Goal: Task Accomplishment & Management: Complete application form

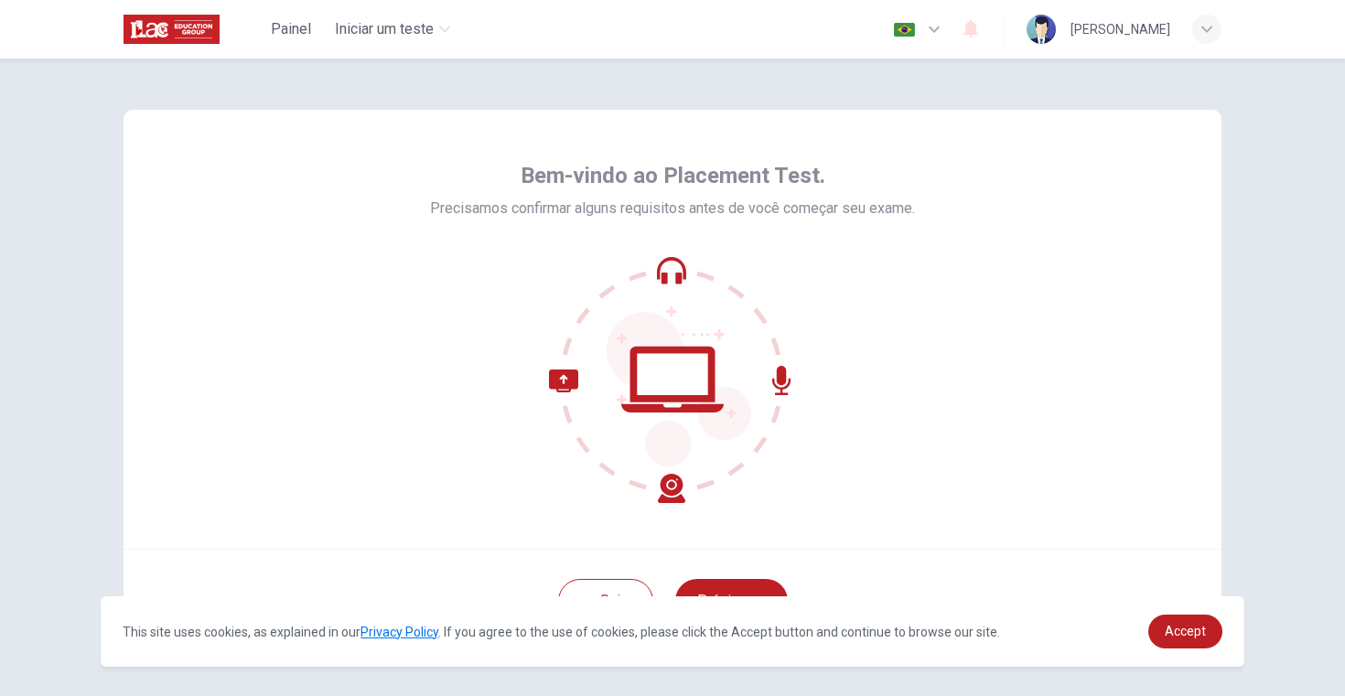
scroll to position [66, 0]
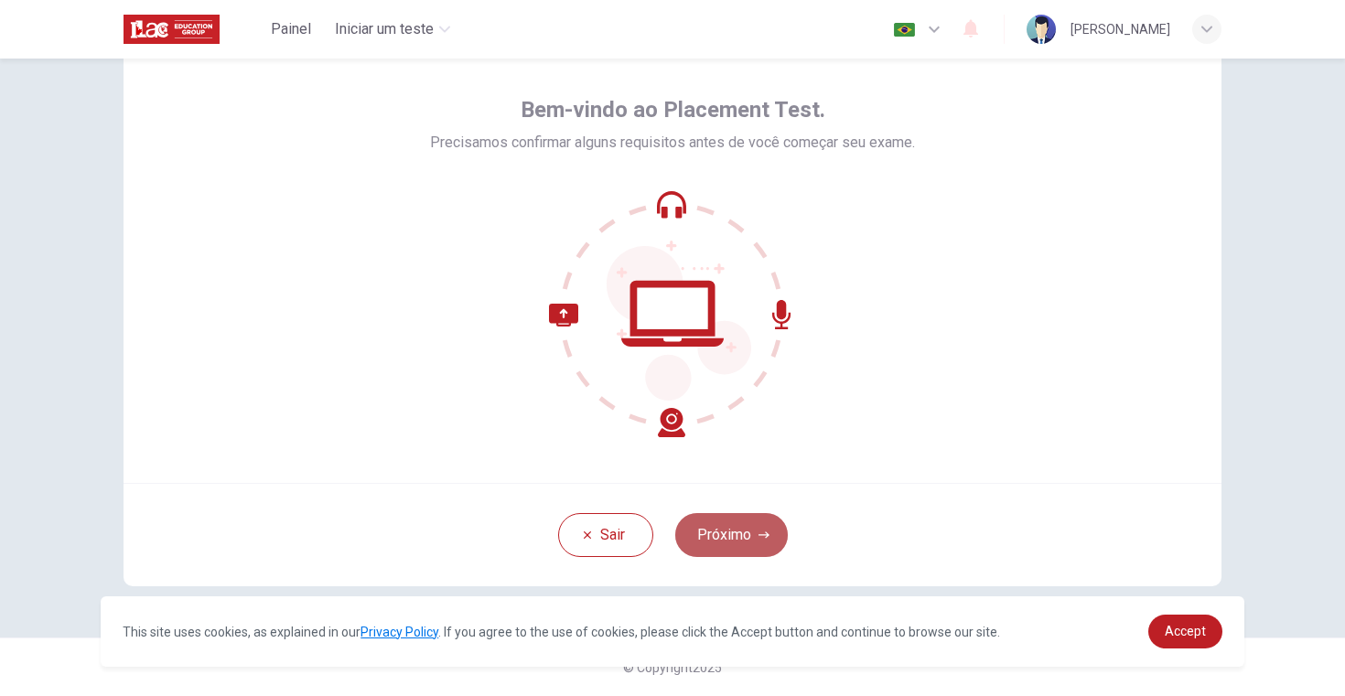
click at [722, 529] on button "Próximo" at bounding box center [731, 535] width 113 height 44
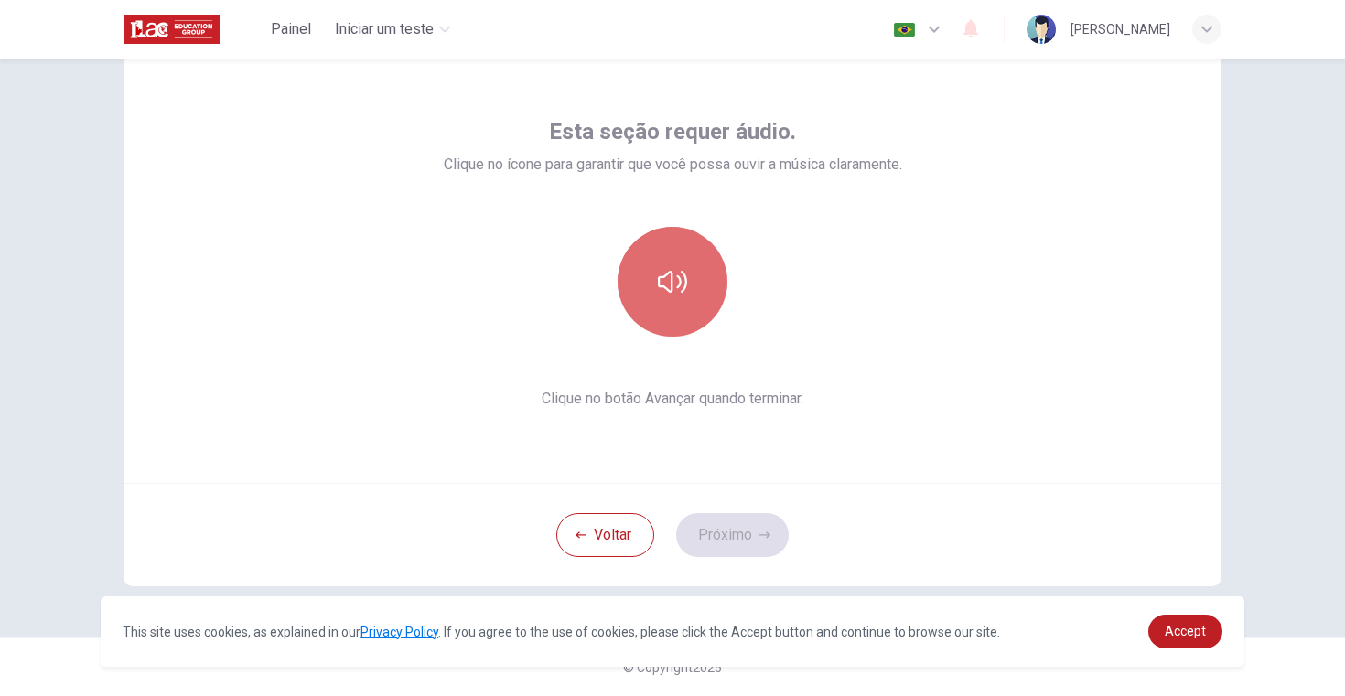
click at [685, 291] on icon "button" at bounding box center [672, 281] width 29 height 29
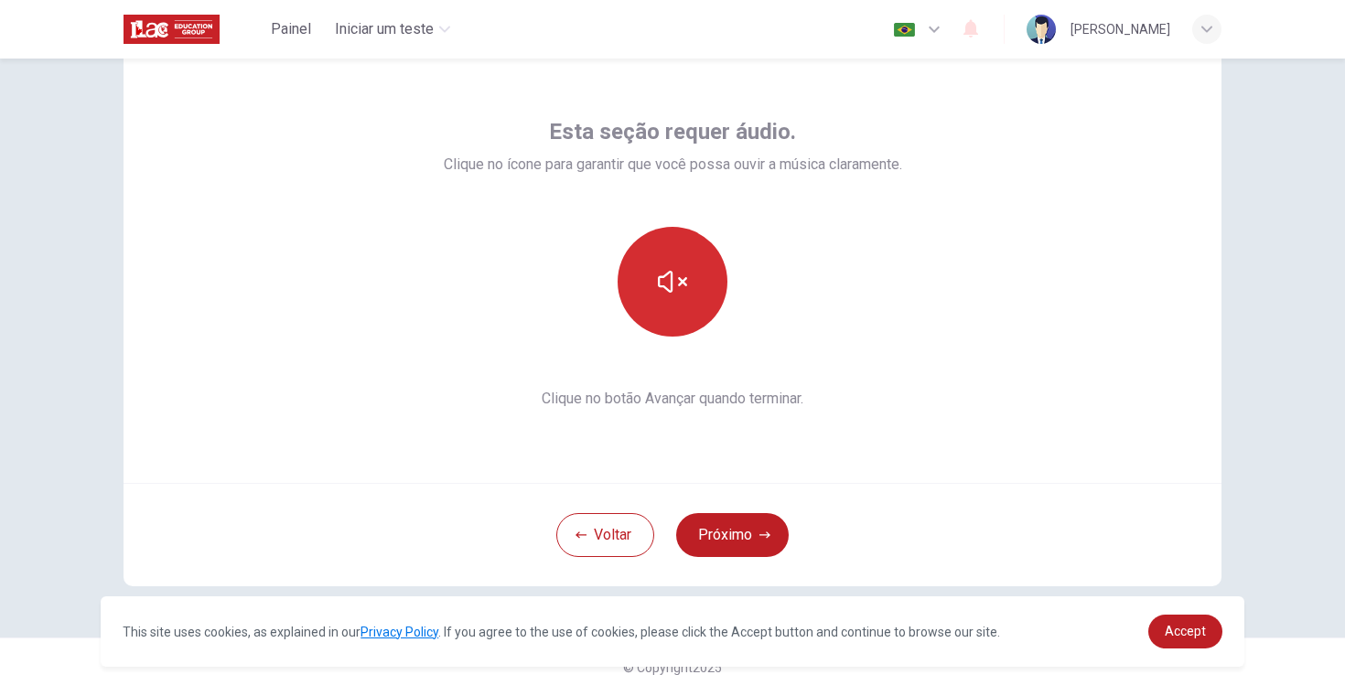
click at [685, 291] on icon "button" at bounding box center [672, 281] width 29 height 29
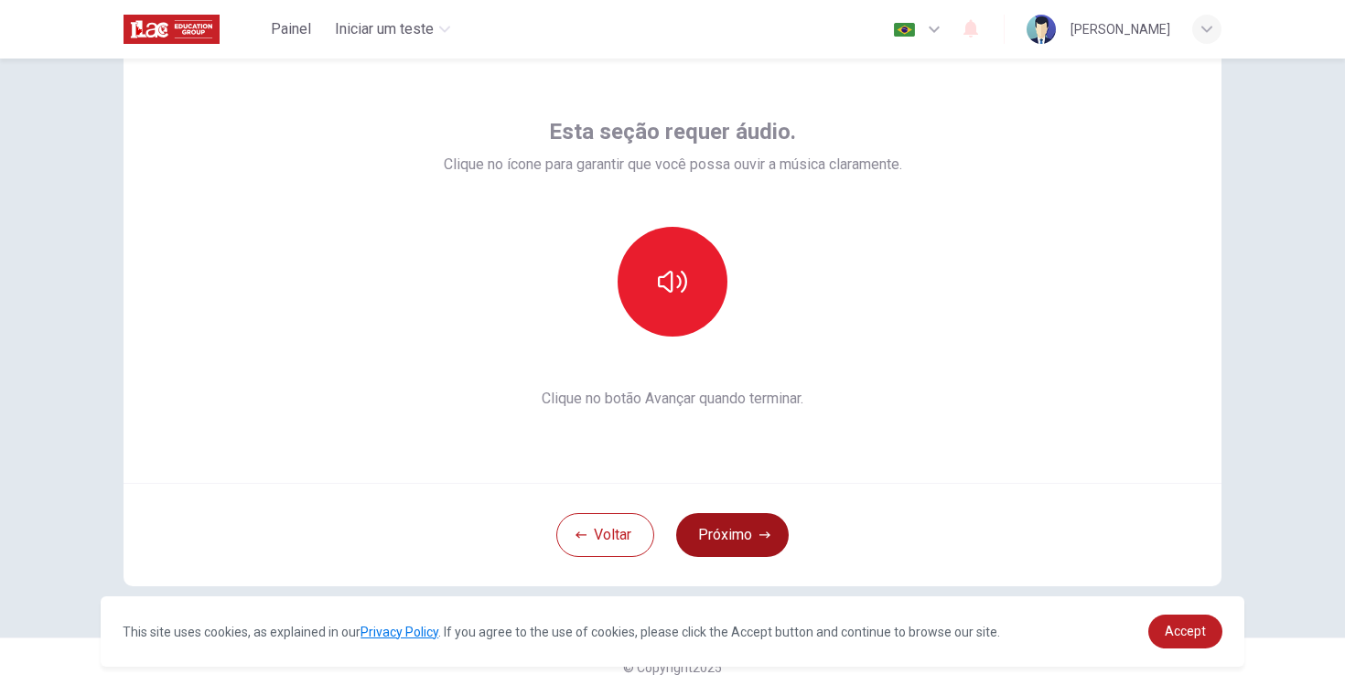
click at [734, 535] on button "Próximo" at bounding box center [732, 535] width 113 height 44
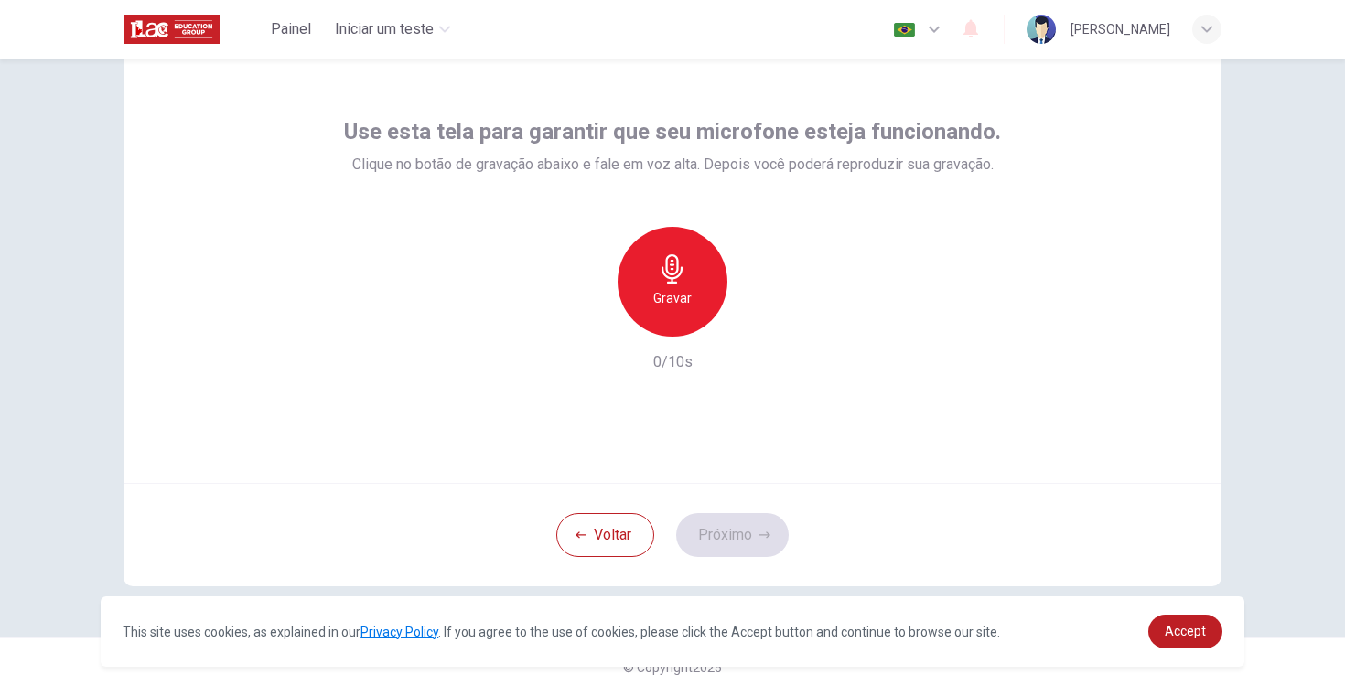
click at [671, 295] on h6 "Gravar" at bounding box center [672, 298] width 38 height 22
click at [671, 295] on h6 "Parar" at bounding box center [673, 298] width 32 height 22
click at [759, 327] on icon "button" at bounding box center [756, 322] width 18 height 18
click at [753, 529] on button "Próximo" at bounding box center [732, 535] width 113 height 44
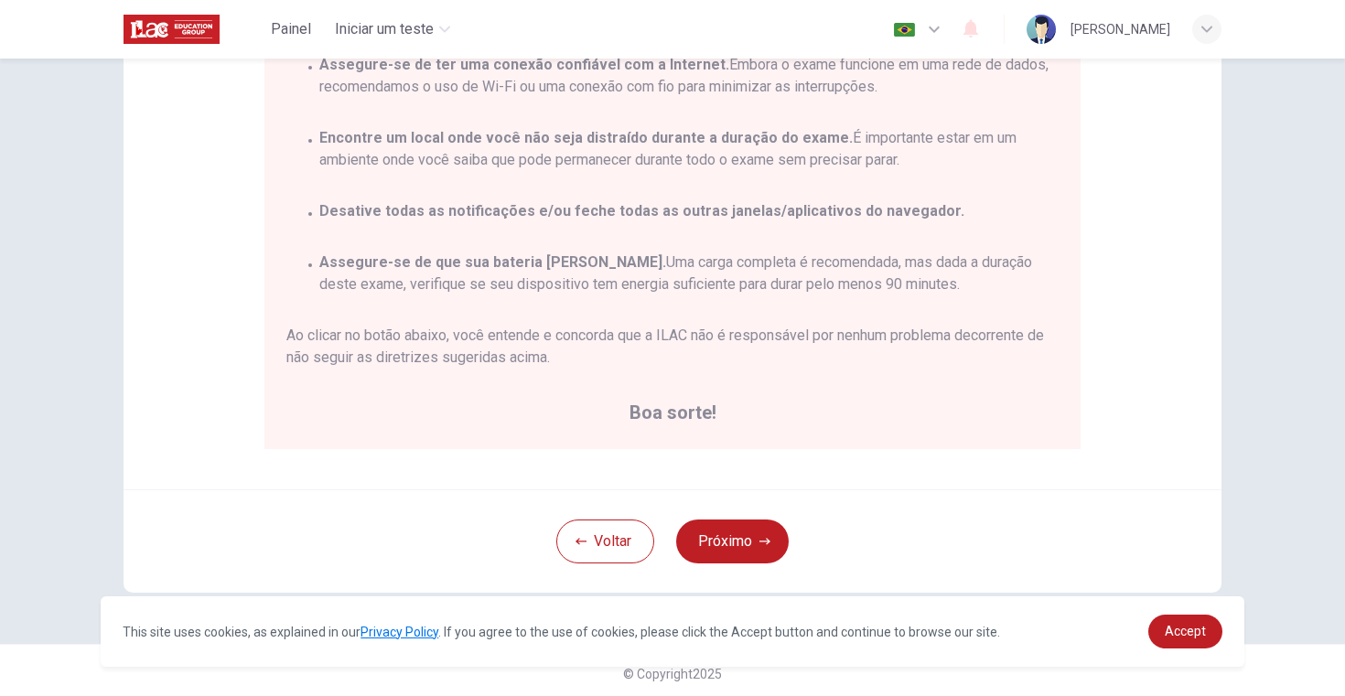
scroll to position [321, 0]
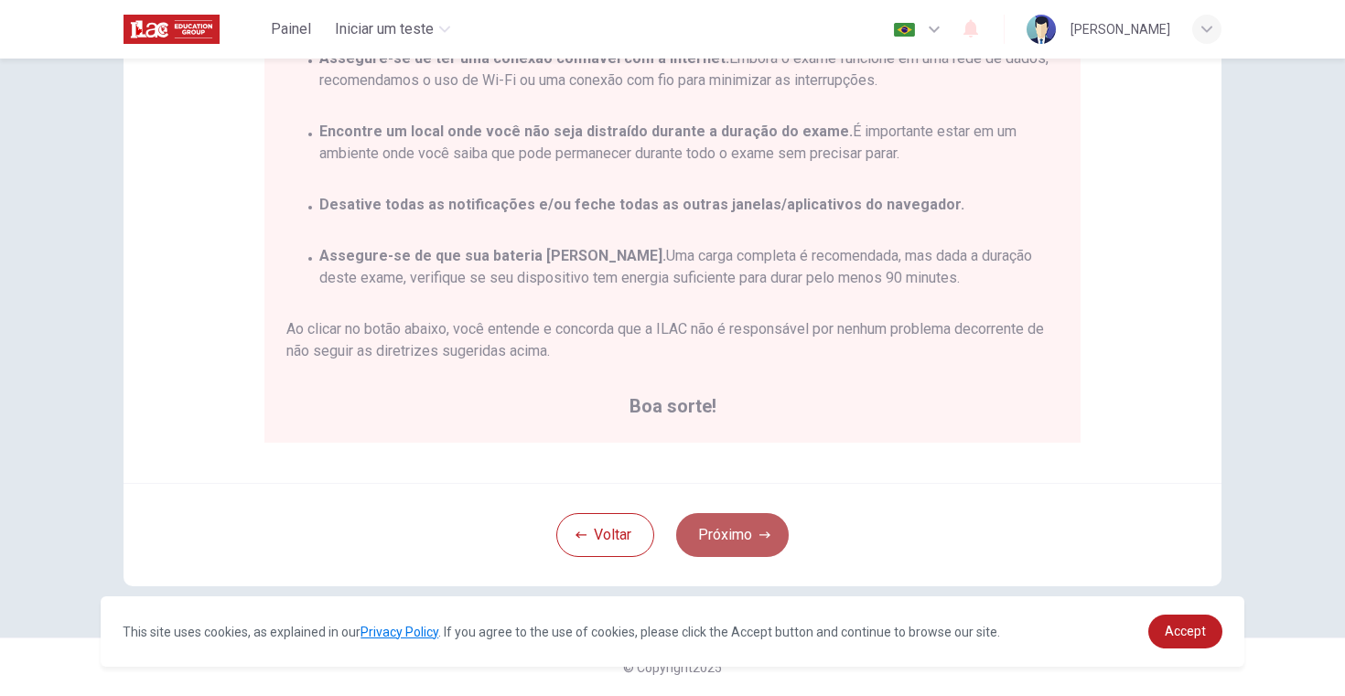
click at [752, 521] on button "Próximo" at bounding box center [732, 535] width 113 height 44
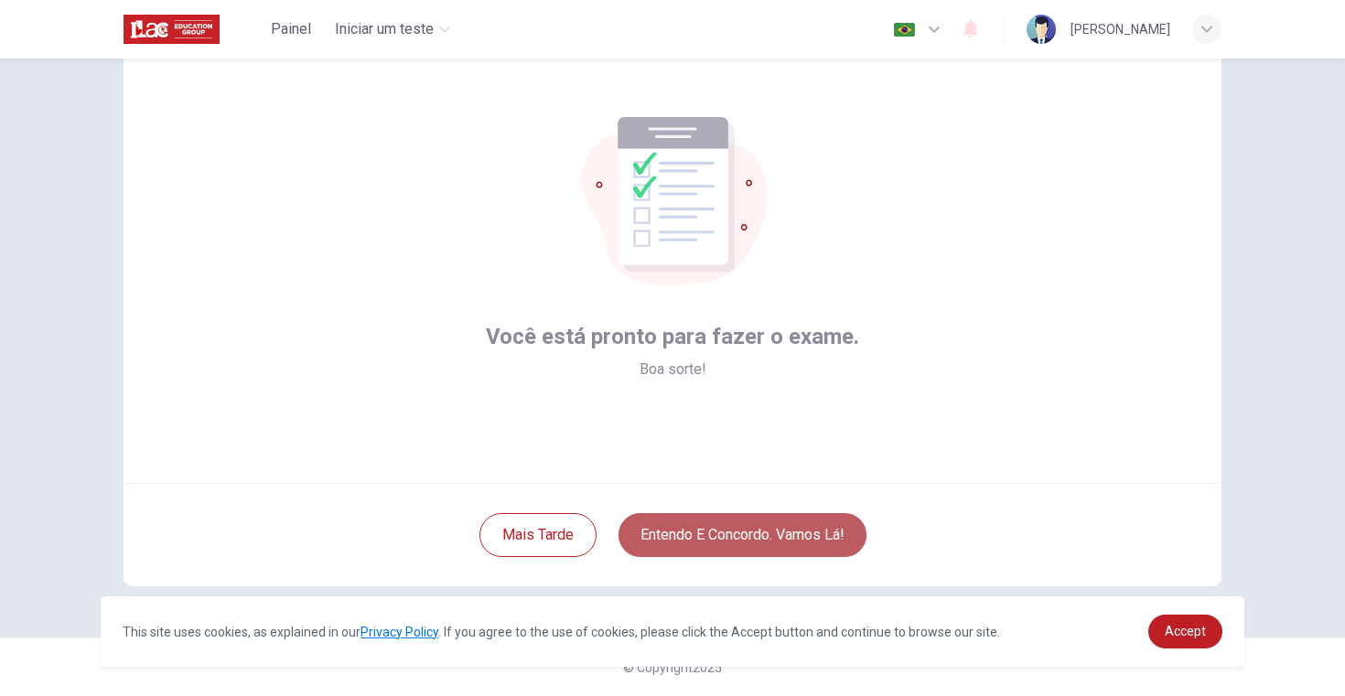
click at [733, 533] on button "Entendo e concordo. Vamos lá!" at bounding box center [742, 535] width 248 height 44
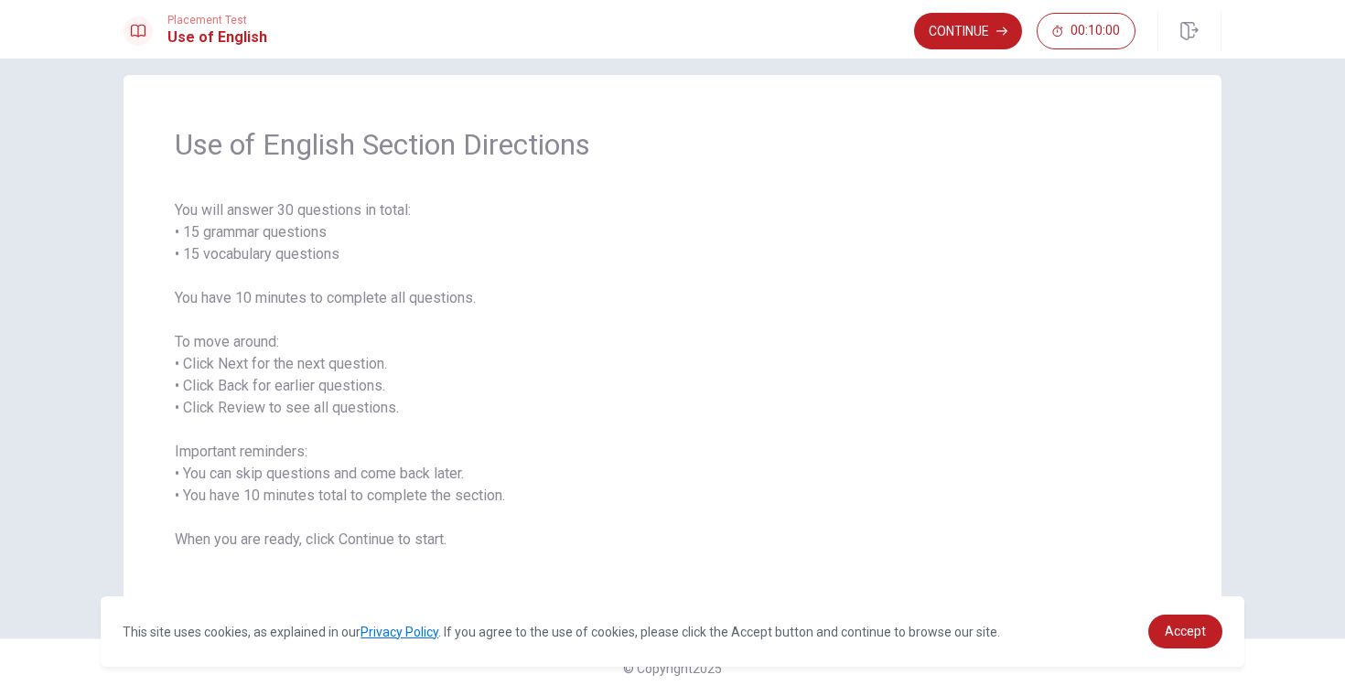
scroll to position [21, 0]
click at [989, 29] on button "Continue" at bounding box center [968, 31] width 108 height 37
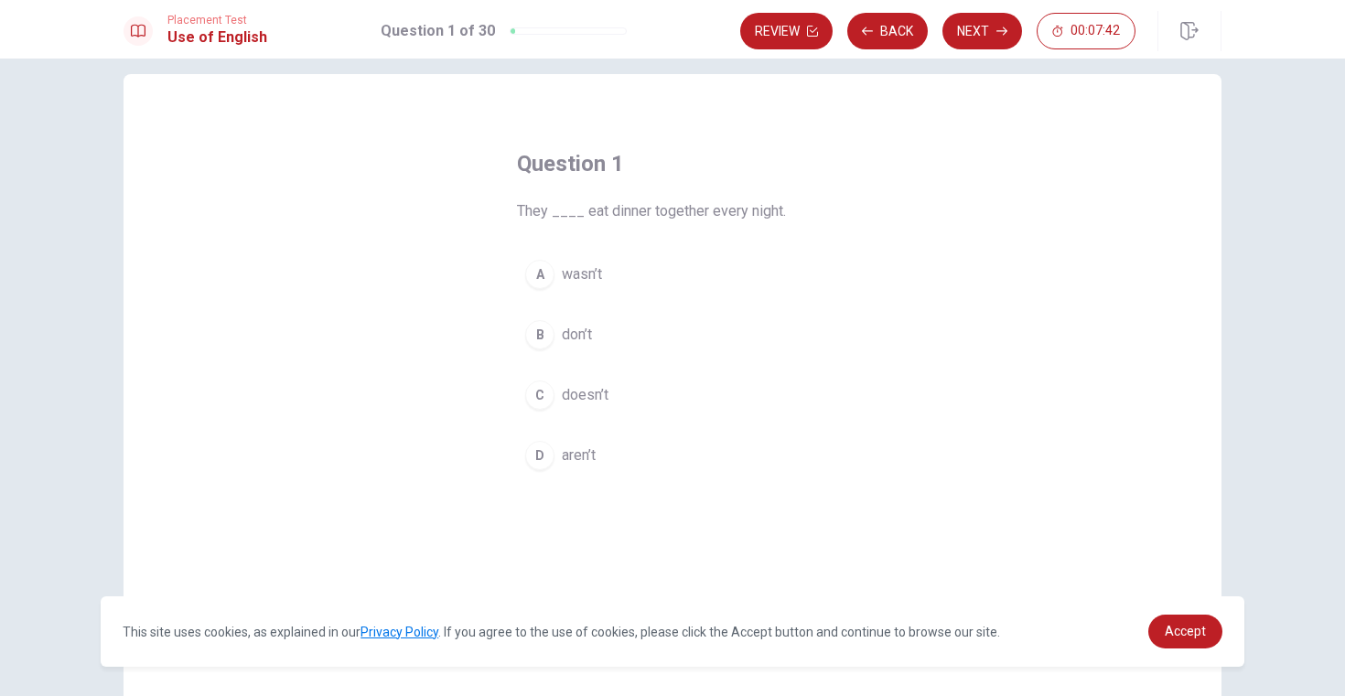
click at [541, 335] on div "B" at bounding box center [539, 334] width 29 height 29
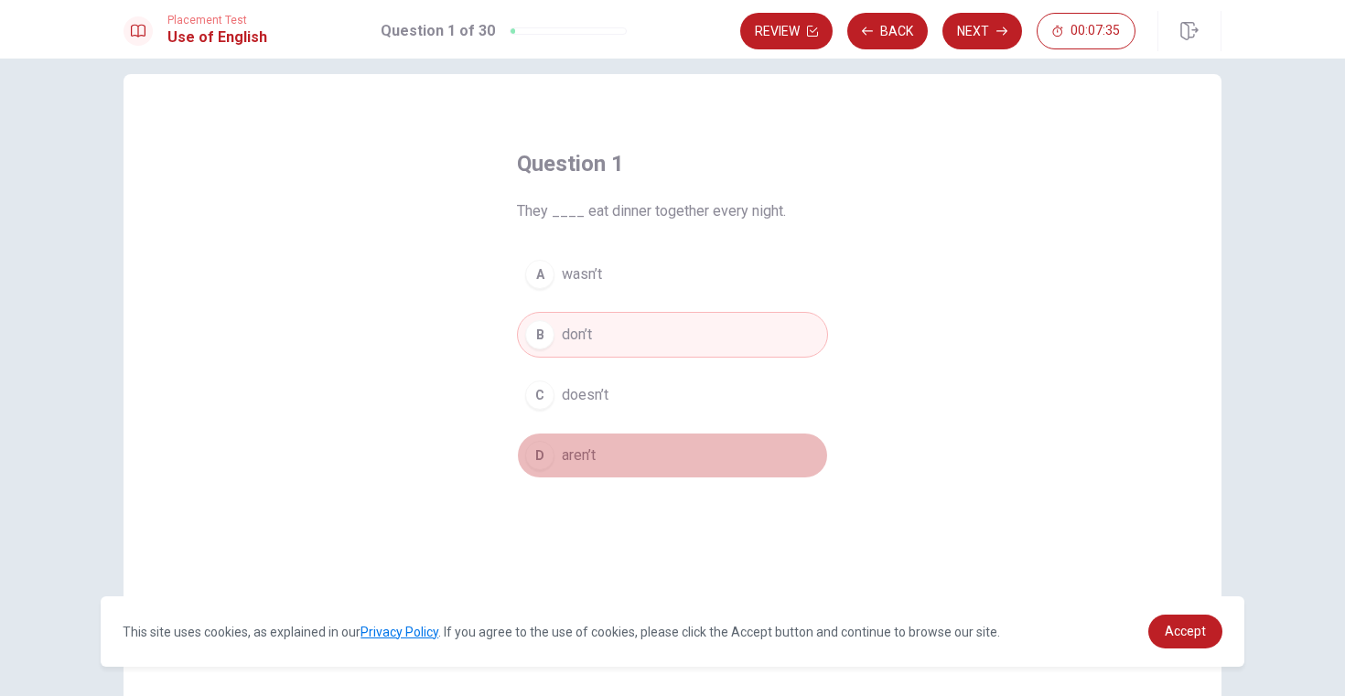
click at [547, 460] on div "D" at bounding box center [539, 455] width 29 height 29
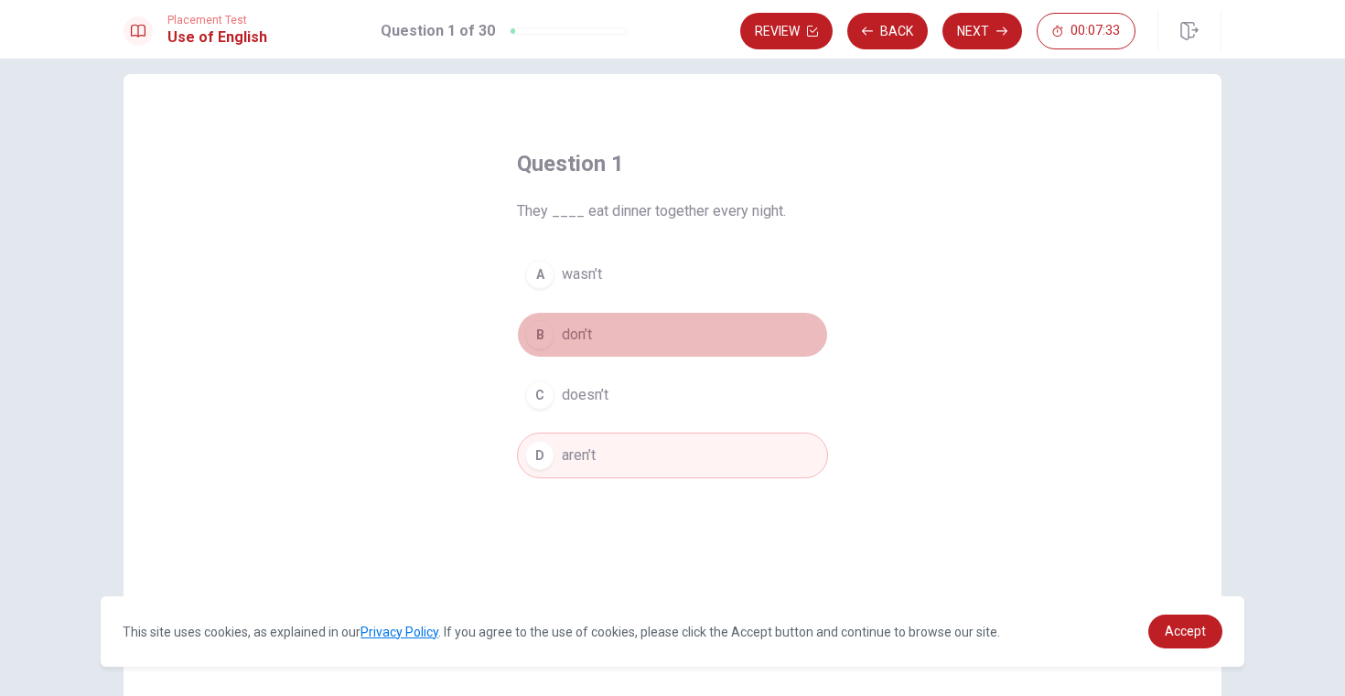
click at [543, 327] on div "B" at bounding box center [539, 334] width 29 height 29
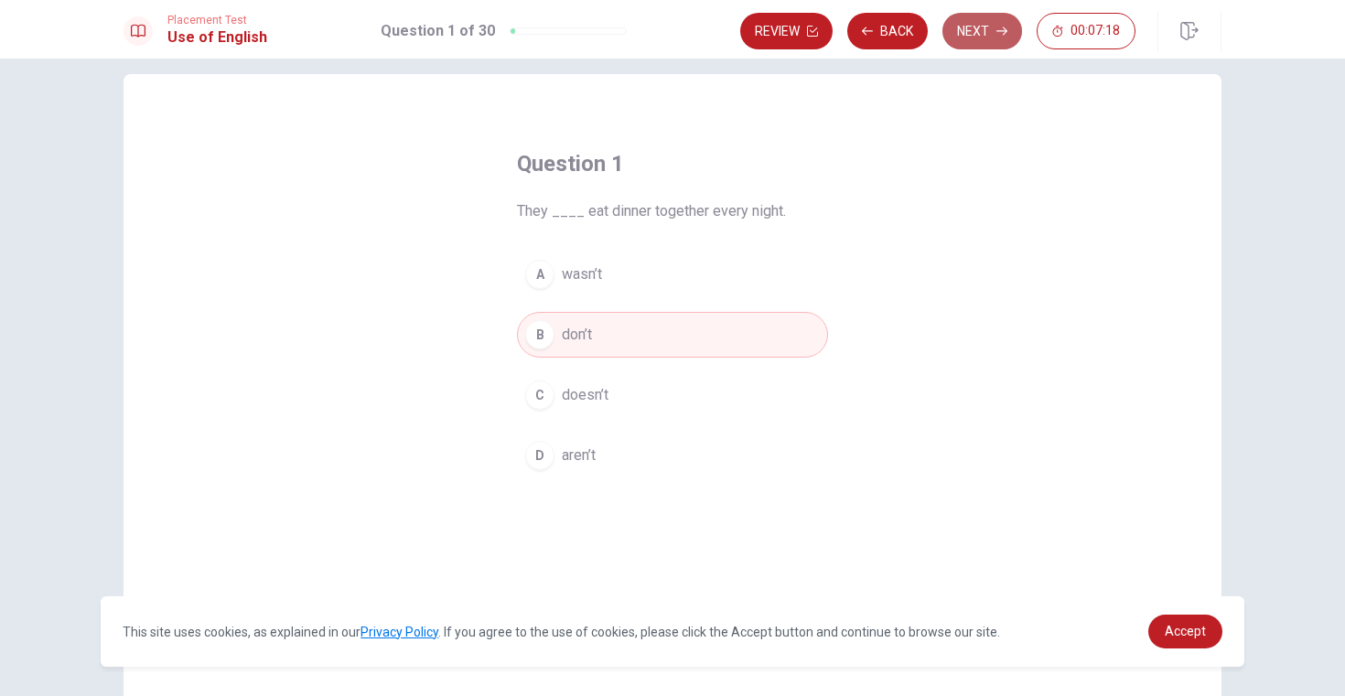
click at [988, 34] on button "Next" at bounding box center [982, 31] width 80 height 37
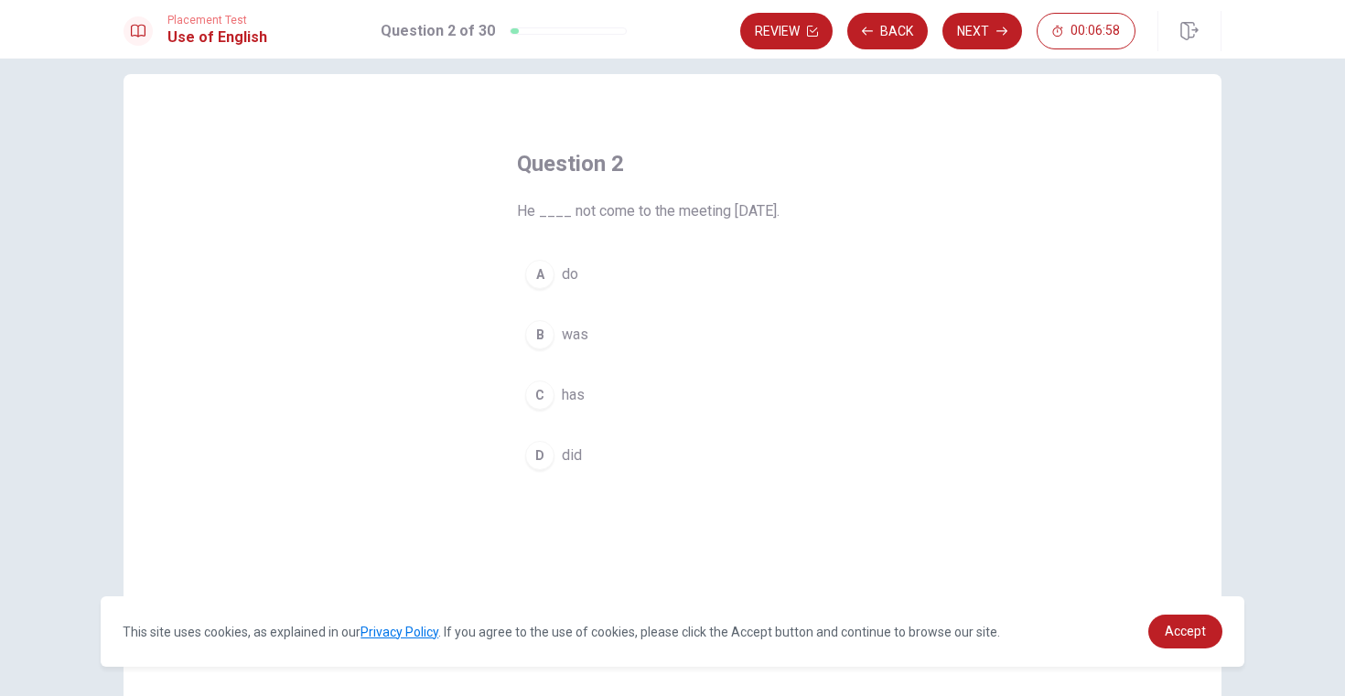
click at [542, 453] on div "D" at bounding box center [539, 455] width 29 height 29
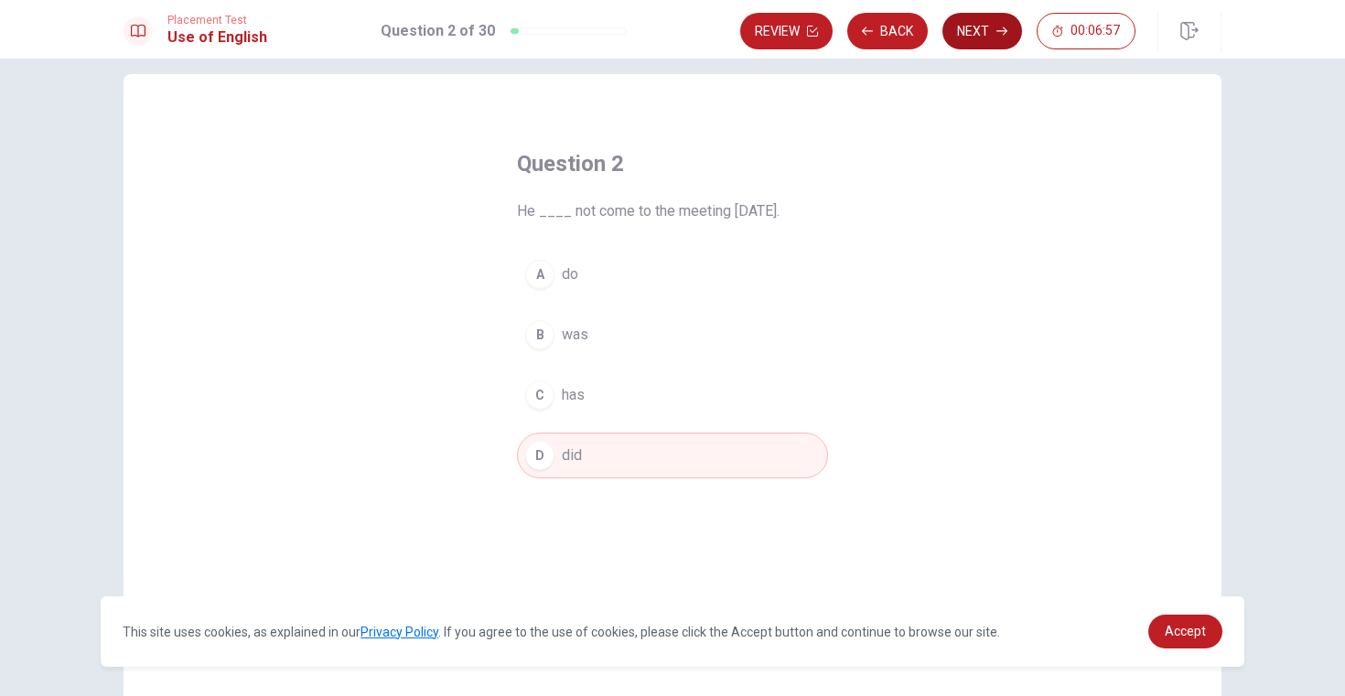
click at [991, 24] on button "Next" at bounding box center [982, 31] width 80 height 37
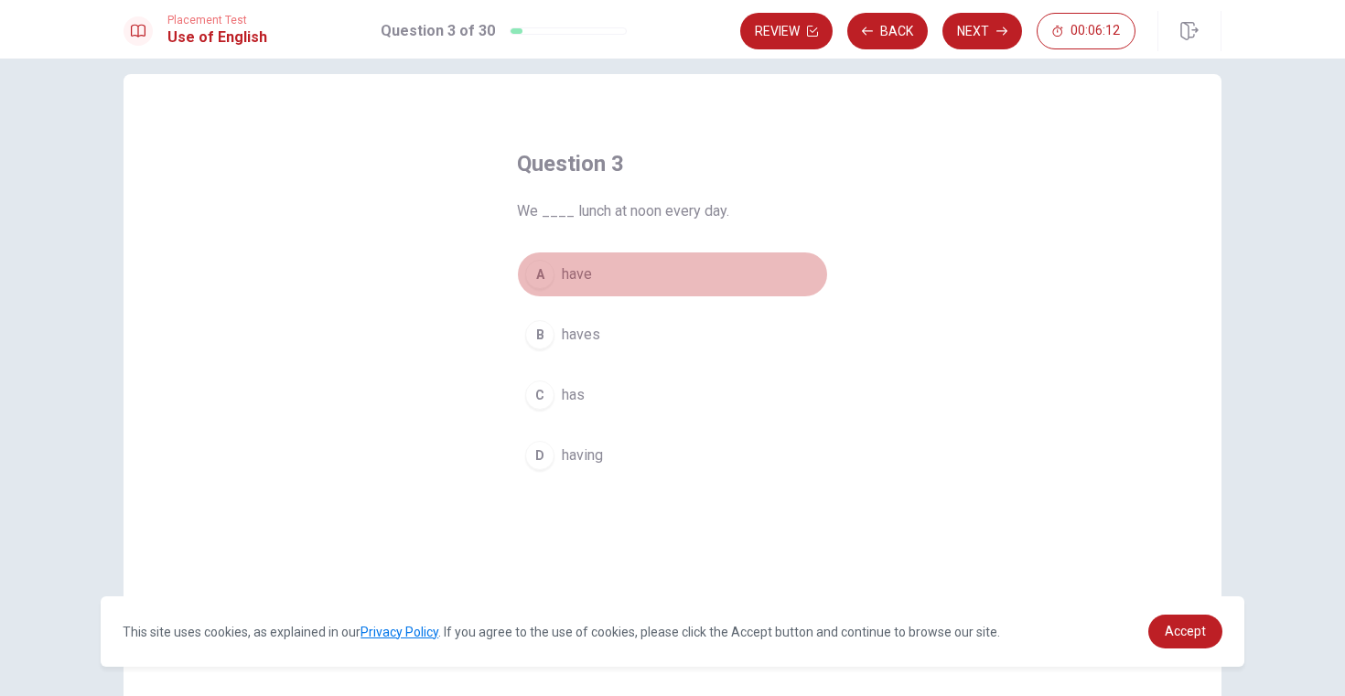
click at [547, 276] on div "A" at bounding box center [539, 274] width 29 height 29
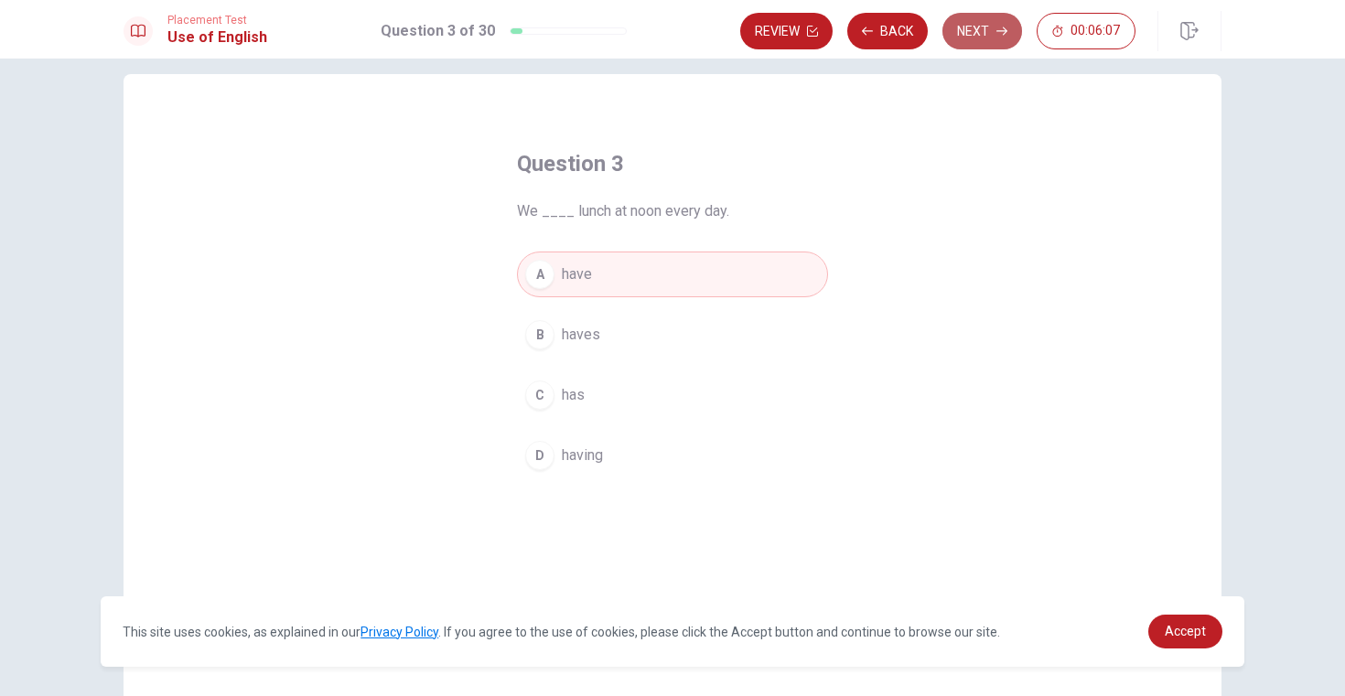
click at [975, 27] on button "Next" at bounding box center [982, 31] width 80 height 37
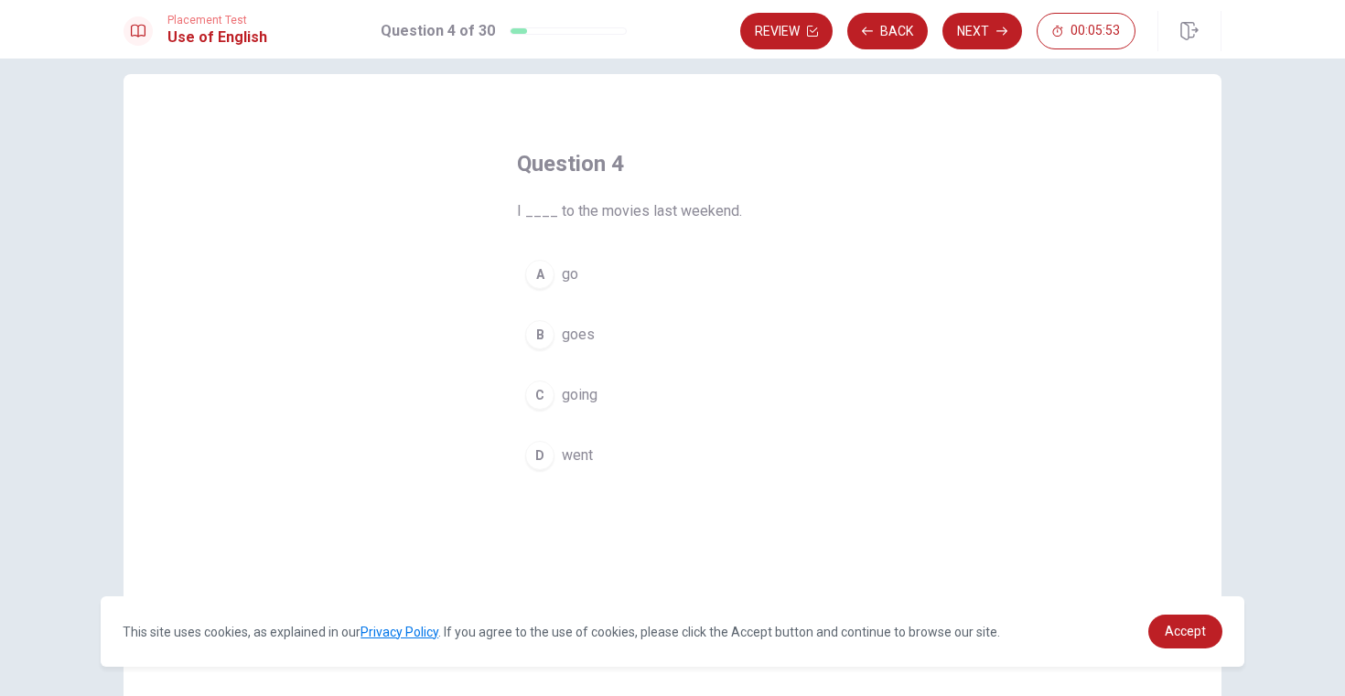
click at [540, 455] on div "D" at bounding box center [539, 455] width 29 height 29
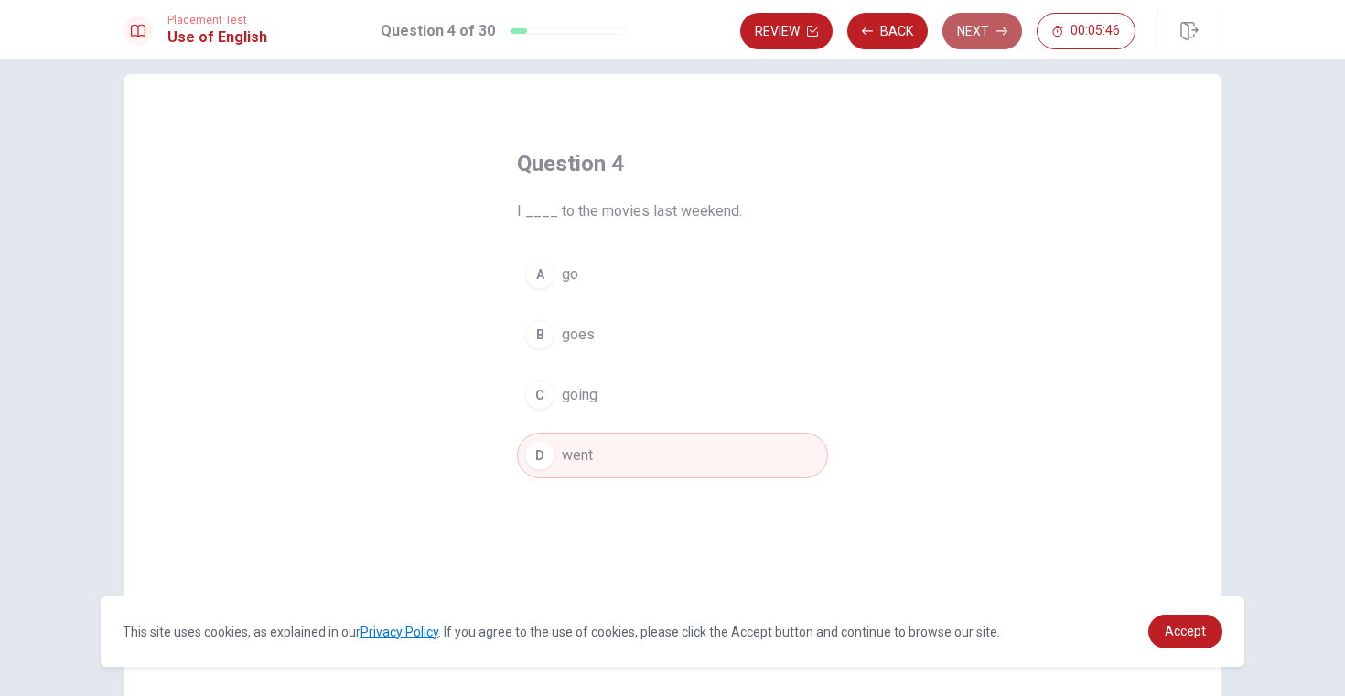
click at [978, 28] on button "Next" at bounding box center [982, 31] width 80 height 37
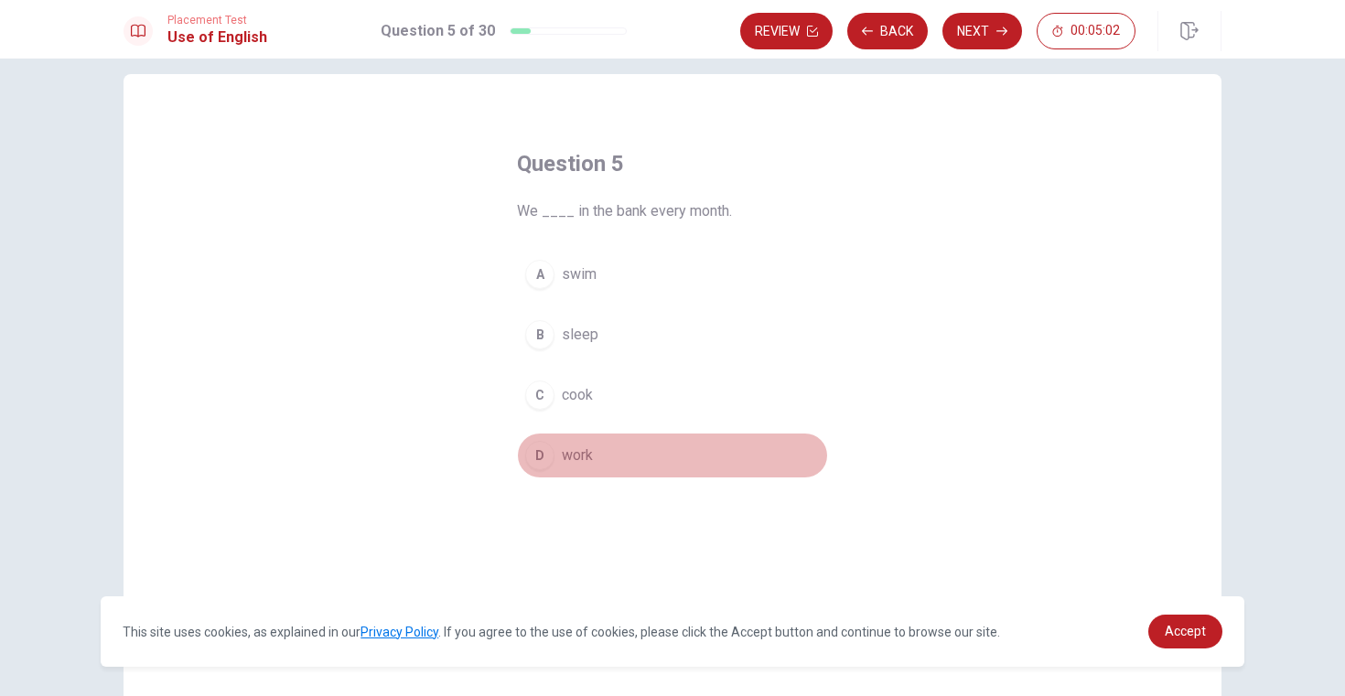
click at [538, 448] on div "D" at bounding box center [539, 455] width 29 height 29
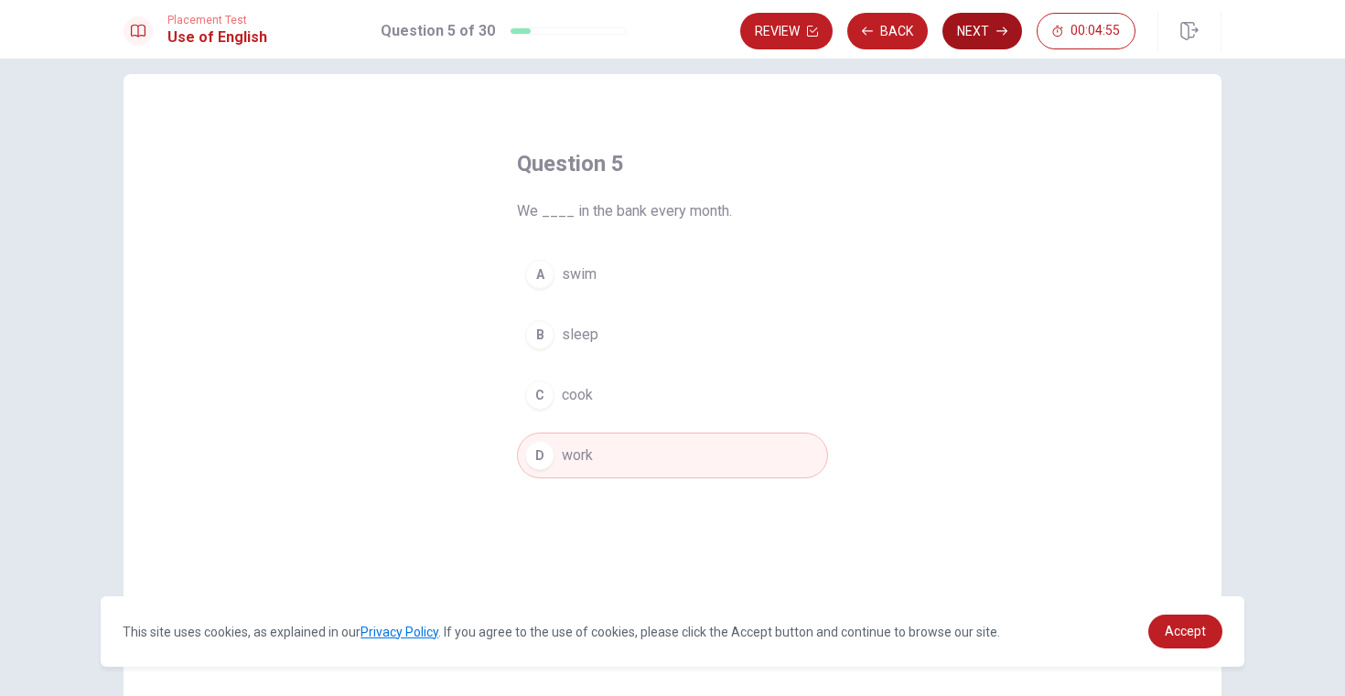
click at [988, 32] on button "Next" at bounding box center [982, 31] width 80 height 37
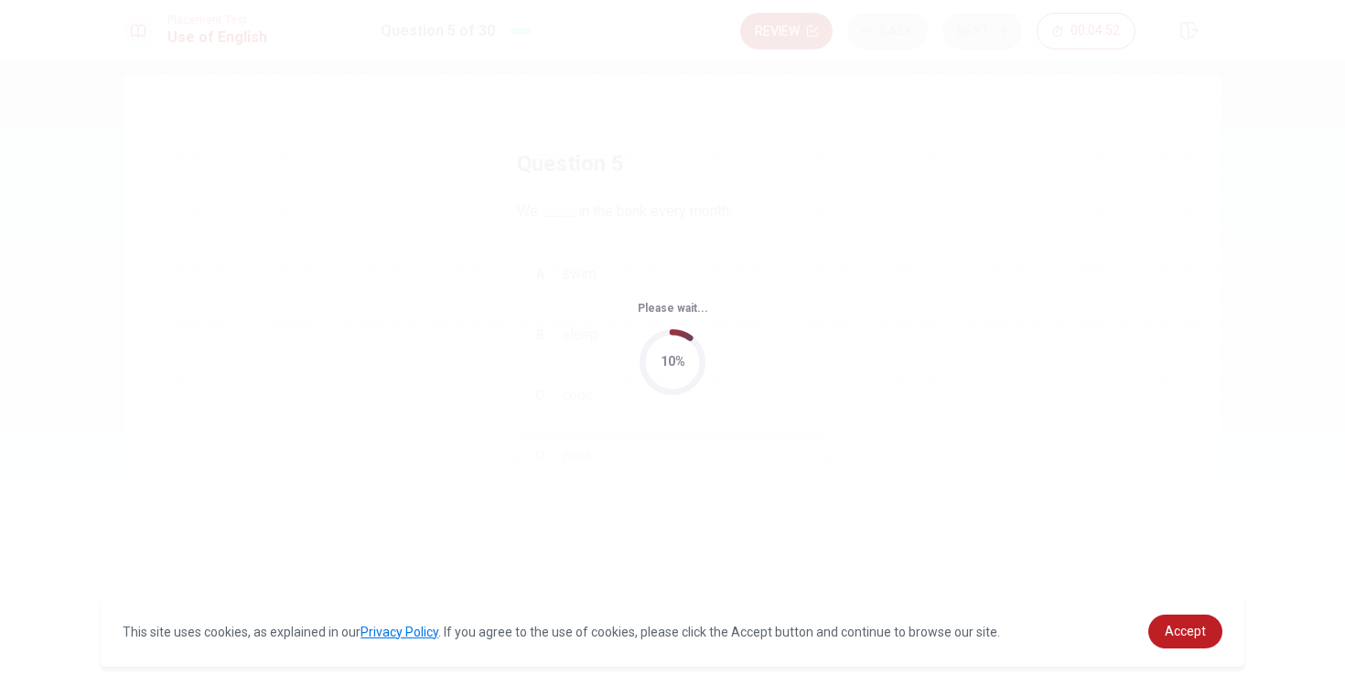
scroll to position [0, 0]
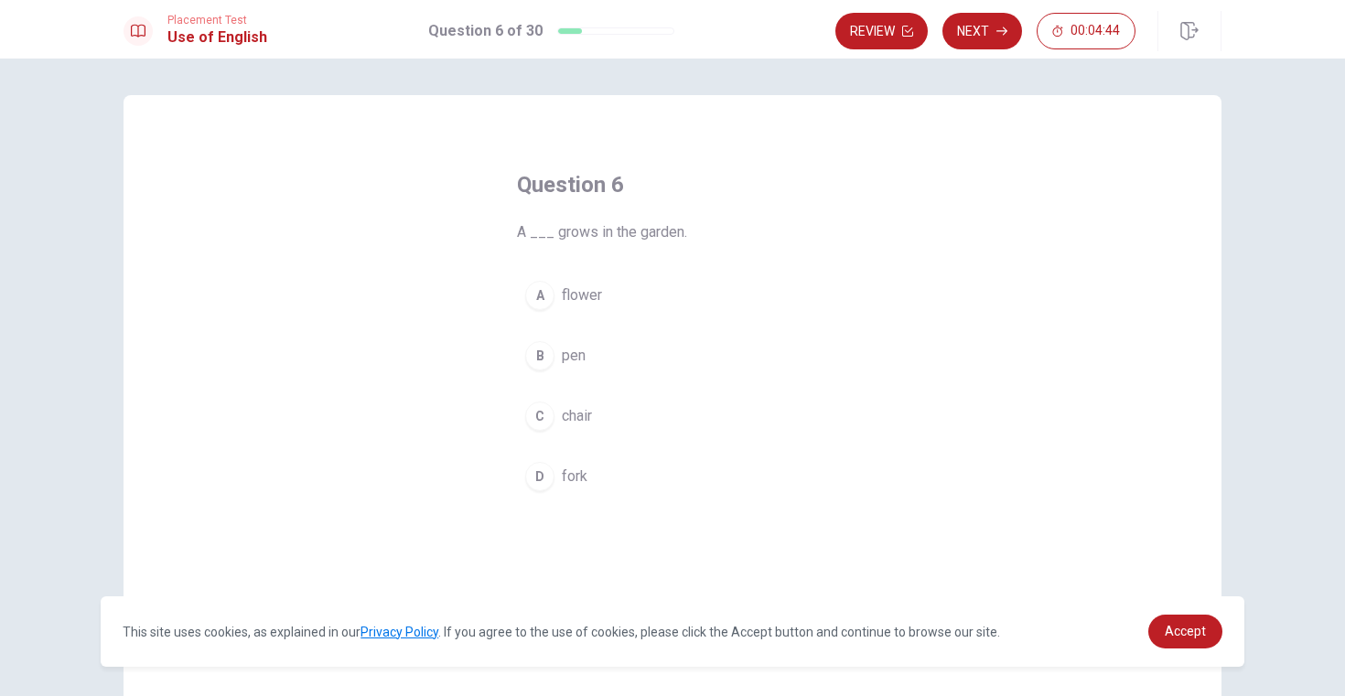
click at [572, 288] on span "flower" at bounding box center [582, 295] width 40 height 22
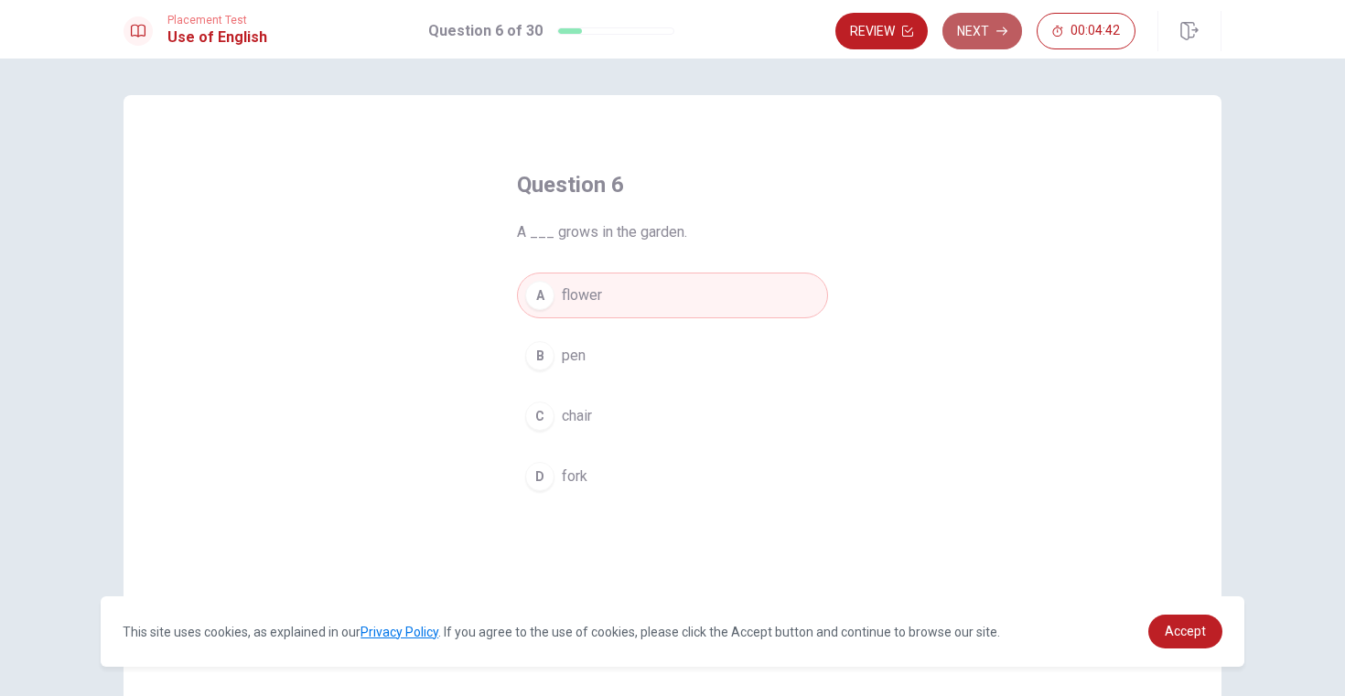
click at [982, 34] on button "Next" at bounding box center [982, 31] width 80 height 37
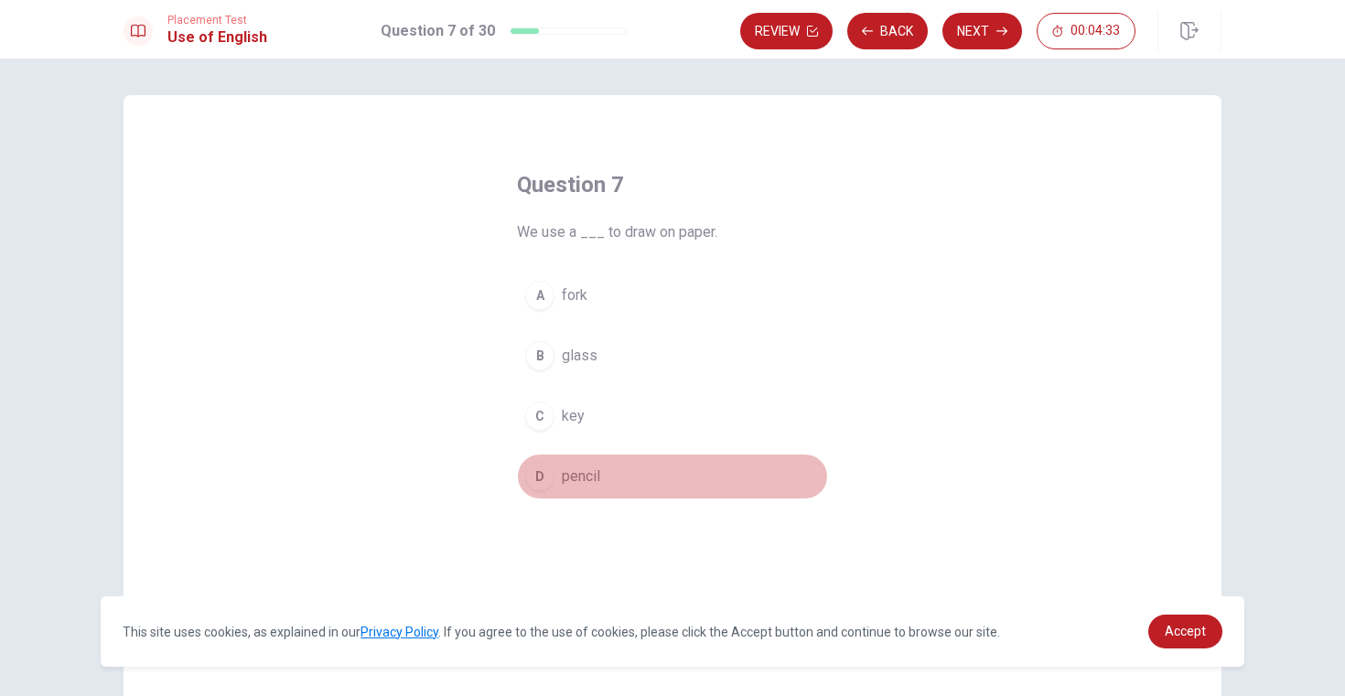
click at [545, 477] on div "D" at bounding box center [539, 476] width 29 height 29
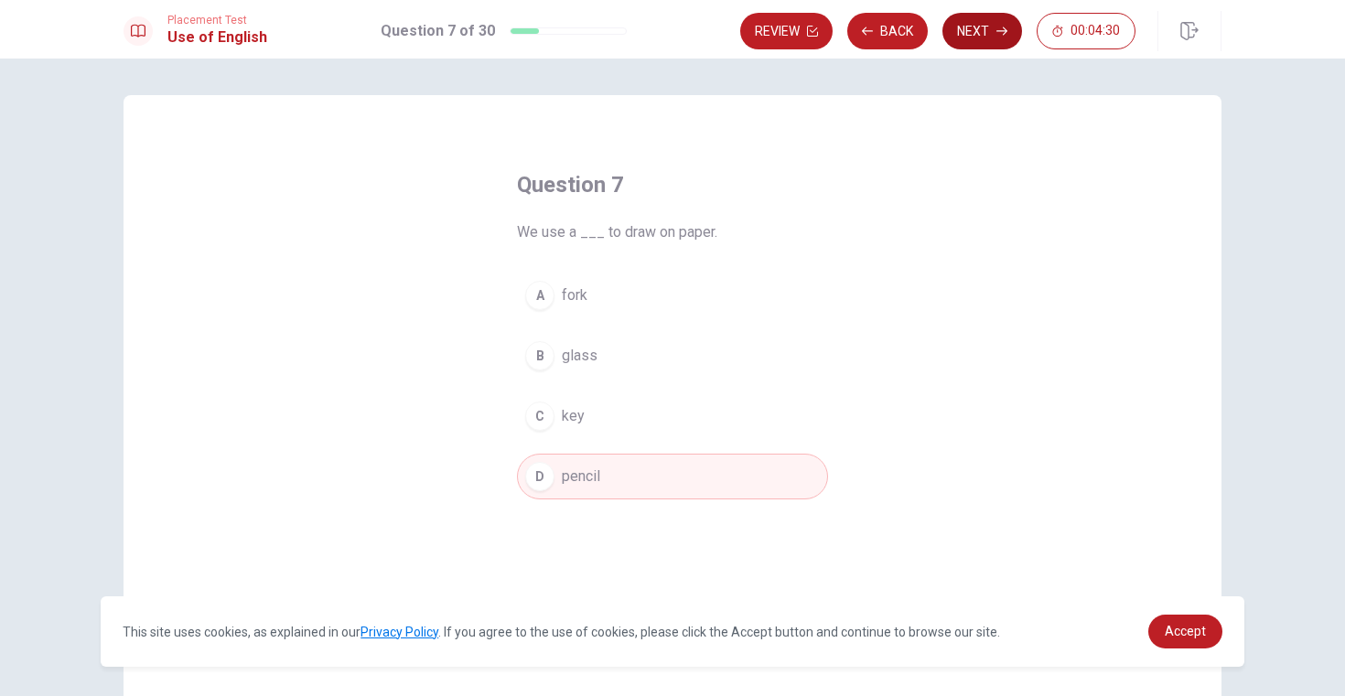
click at [980, 29] on button "Next" at bounding box center [982, 31] width 80 height 37
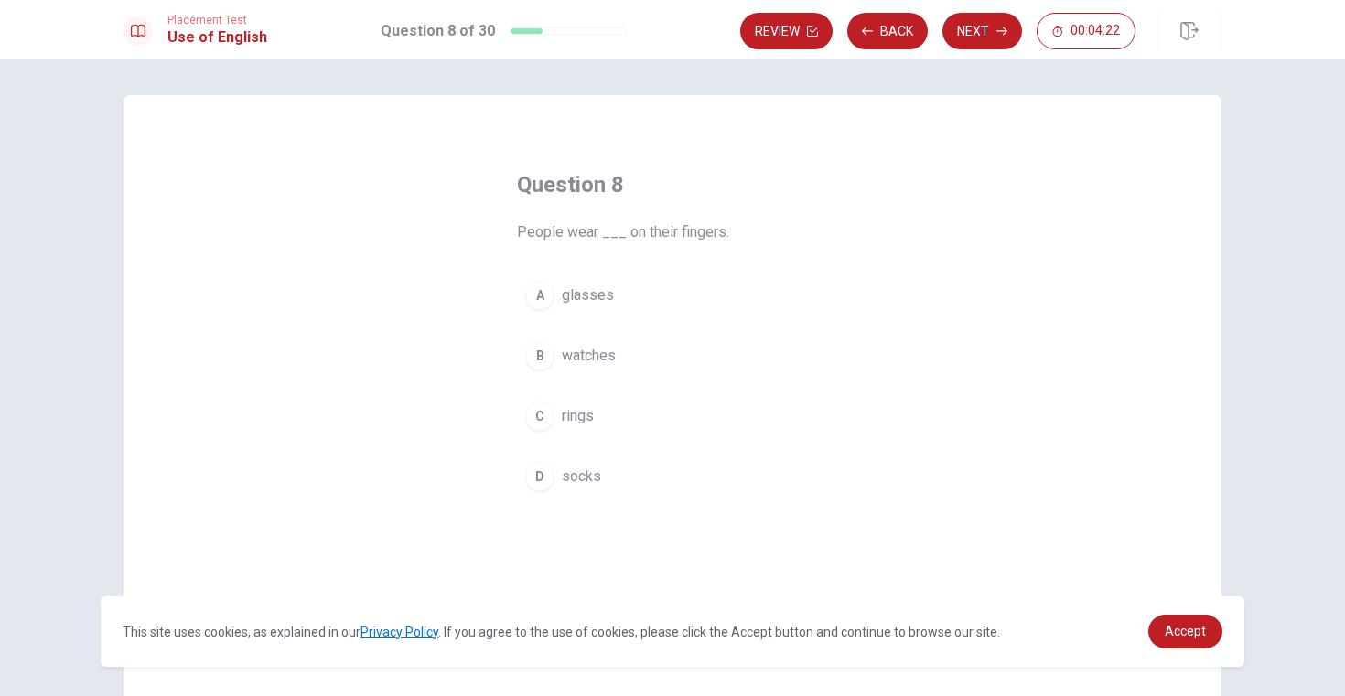
click at [538, 412] on div "C" at bounding box center [539, 416] width 29 height 29
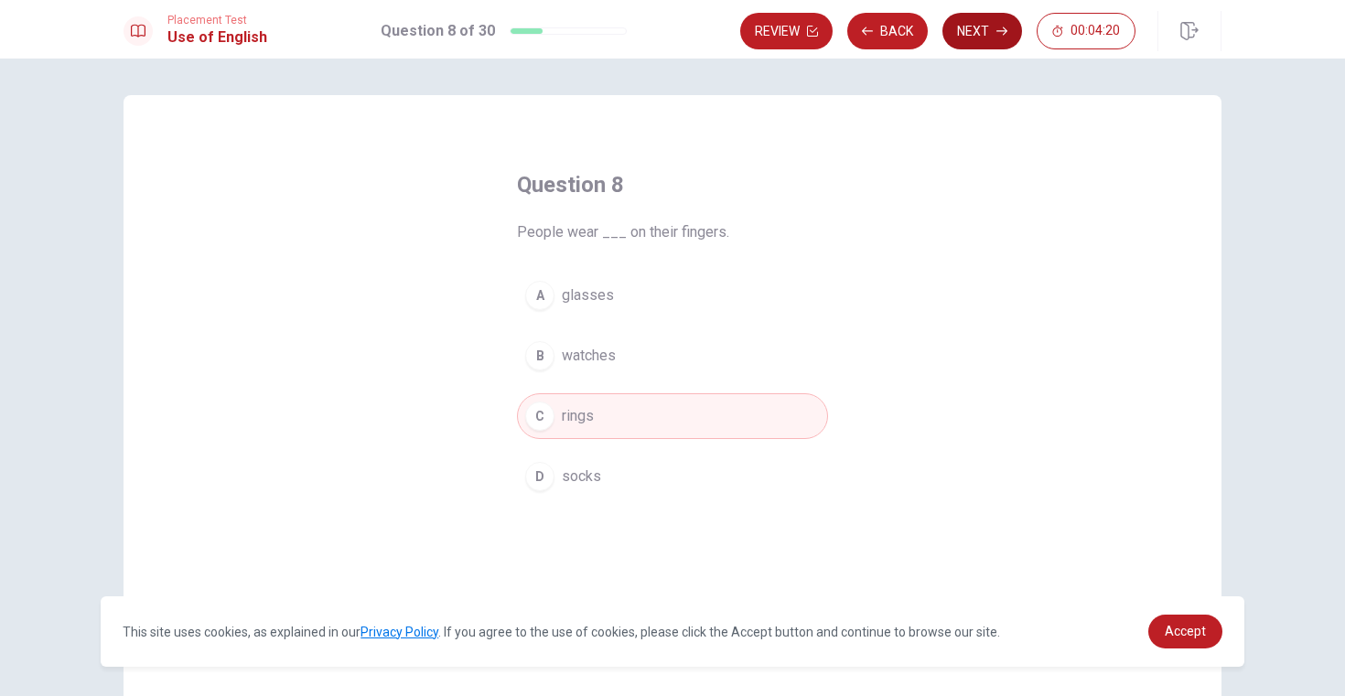
click at [986, 33] on button "Next" at bounding box center [982, 31] width 80 height 37
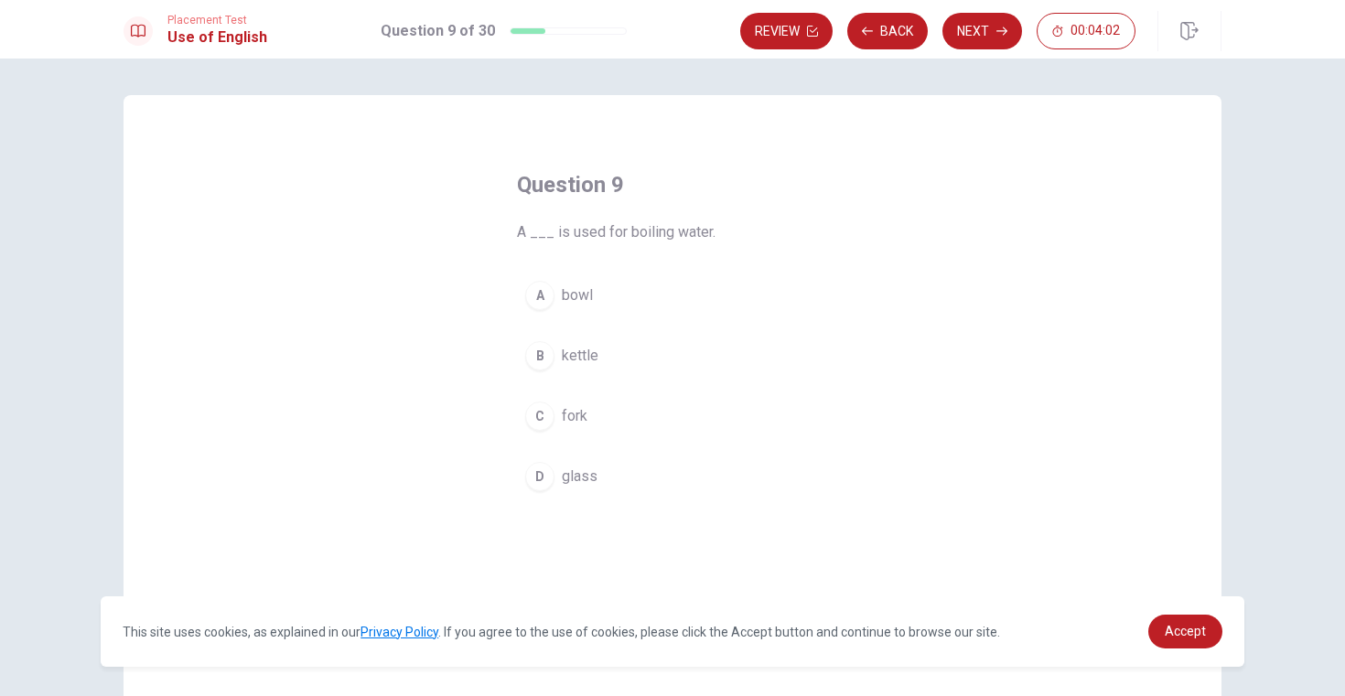
click at [544, 468] on div "D" at bounding box center [539, 476] width 29 height 29
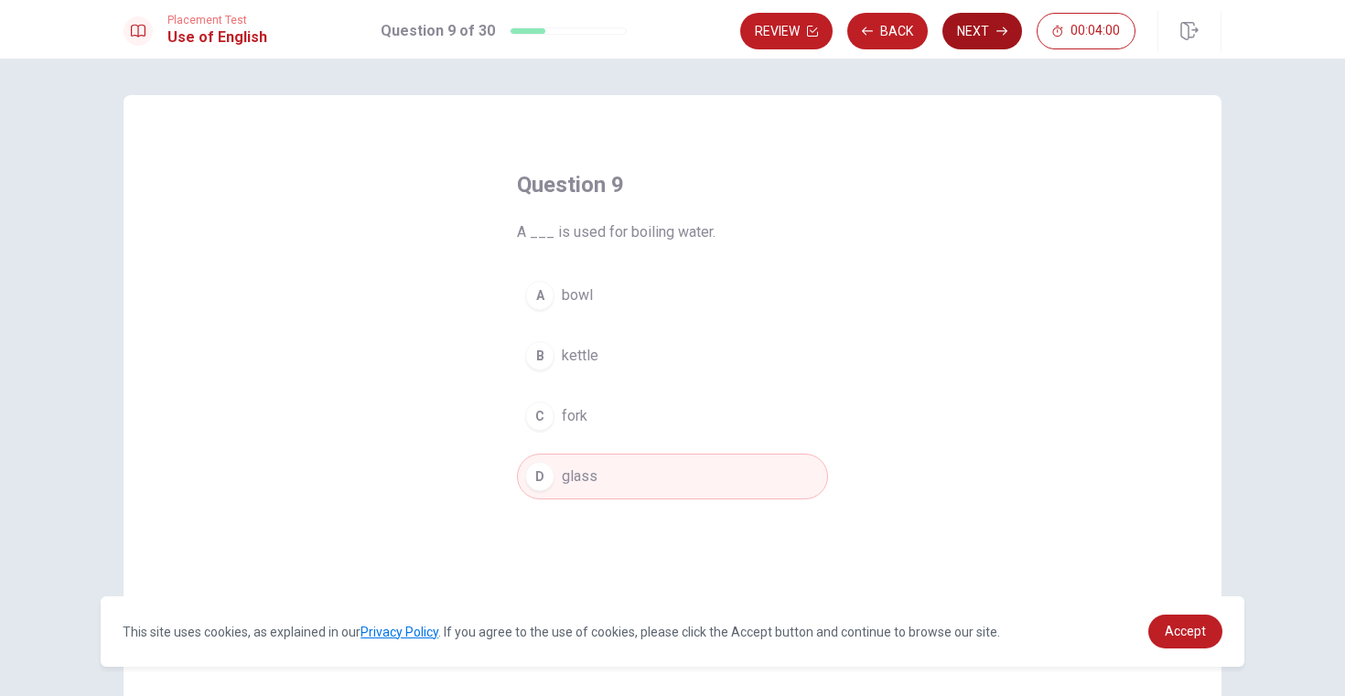
click at [1002, 28] on icon "button" at bounding box center [1001, 31] width 11 height 11
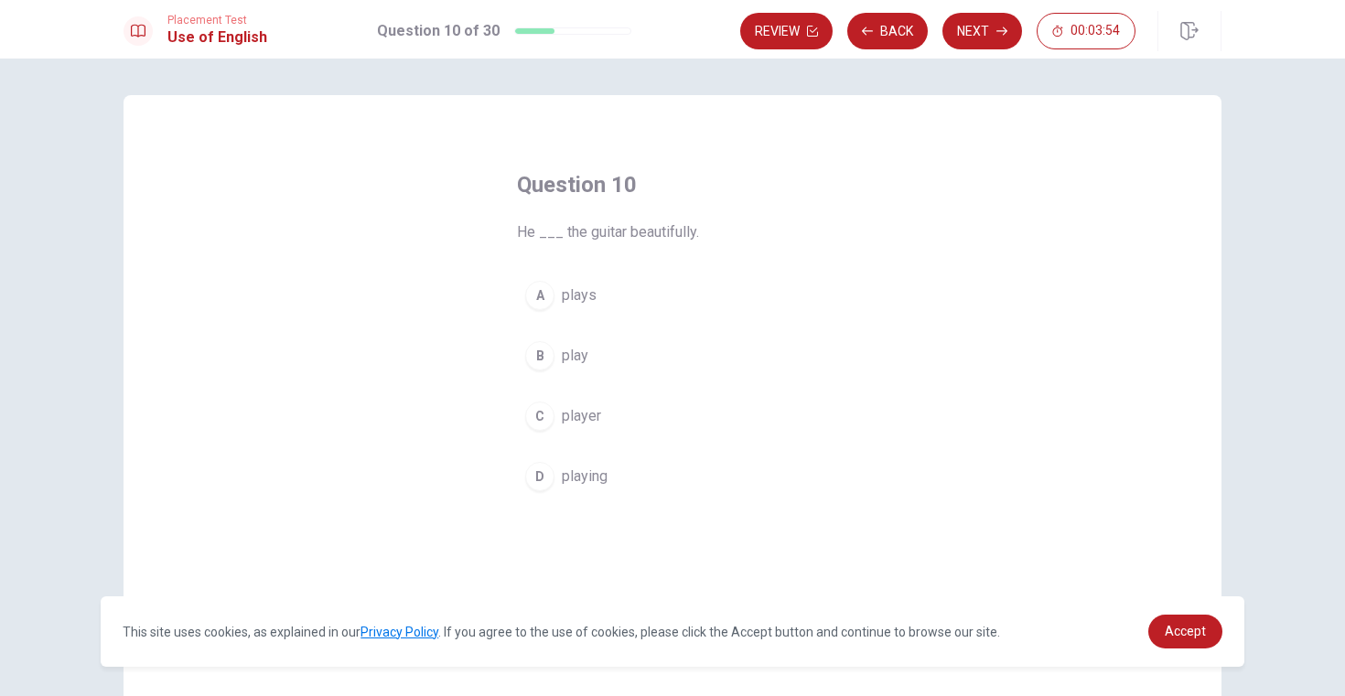
click at [539, 293] on div "A" at bounding box center [539, 295] width 29 height 29
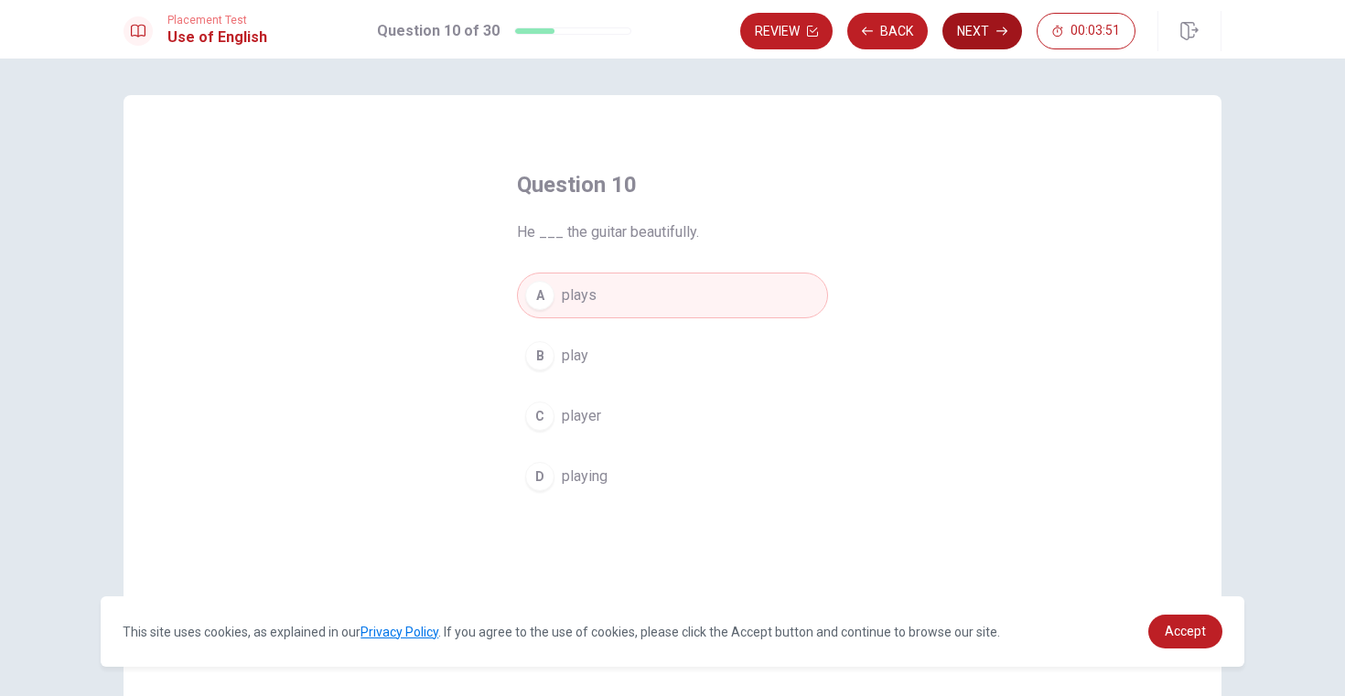
click at [974, 34] on button "Next" at bounding box center [982, 31] width 80 height 37
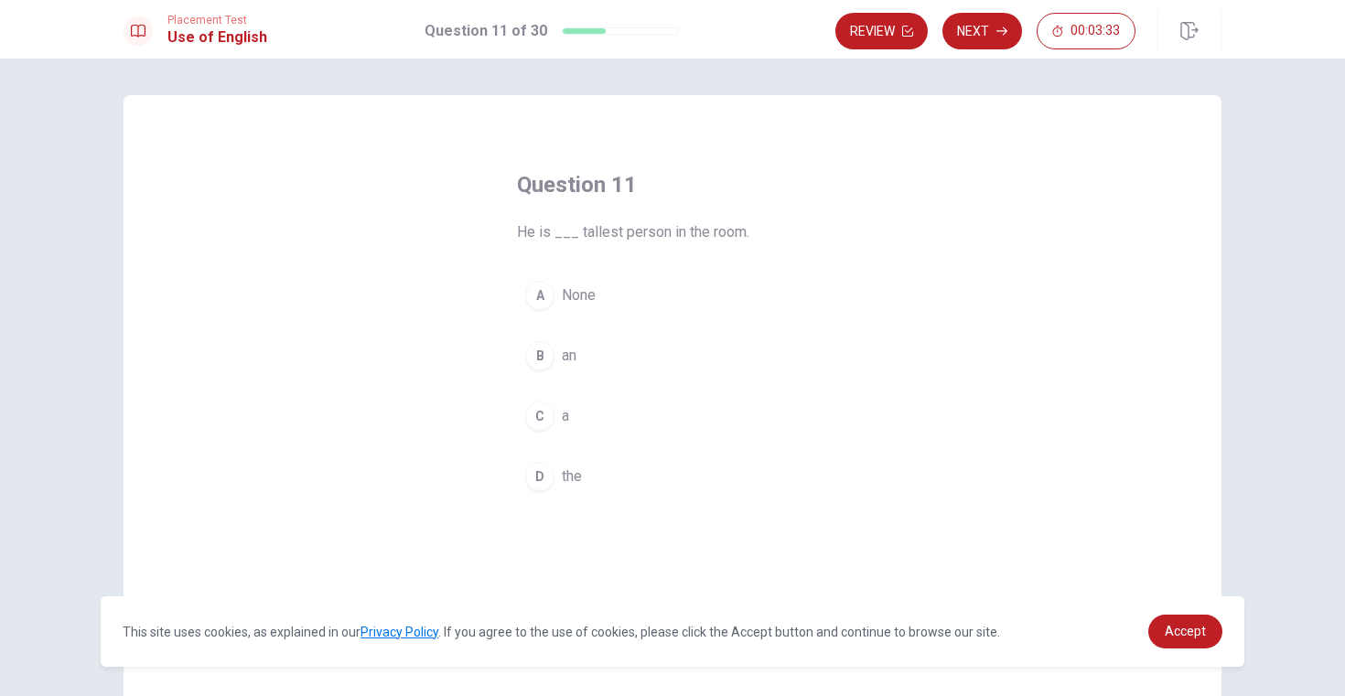
click at [540, 478] on div "D" at bounding box center [539, 476] width 29 height 29
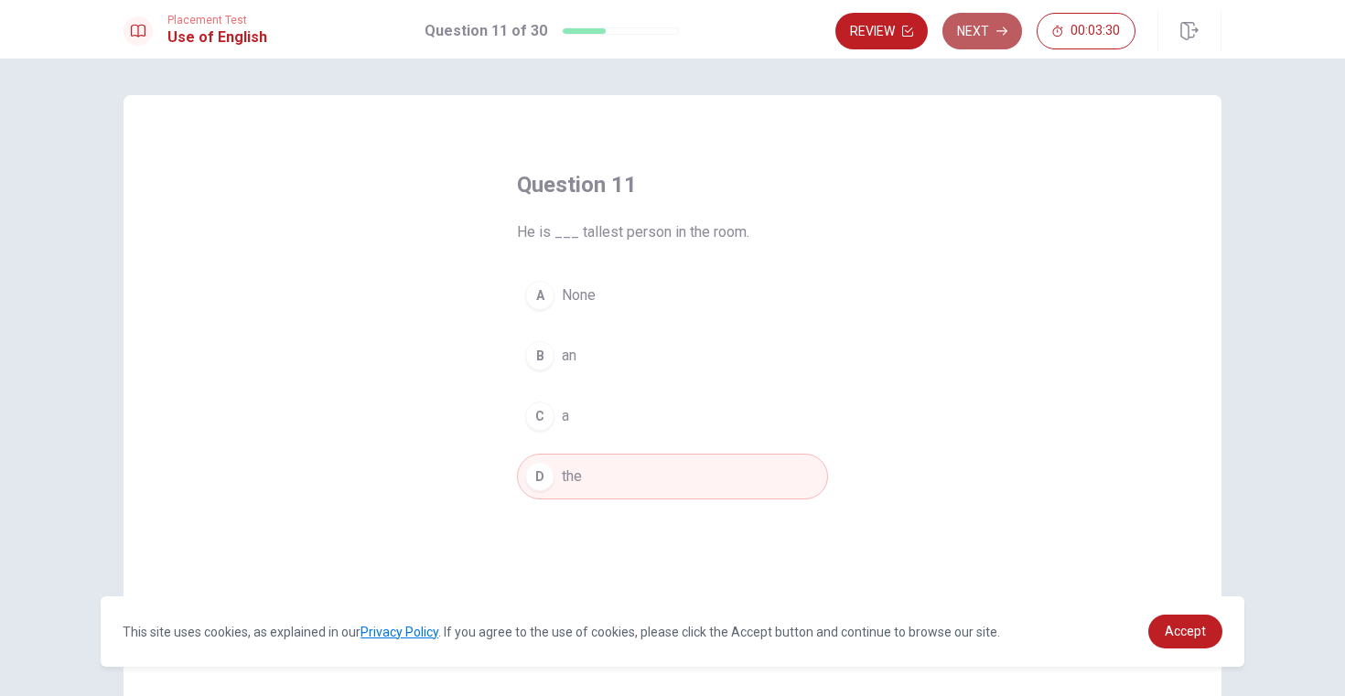
click at [973, 31] on button "Next" at bounding box center [982, 31] width 80 height 37
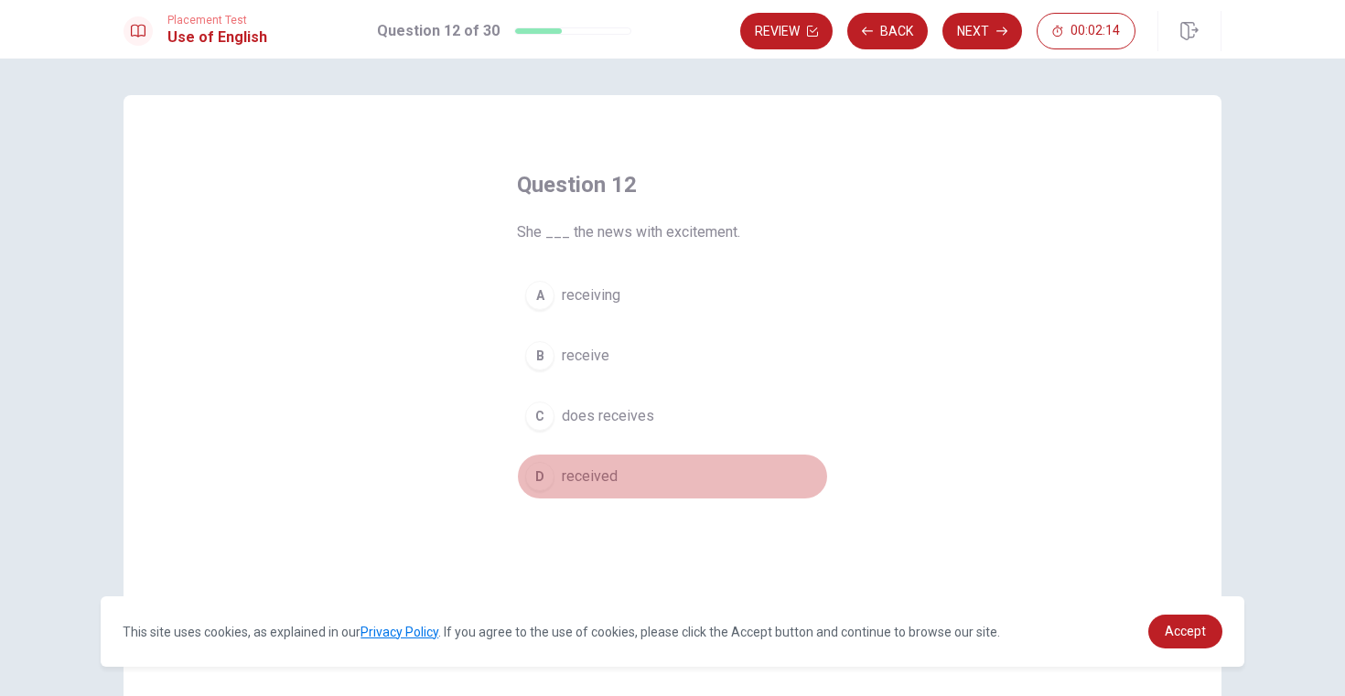
click at [549, 477] on div "D" at bounding box center [539, 476] width 29 height 29
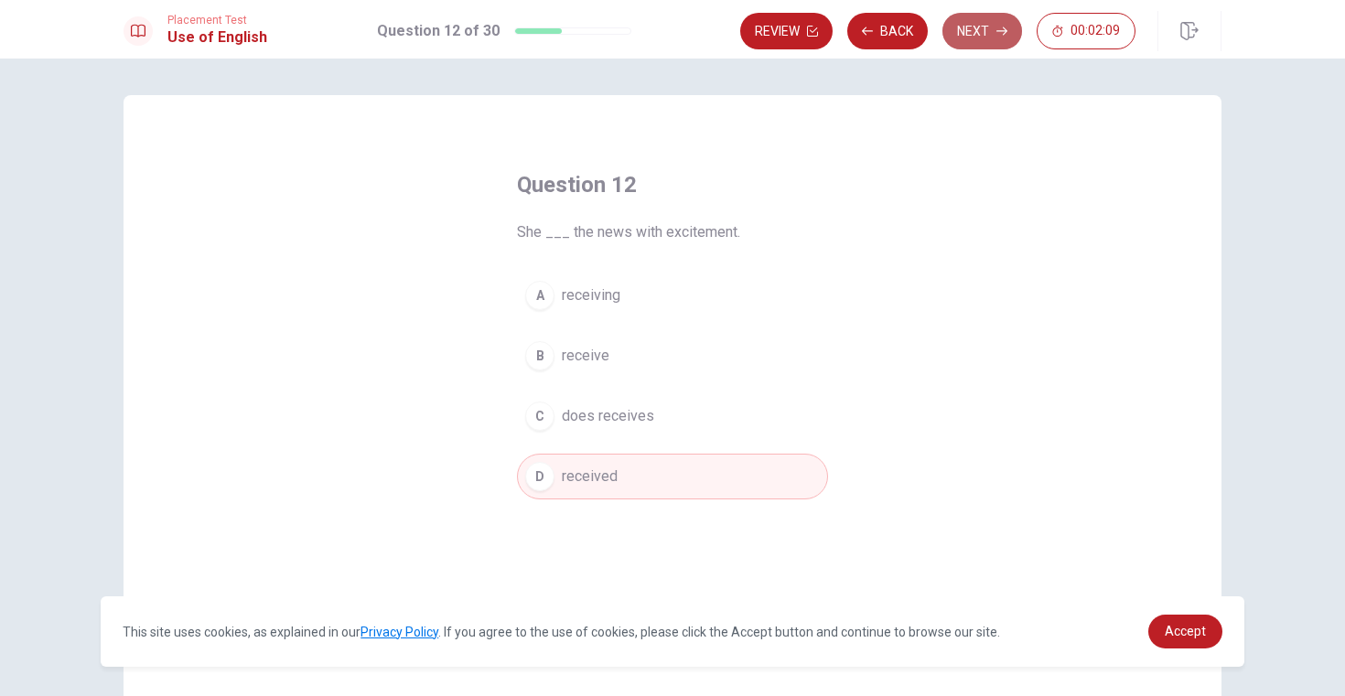
click at [983, 37] on button "Next" at bounding box center [982, 31] width 80 height 37
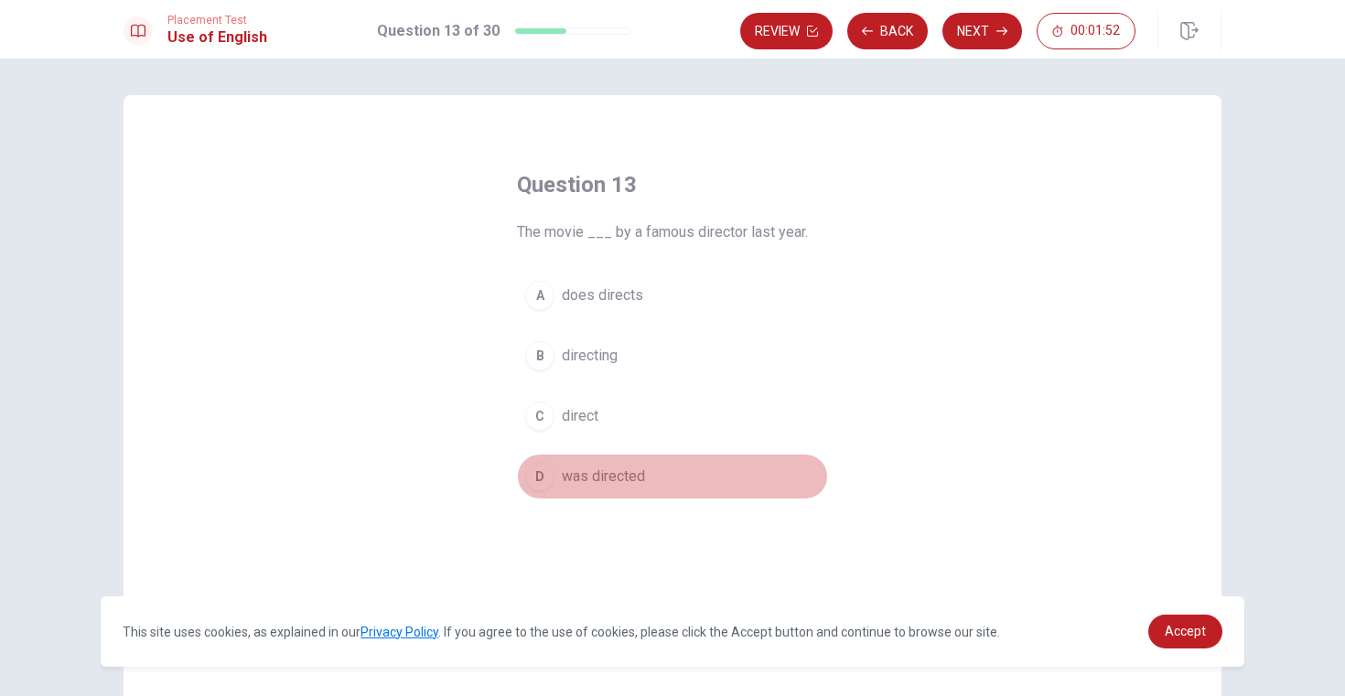
click at [540, 479] on div "D" at bounding box center [539, 476] width 29 height 29
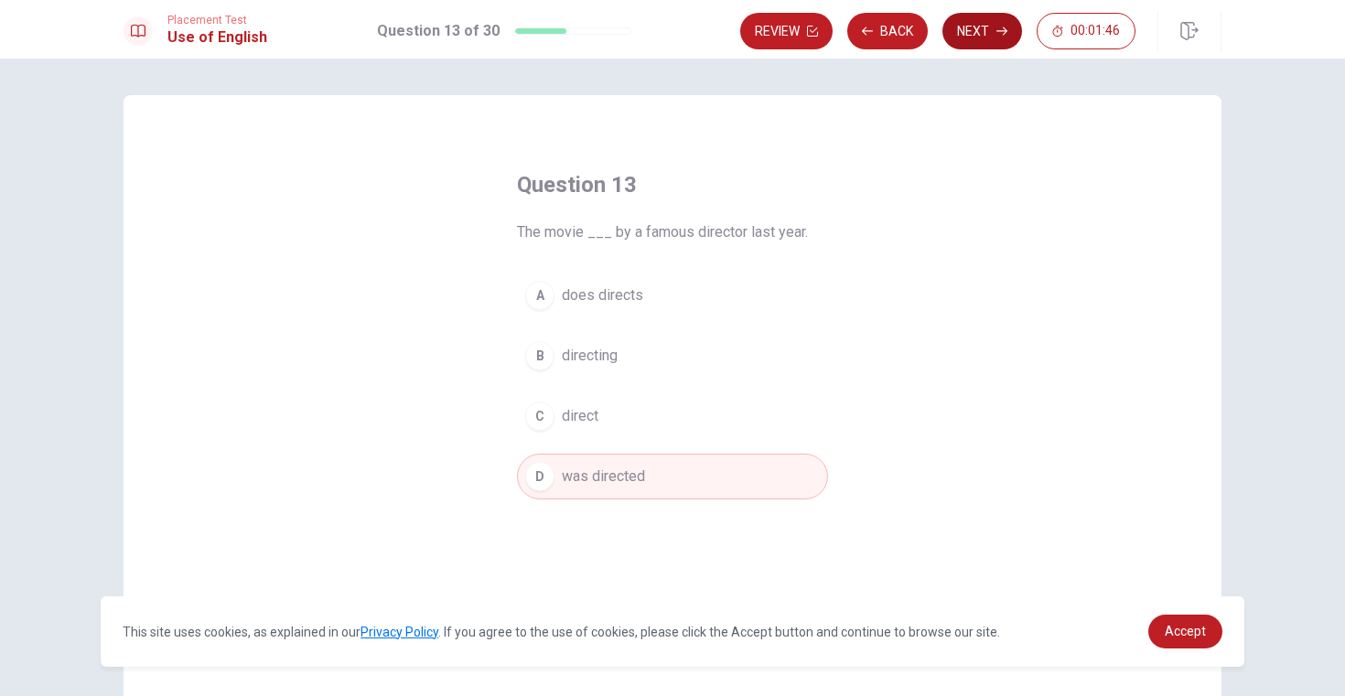
click at [982, 30] on button "Next" at bounding box center [982, 31] width 80 height 37
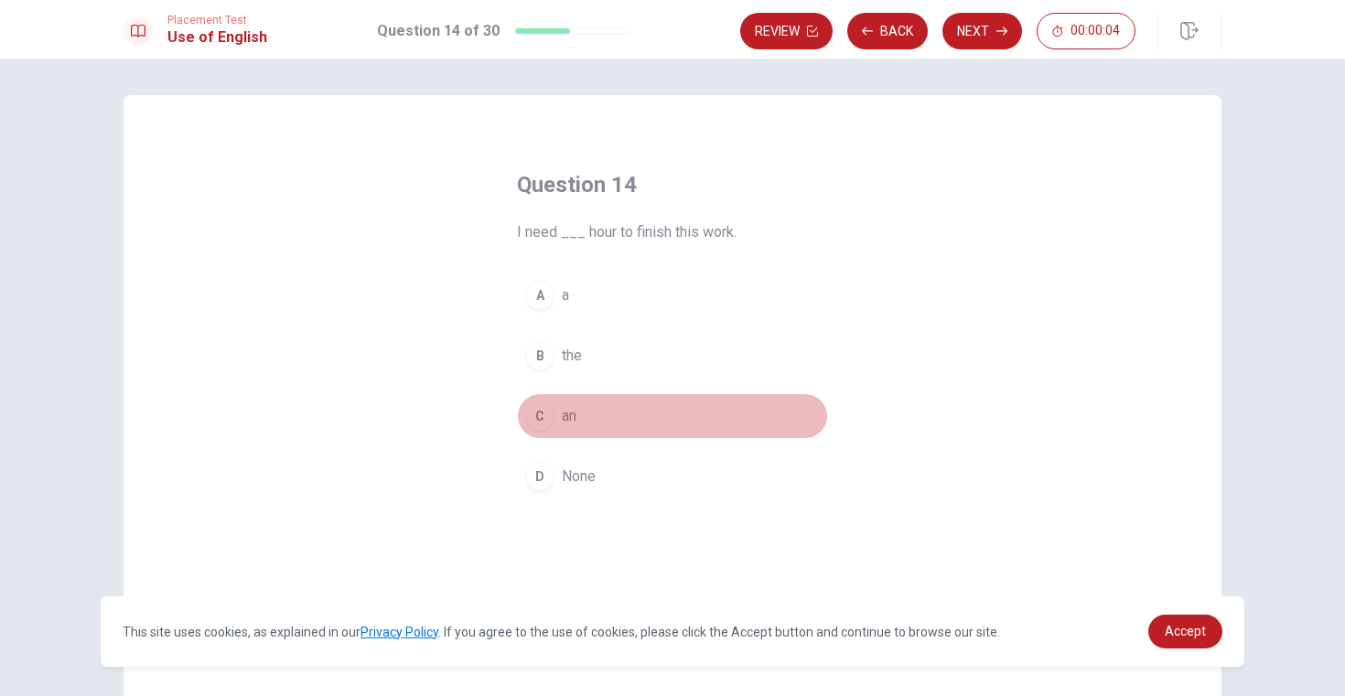
click at [539, 406] on div "C" at bounding box center [539, 416] width 29 height 29
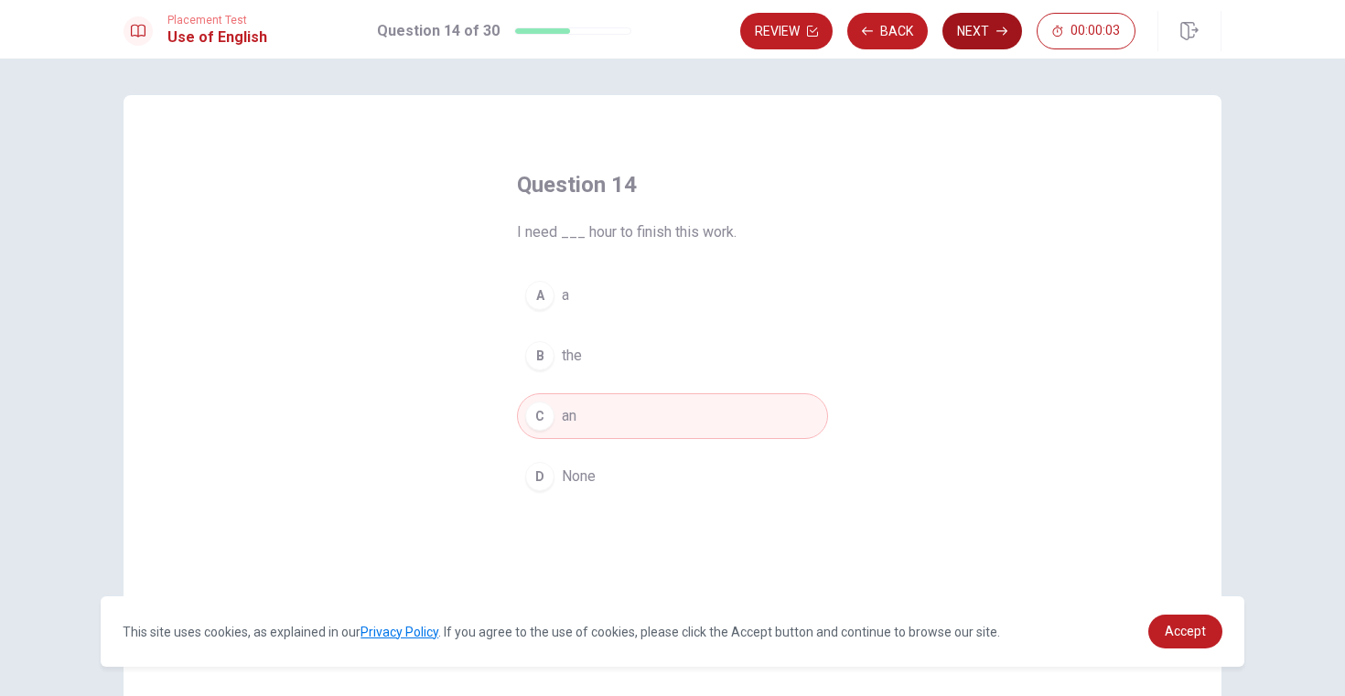
click at [1000, 30] on icon "button" at bounding box center [1001, 31] width 11 height 8
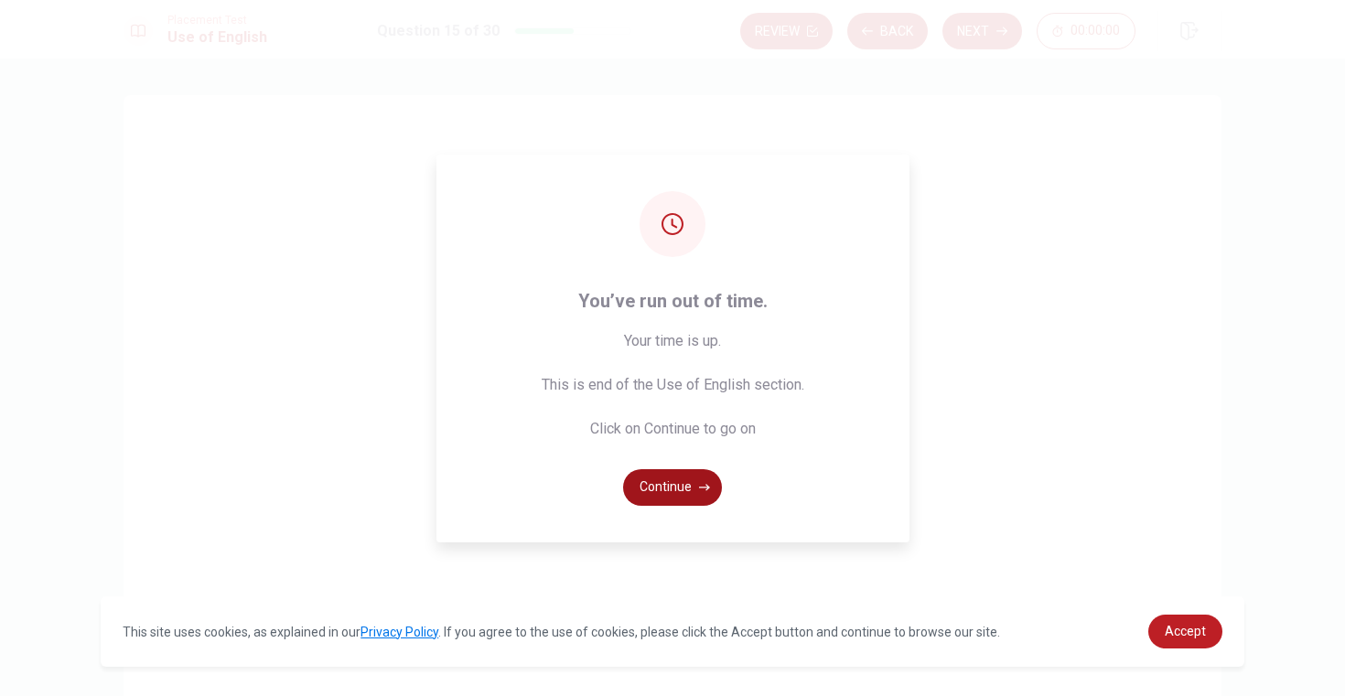
click at [682, 486] on button "Continue" at bounding box center [672, 487] width 99 height 37
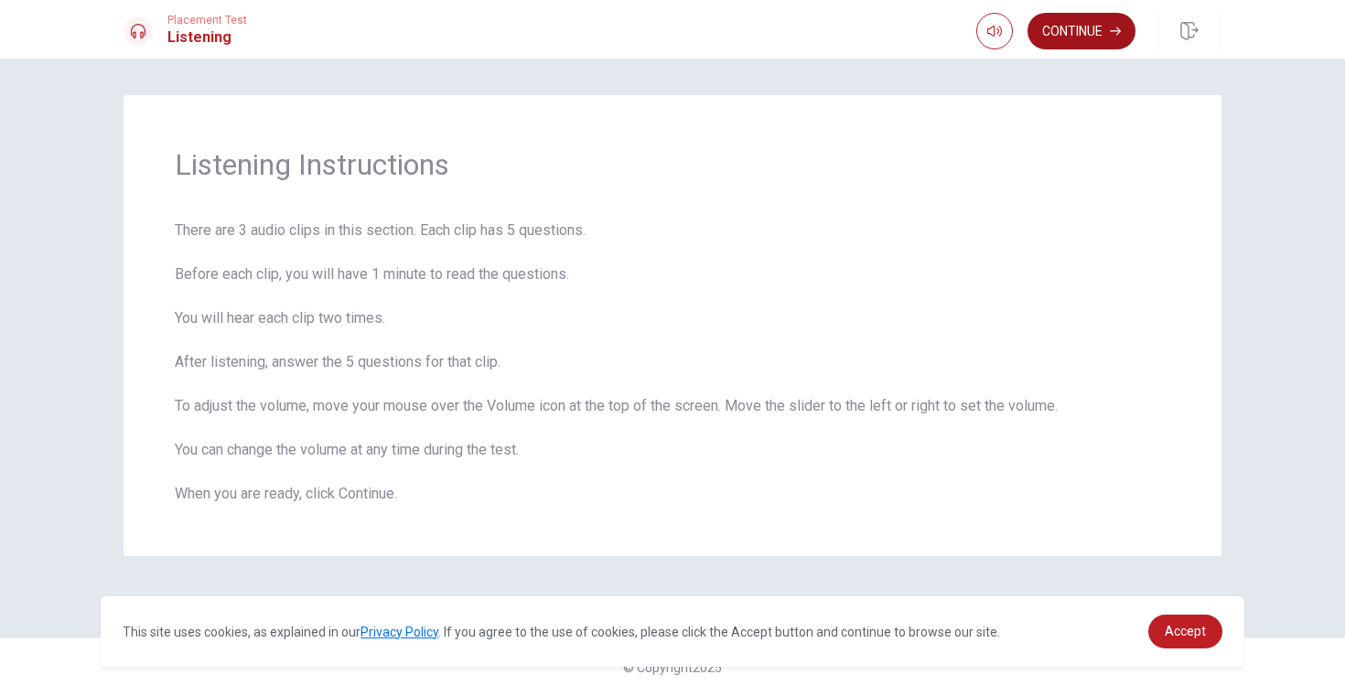
click at [1098, 33] on button "Continue" at bounding box center [1081, 31] width 108 height 37
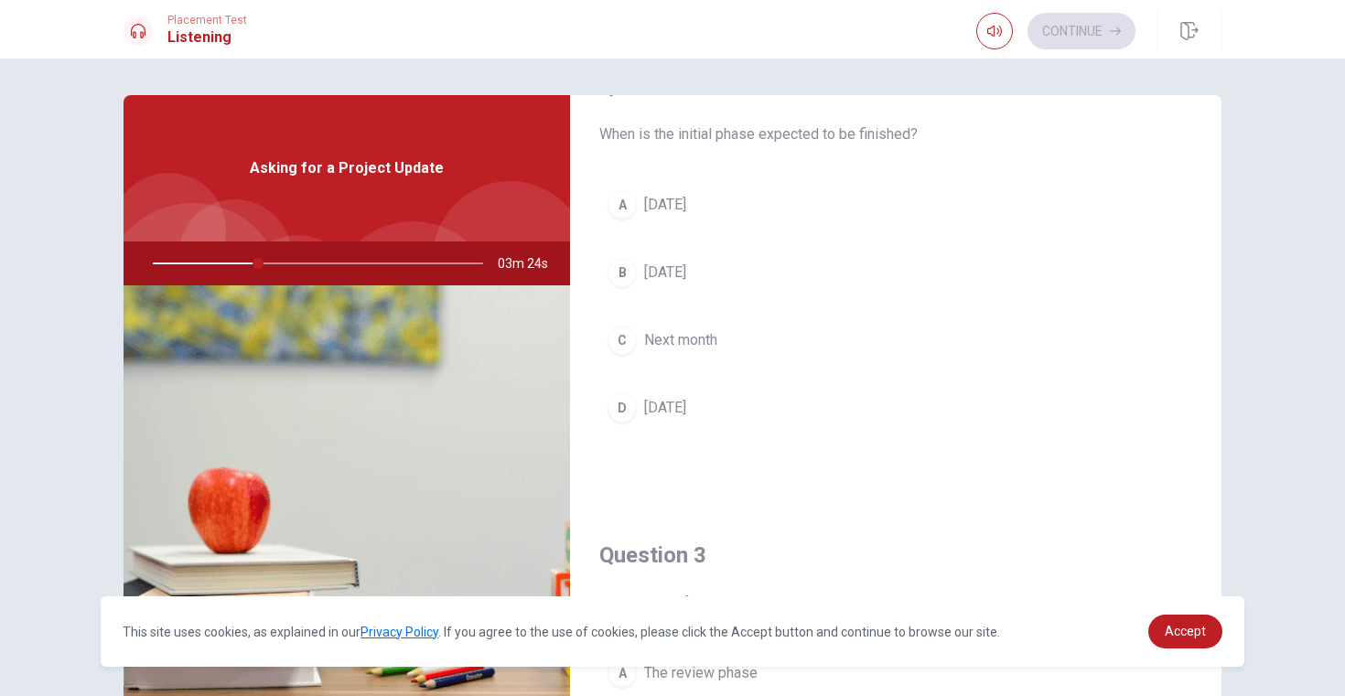
scroll to position [502, 0]
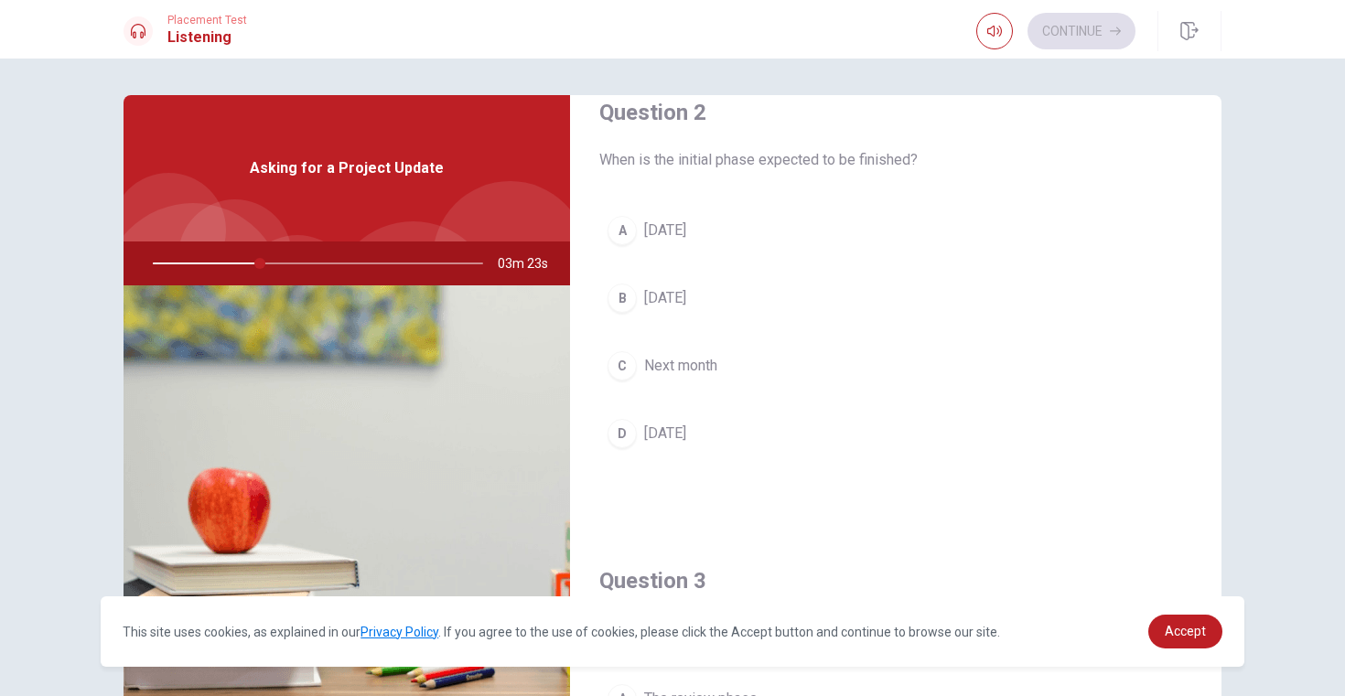
click at [621, 295] on div "B" at bounding box center [621, 298] width 29 height 29
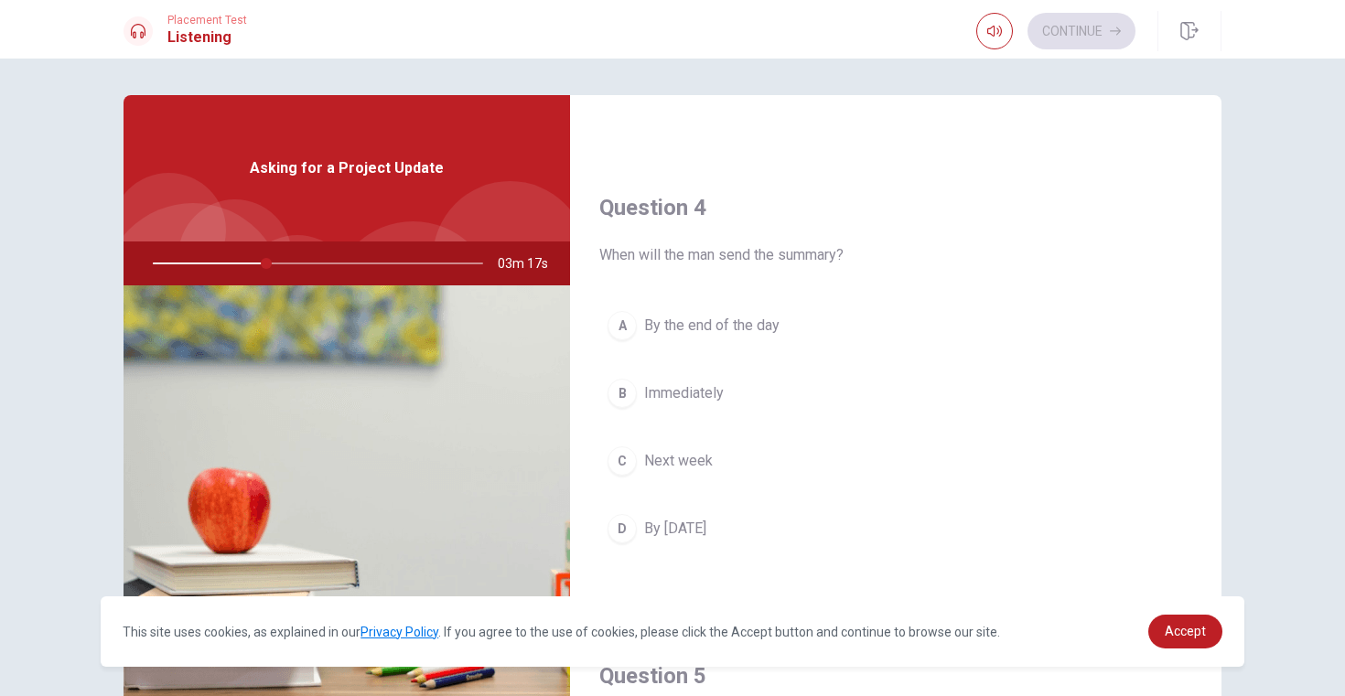
scroll to position [1350, 0]
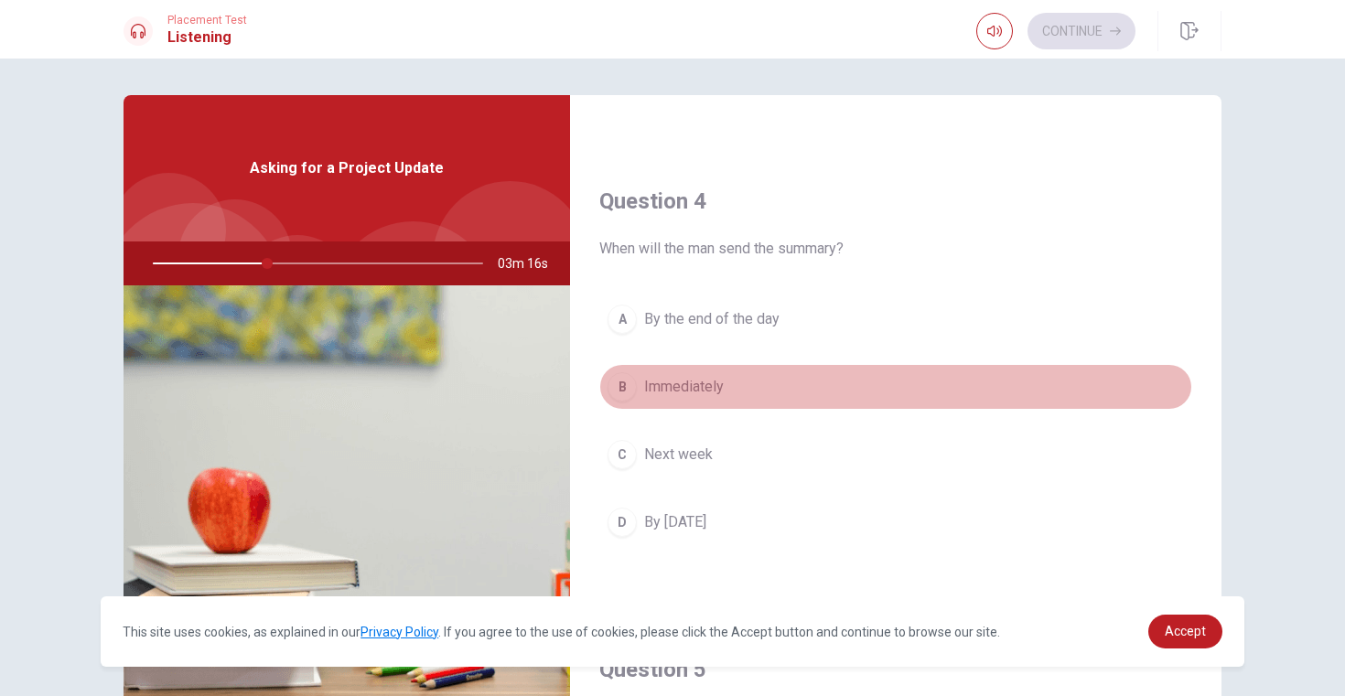
click at [630, 390] on div "B" at bounding box center [621, 386] width 29 height 29
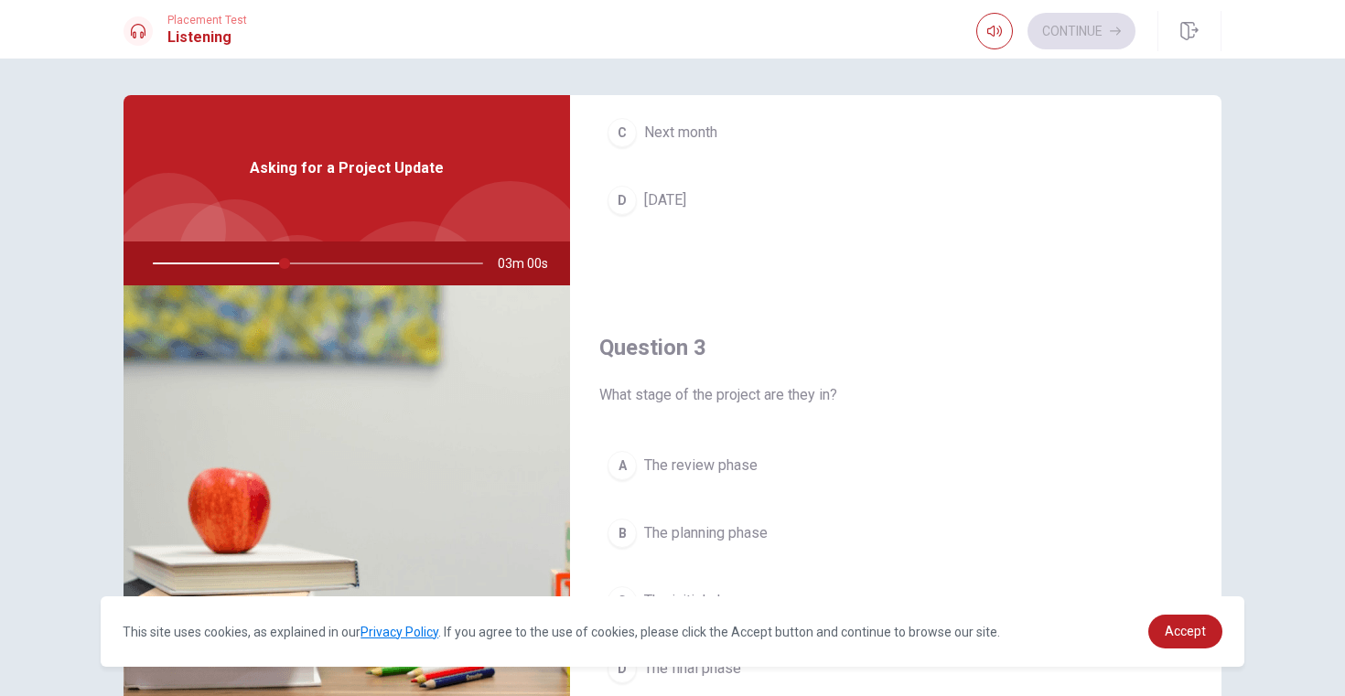
scroll to position [1706, 0]
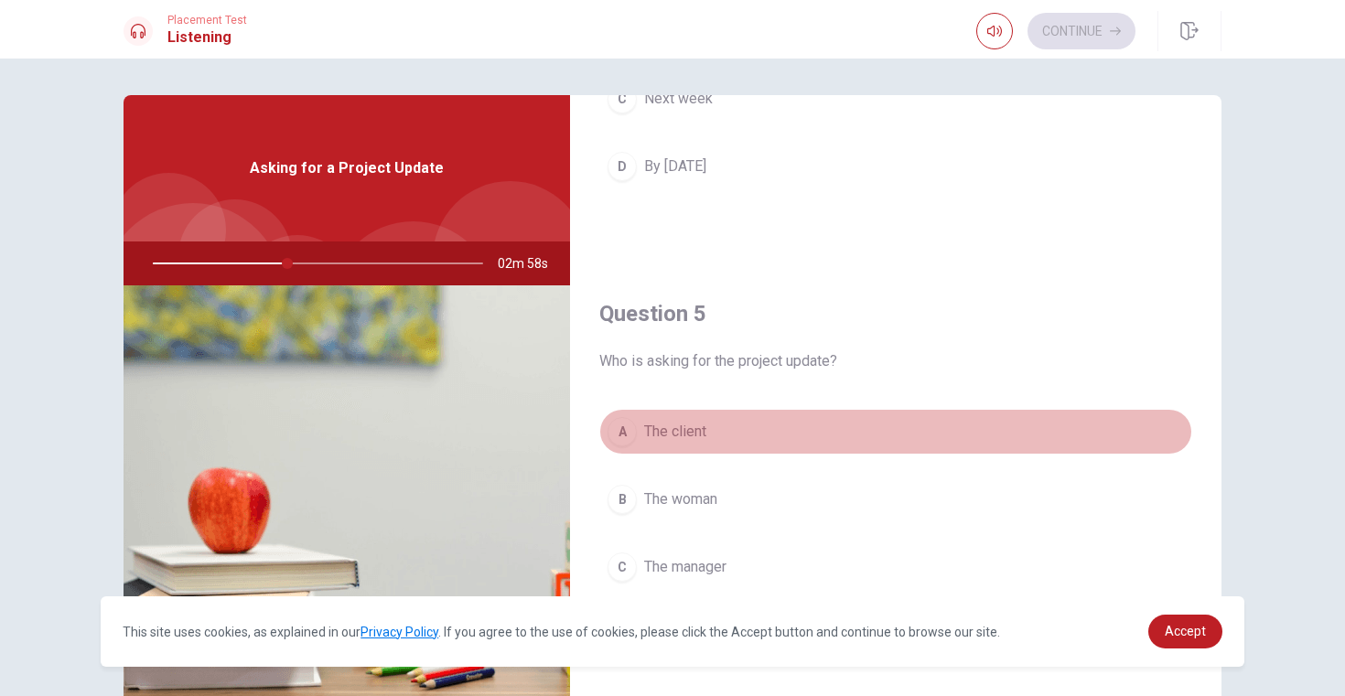
click at [671, 426] on span "The client" at bounding box center [675, 432] width 62 height 22
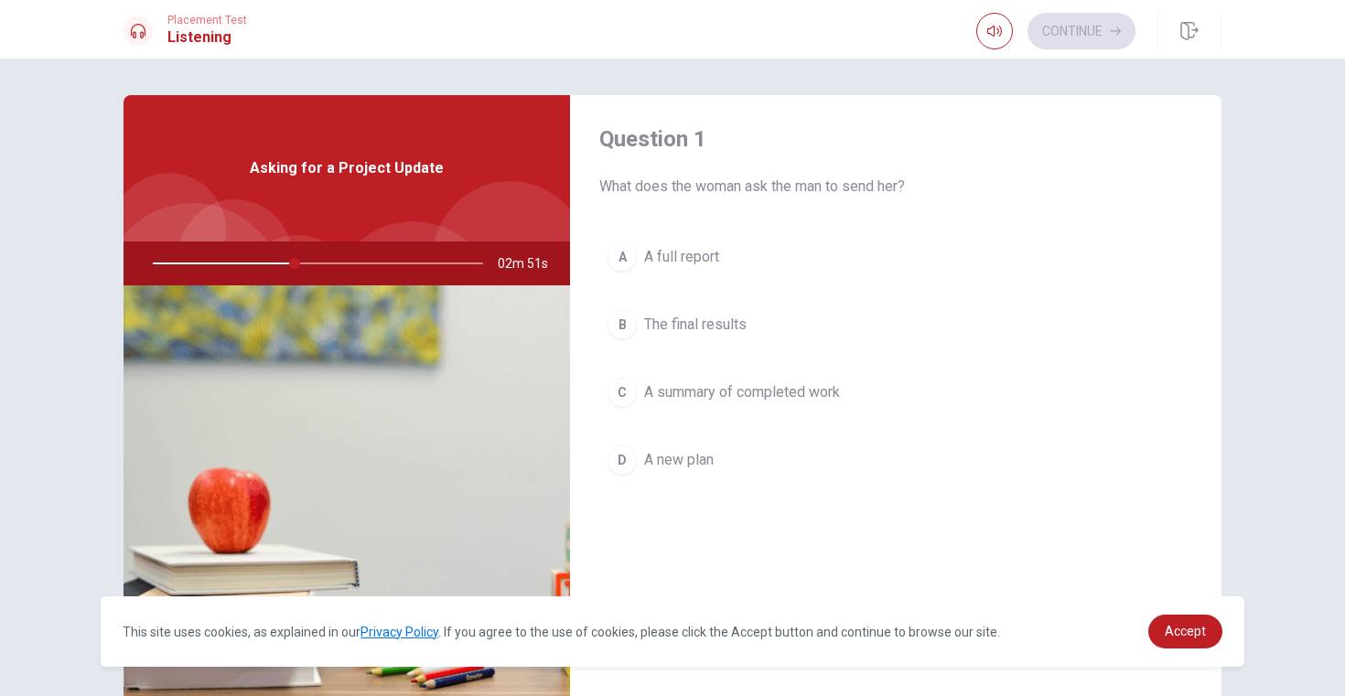
scroll to position [0, 0]
click at [715, 401] on span "A summary of completed work" at bounding box center [742, 400] width 196 height 22
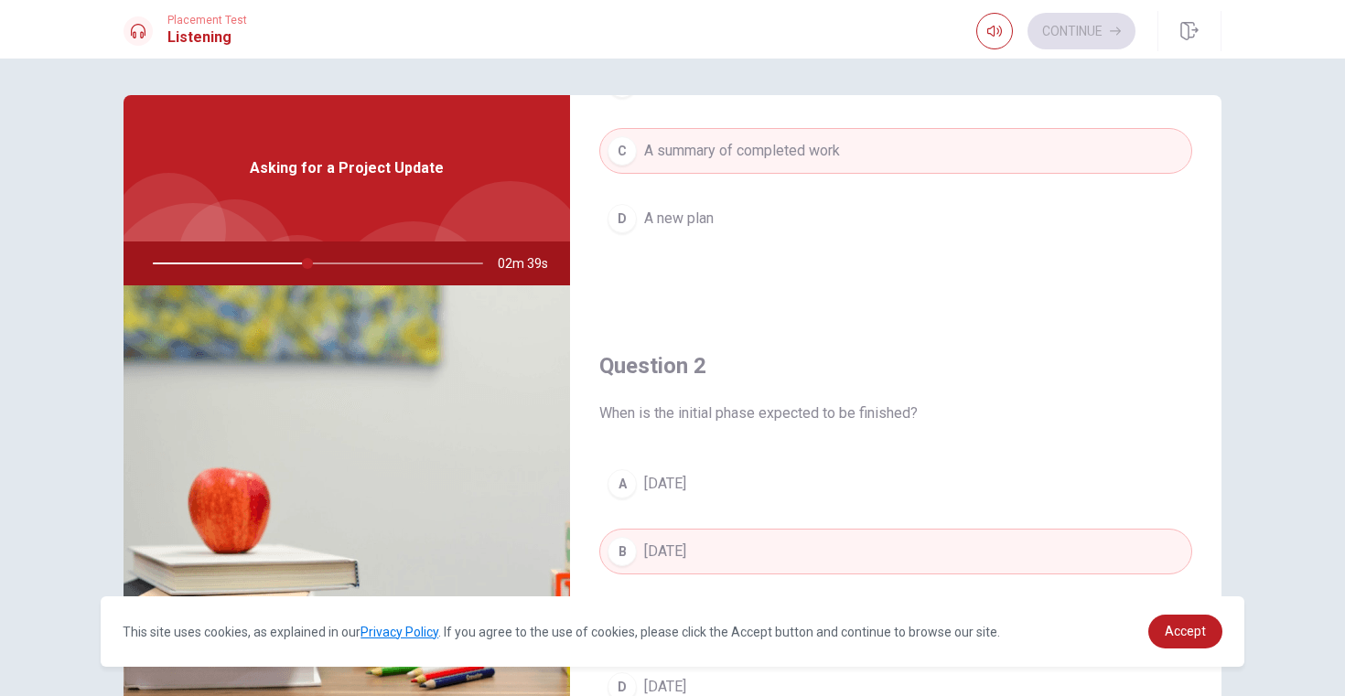
scroll to position [259, 0]
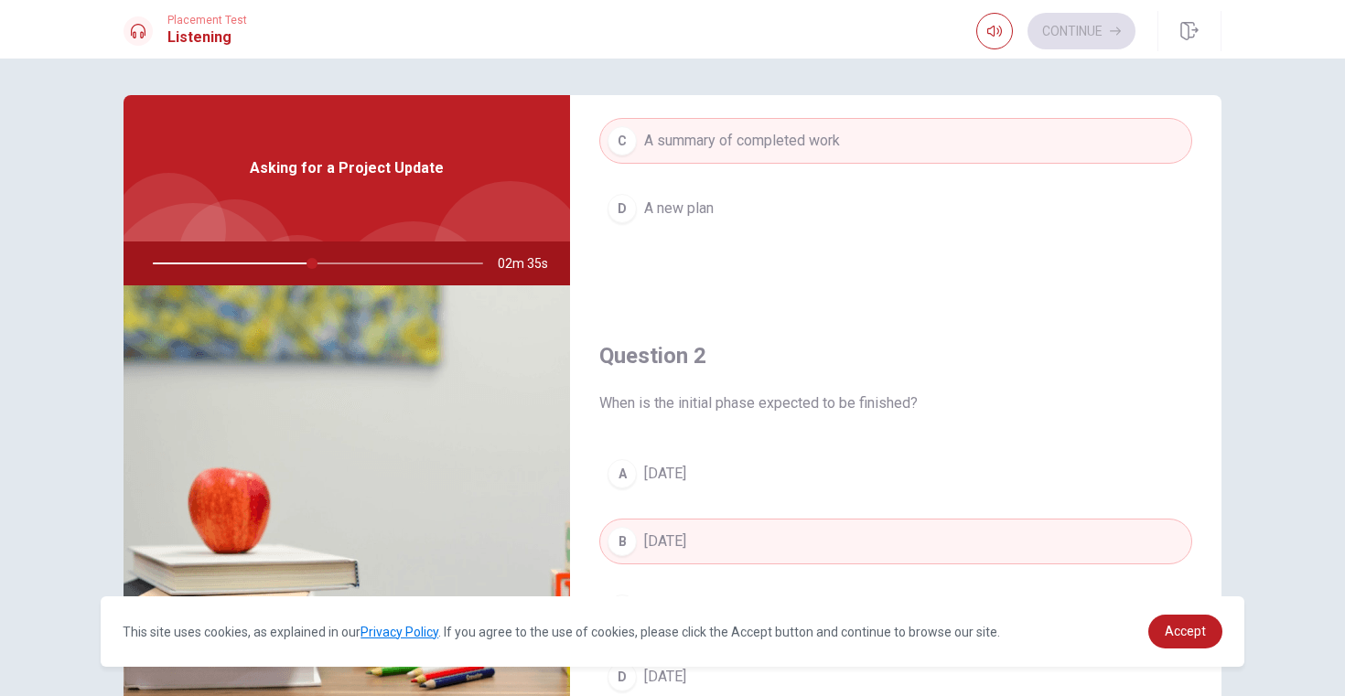
click at [279, 264] on div at bounding box center [314, 263] width 367 height 44
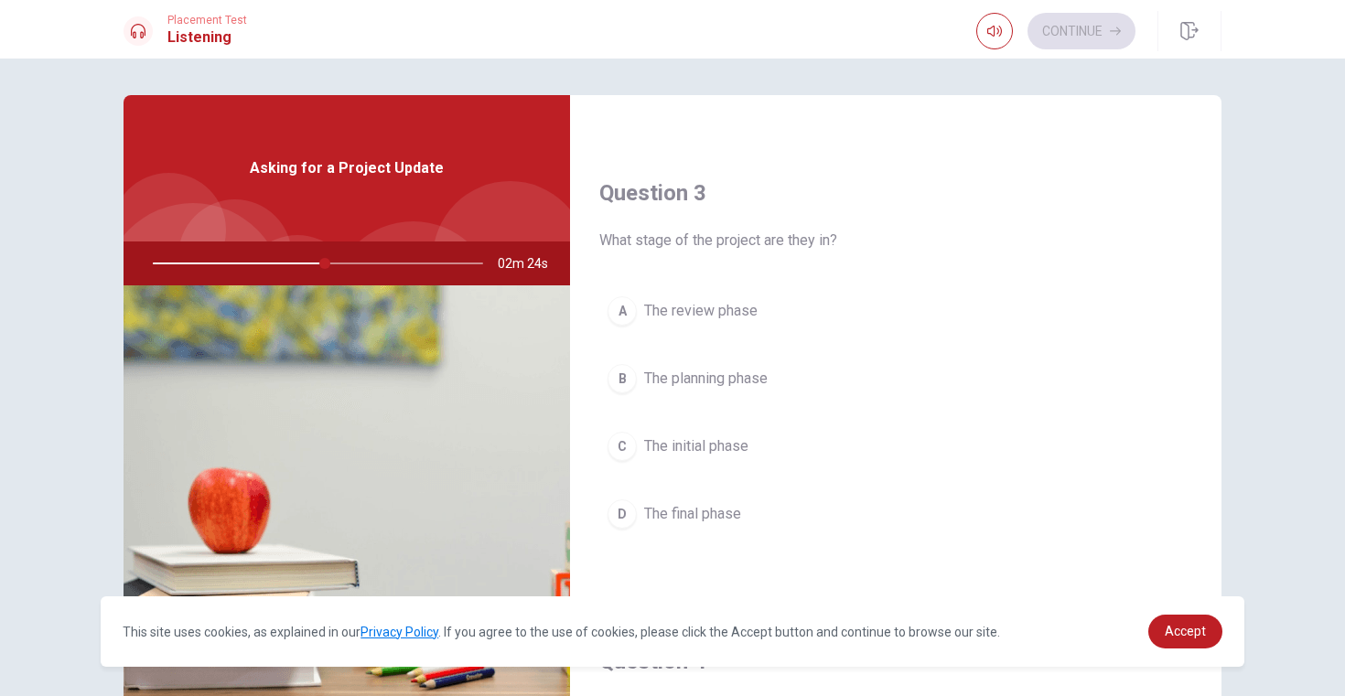
scroll to position [887, 0]
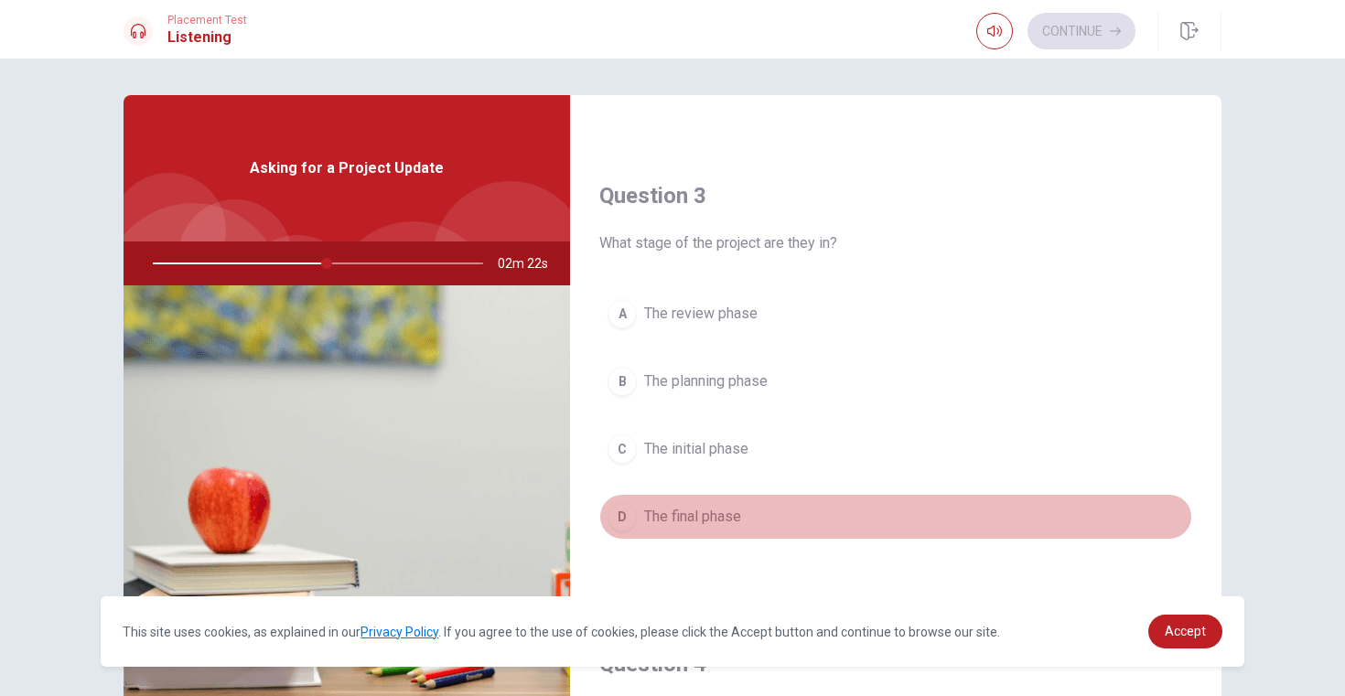
click at [678, 520] on span "The final phase" at bounding box center [692, 517] width 97 height 22
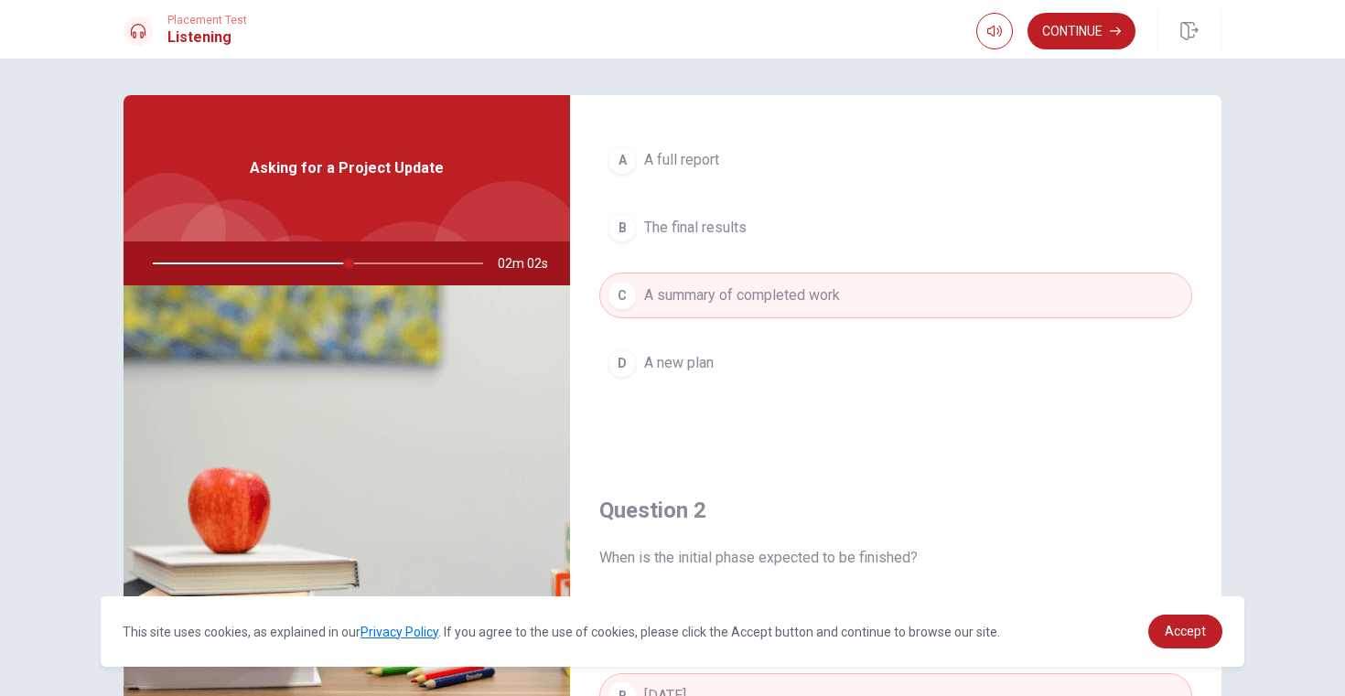
scroll to position [0, 0]
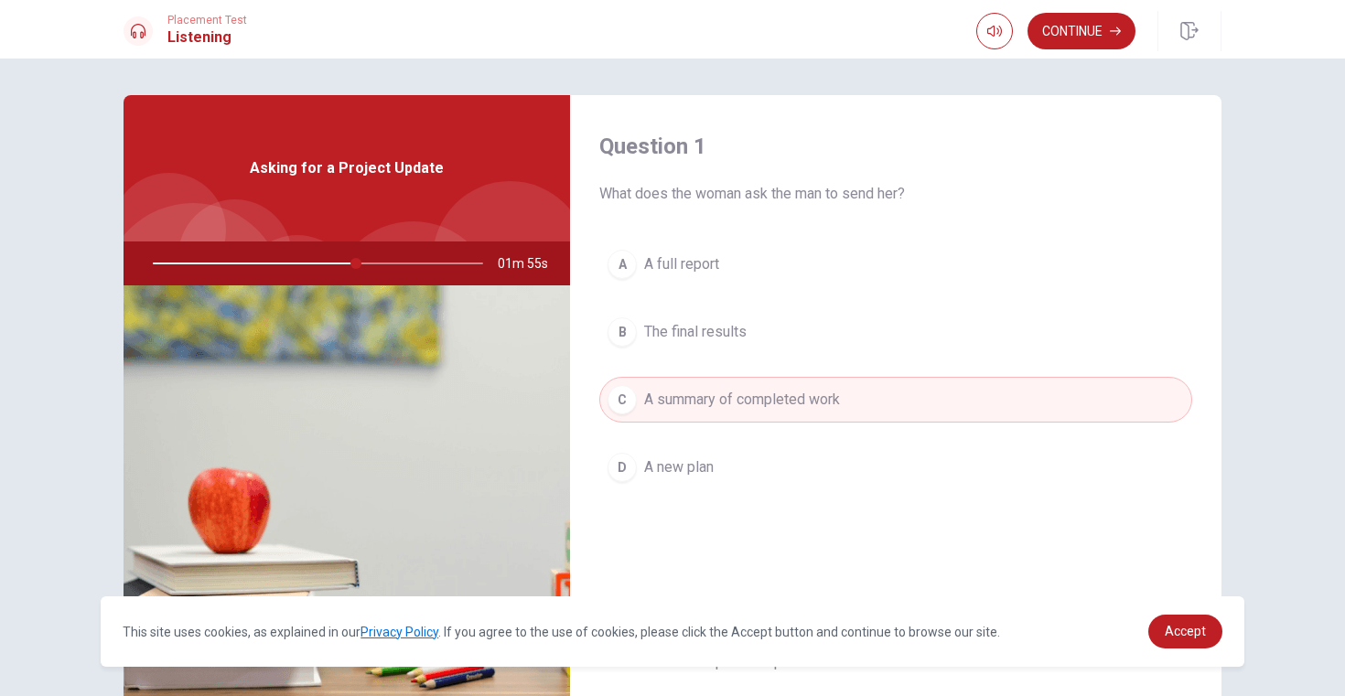
click at [710, 259] on span "A full report" at bounding box center [681, 264] width 75 height 22
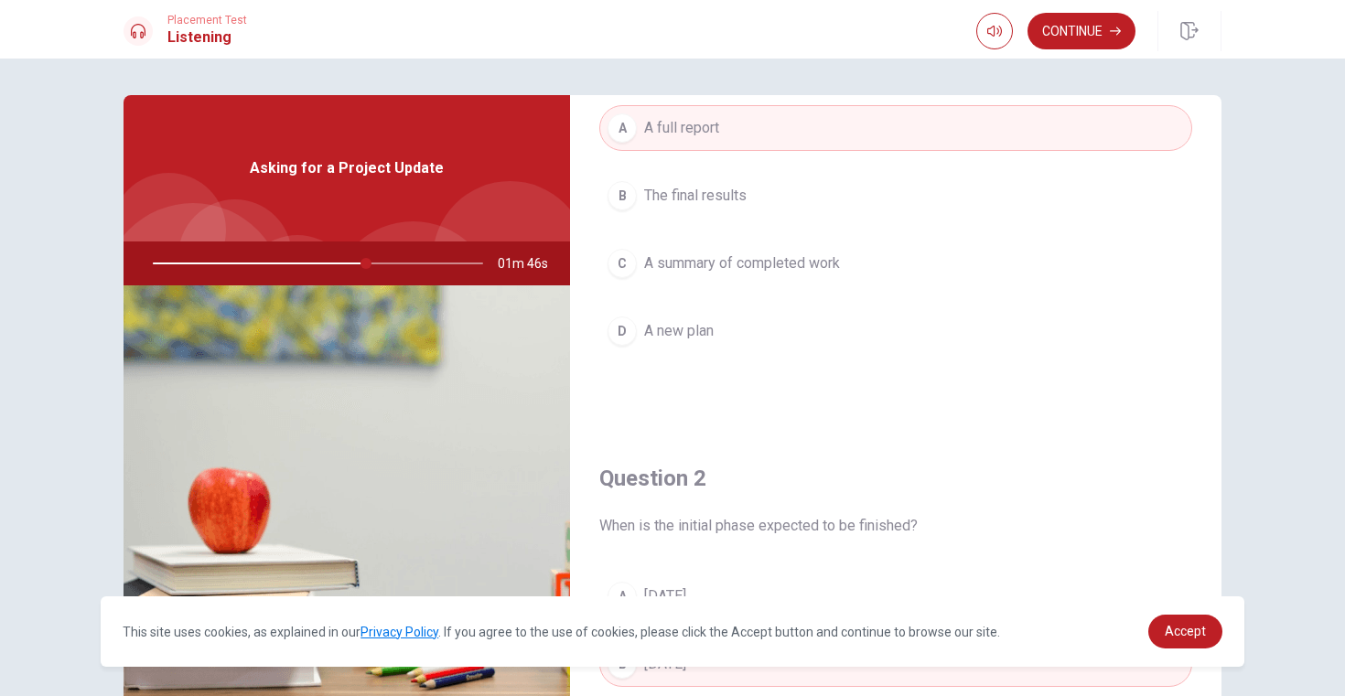
scroll to position [131, 0]
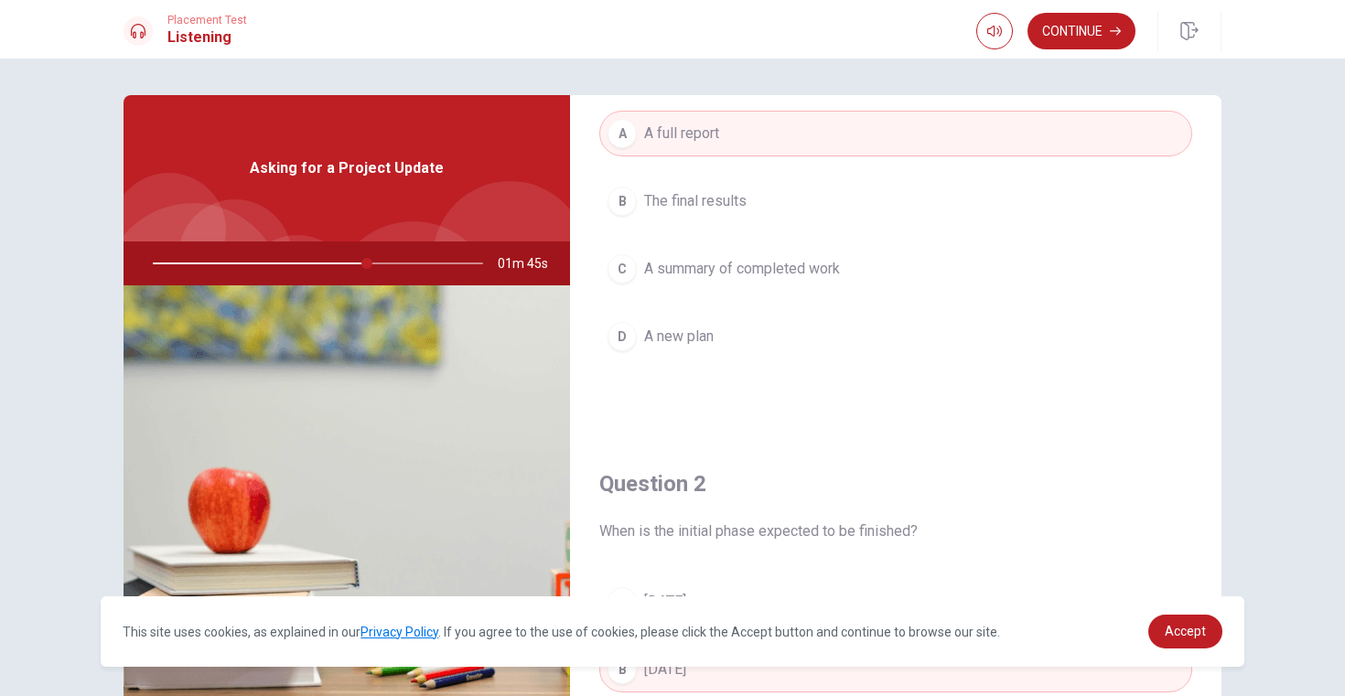
click at [707, 198] on span "The final results" at bounding box center [695, 201] width 102 height 22
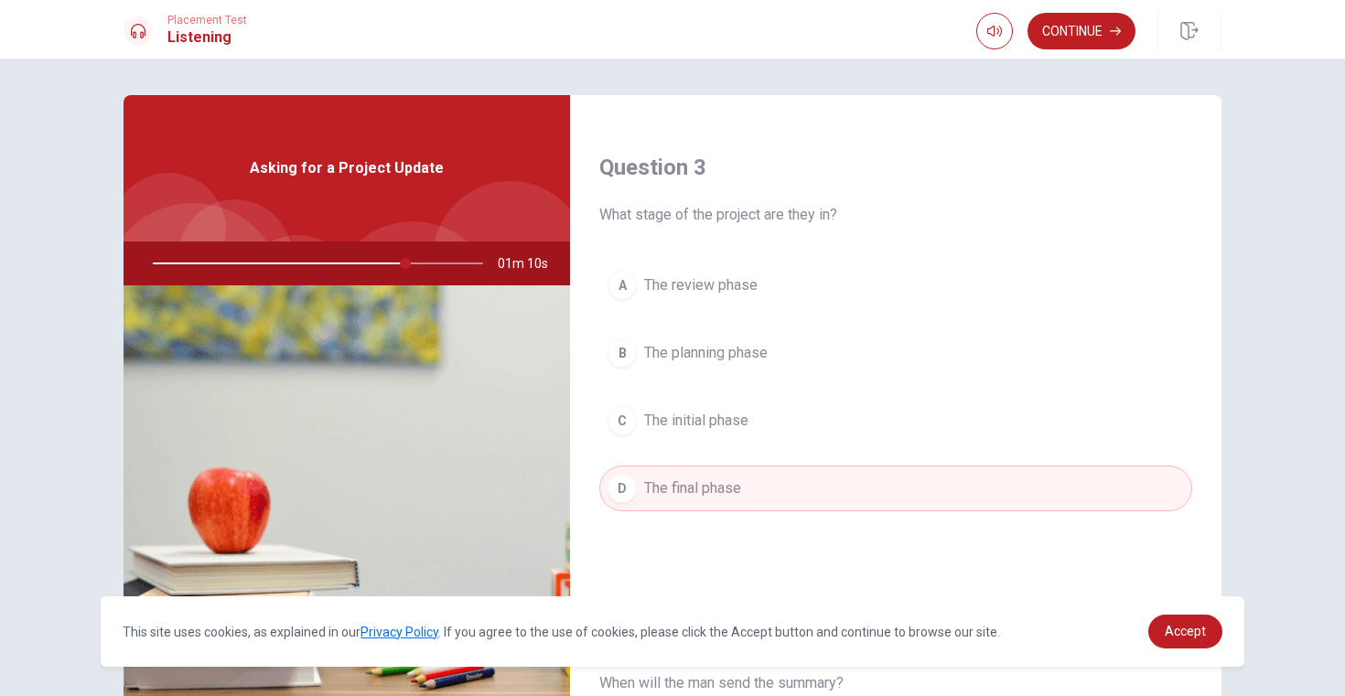
scroll to position [917, 0]
click at [697, 281] on span "The review phase" at bounding box center [700, 284] width 113 height 22
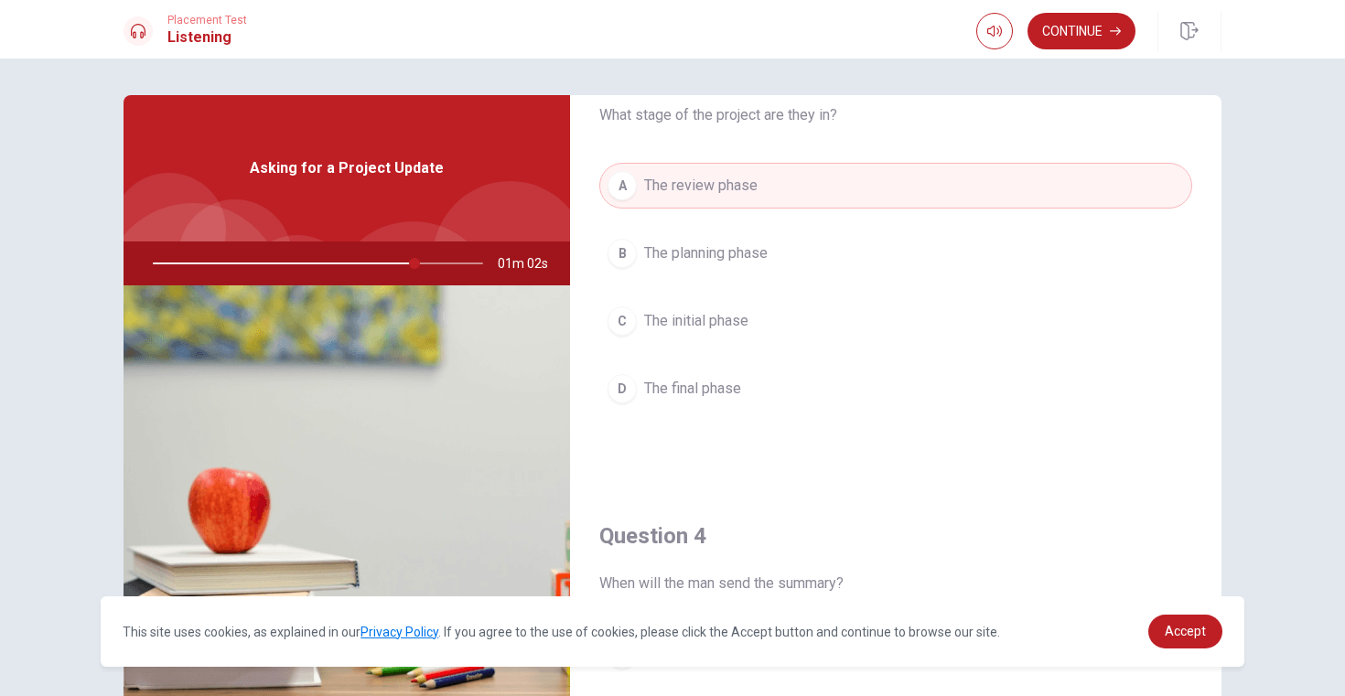
scroll to position [1013, 0]
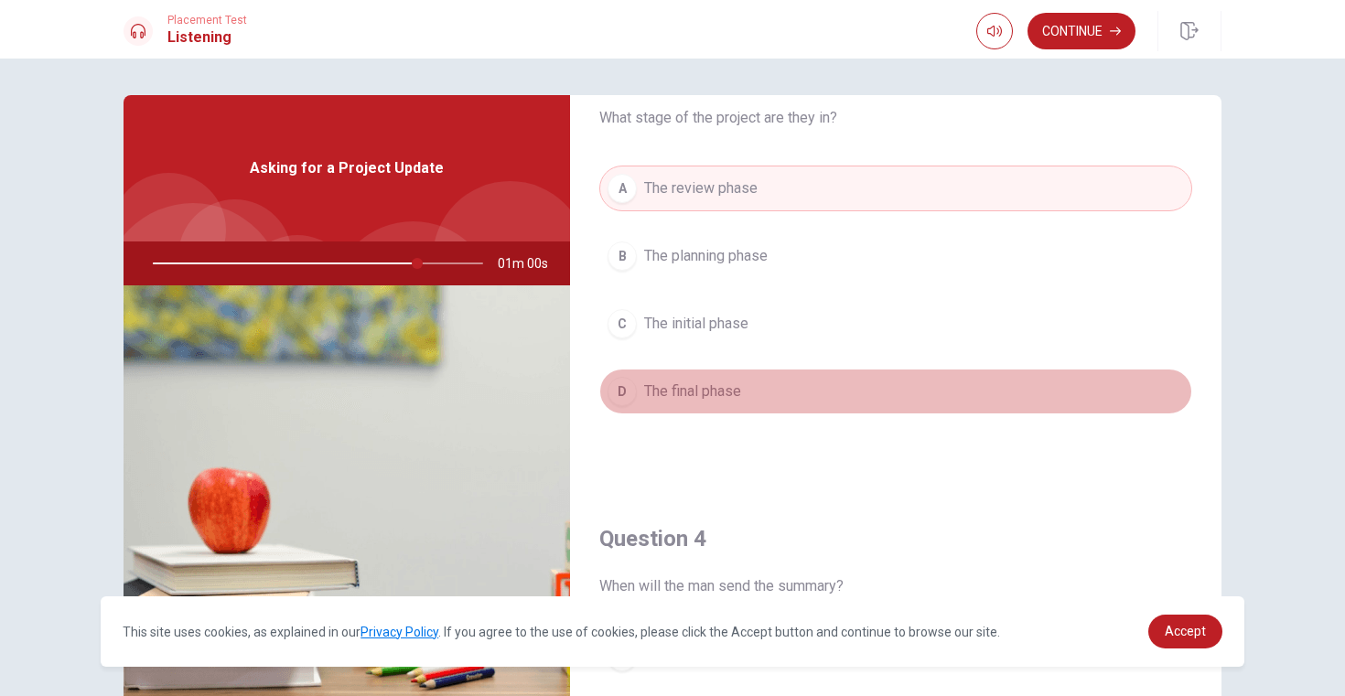
click at [680, 398] on span "The final phase" at bounding box center [692, 391] width 97 height 22
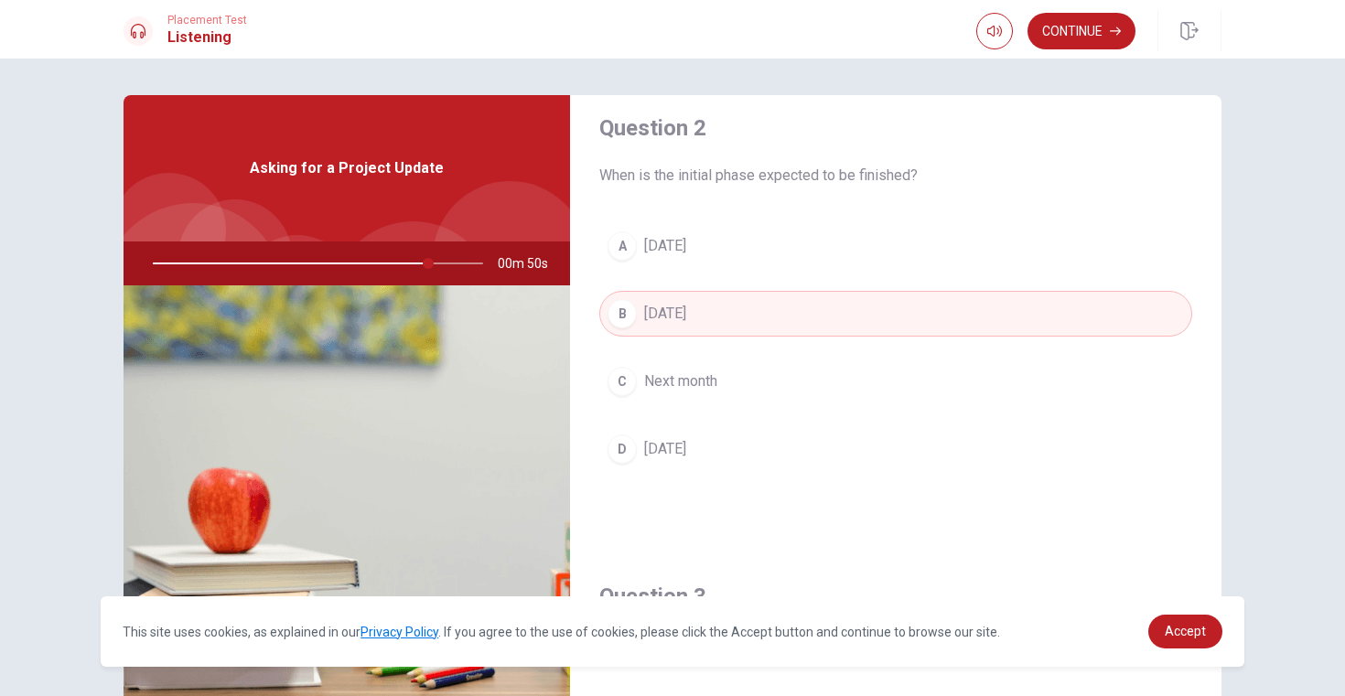
scroll to position [0, 0]
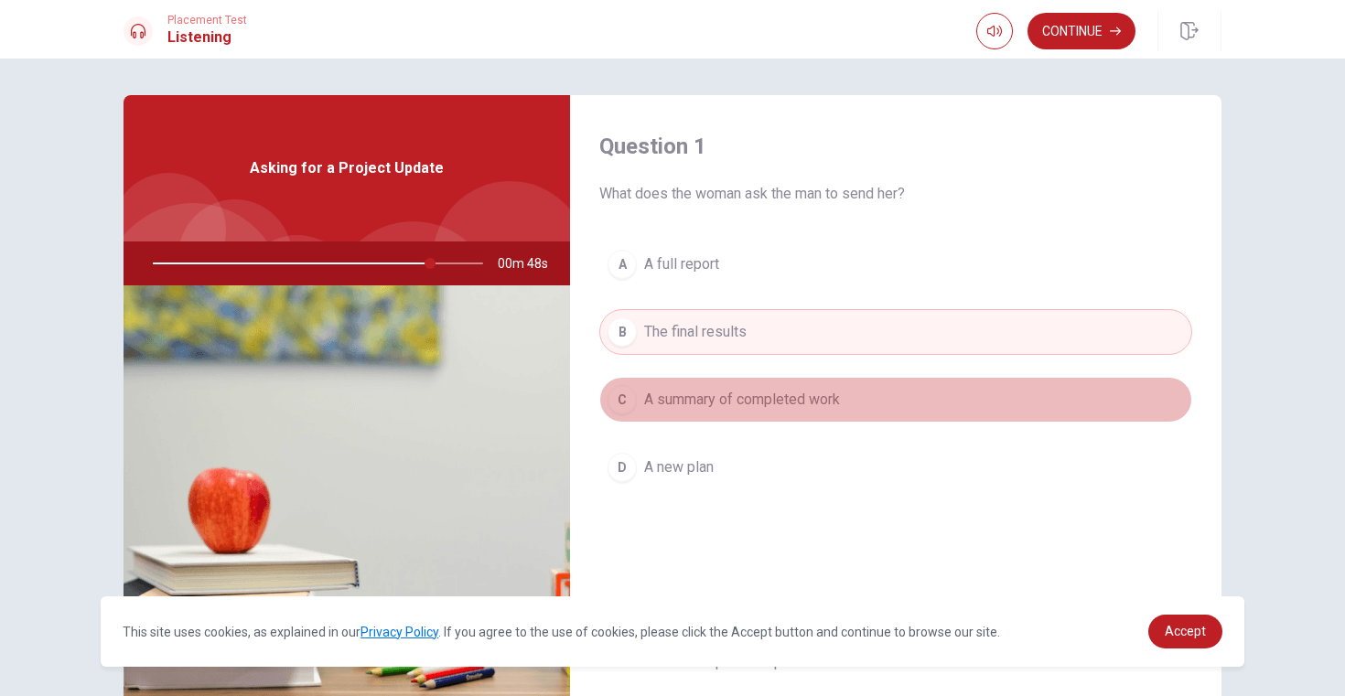
click at [692, 400] on span "A summary of completed work" at bounding box center [742, 400] width 196 height 22
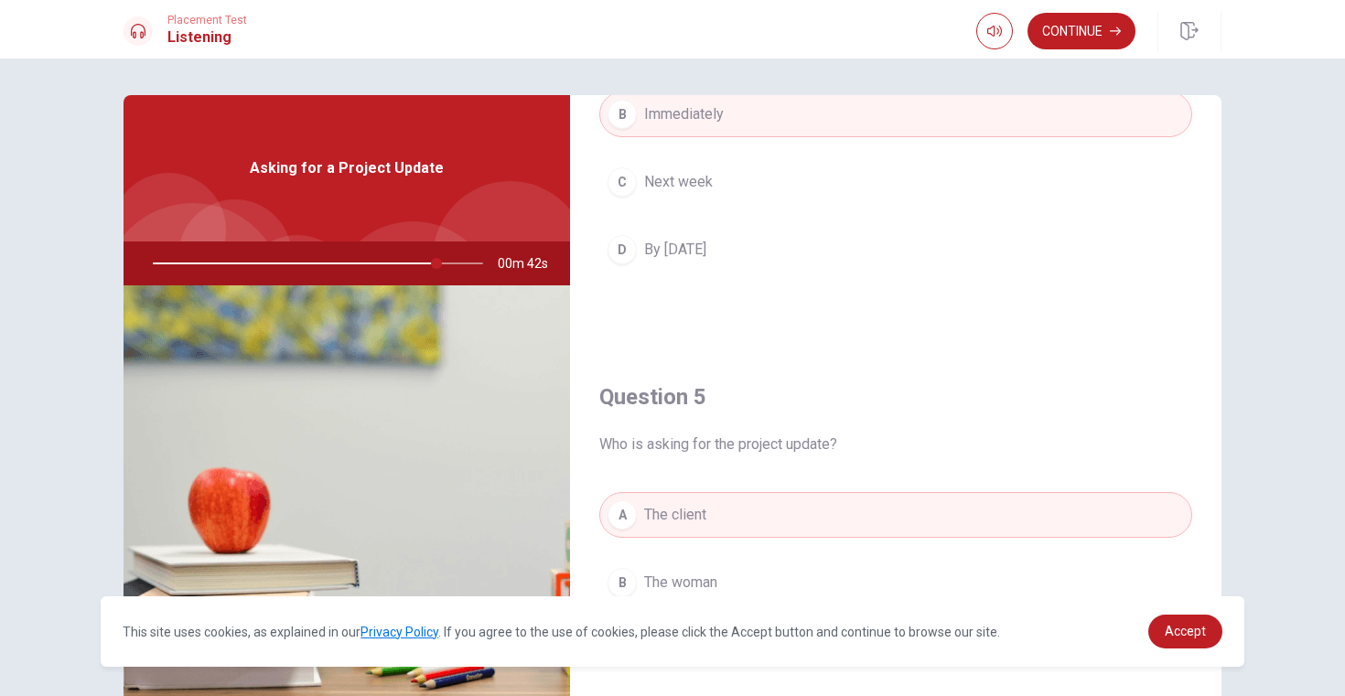
scroll to position [1706, 0]
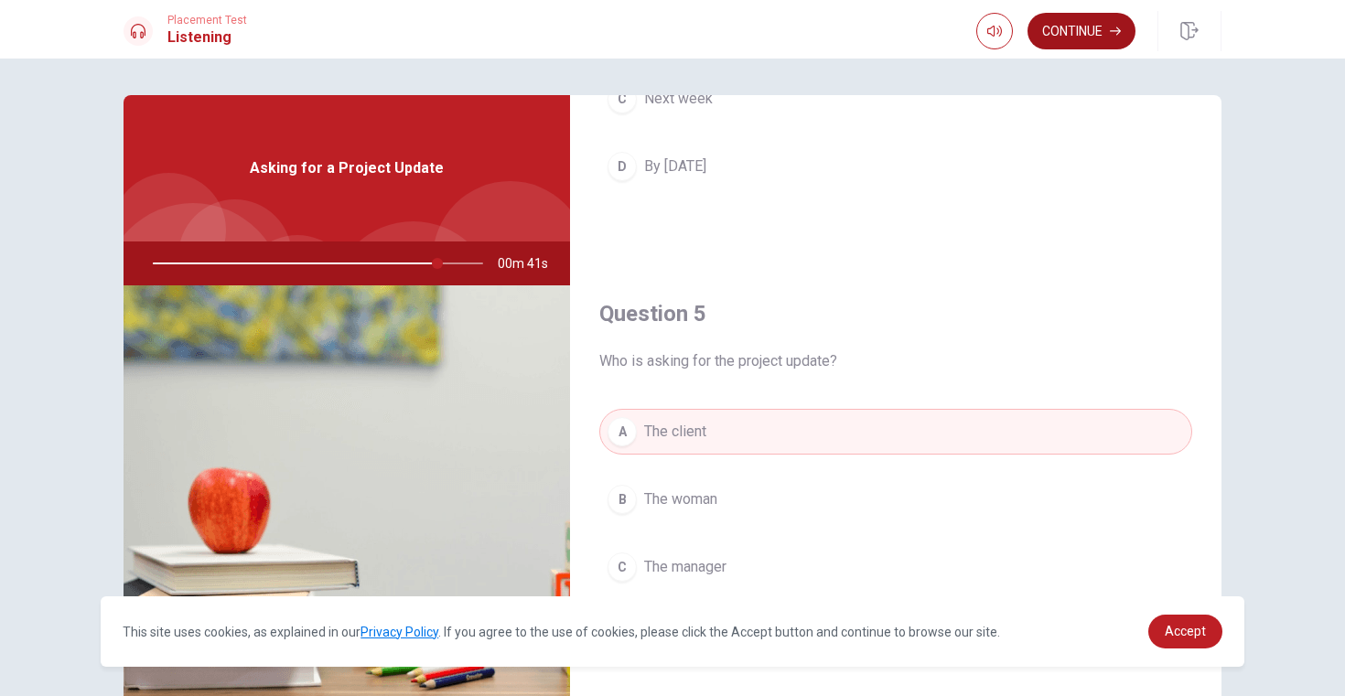
click at [1072, 31] on button "Continue" at bounding box center [1081, 31] width 108 height 37
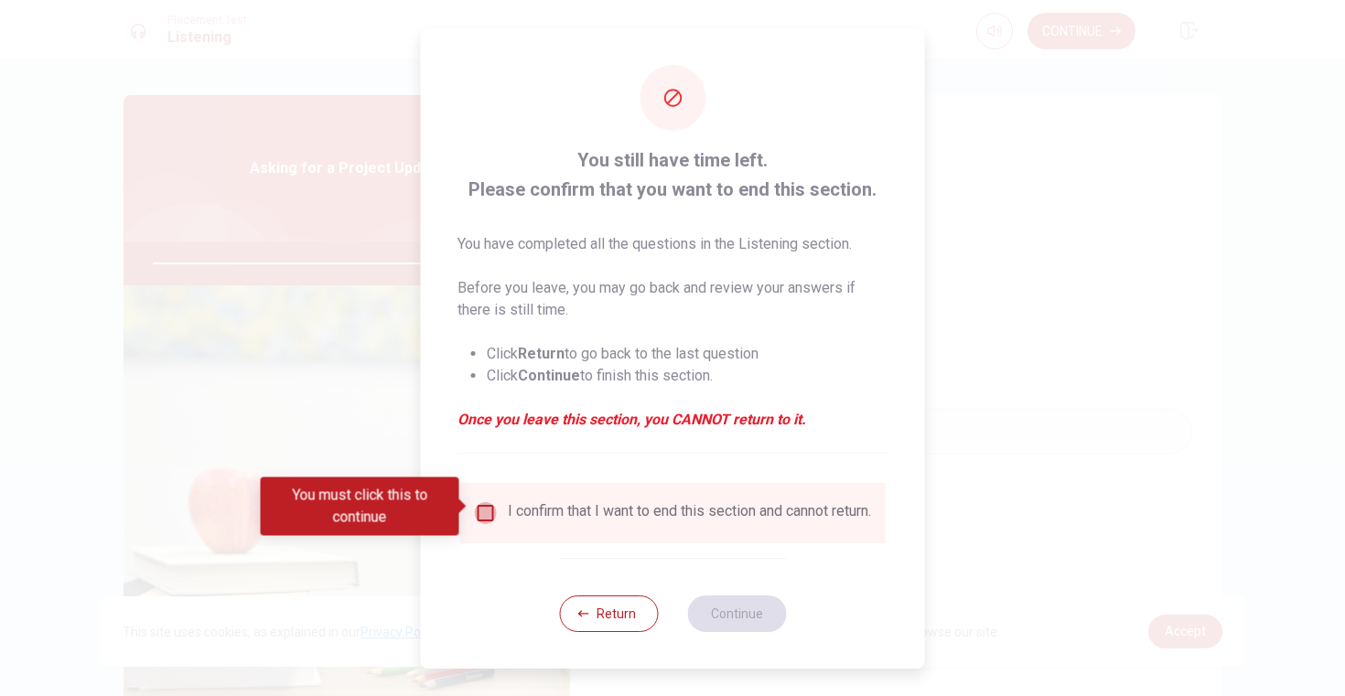
click at [485, 508] on input "You must click this to continue" at bounding box center [486, 513] width 22 height 22
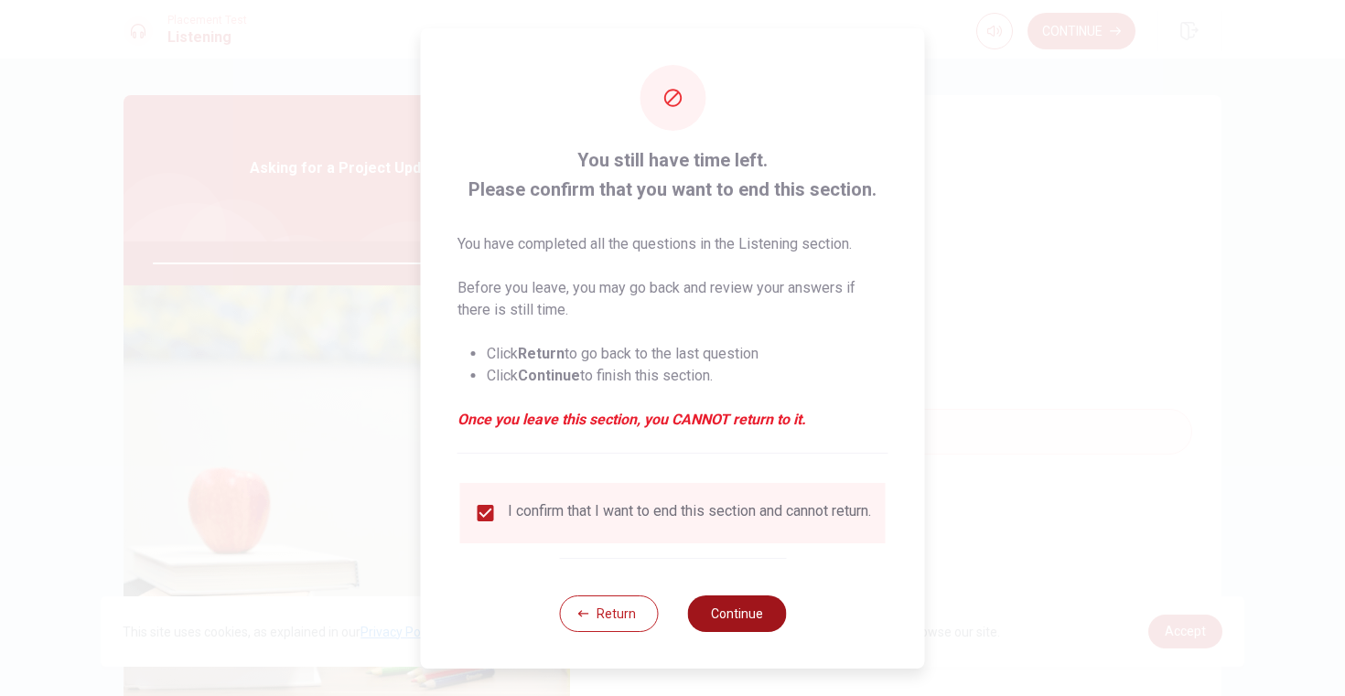
click at [751, 616] on button "Continue" at bounding box center [736, 613] width 99 height 37
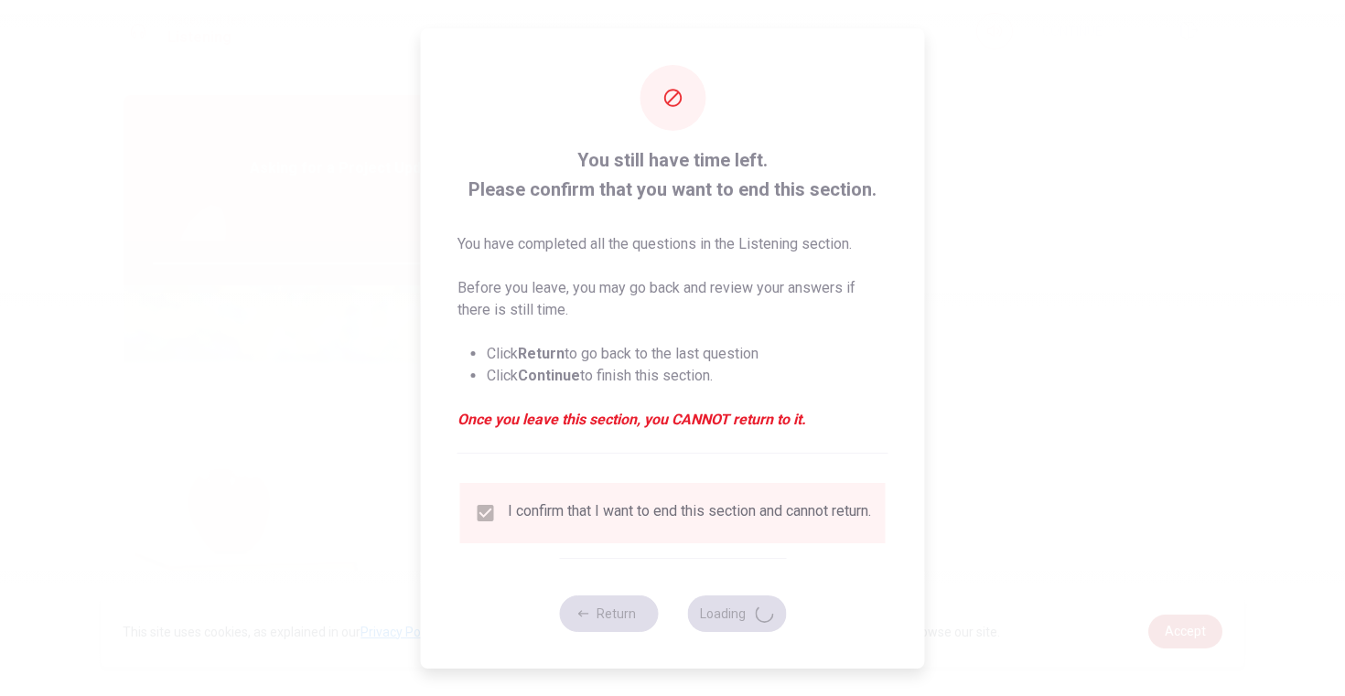
type input "90"
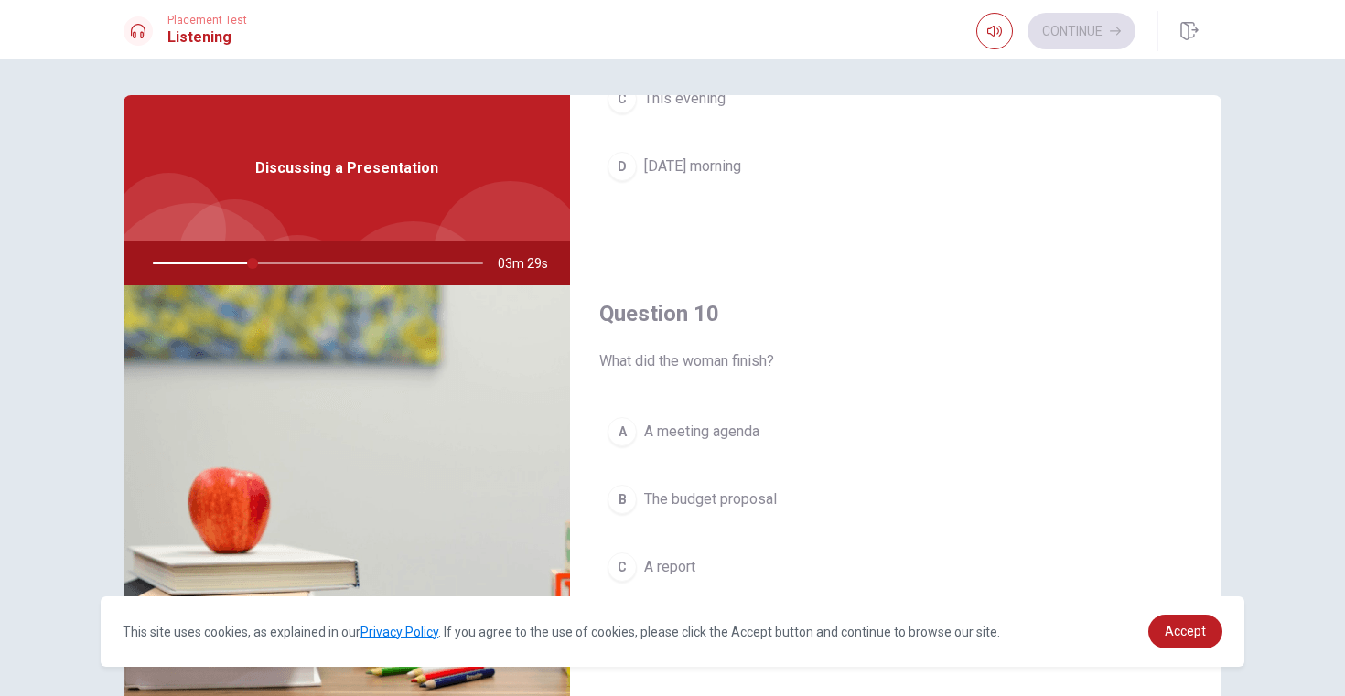
scroll to position [130, 0]
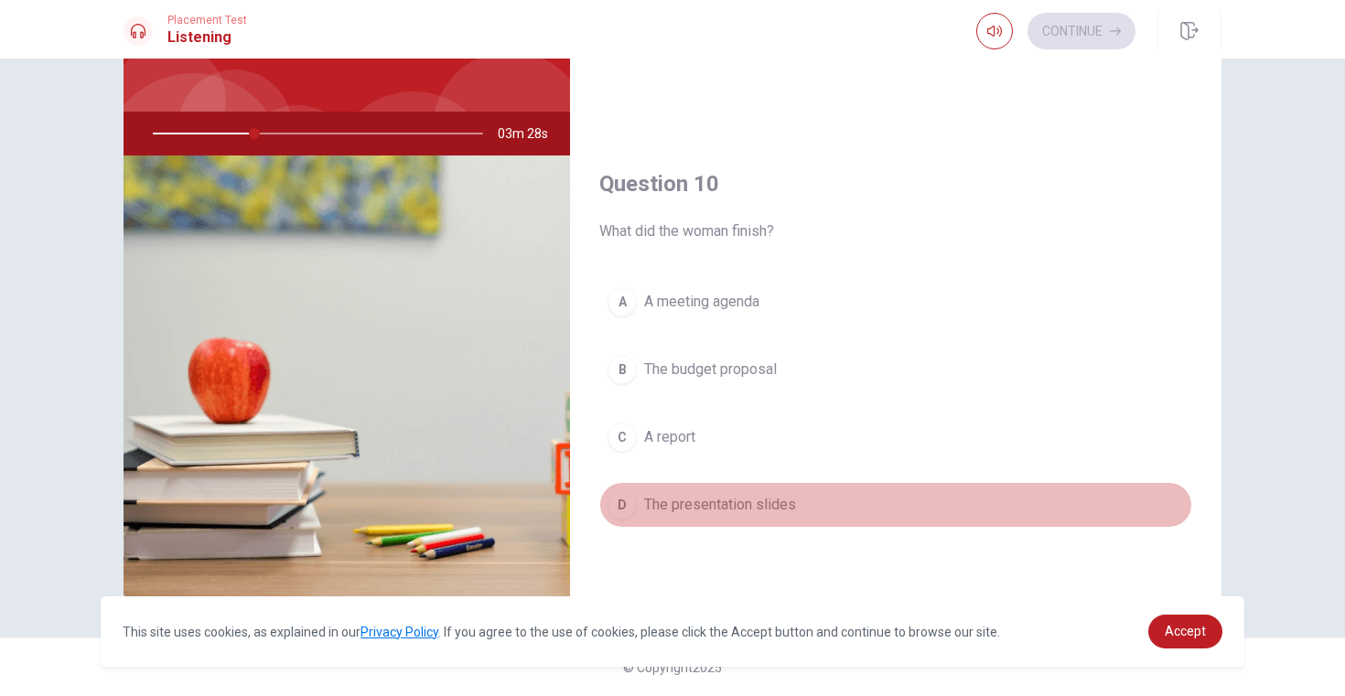
click at [742, 498] on span "The presentation slides" at bounding box center [720, 505] width 152 height 22
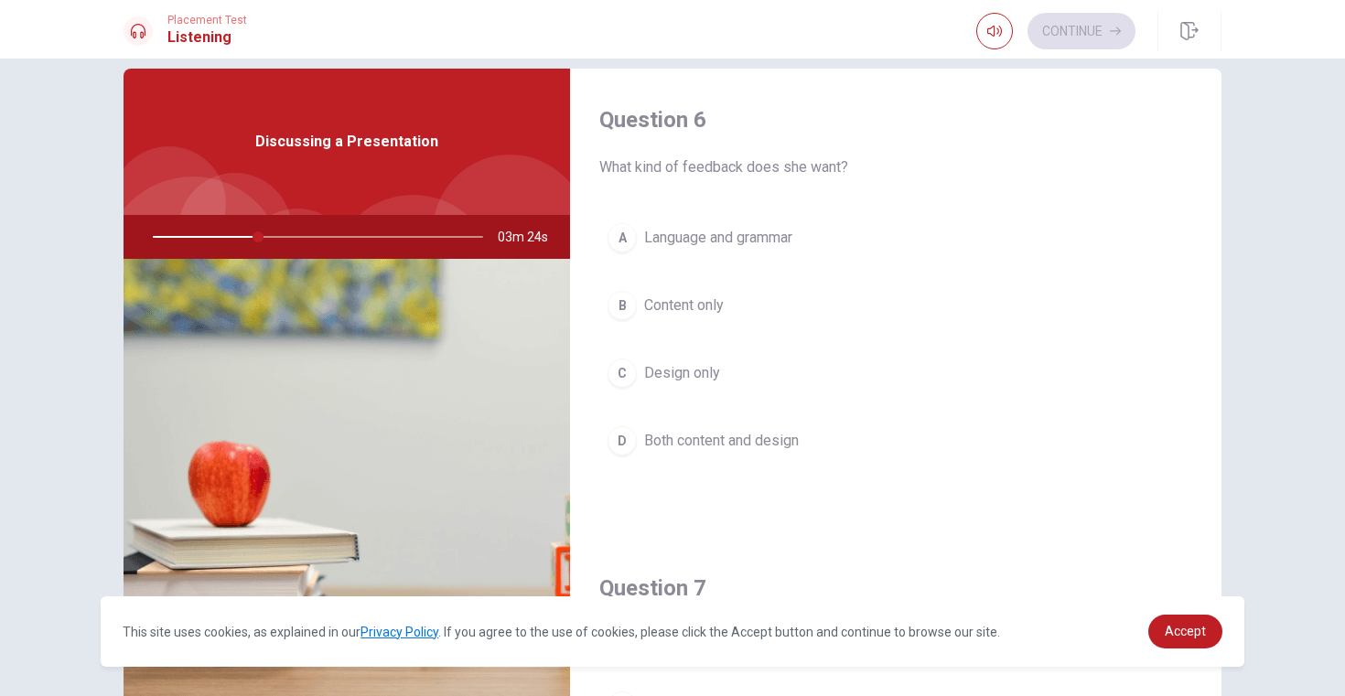
scroll to position [24, 0]
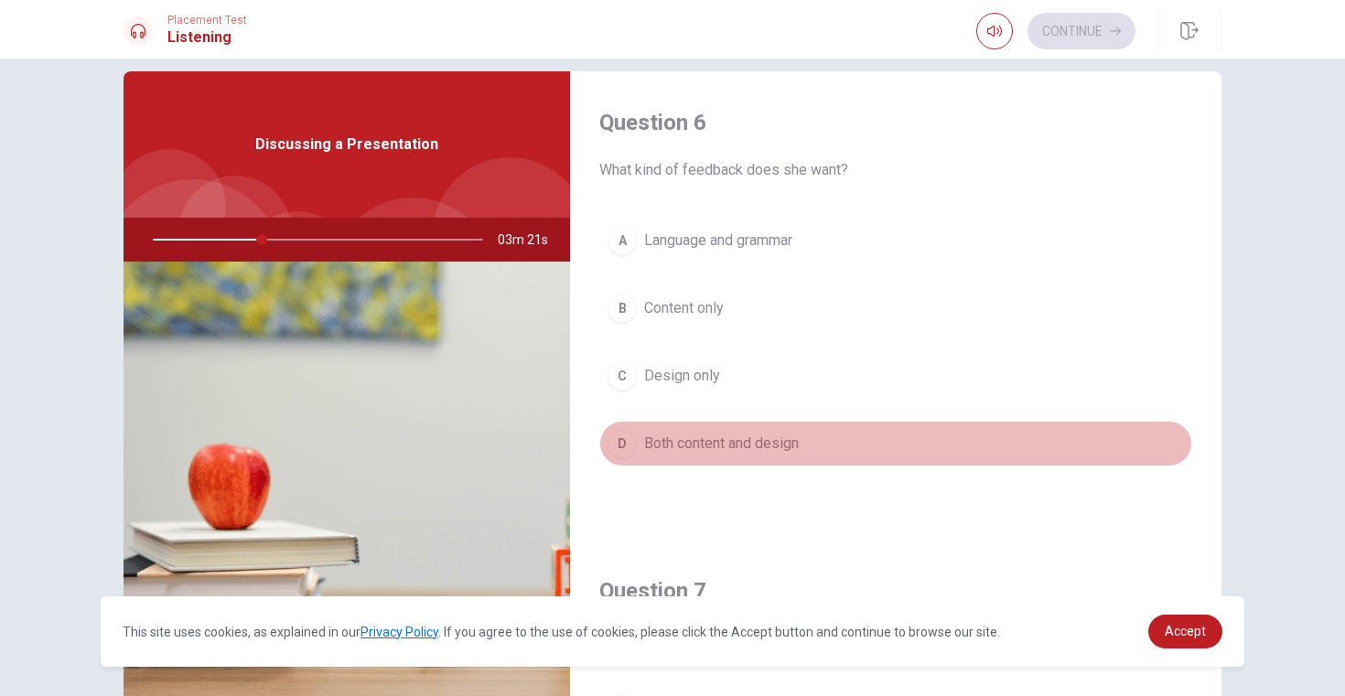
click at [758, 446] on span "Both content and design" at bounding box center [721, 444] width 155 height 22
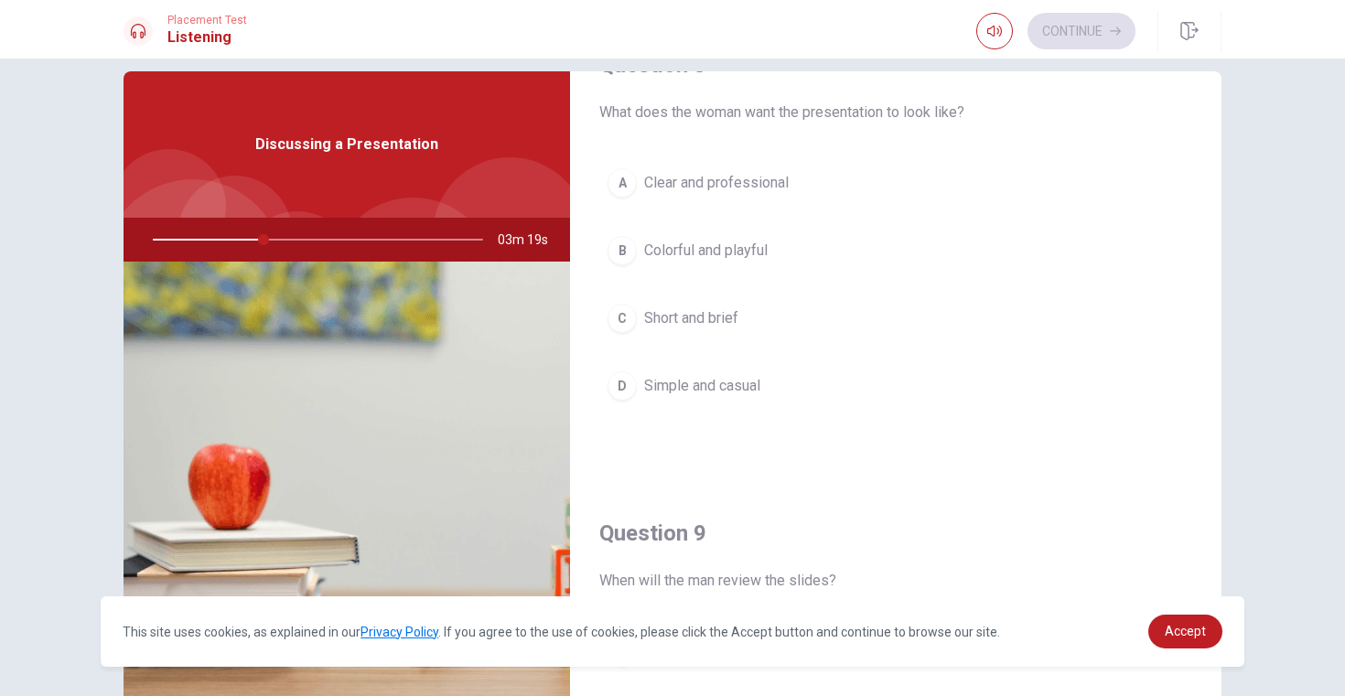
scroll to position [991, 0]
click at [733, 169] on button "A Clear and professional" at bounding box center [895, 187] width 593 height 46
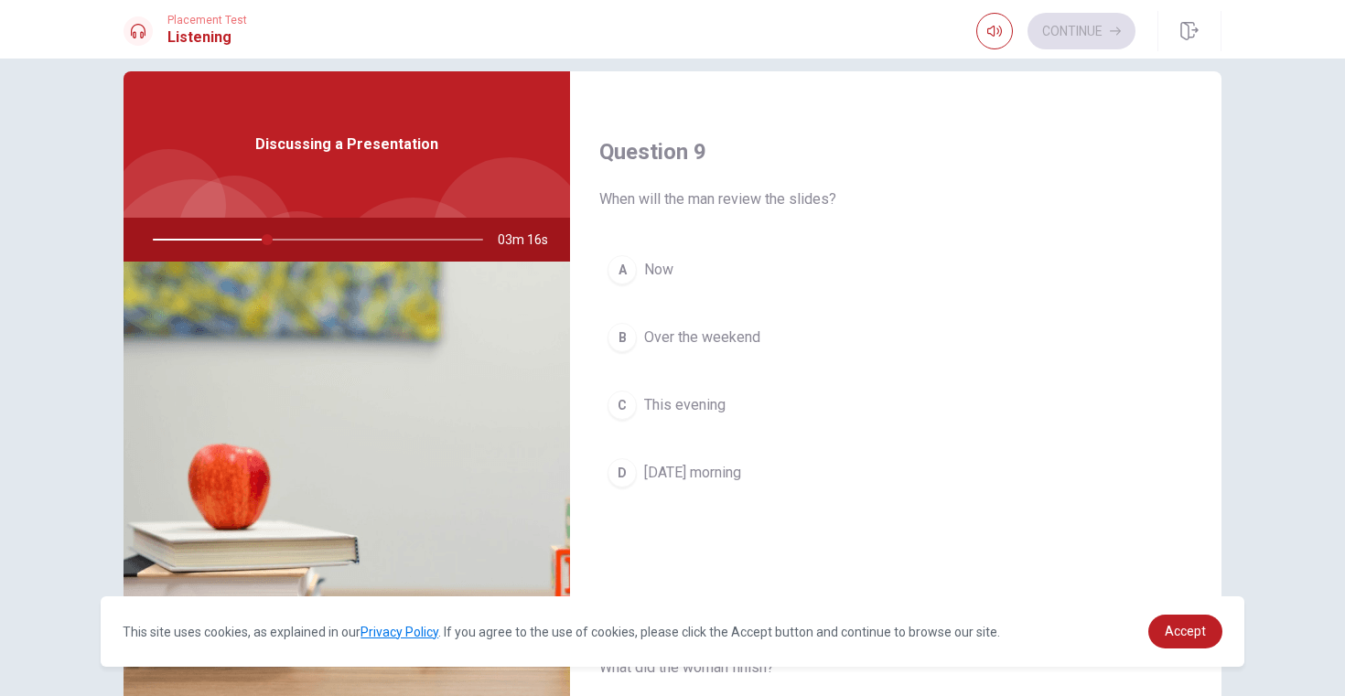
scroll to position [1385, 0]
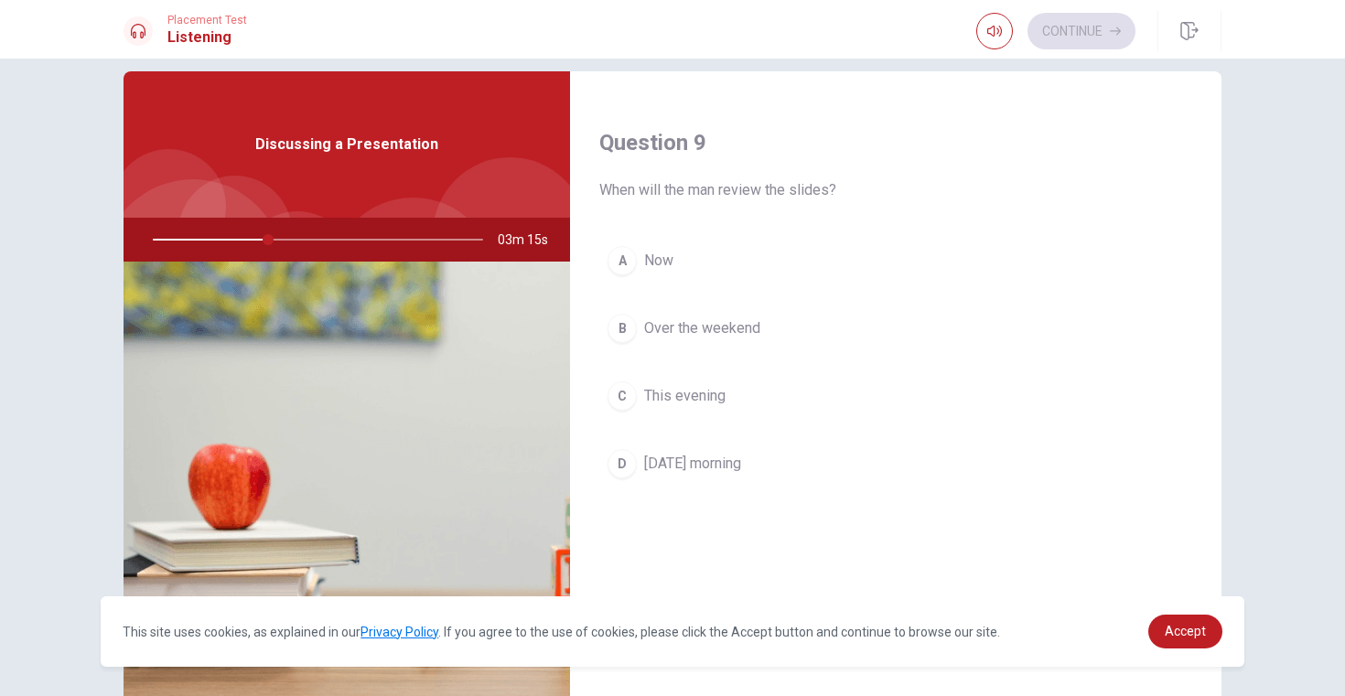
click at [697, 404] on span "This evening" at bounding box center [684, 396] width 81 height 22
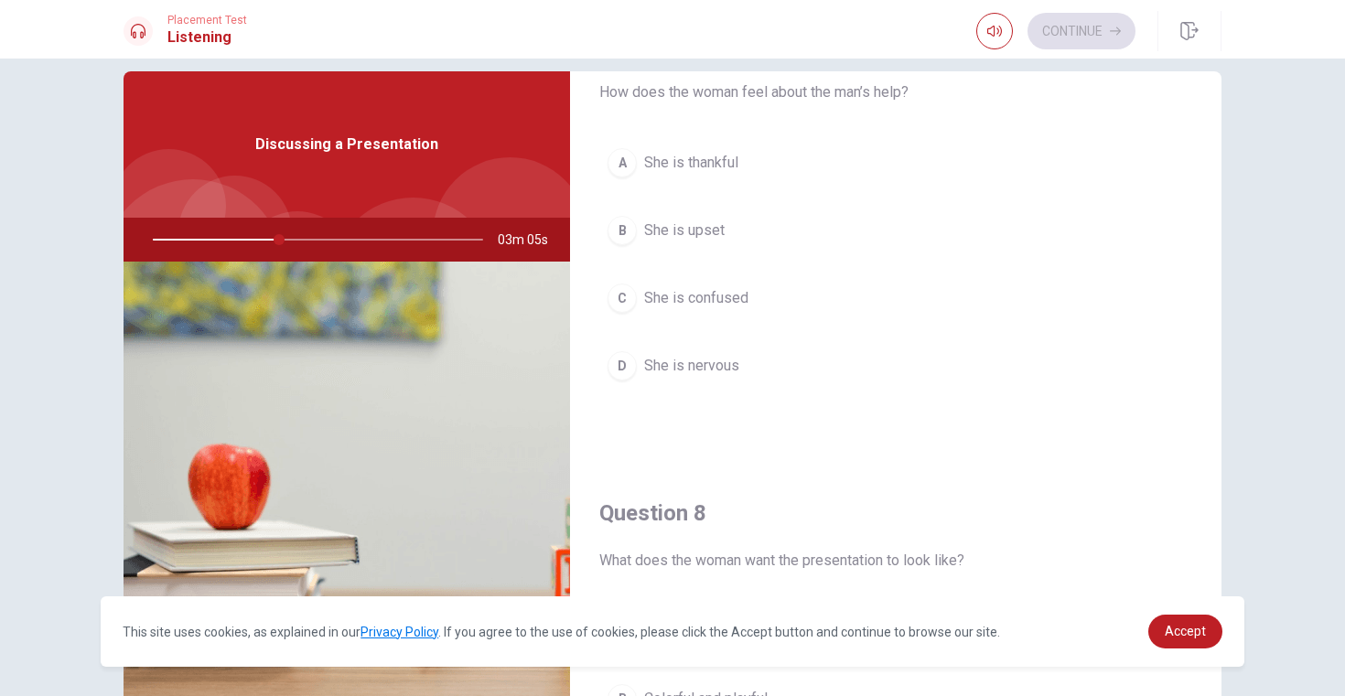
scroll to position [542, 0]
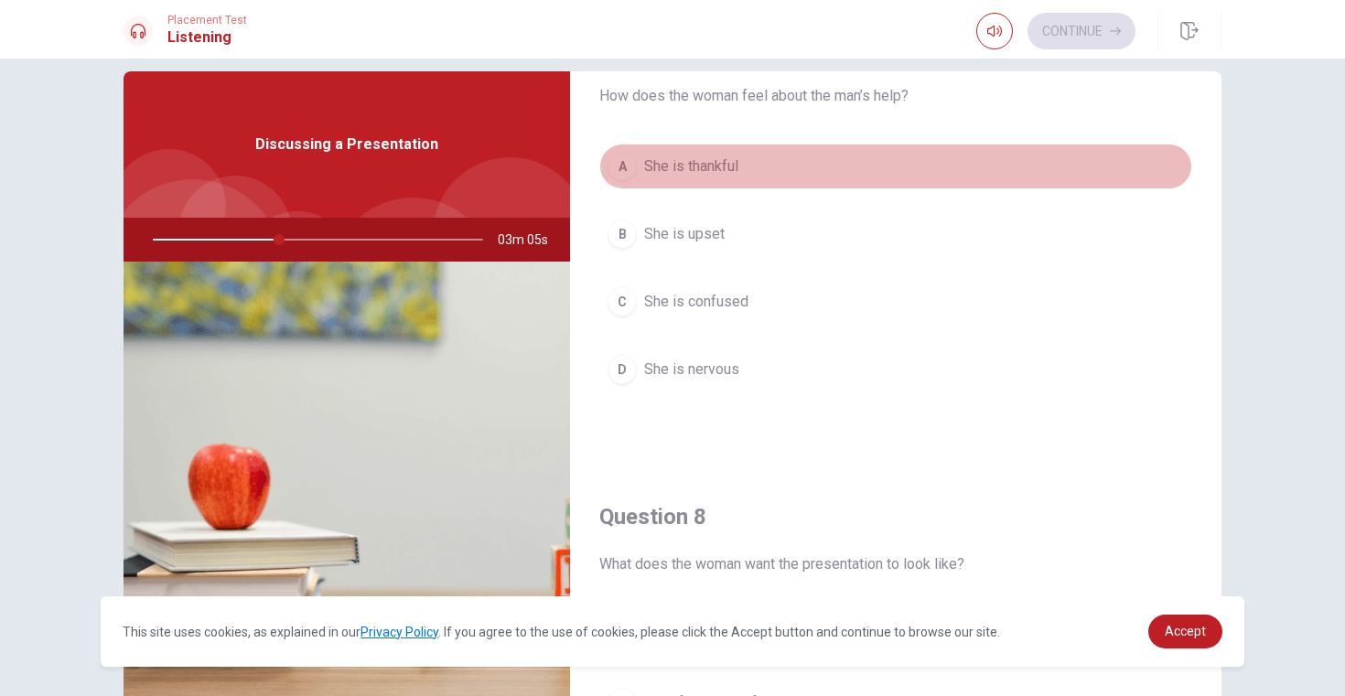
click at [714, 153] on button "A She is thankful" at bounding box center [895, 167] width 593 height 46
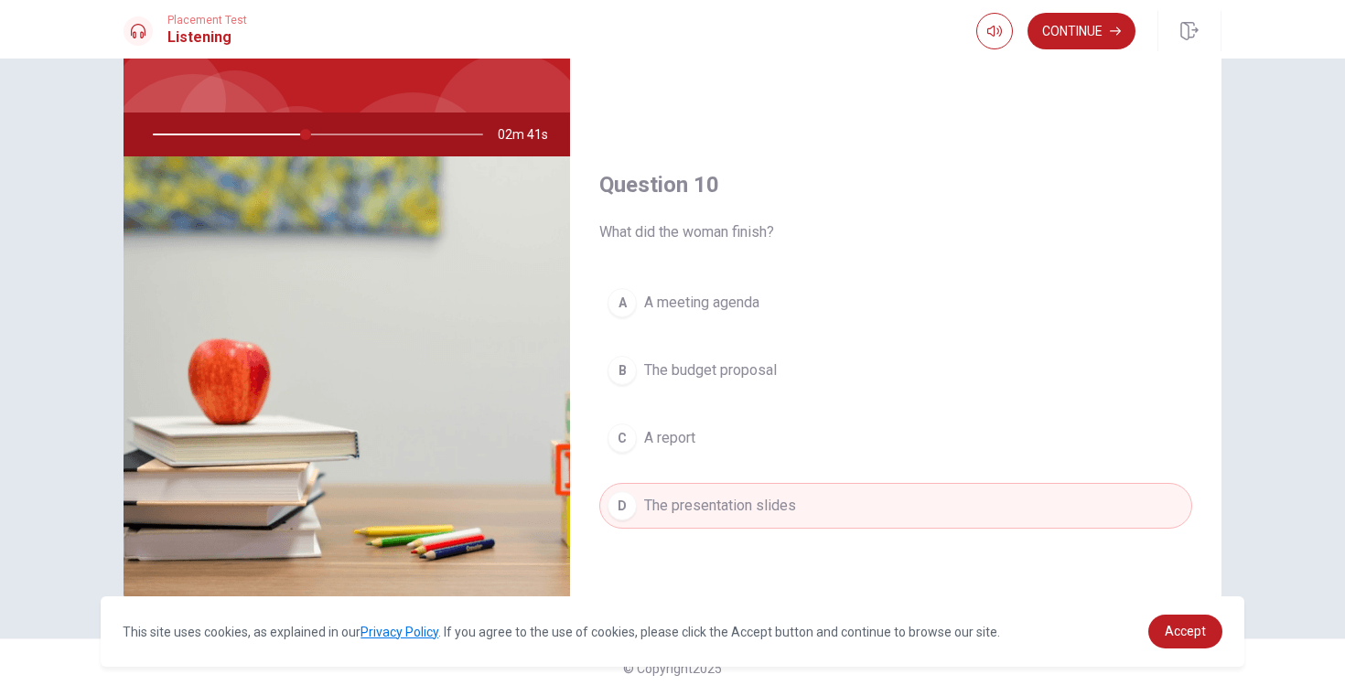
scroll to position [130, 0]
click at [1070, 38] on button "Continue" at bounding box center [1081, 31] width 108 height 37
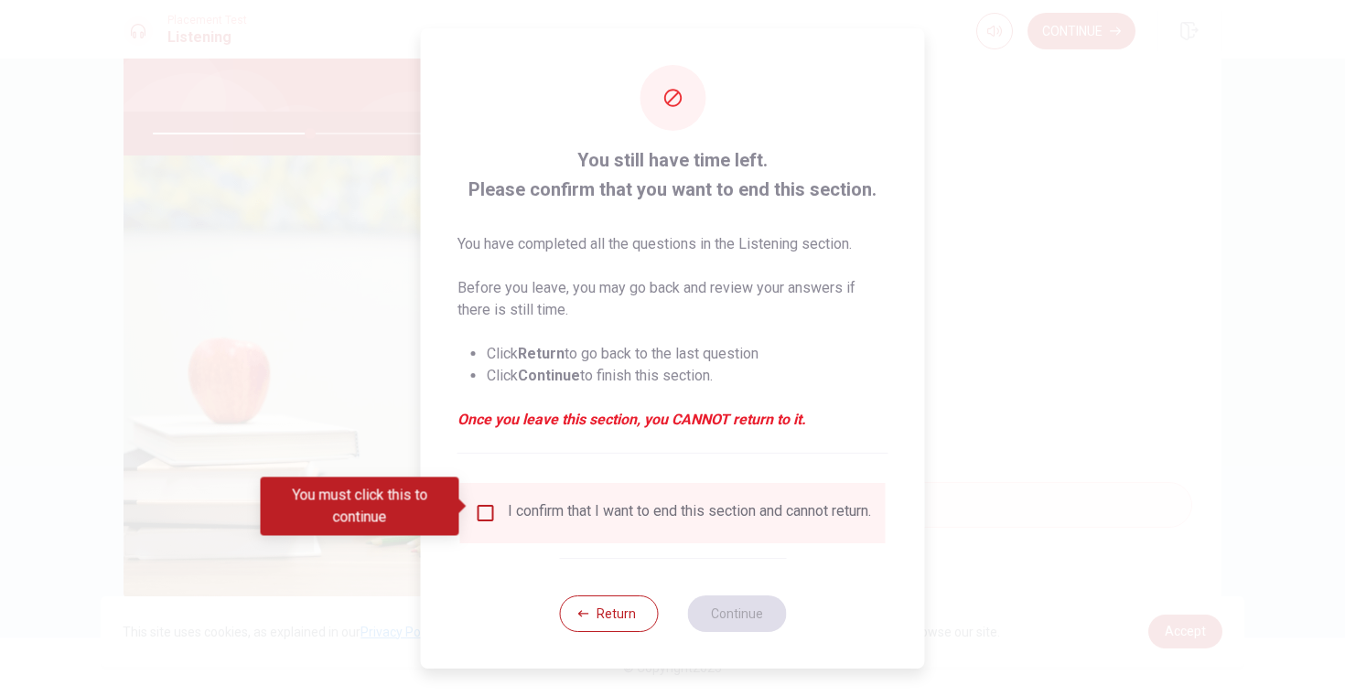
click at [484, 506] on input "You must click this to continue" at bounding box center [486, 513] width 22 height 22
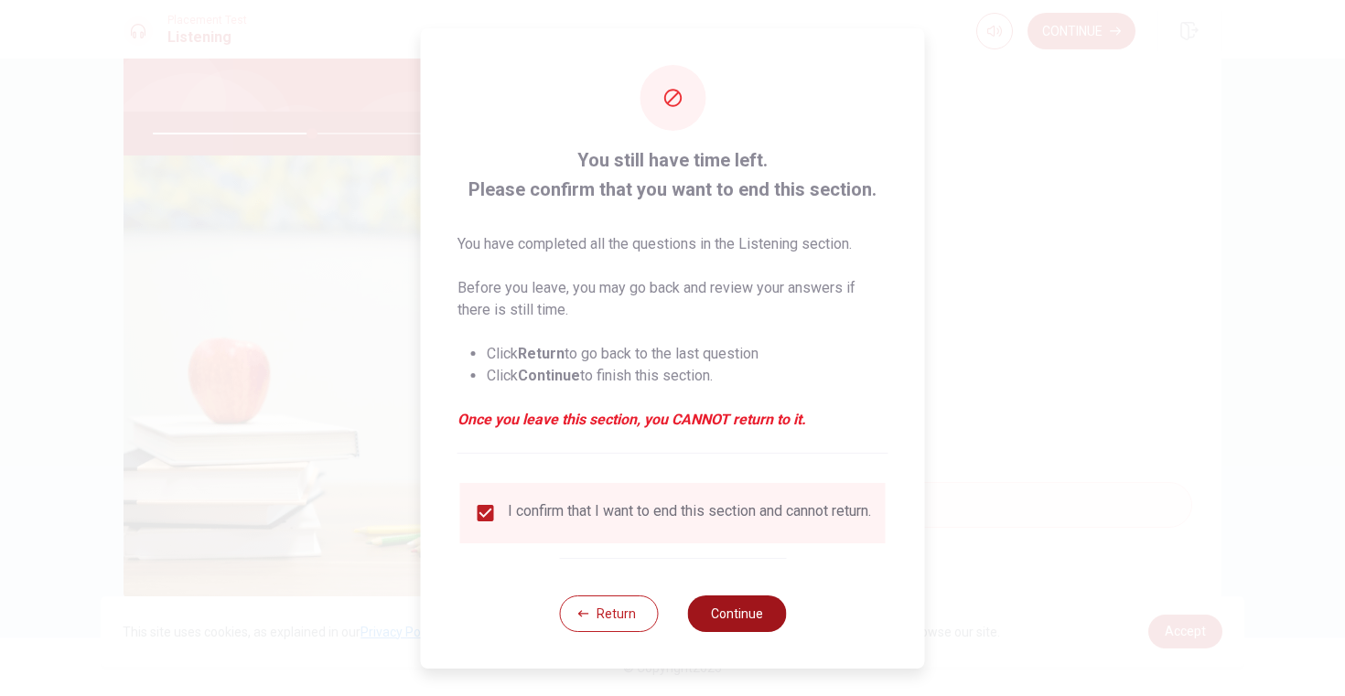
click at [749, 613] on button "Continue" at bounding box center [736, 613] width 99 height 37
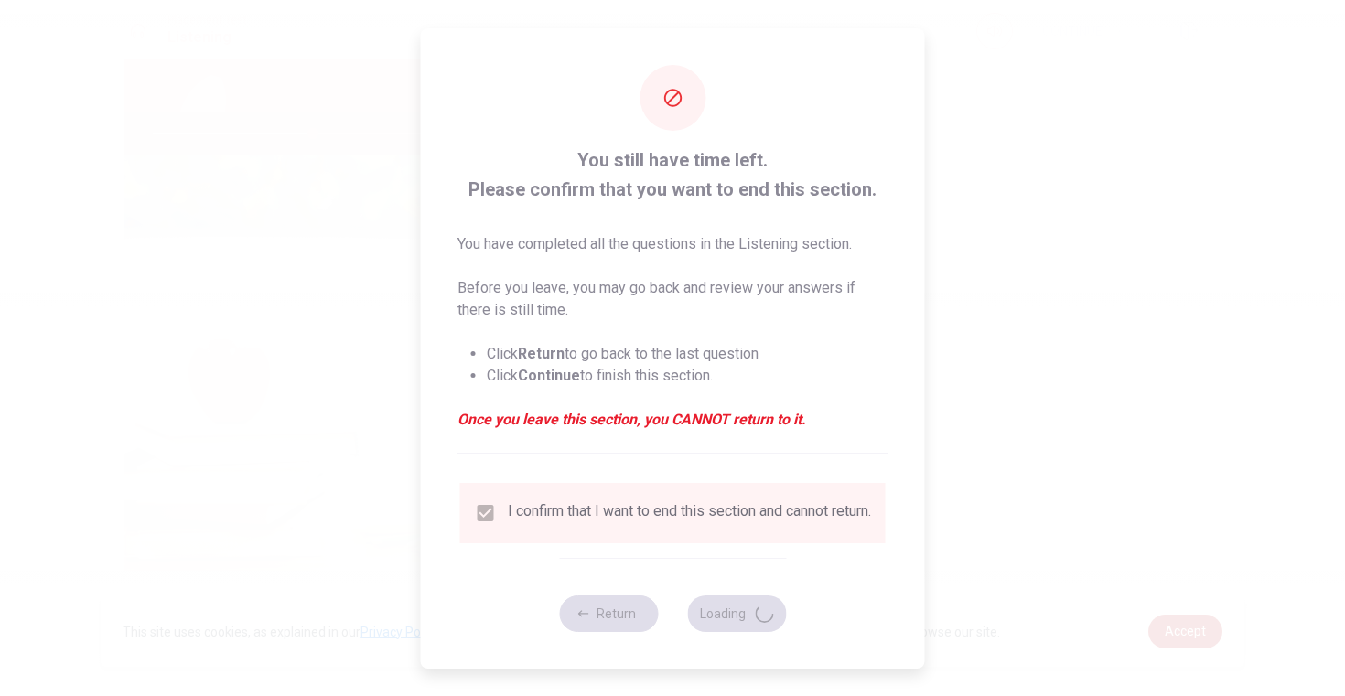
type input "49"
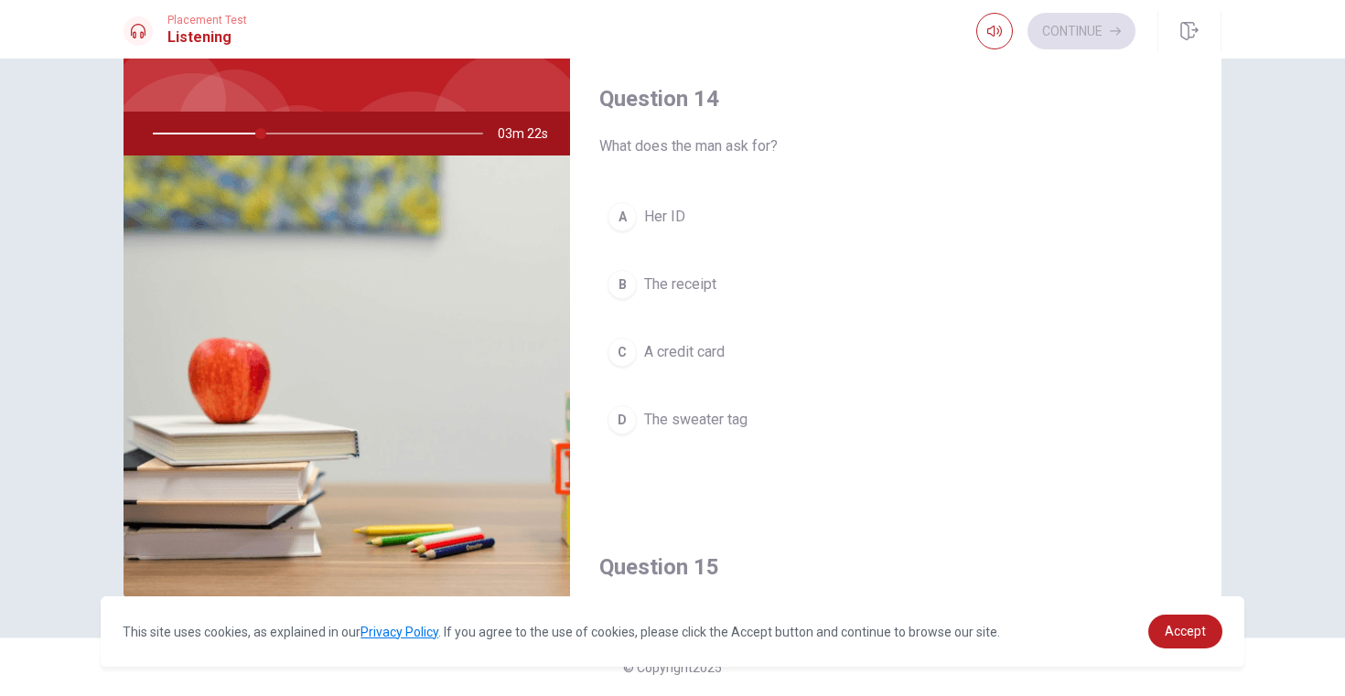
scroll to position [1321, 0]
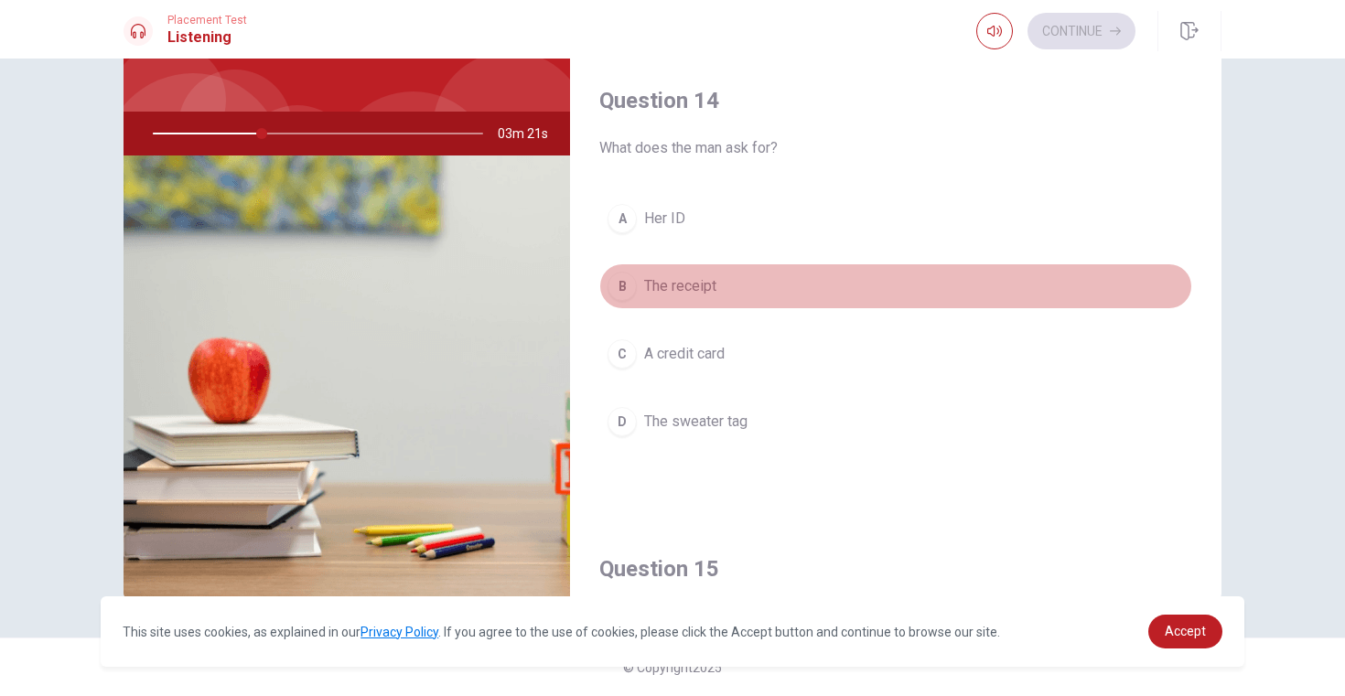
click at [707, 282] on span "The receipt" at bounding box center [680, 286] width 72 height 22
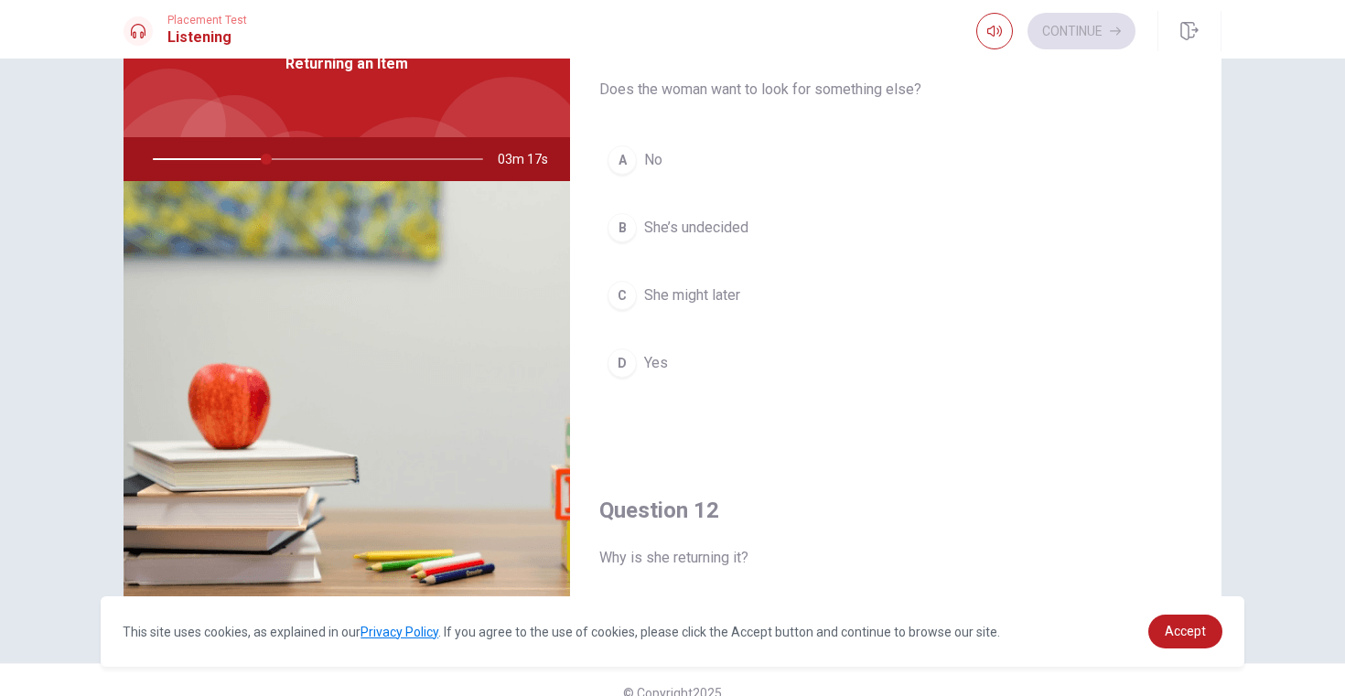
scroll to position [101, 0]
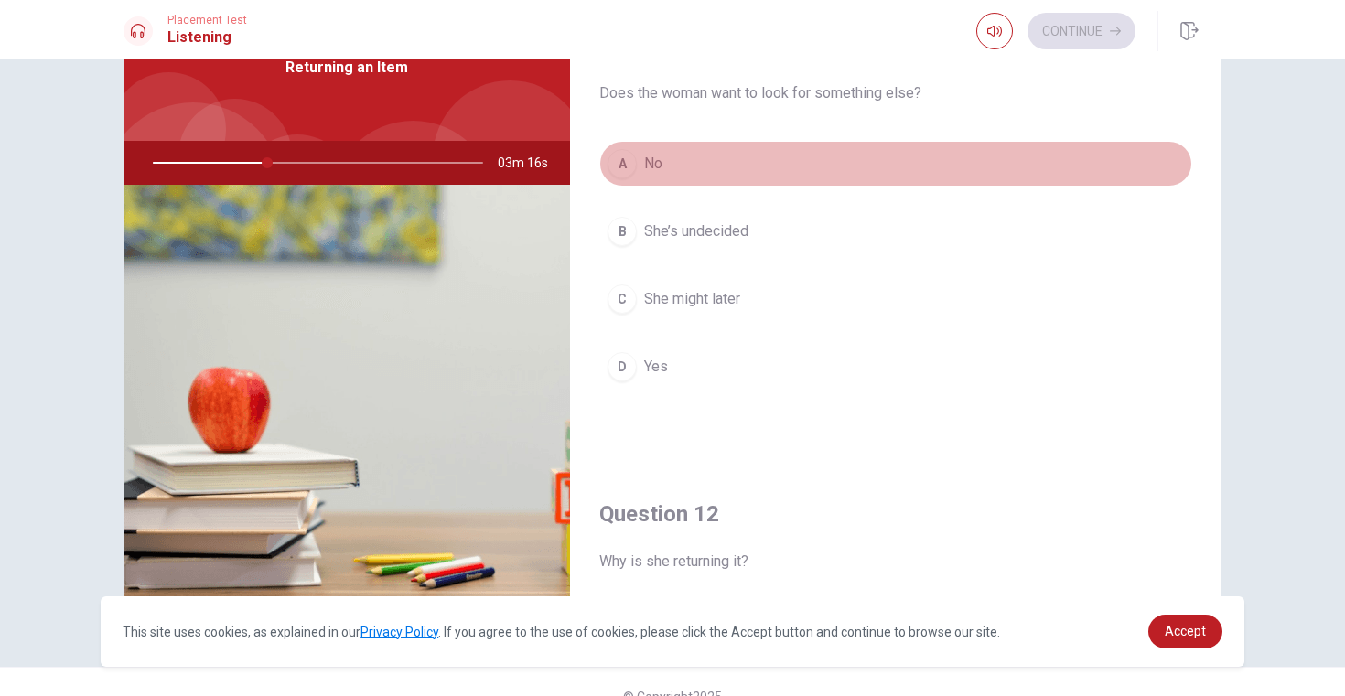
click at [645, 156] on span "No" at bounding box center [653, 164] width 18 height 22
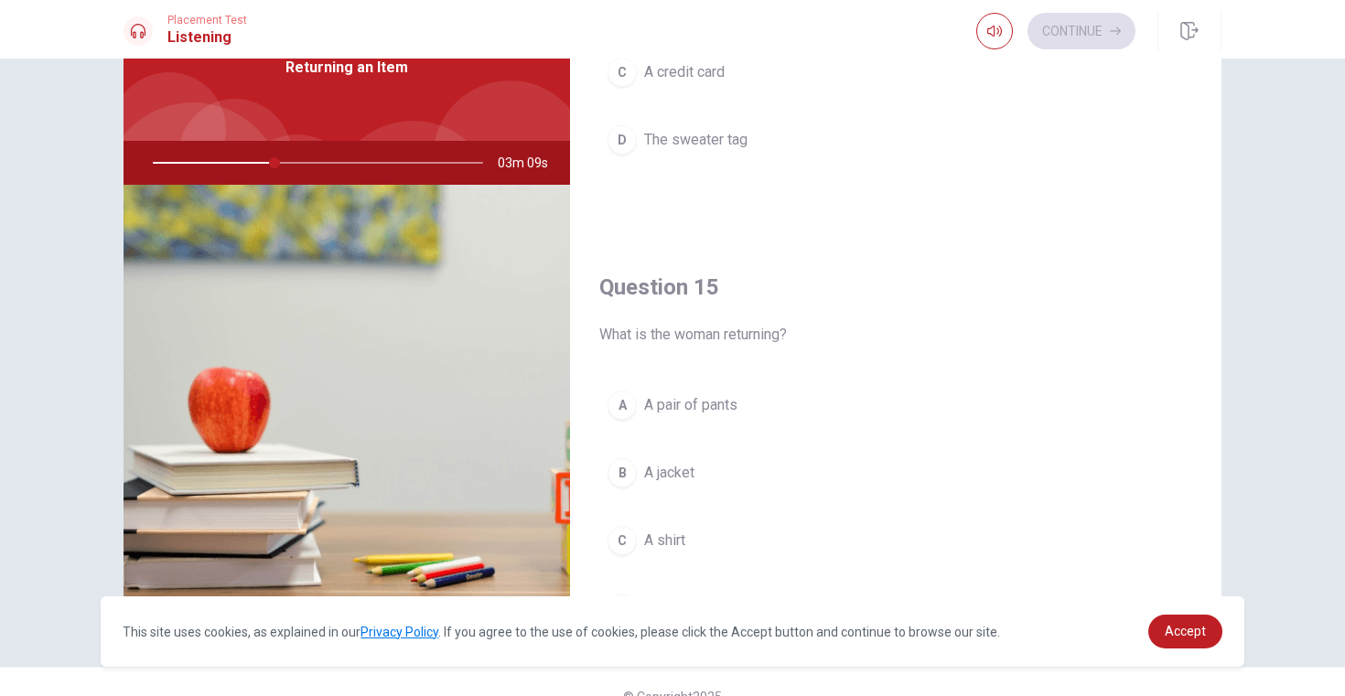
scroll to position [1706, 0]
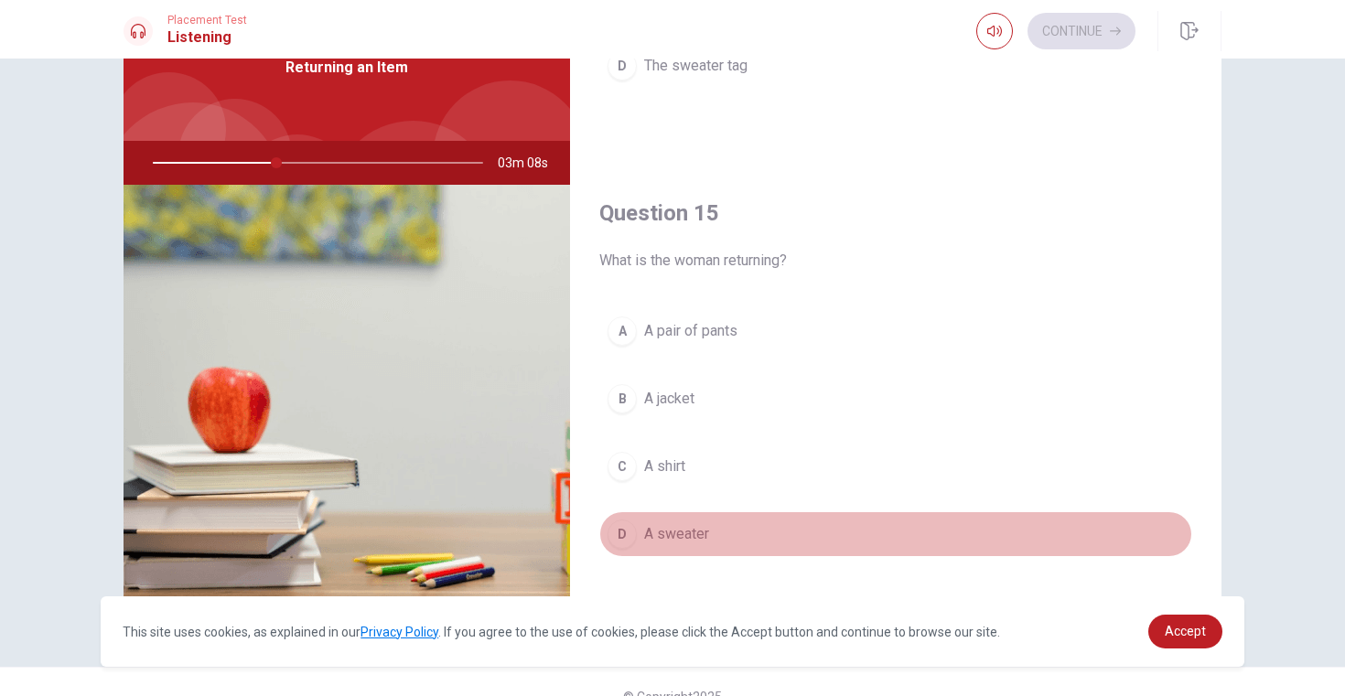
click at [668, 529] on span "A sweater" at bounding box center [676, 534] width 65 height 22
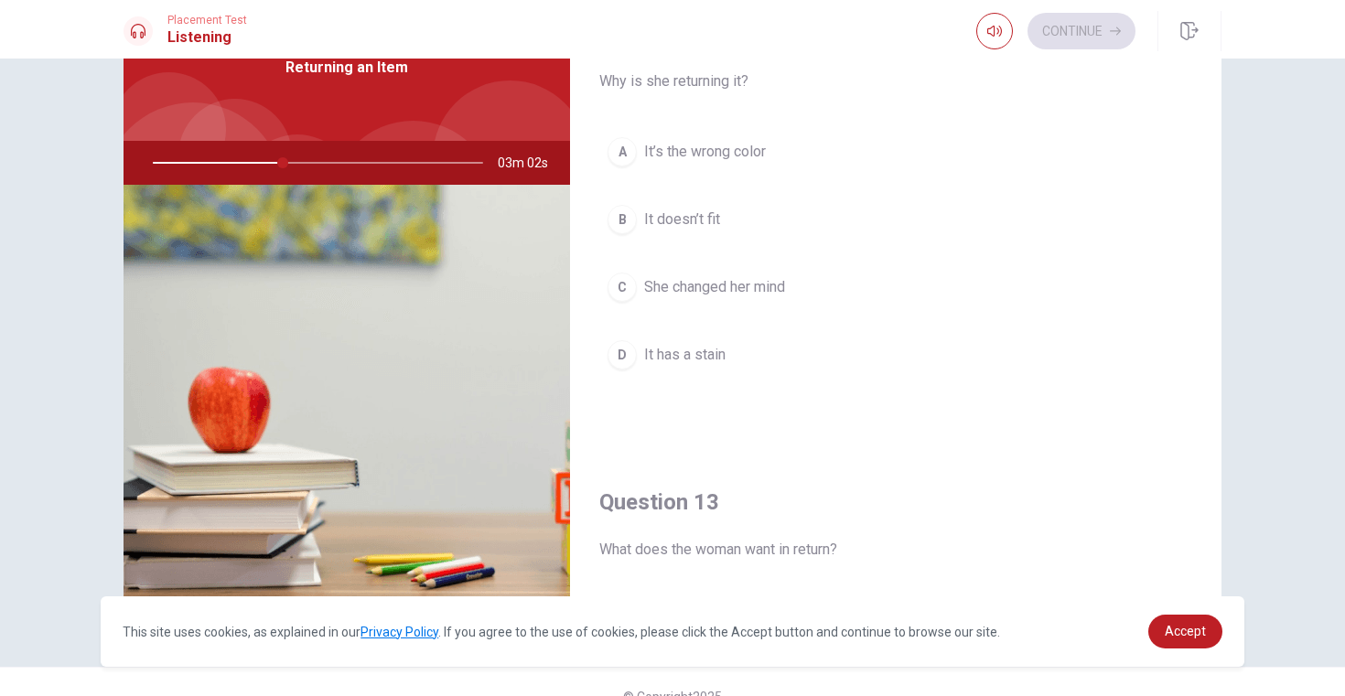
scroll to position [481, 0]
click at [696, 212] on span "It doesn’t fit" at bounding box center [682, 219] width 76 height 22
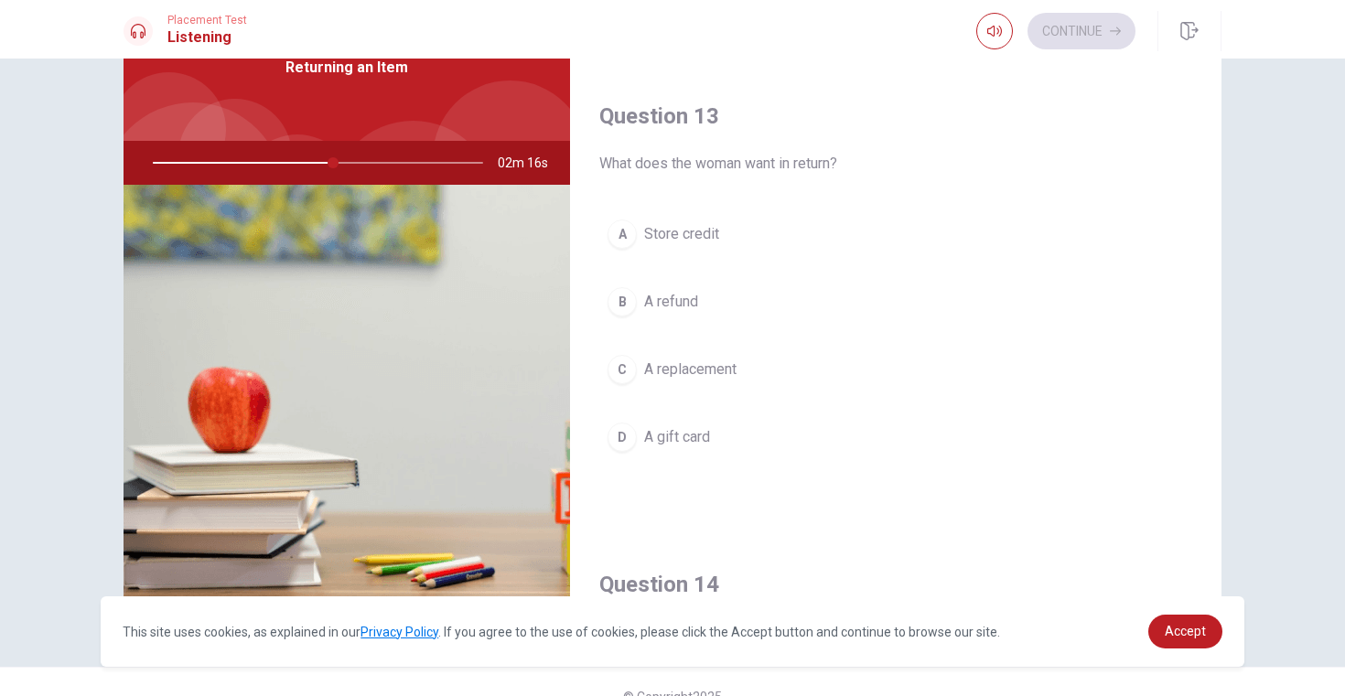
scroll to position [862, 0]
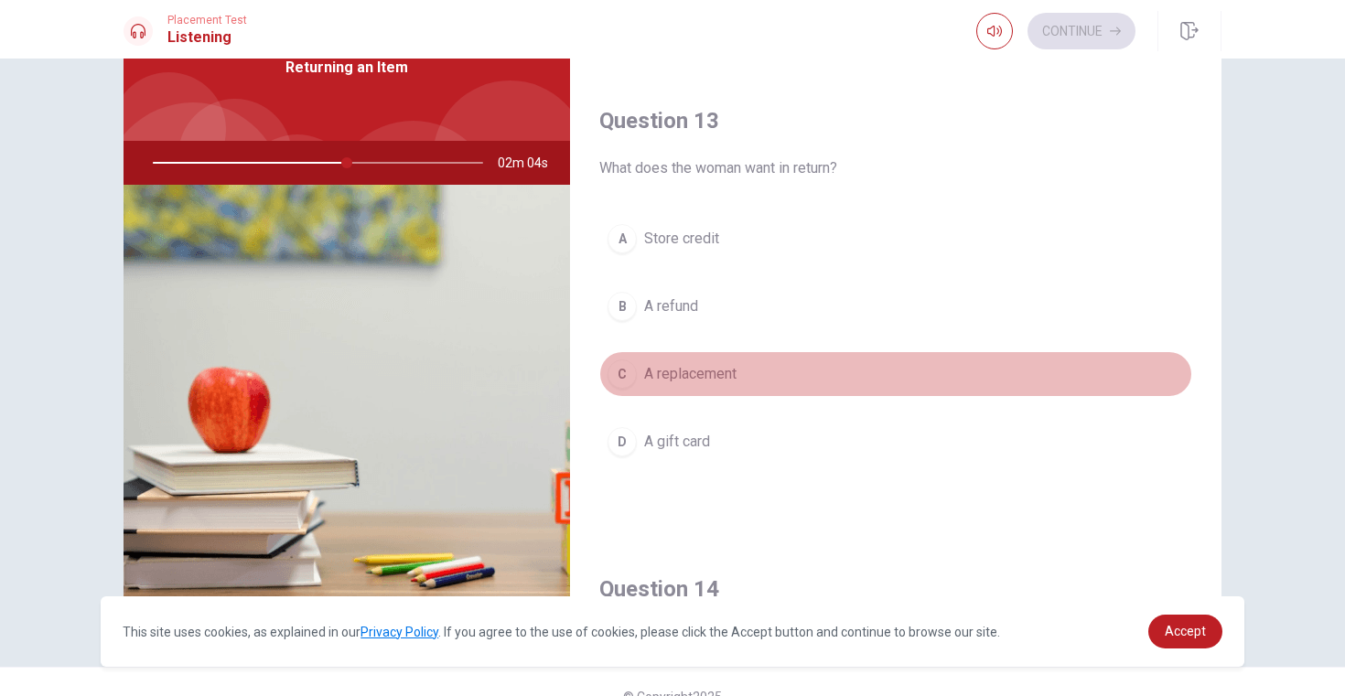
click at [713, 371] on span "A replacement" at bounding box center [690, 374] width 92 height 22
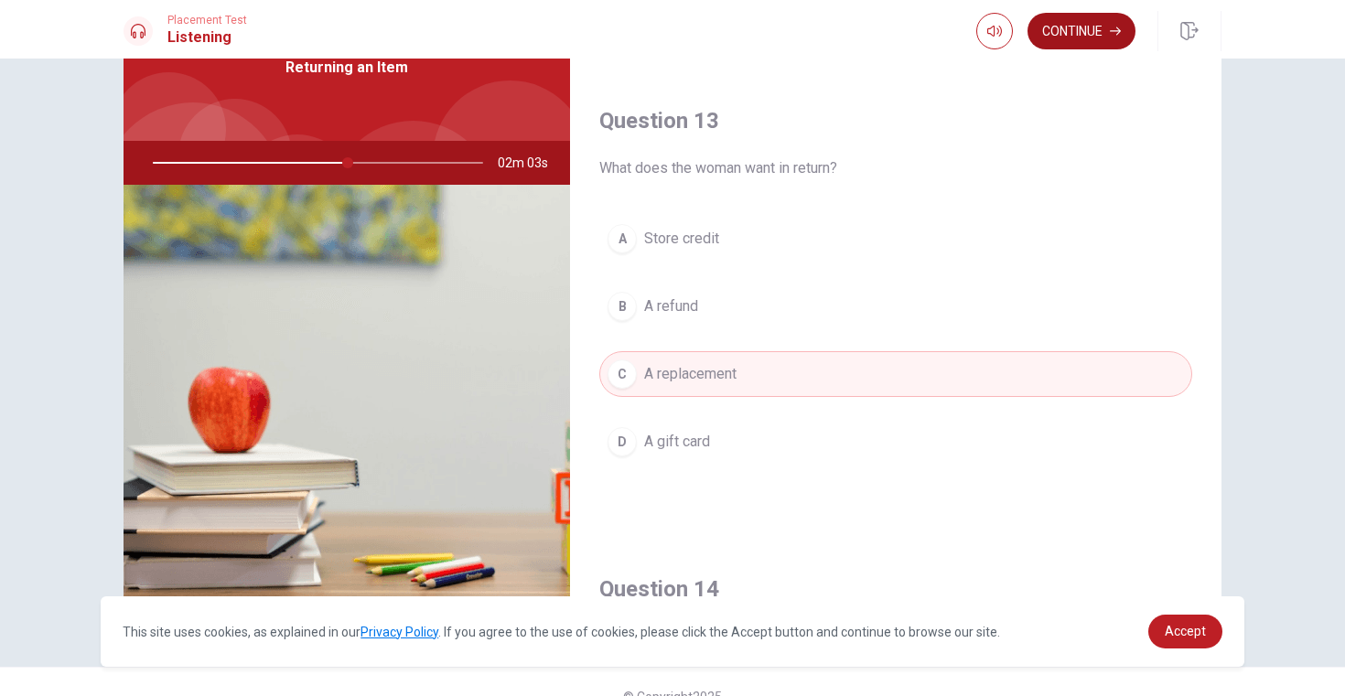
click at [1088, 29] on button "Continue" at bounding box center [1081, 31] width 108 height 37
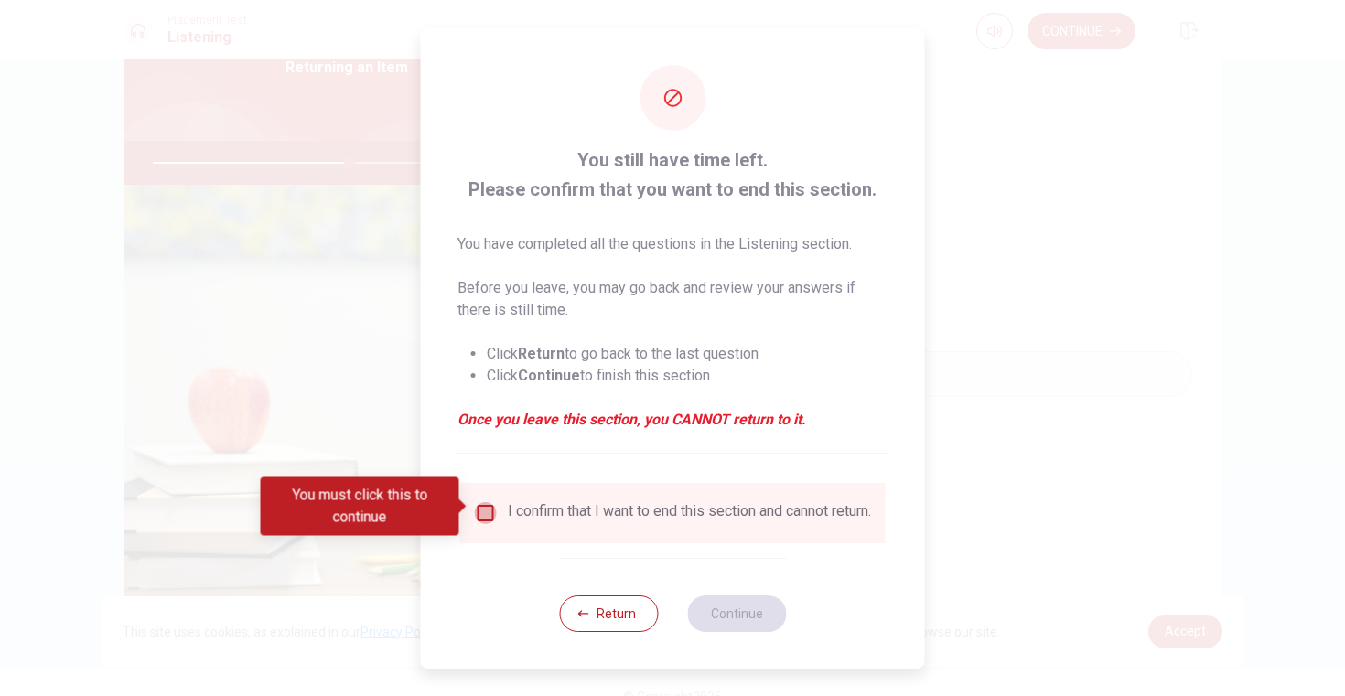
click at [493, 508] on input "You must click this to continue" at bounding box center [486, 513] width 22 height 22
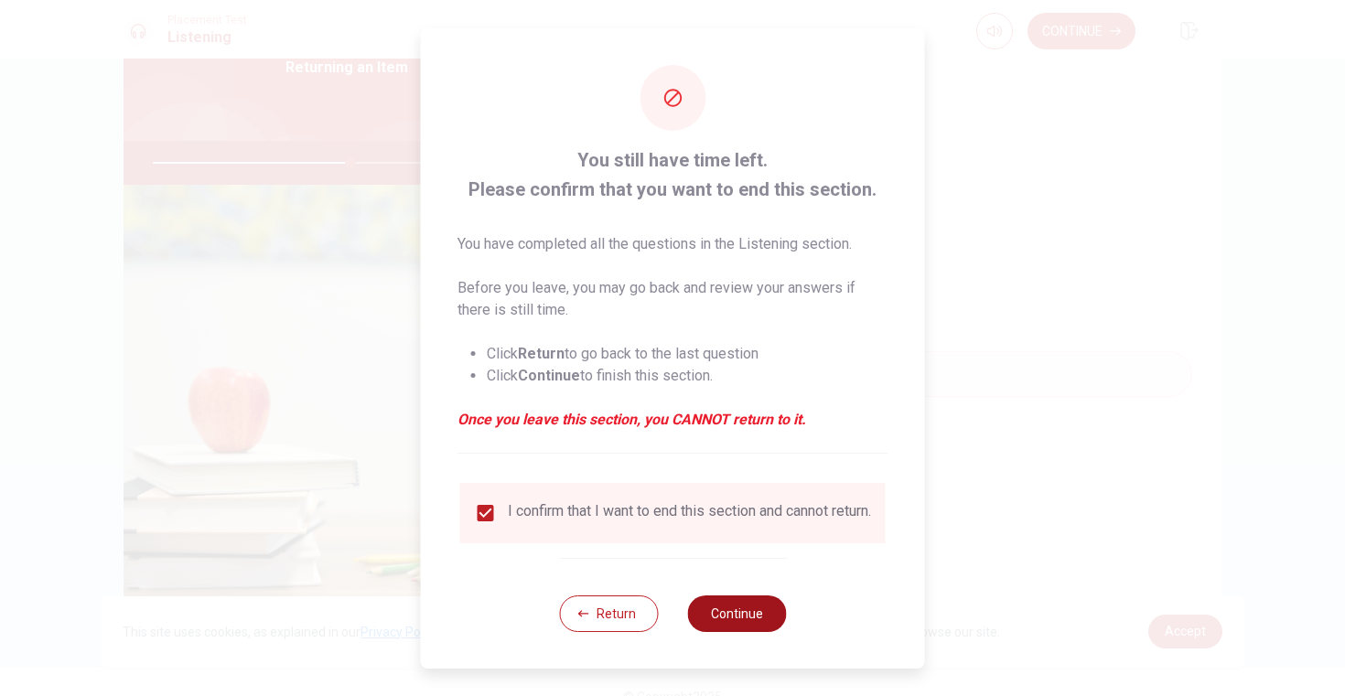
click at [758, 613] on button "Continue" at bounding box center [736, 613] width 99 height 37
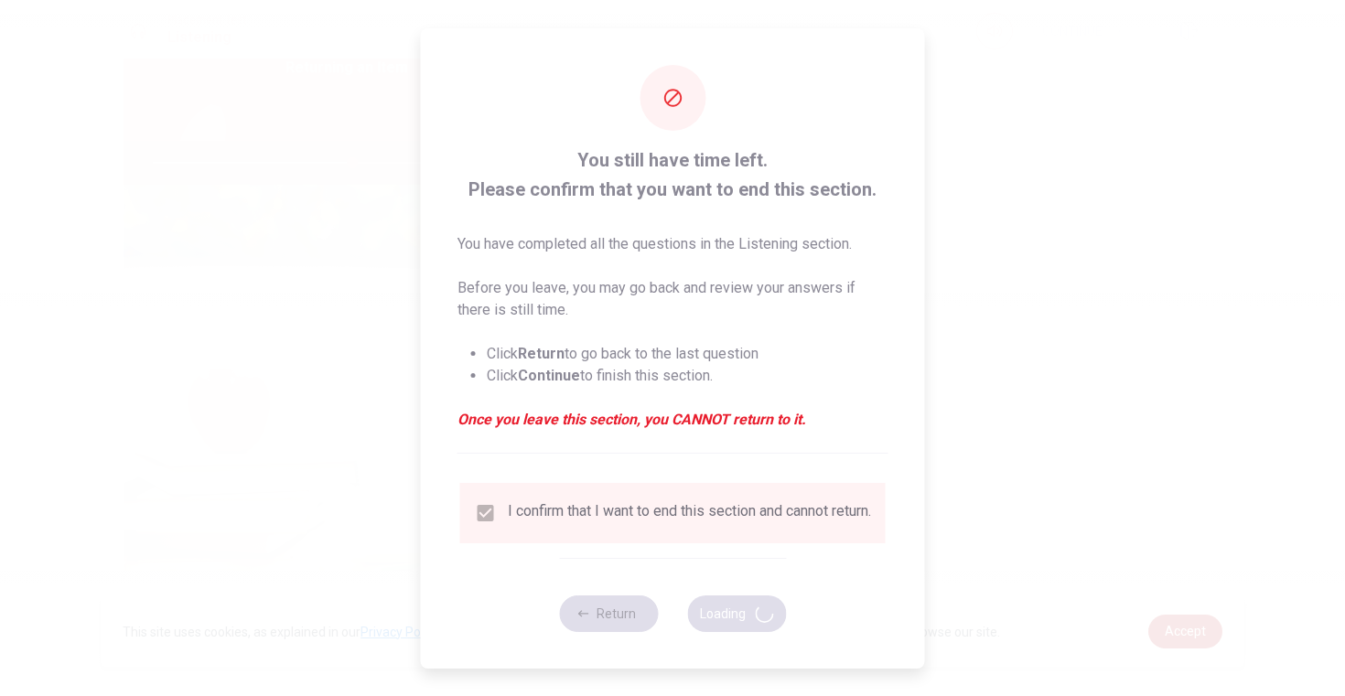
type input "61"
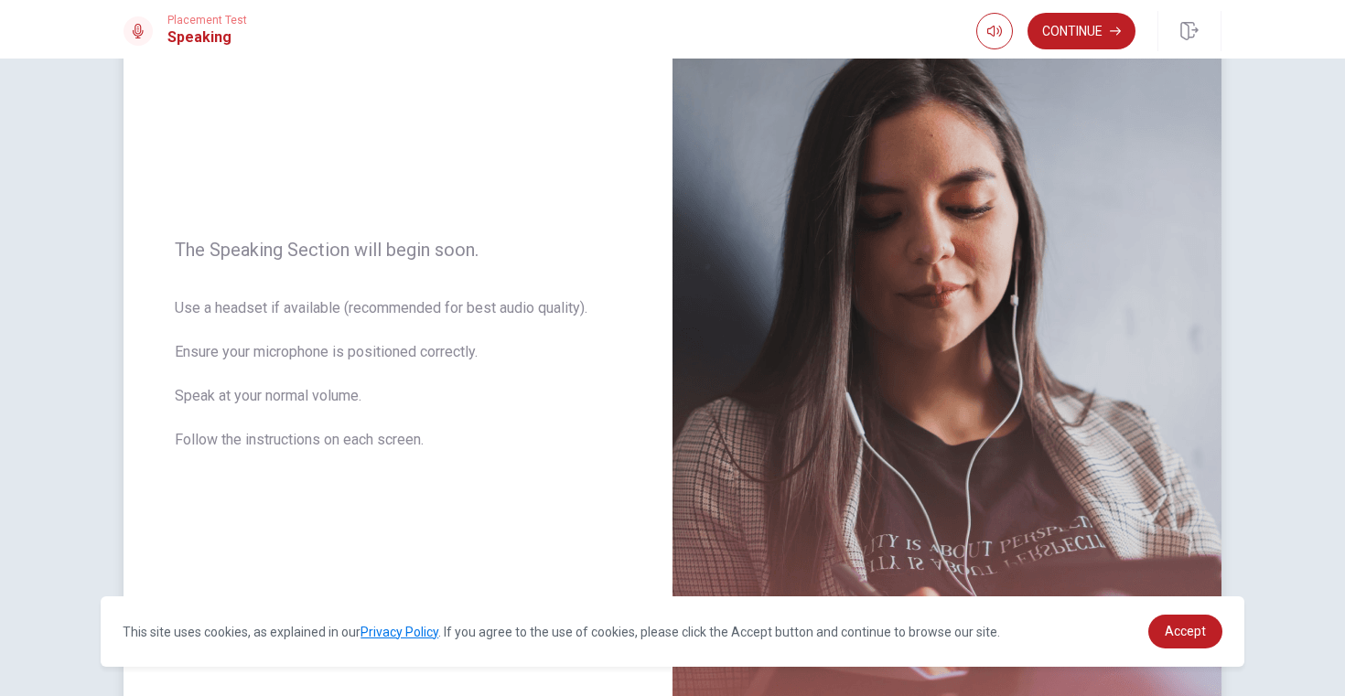
scroll to position [196, 0]
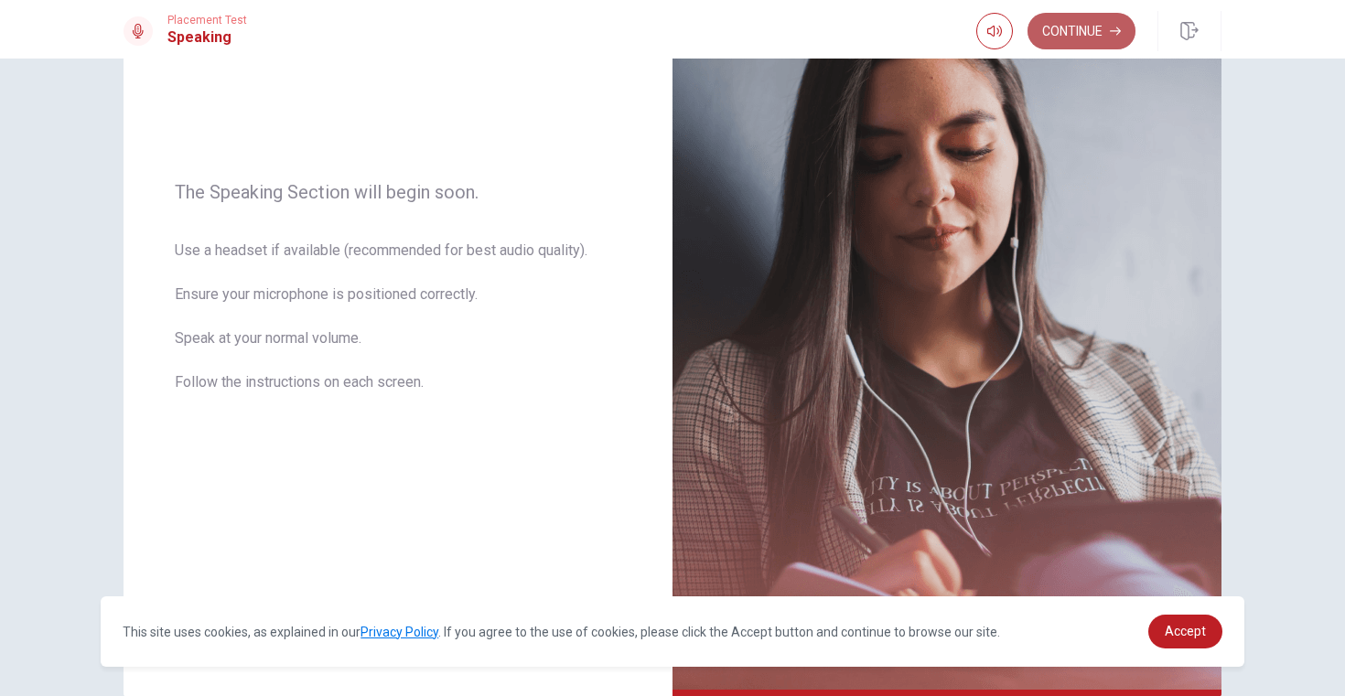
click at [1085, 31] on button "Continue" at bounding box center [1081, 31] width 108 height 37
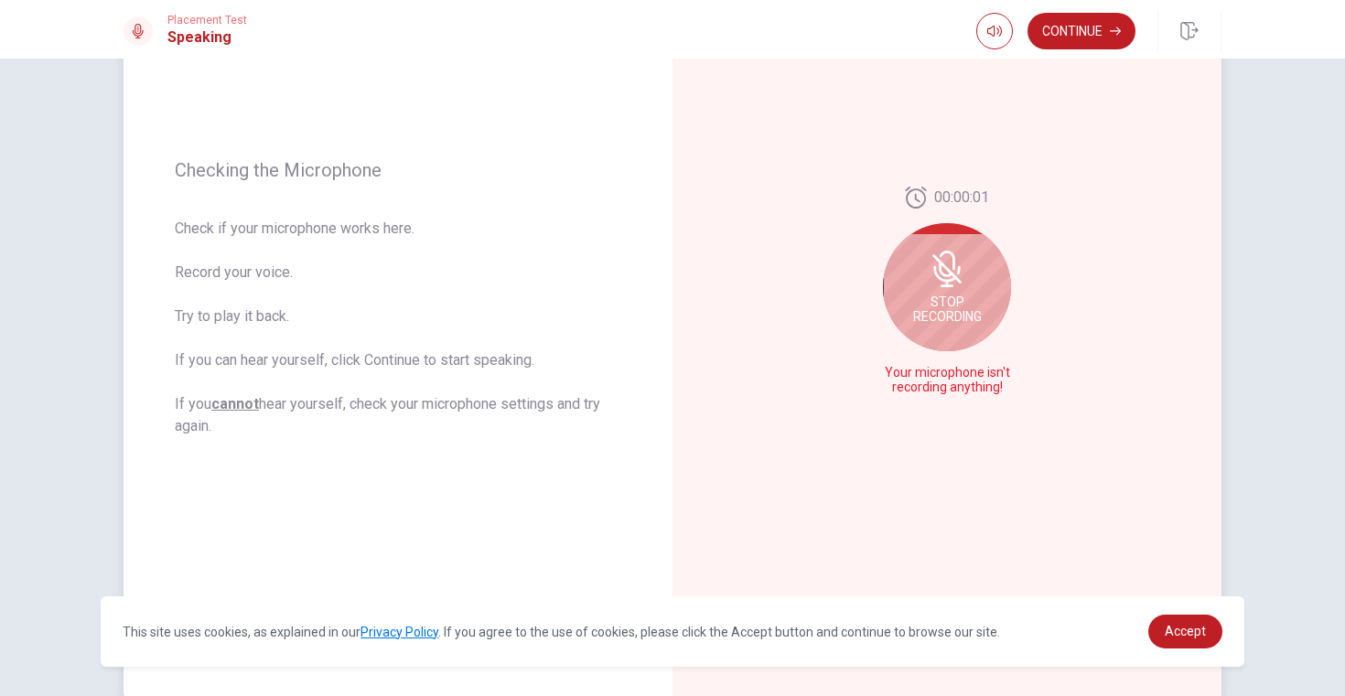
click at [949, 284] on icon at bounding box center [946, 285] width 13 height 3
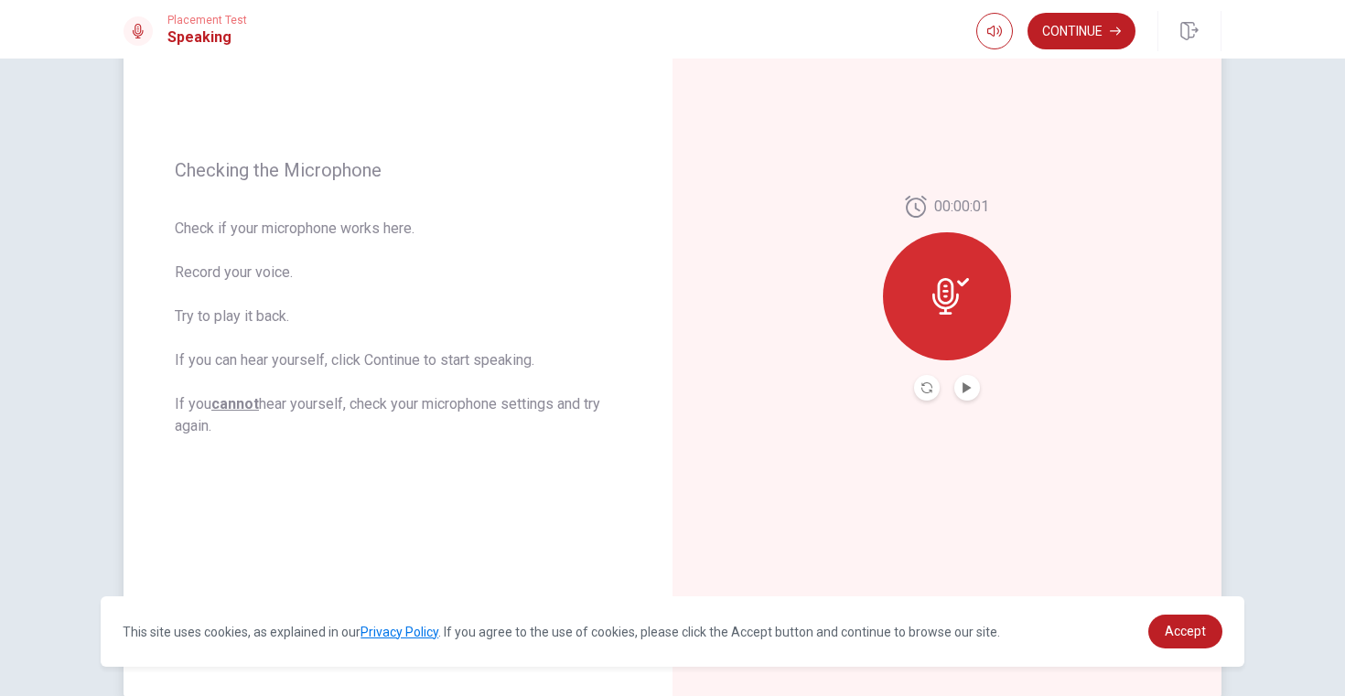
click at [979, 396] on div at bounding box center [947, 388] width 66 height 26
click at [969, 393] on button "Play Audio" at bounding box center [967, 388] width 26 height 26
click at [921, 386] on icon "Record Again" at bounding box center [926, 387] width 11 height 11
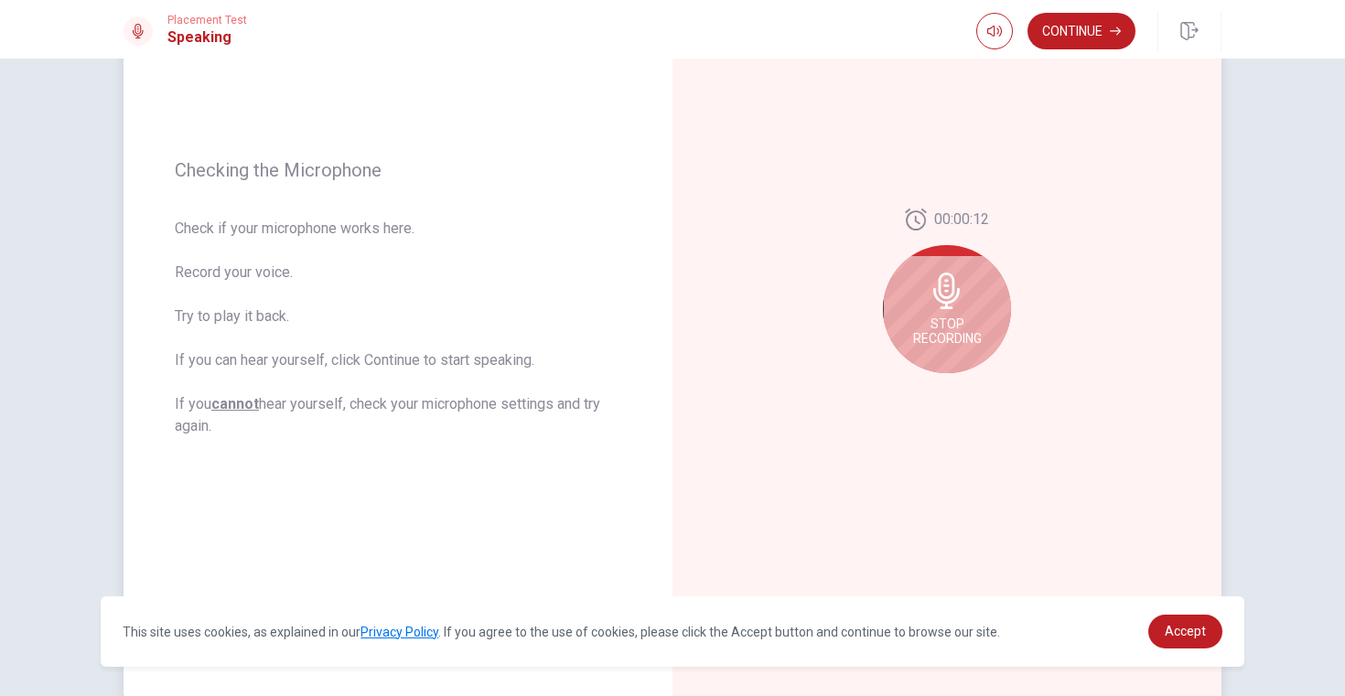
click at [959, 295] on icon at bounding box center [946, 291] width 27 height 37
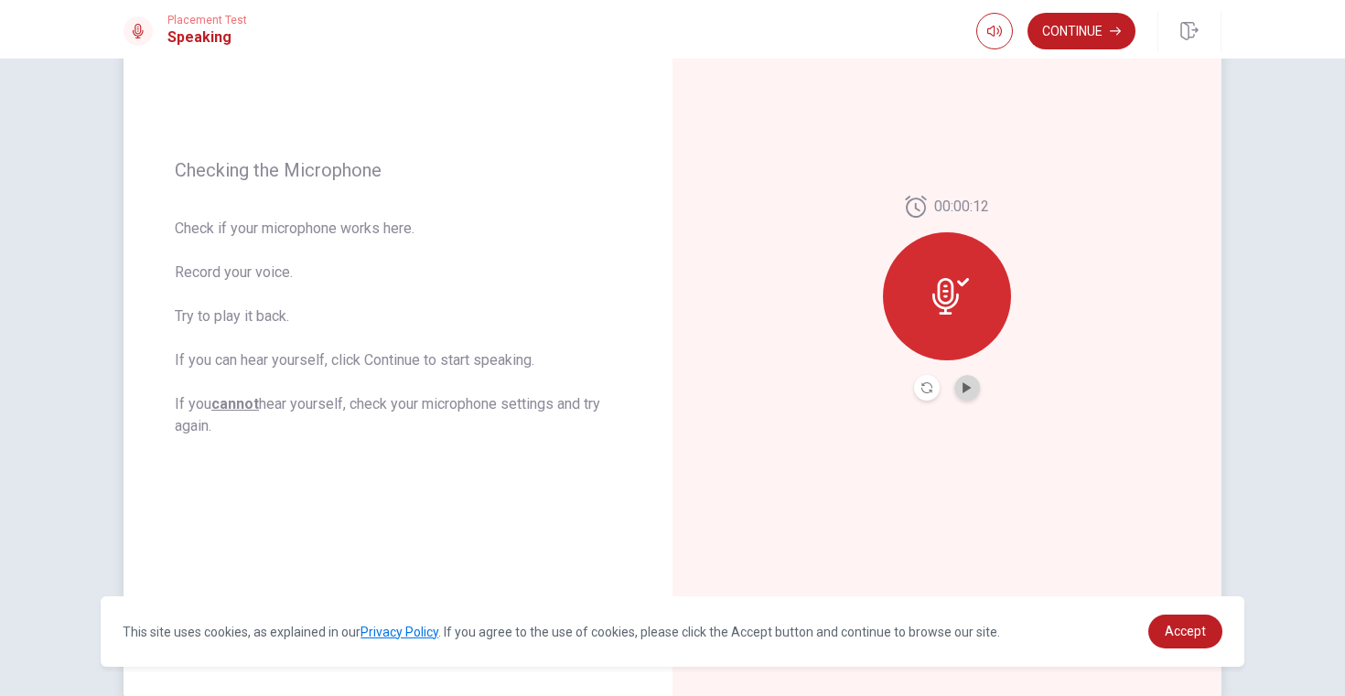
click at [969, 394] on button "Play Audio" at bounding box center [967, 388] width 26 height 26
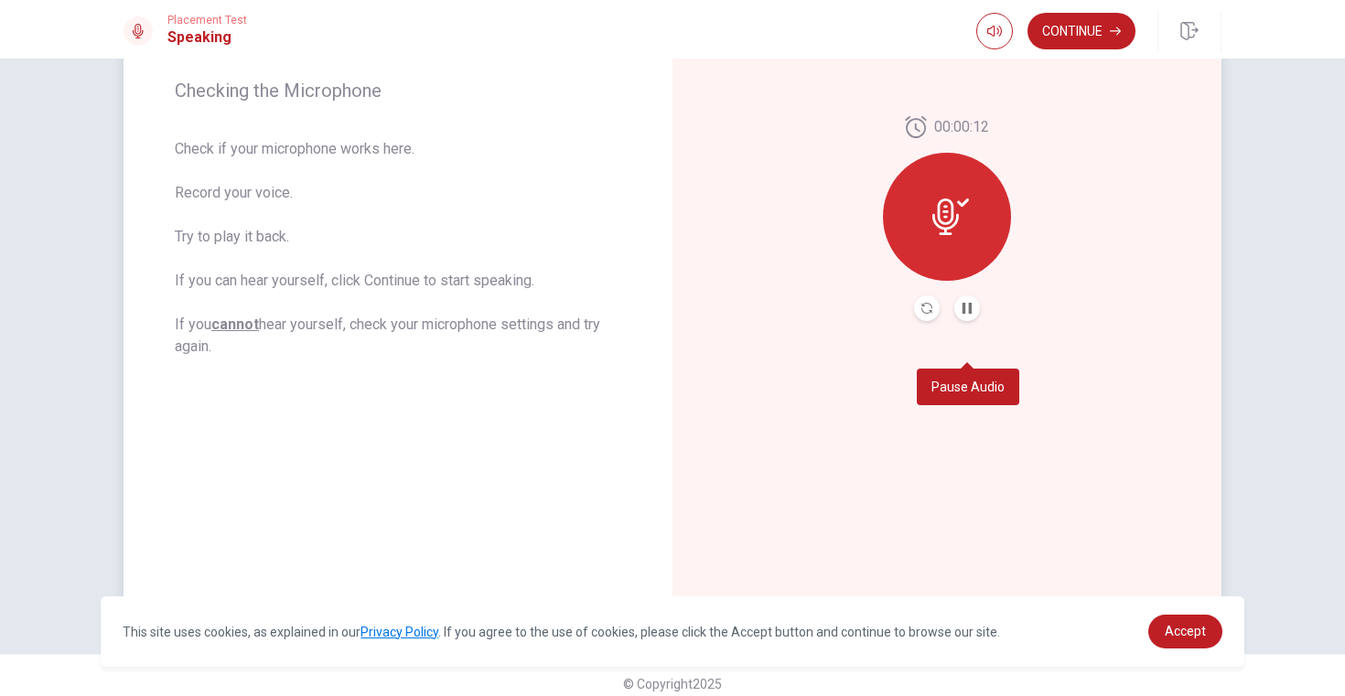
scroll to position [292, 0]
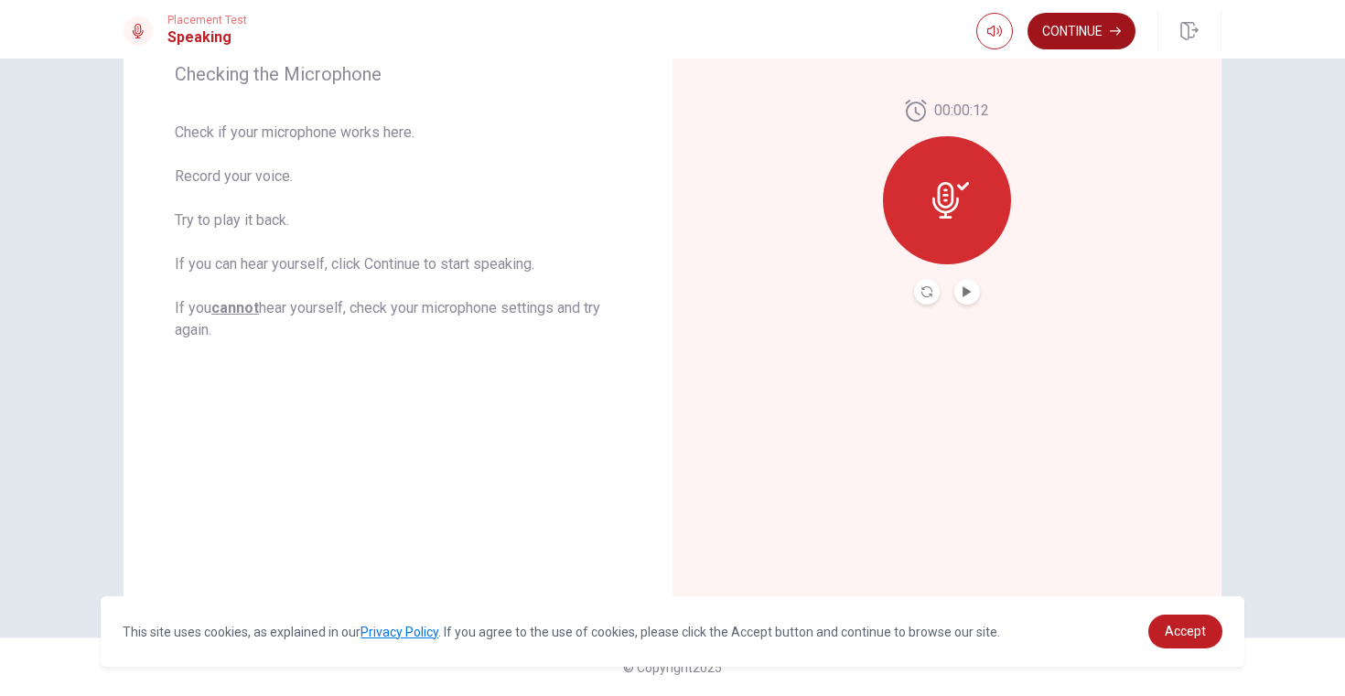
click at [1087, 35] on button "Continue" at bounding box center [1081, 31] width 108 height 37
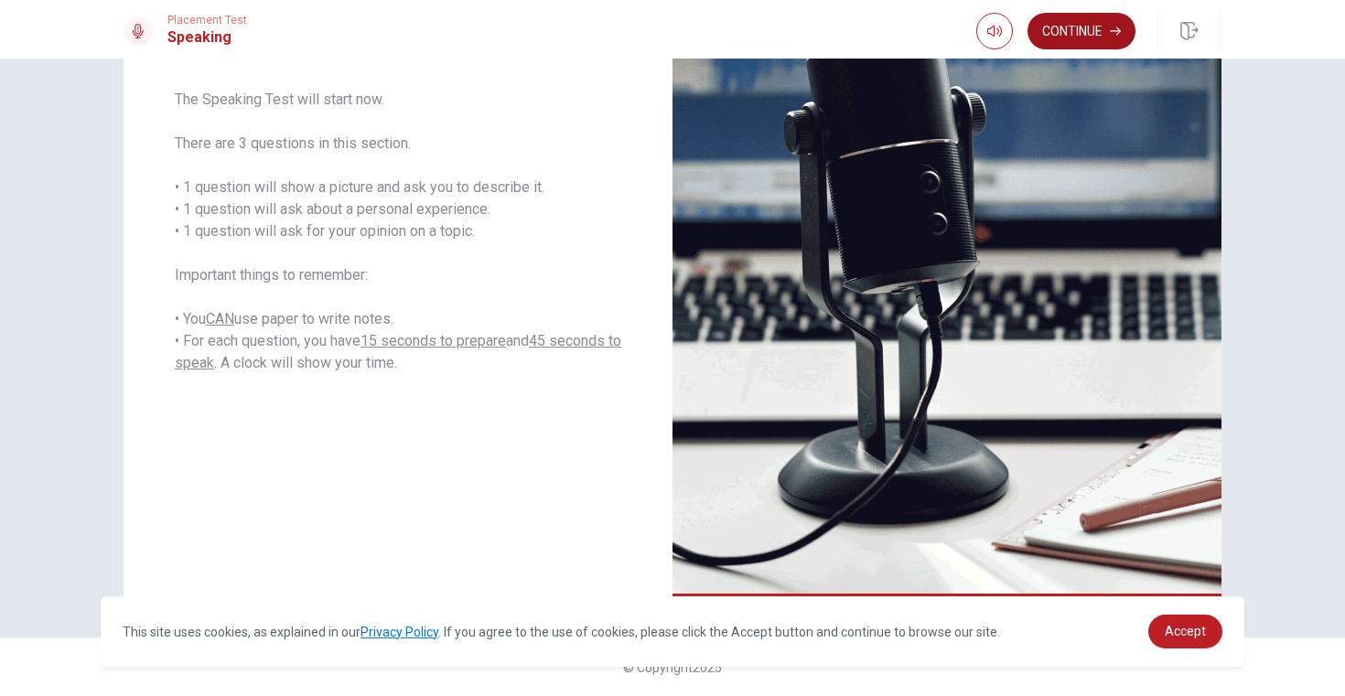
click at [1100, 42] on button "Continue" at bounding box center [1081, 31] width 108 height 37
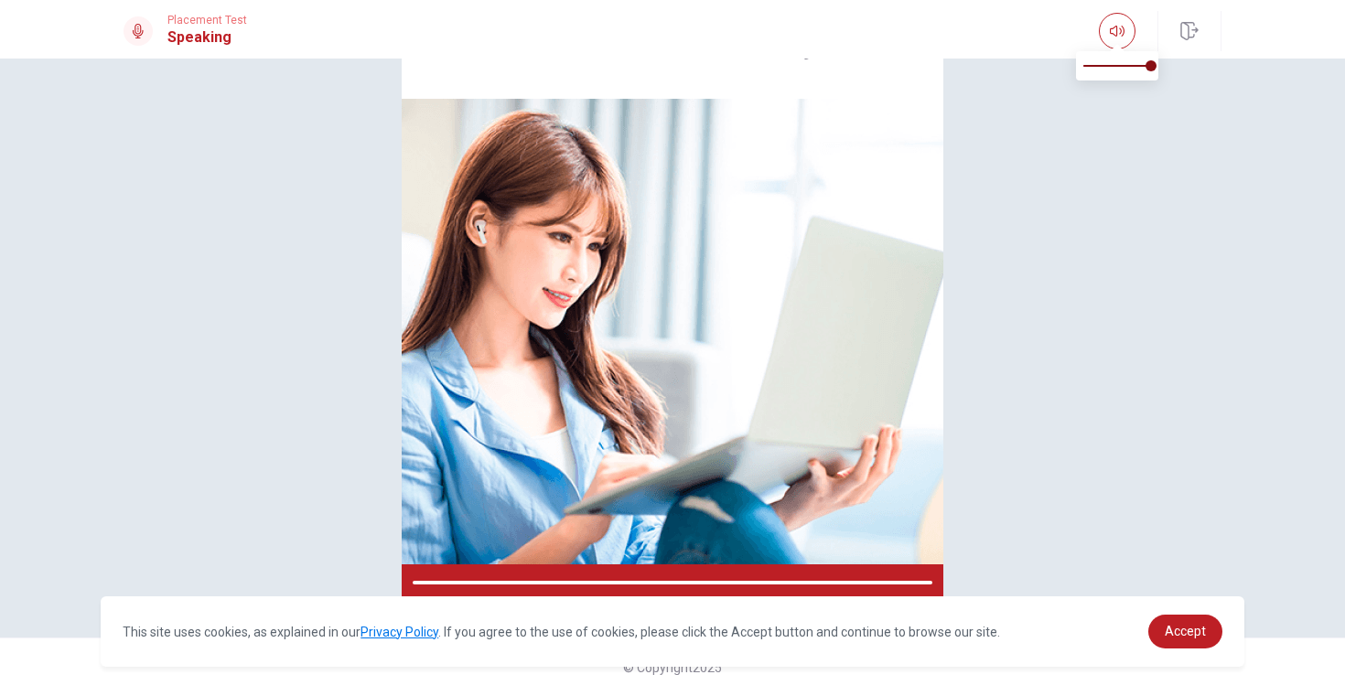
scroll to position [106, 0]
click at [1069, 433] on div "Please Listen Carefully" at bounding box center [672, 295] width 1156 height 612
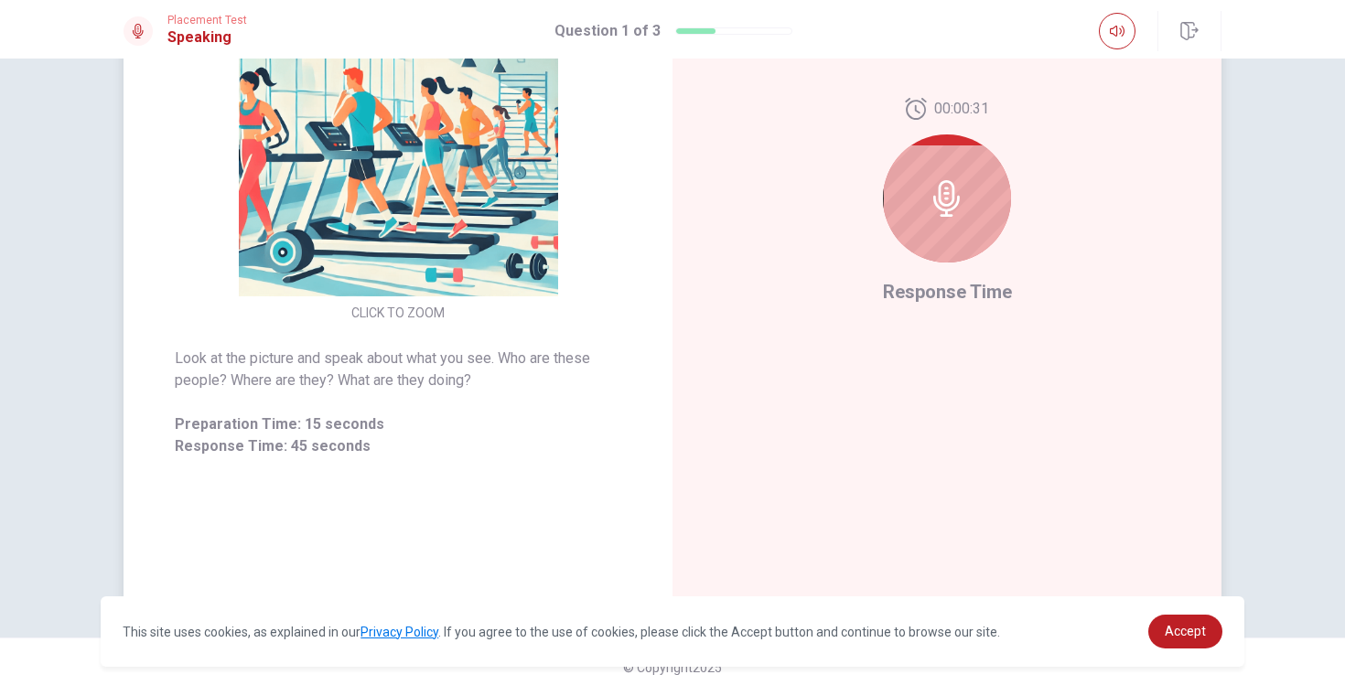
click at [926, 217] on div at bounding box center [947, 198] width 128 height 128
click at [948, 198] on icon at bounding box center [946, 198] width 27 height 37
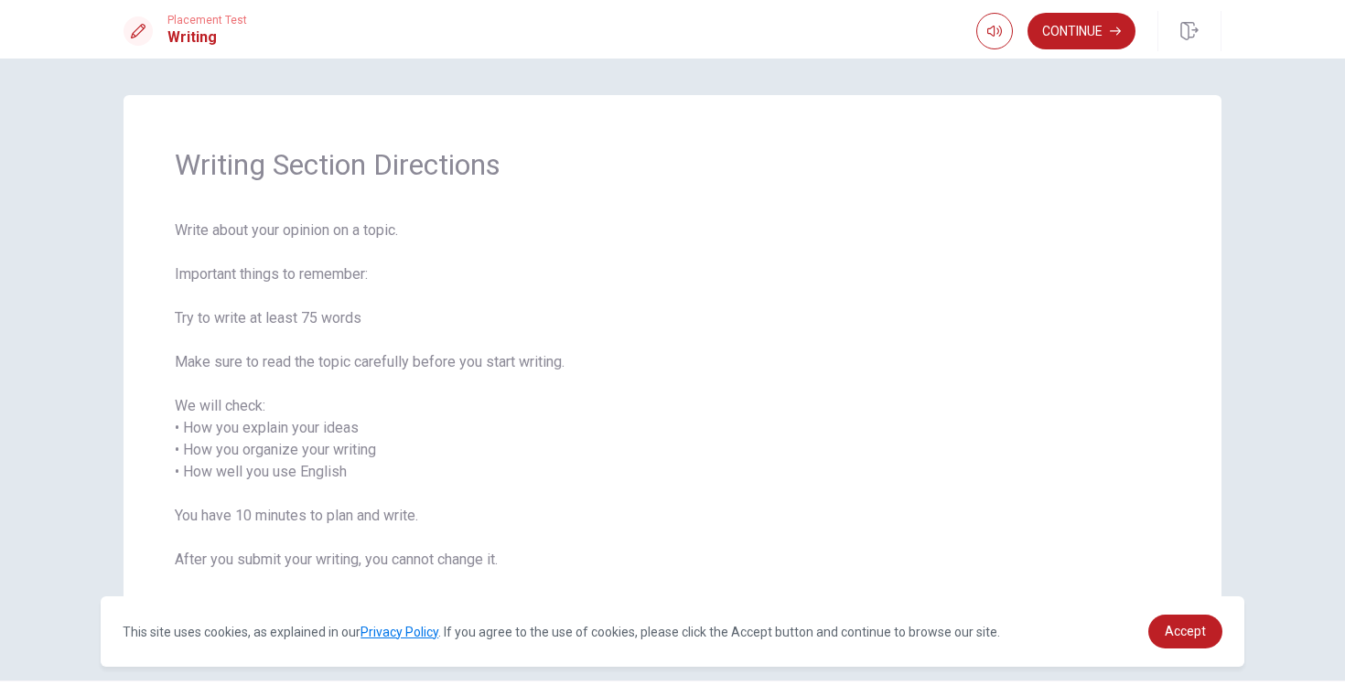
scroll to position [43, 0]
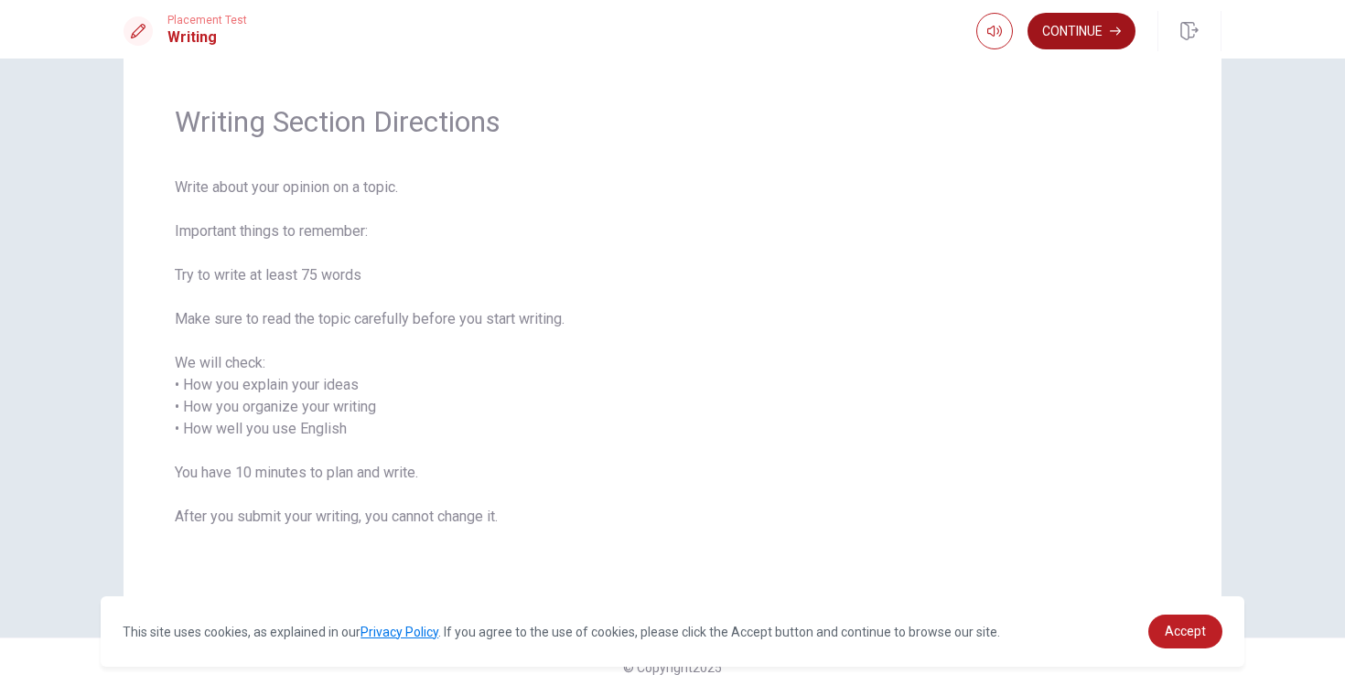
click at [1070, 29] on button "Continue" at bounding box center [1081, 31] width 108 height 37
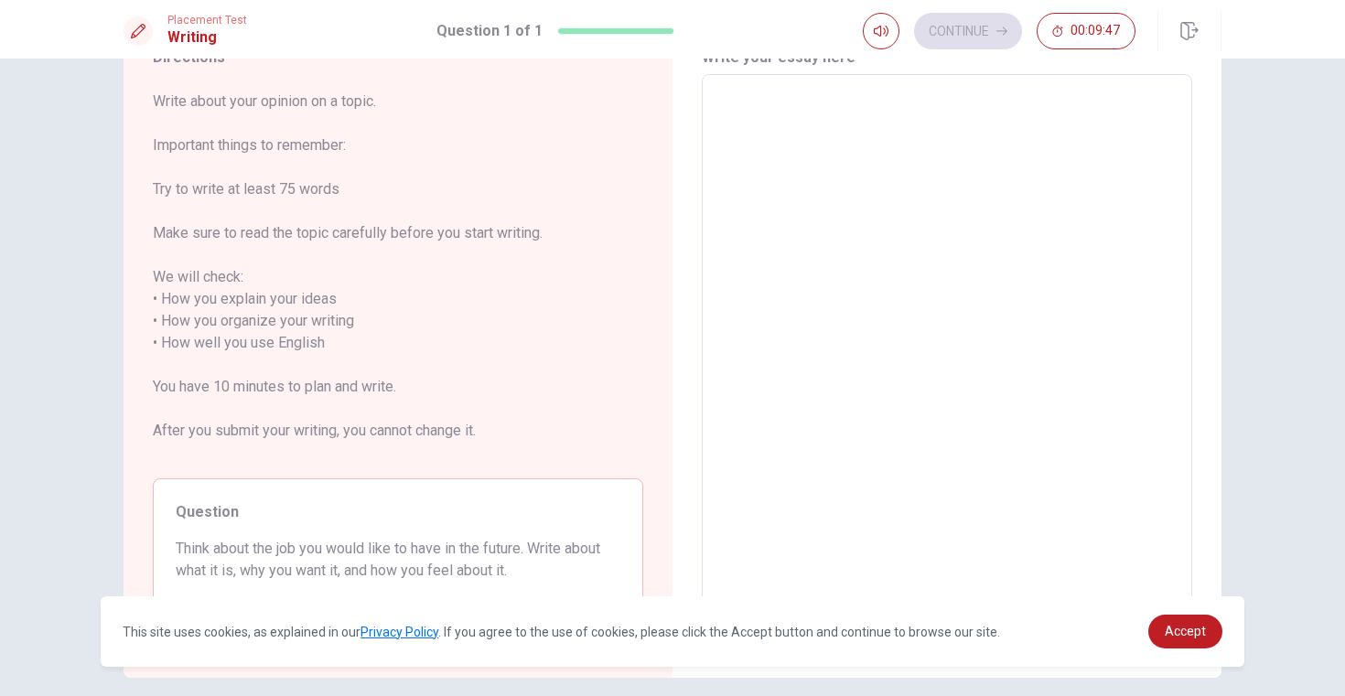
scroll to position [0, 0]
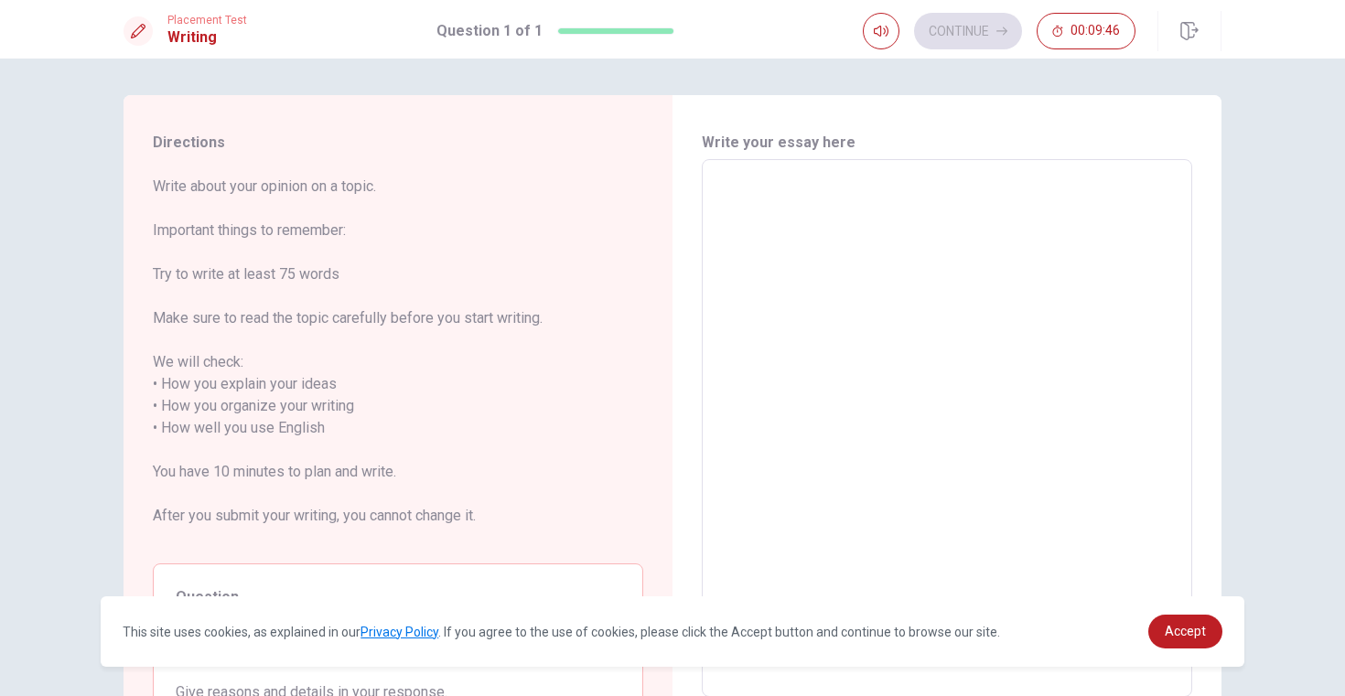
click at [760, 284] on textarea at bounding box center [946, 429] width 465 height 508
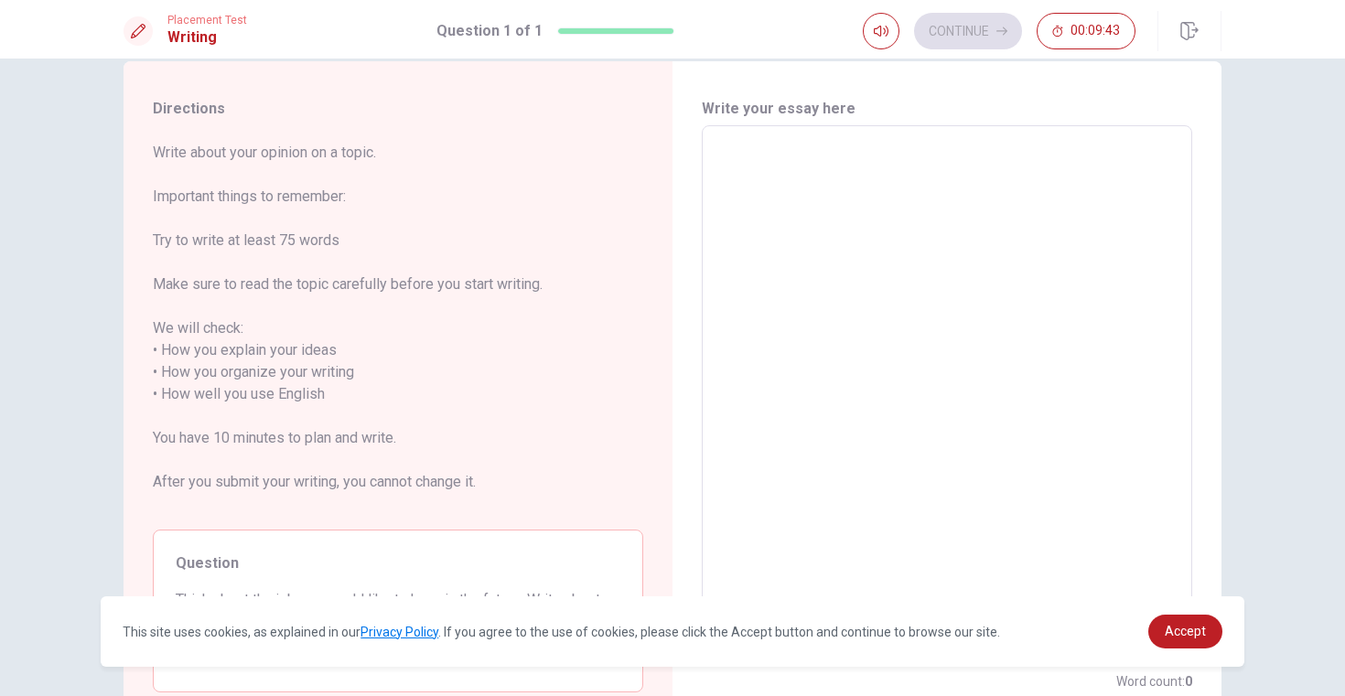
scroll to position [20, 0]
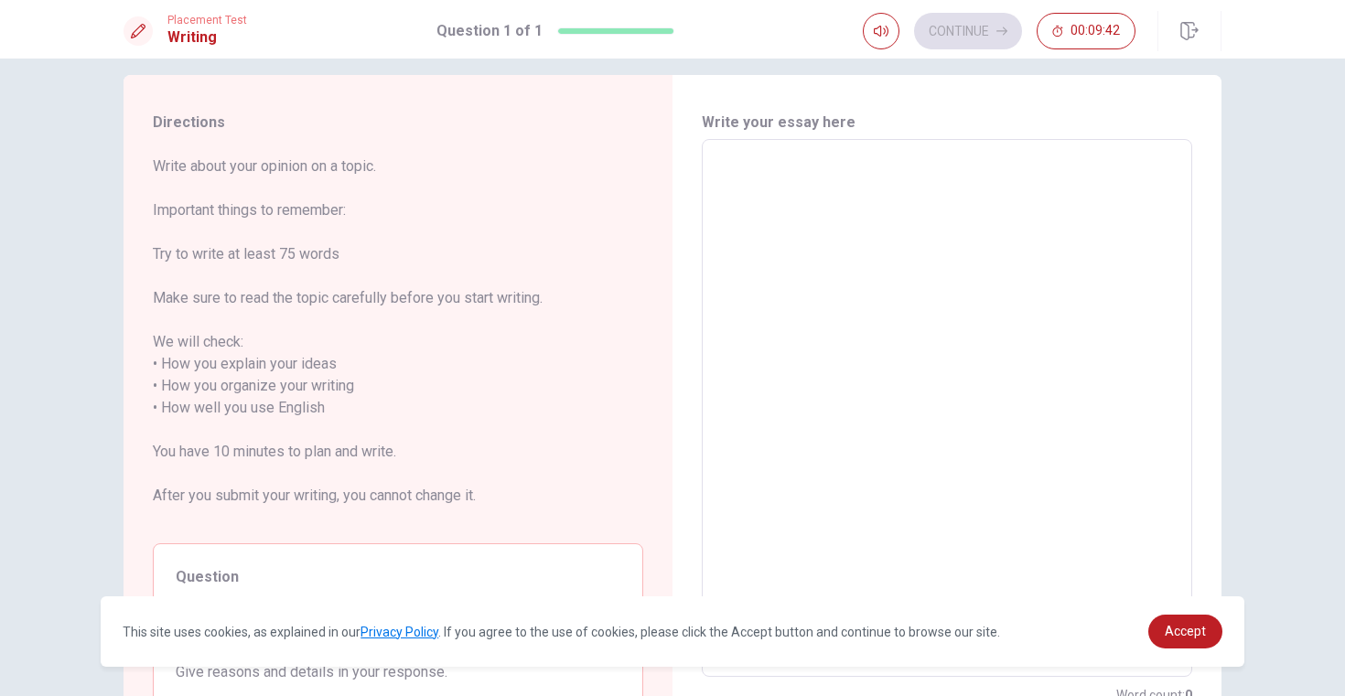
type textarea "T"
type textarea "x"
type textarea "Th"
type textarea "x"
type textarea "The"
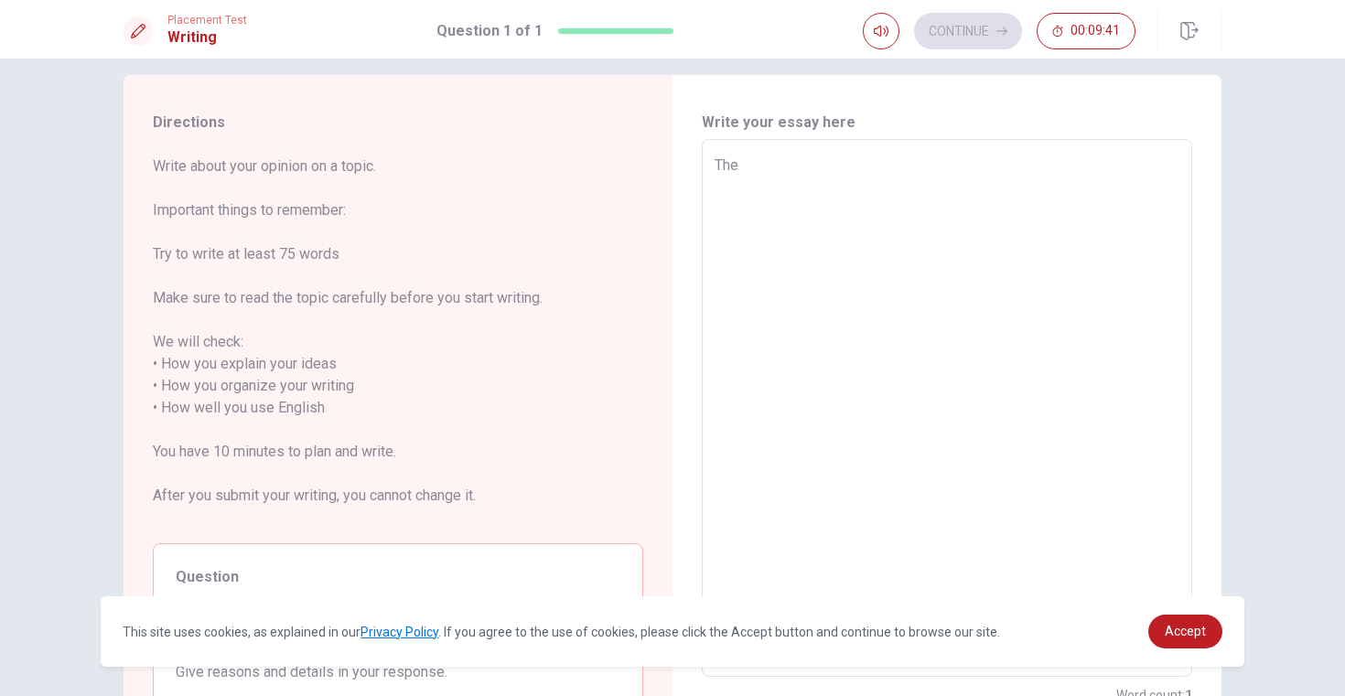
type textarea "x"
type textarea "The"
type textarea "x"
type textarea "The j"
type textarea "x"
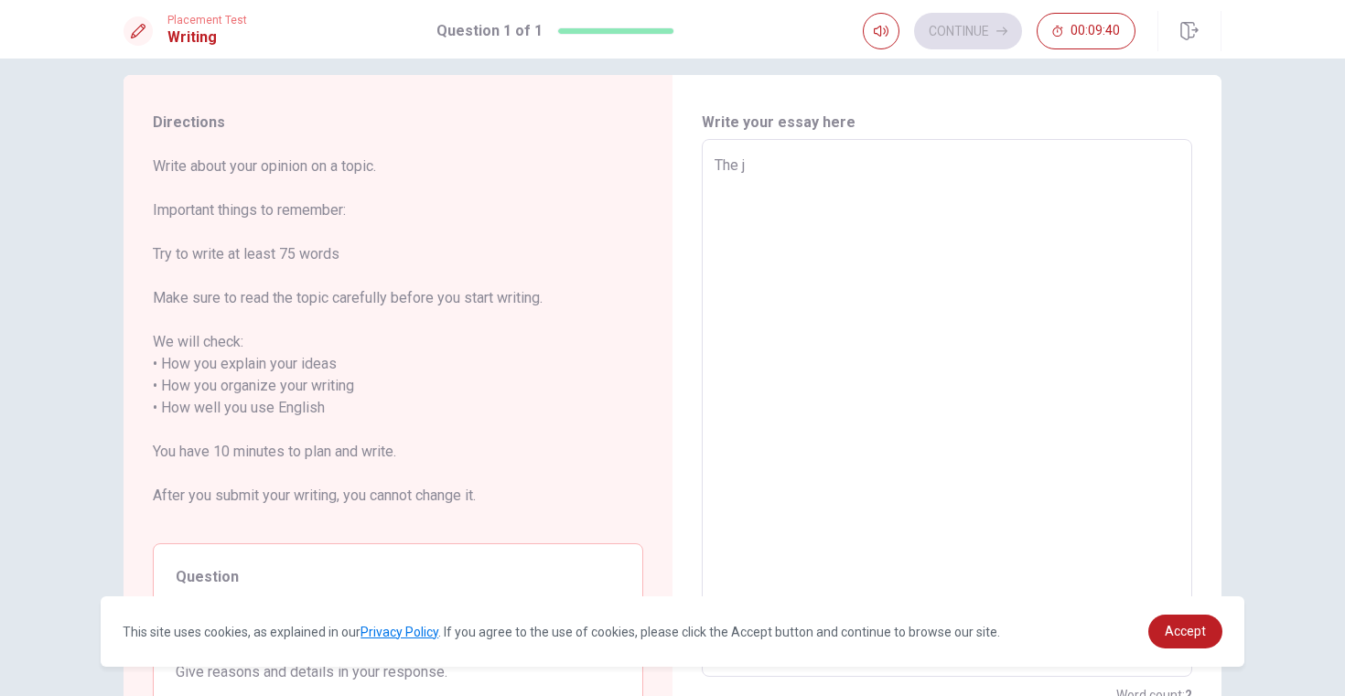
type textarea "The jo"
type textarea "x"
type textarea "The job"
type textarea "x"
type textarea "The job"
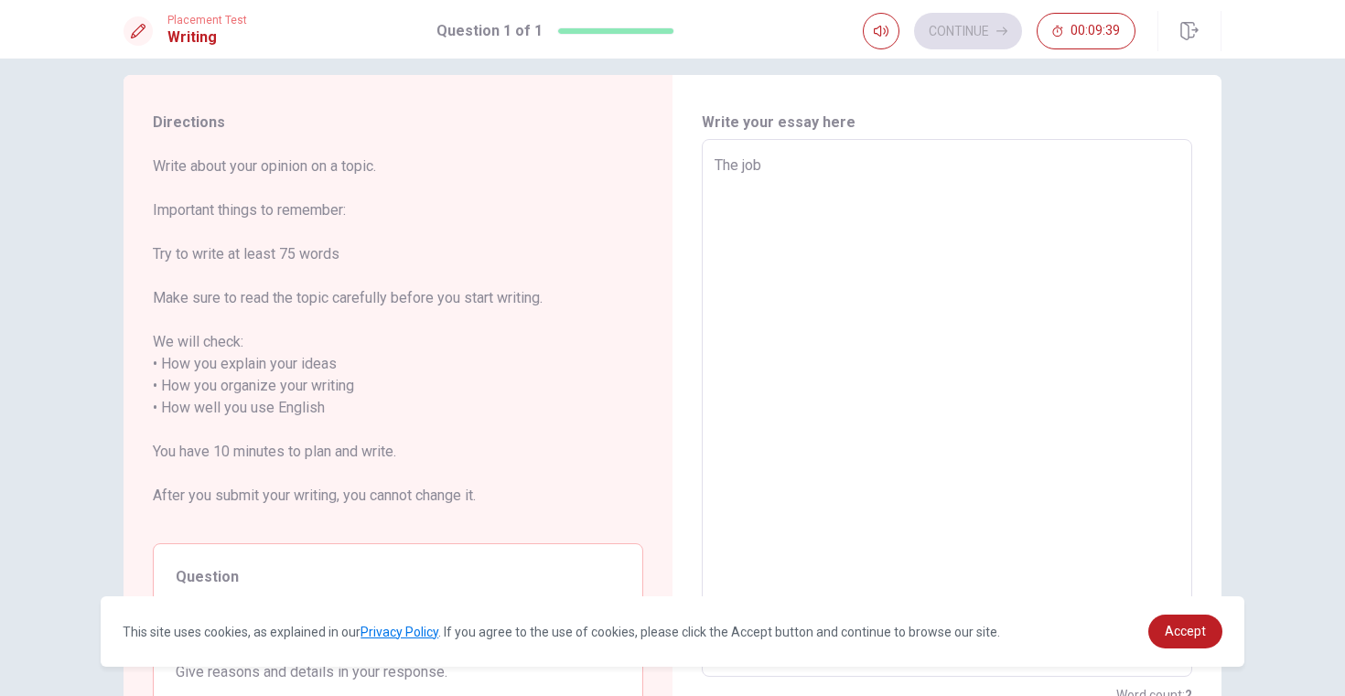
type textarea "x"
type textarea "The job t"
type textarea "x"
type textarea "The job th"
type textarea "x"
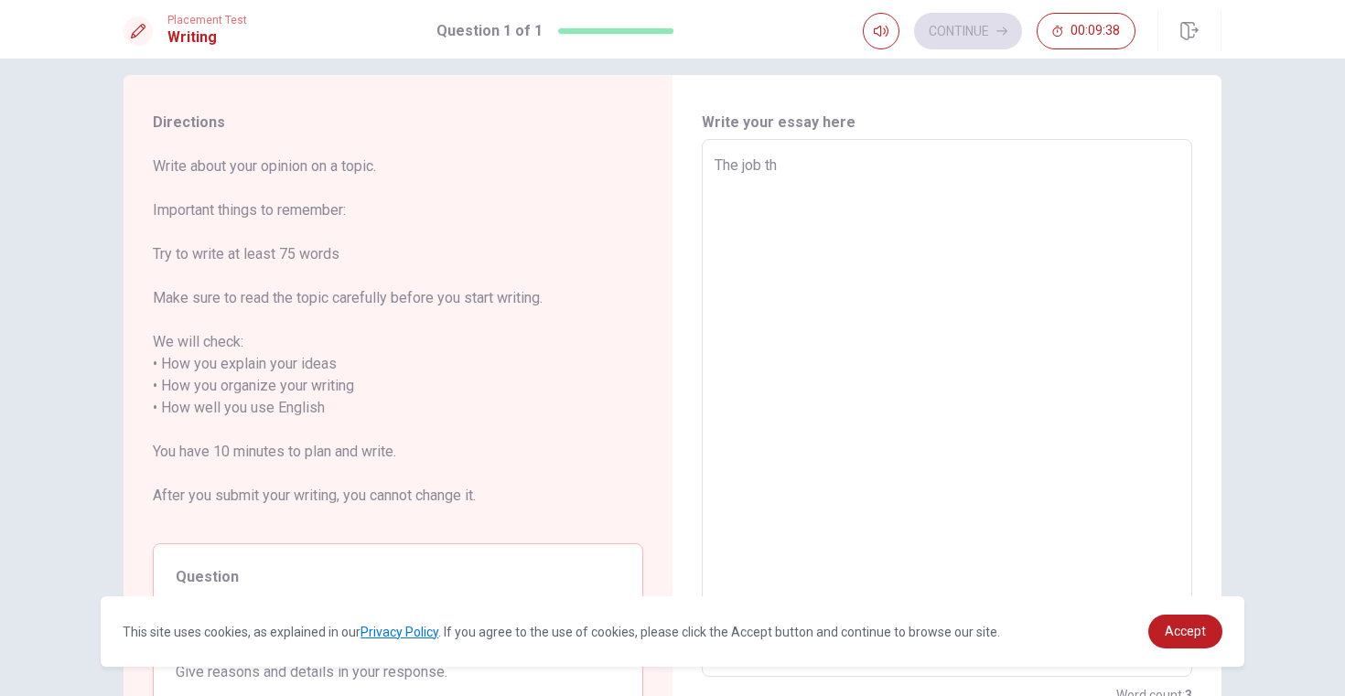
type textarea "The job tha"
type textarea "x"
type textarea "The job that"
type textarea "x"
type textarea "The job that"
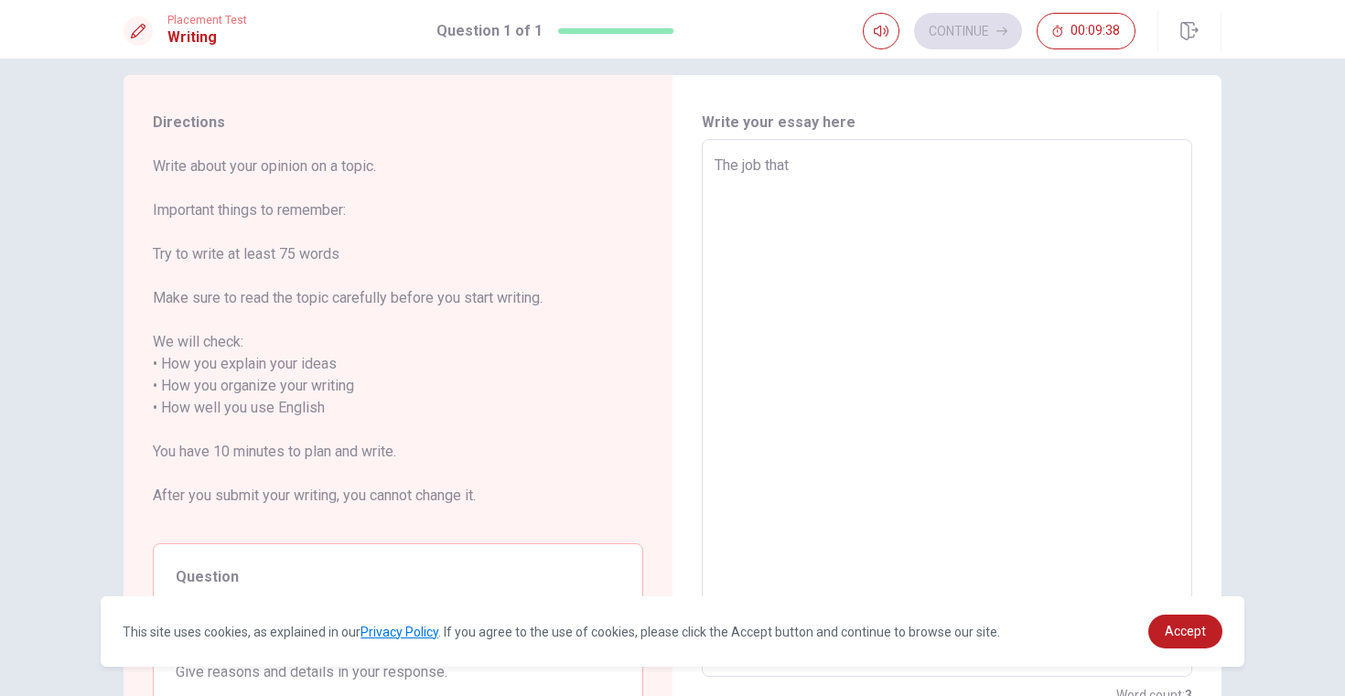
type textarea "x"
type textarea "The job that I"
type textarea "x"
type textarea "The job that I"
type textarea "x"
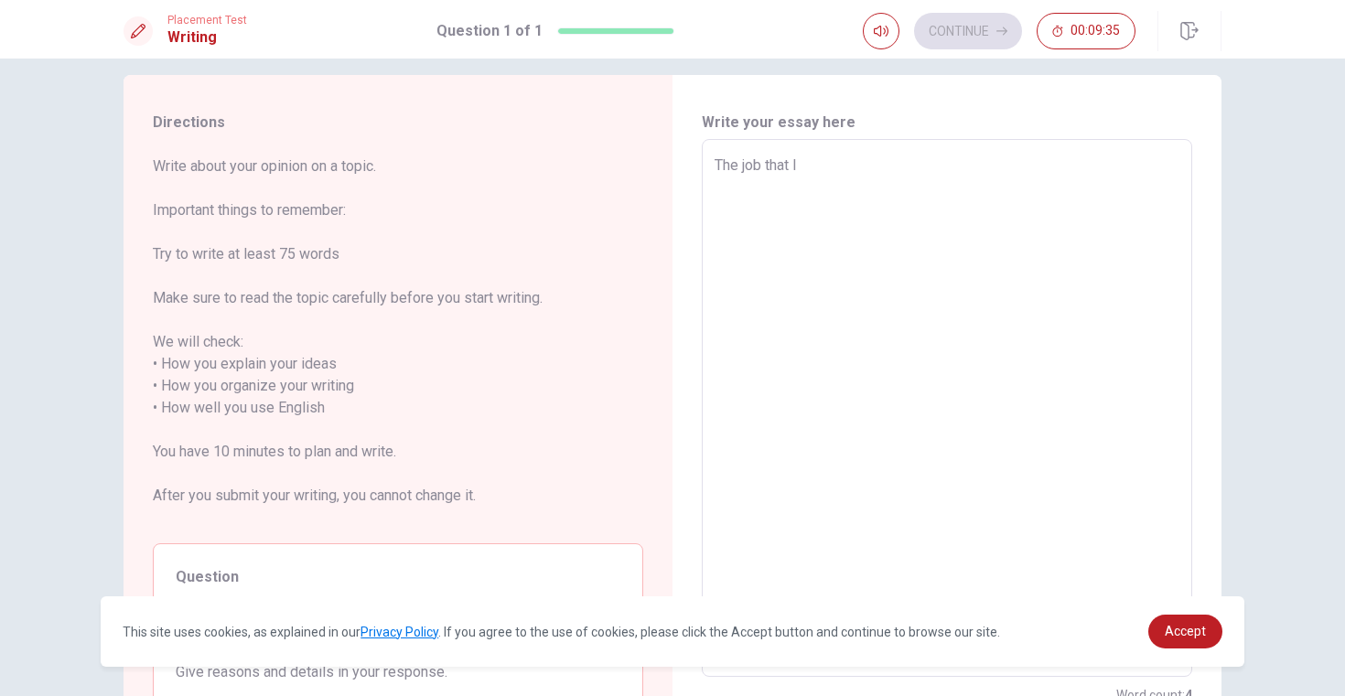
type textarea "The job that I l"
type textarea "x"
type textarea "The job that I li"
type textarea "x"
type textarea "The job that I lik"
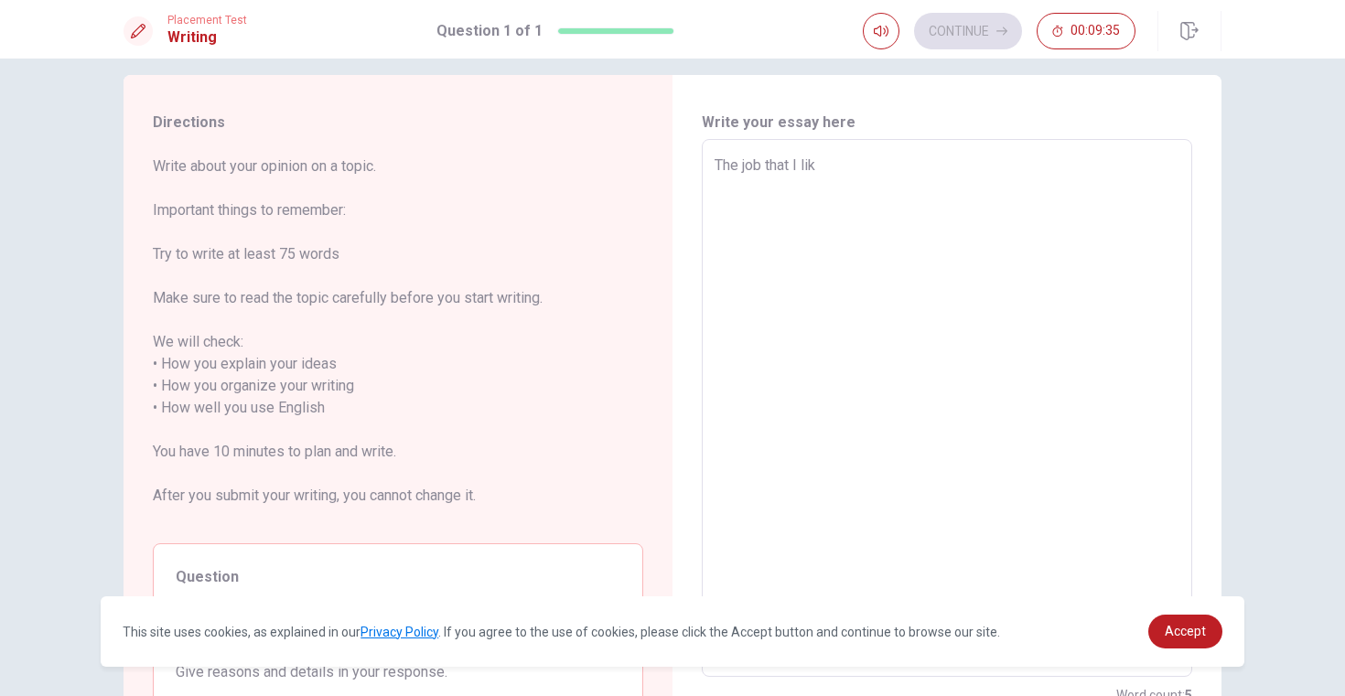
type textarea "x"
type textarea "The job that I like"
type textarea "x"
type textarea "The job that I like"
type textarea "x"
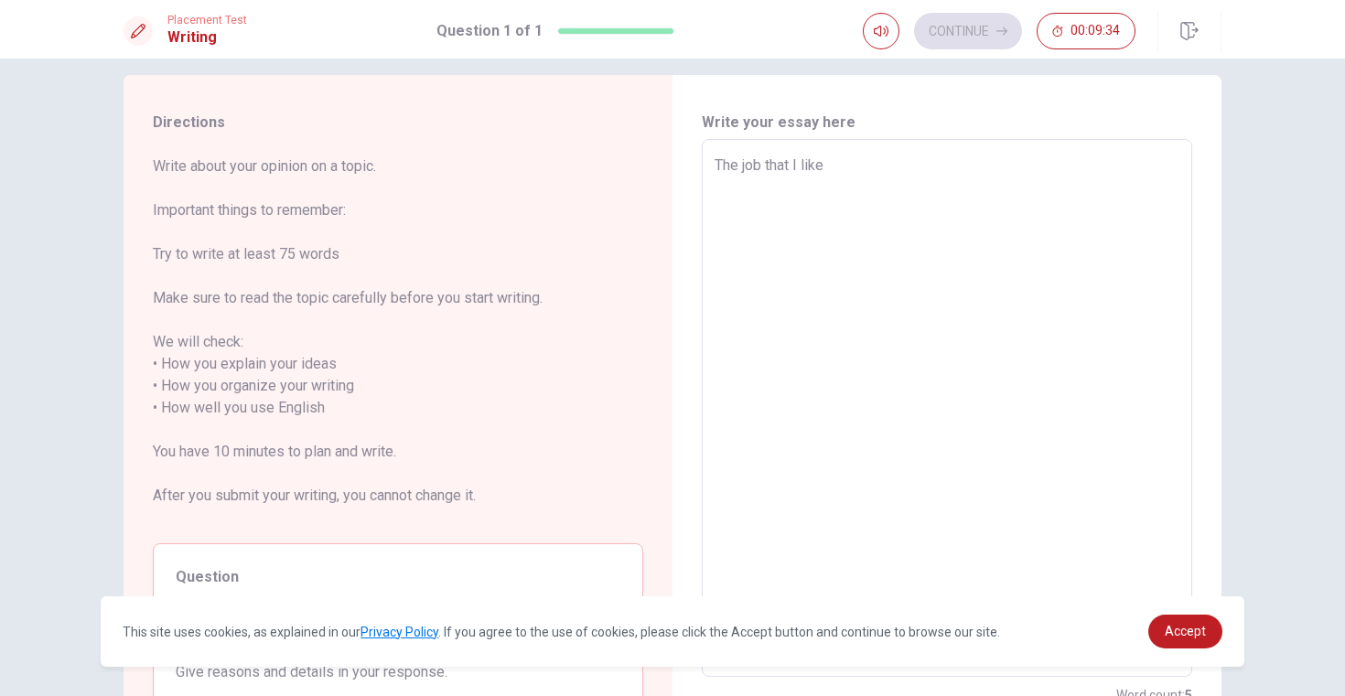
type textarea "The job that I like i"
type textarea "x"
type textarea "The job that I like in"
type textarea "x"
type textarea "The job that I like in"
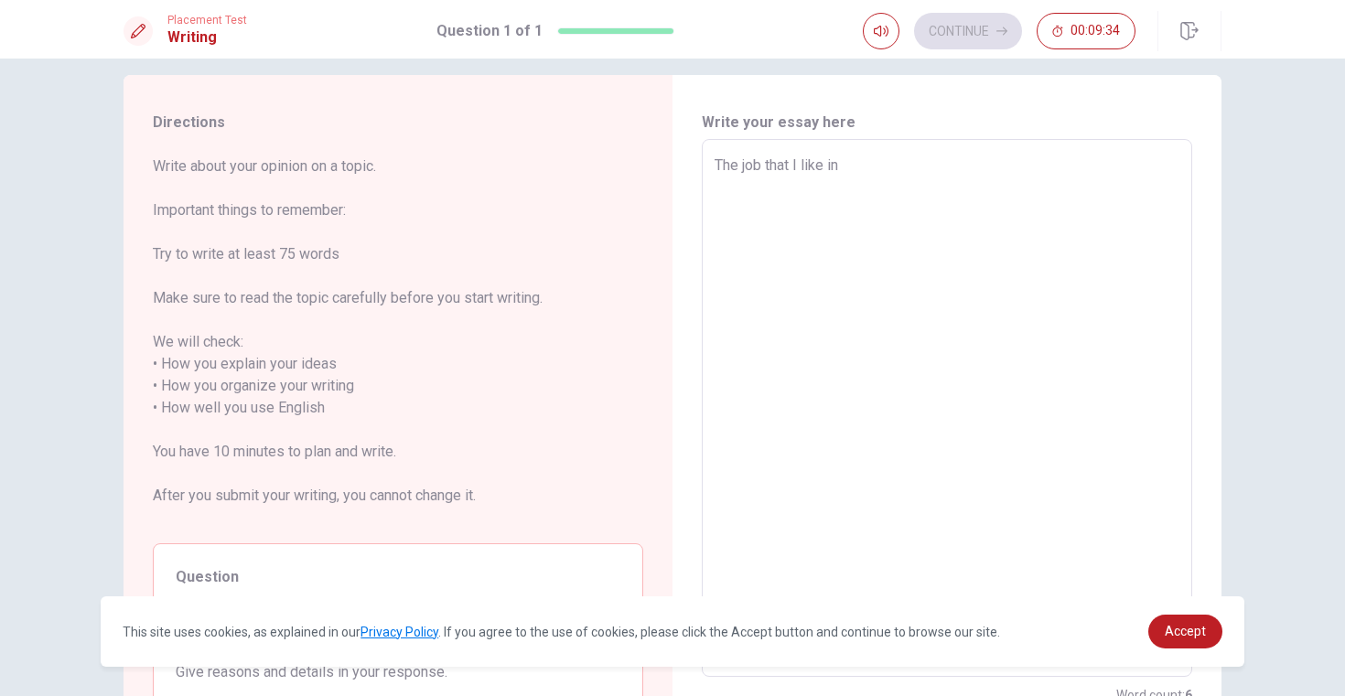
type textarea "x"
type textarea "The job that I like in t"
type textarea "x"
type textarea "The job that I like in th"
type textarea "x"
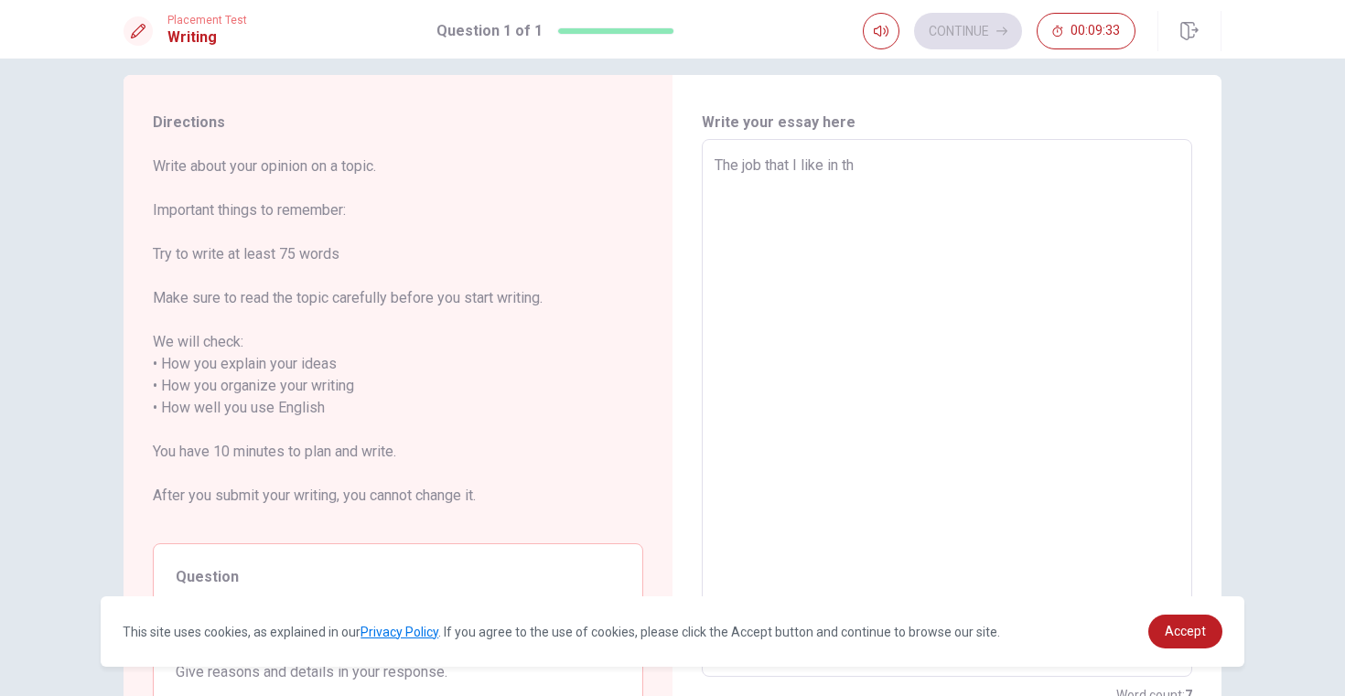
type textarea "The job that I like in the"
type textarea "x"
type textarea "The job that I like in the"
type textarea "x"
type textarea "The job that I like in the f"
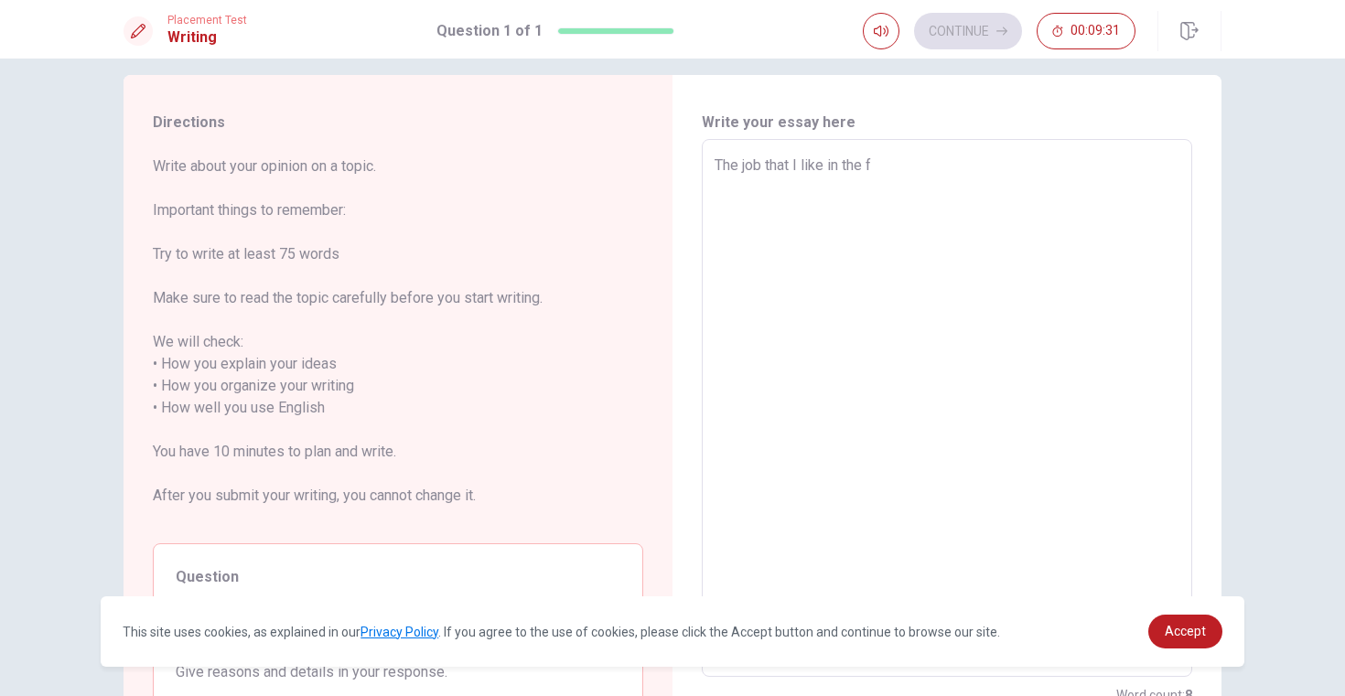
type textarea "x"
type textarea "The job that I like in the fu"
type textarea "x"
type textarea "The job that I like in the fut"
type textarea "x"
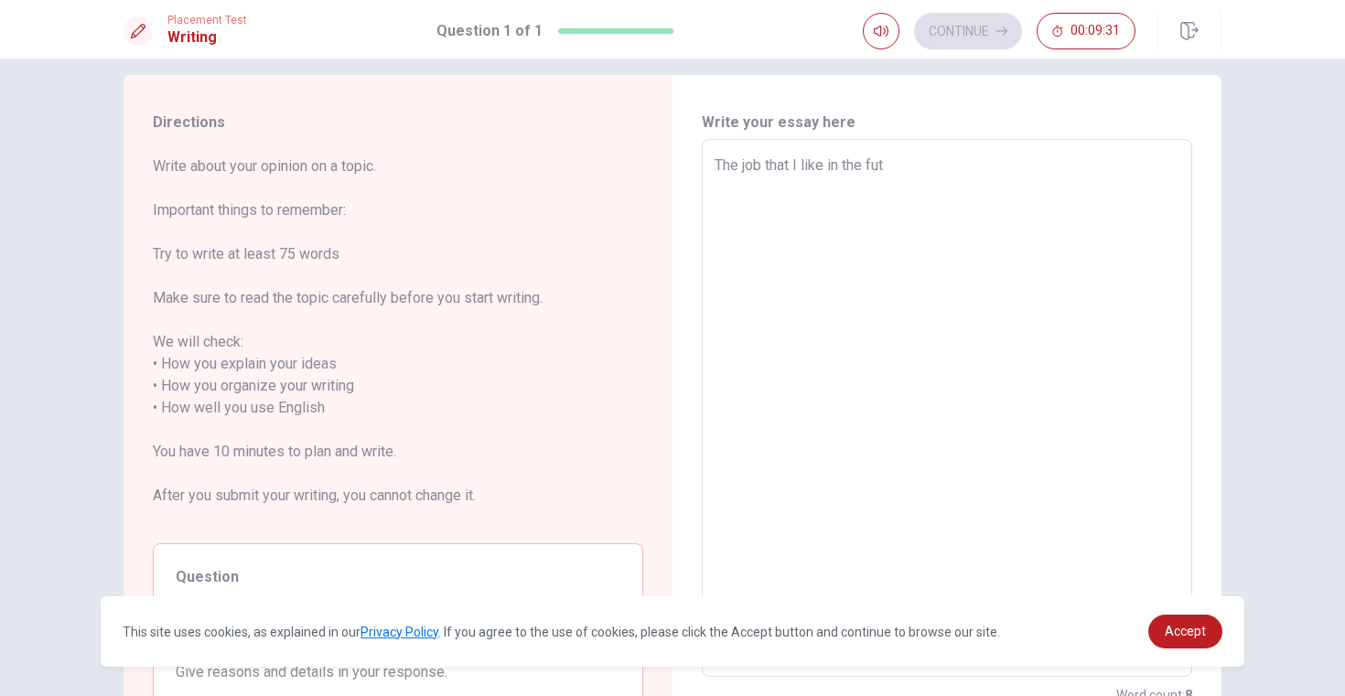
type textarea "The job that I like in the futu"
type textarea "x"
type textarea "The job that I like in the futur"
type textarea "x"
type textarea "The job that I like in the future"
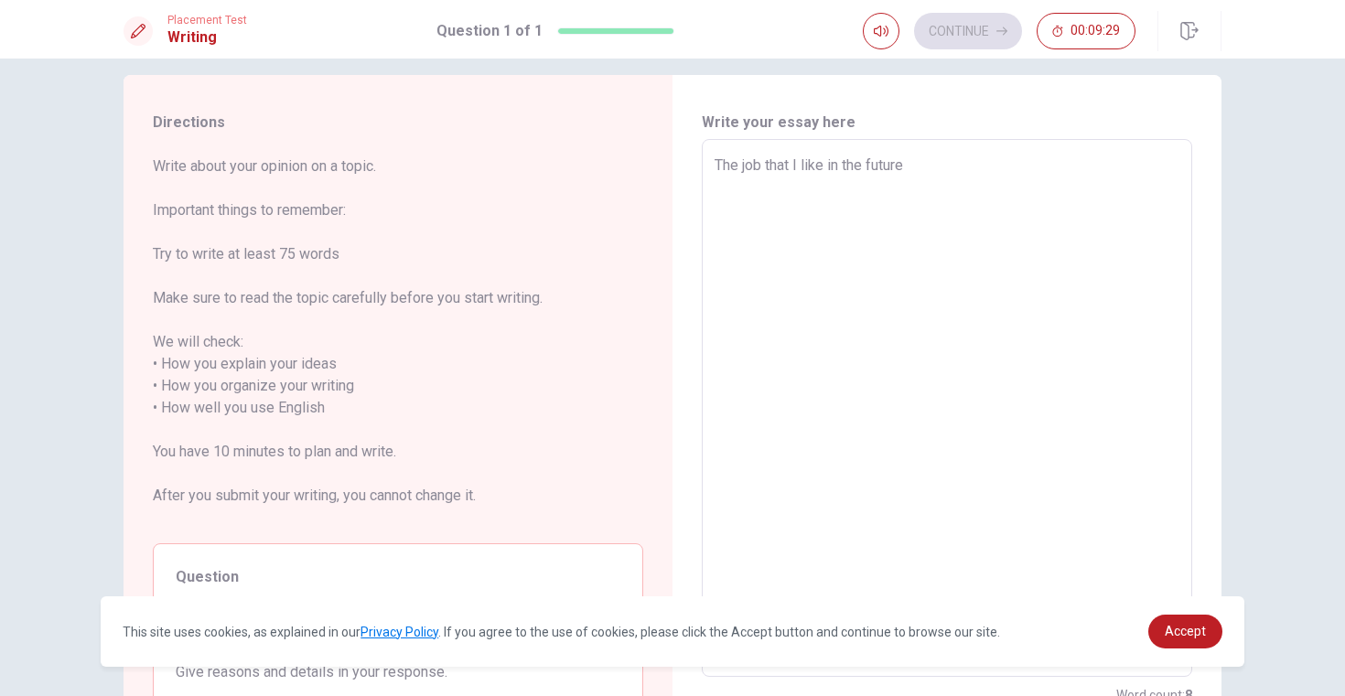
type textarea "x"
type textarea "The job that I like in the future"
click at [805, 165] on textarea "The job that I like in the future" at bounding box center [946, 409] width 465 height 508
type textarea "x"
type textarea "The job that I wlike in the future"
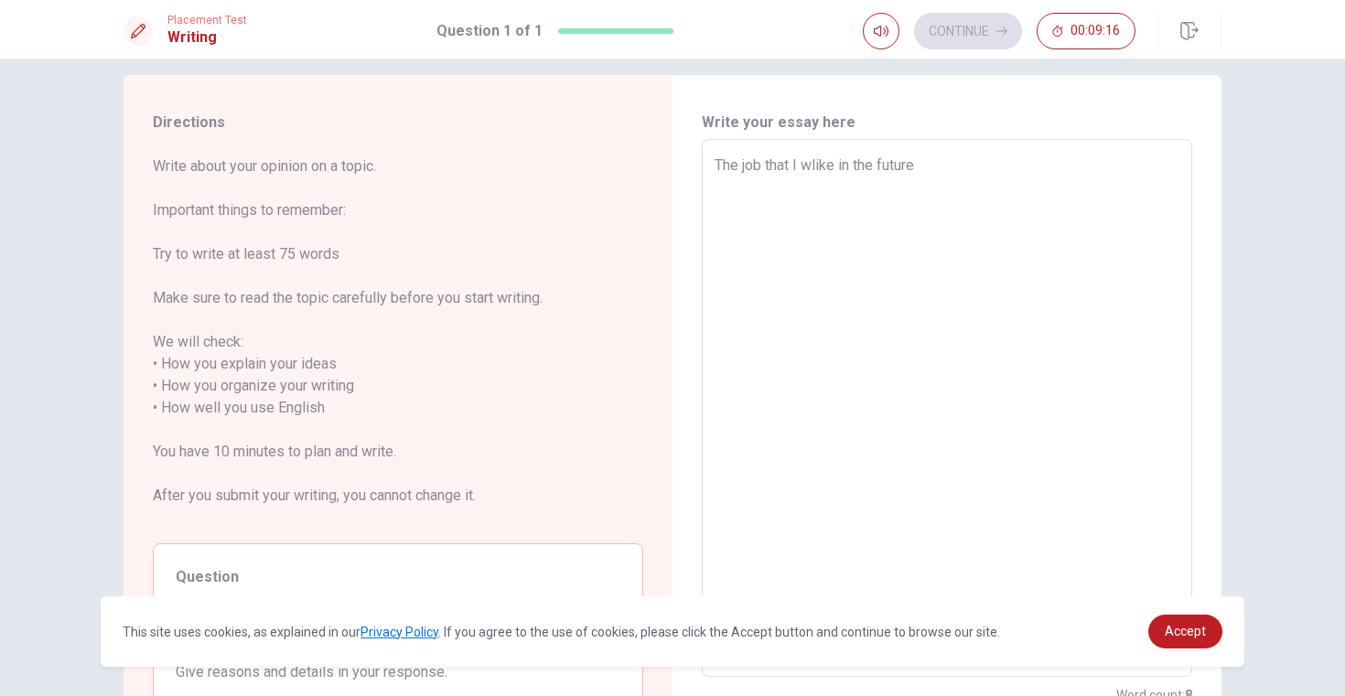
type textarea "x"
type textarea "The job that I wolike in the future"
type textarea "x"
type textarea "The job that I woulike in the future"
type textarea "x"
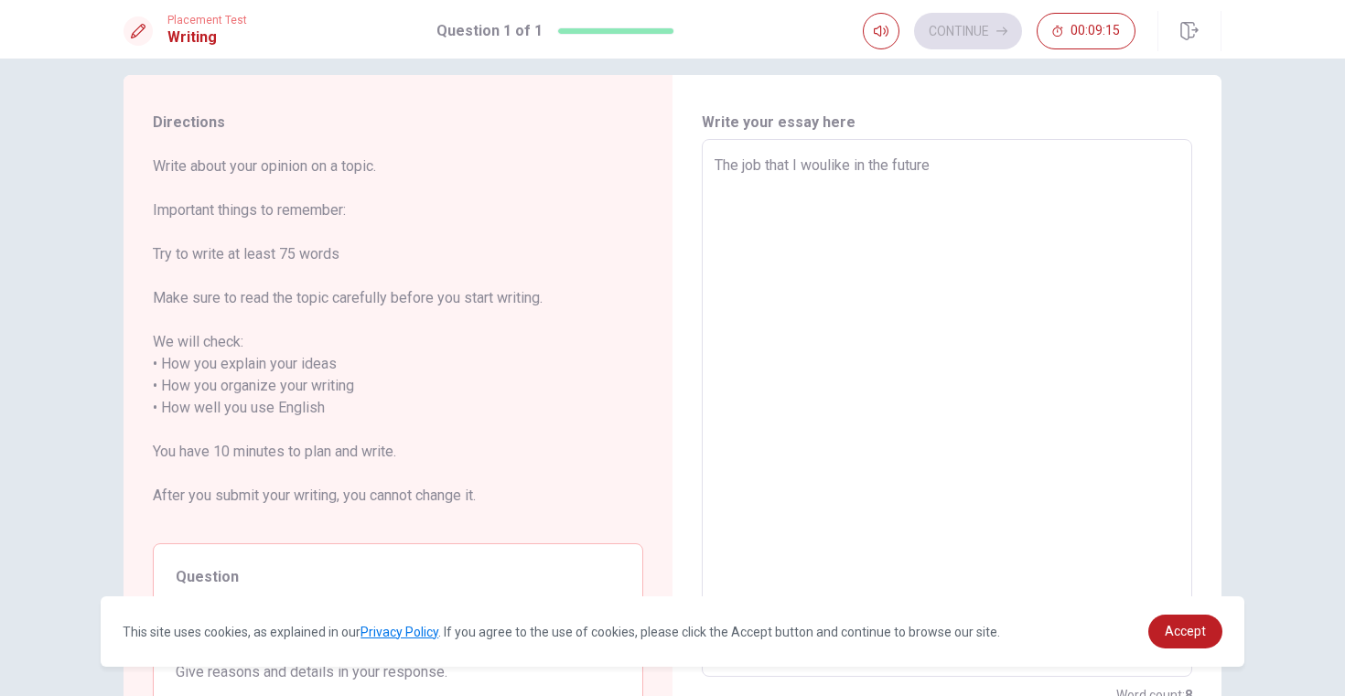
type textarea "The job that I [PERSON_NAME] in the future"
type textarea "x"
type textarea "The job that I wouldlike in the future"
type textarea "x"
type textarea "The job that I would like in the future"
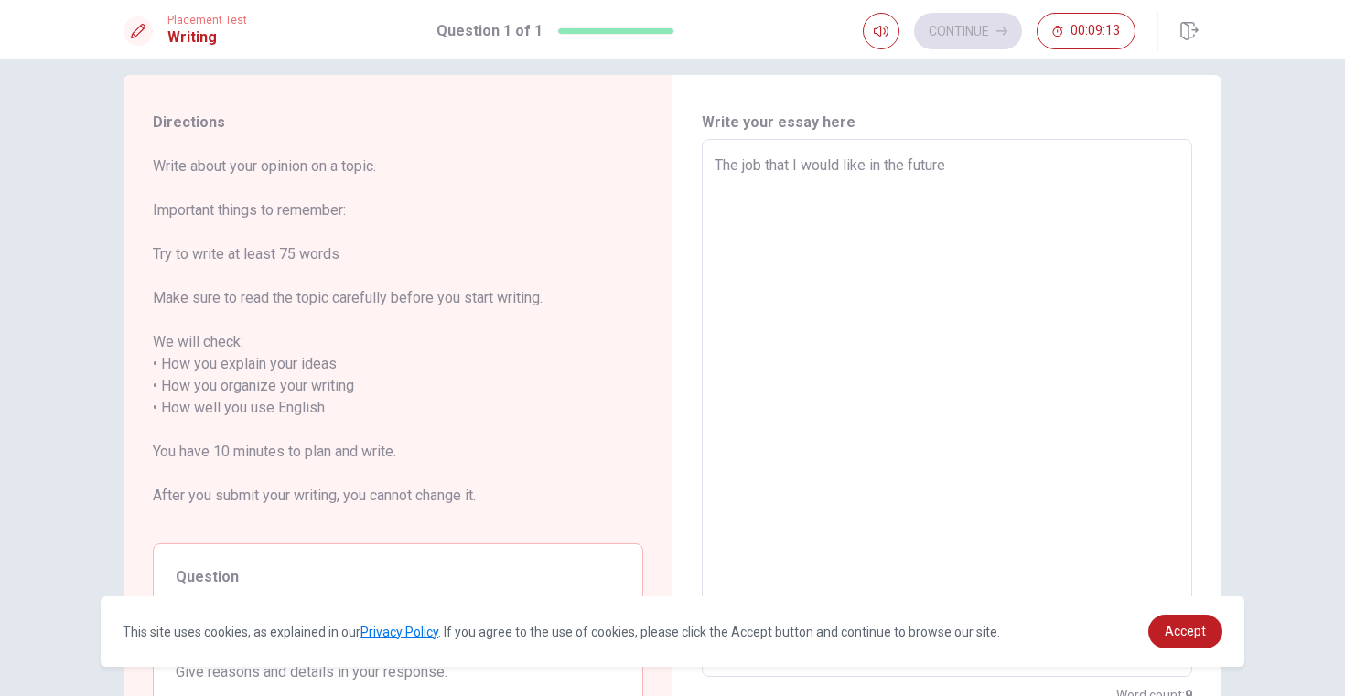
click at [979, 163] on textarea "The job that I would like in the future" at bounding box center [946, 409] width 465 height 508
type textarea "x"
type textarea "The job that I would like in the future"
type textarea "x"
type textarea "The job that I would like in the future"
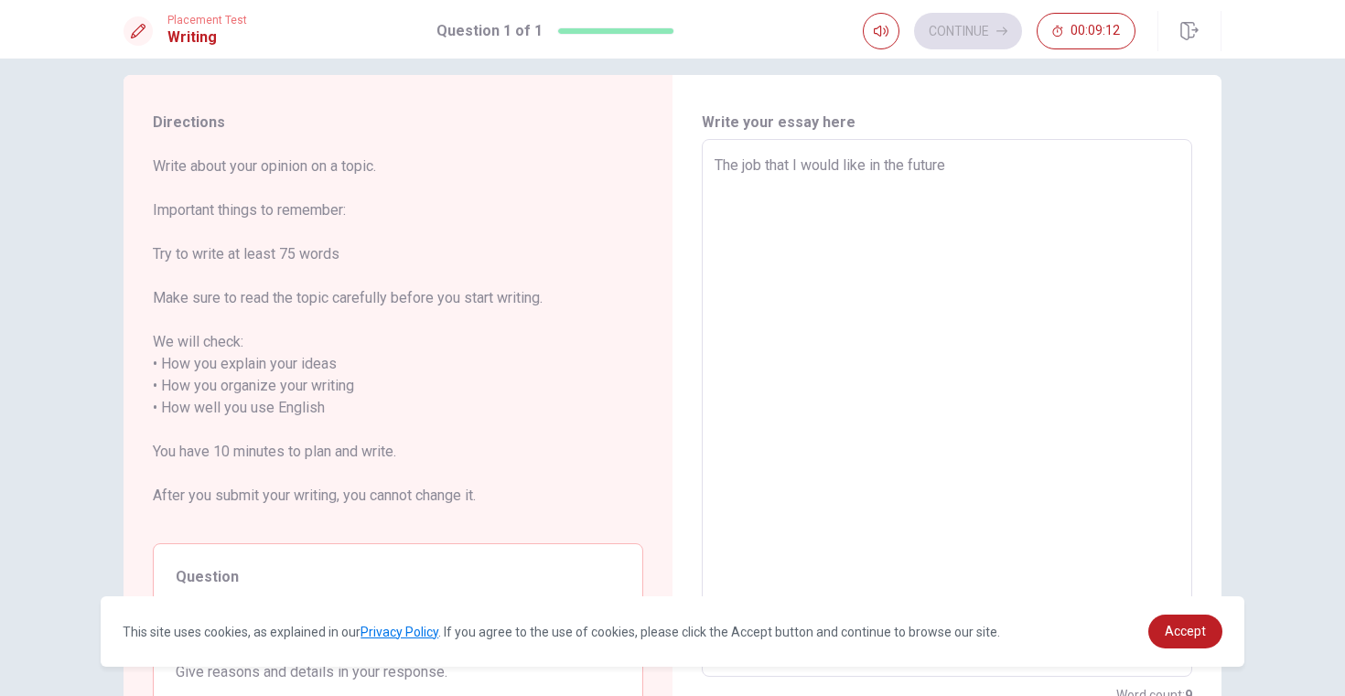
type textarea "x"
type textarea "The job that I would like in the future i"
type textarea "x"
type textarea "The job that I would like in the future is"
type textarea "x"
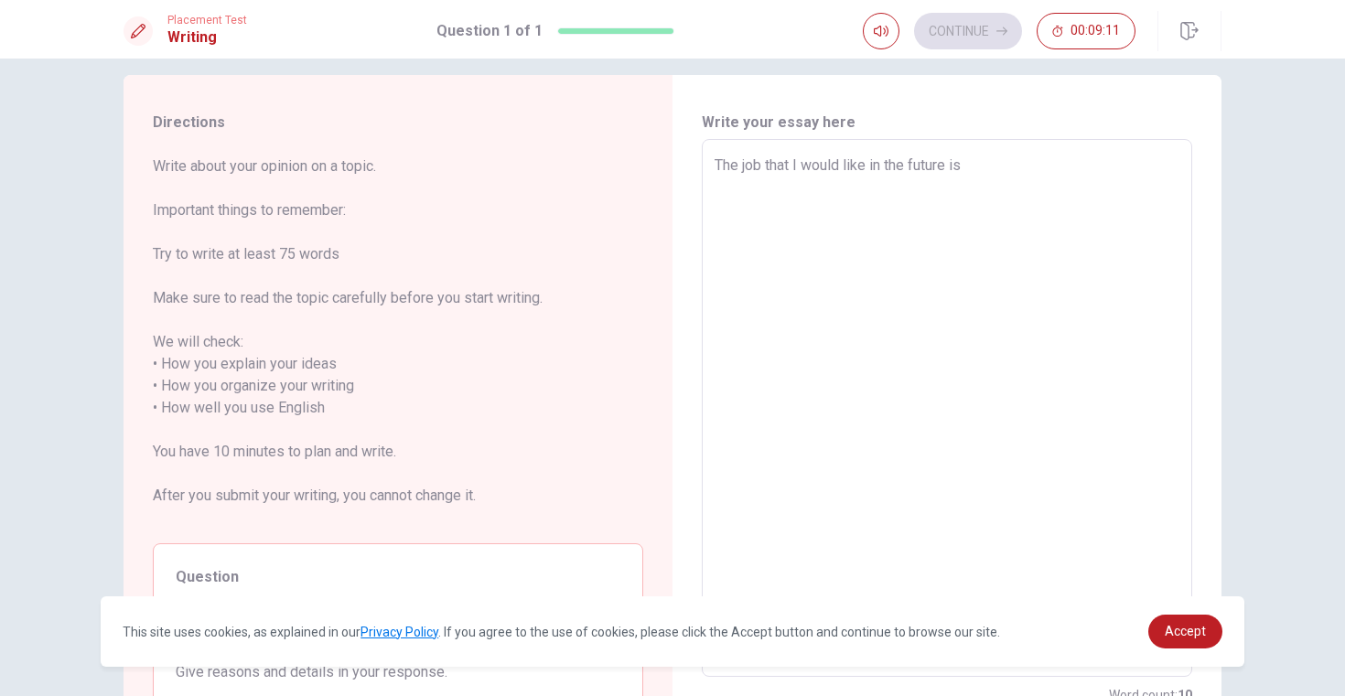
type textarea "The job that I would like in the future is"
type textarea "x"
type textarea "The job that I would like in the future is w"
type textarea "x"
type textarea "The job that I would like in the future is wo"
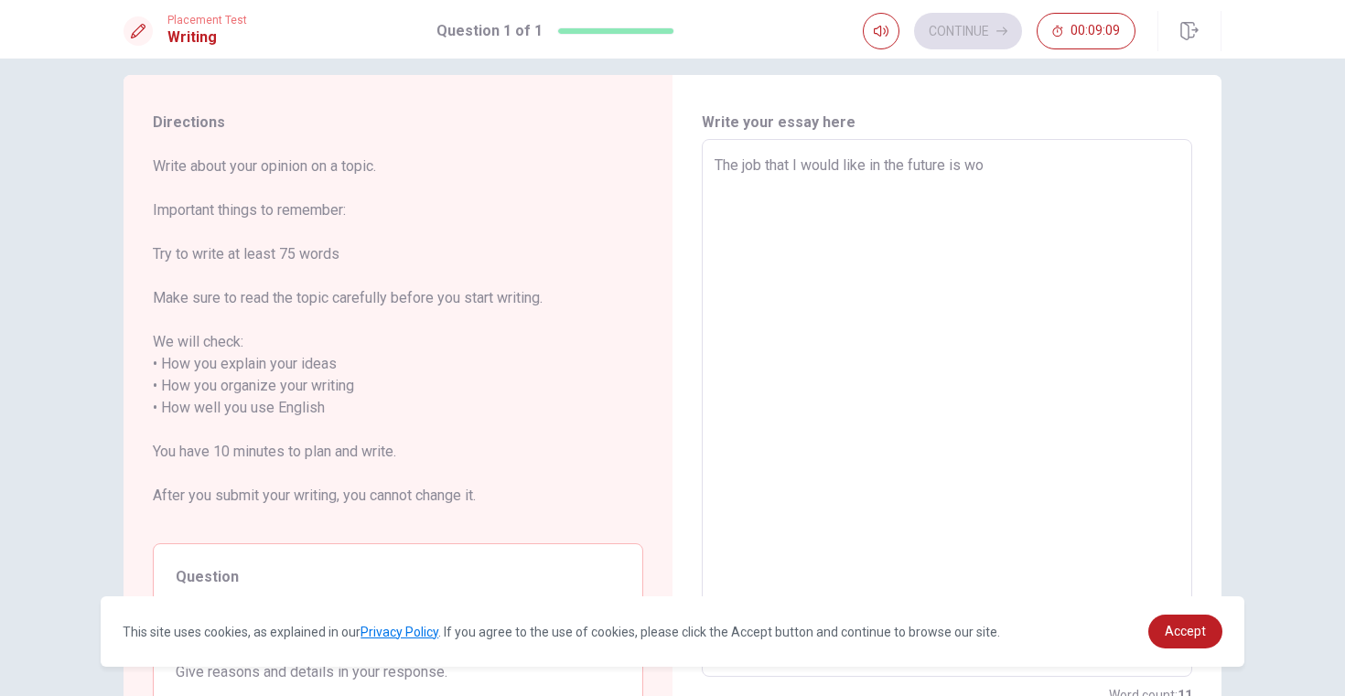
type textarea "x"
type textarea "The job that I would like in the future is wor"
type textarea "x"
type textarea "The job that I would like in the future is work"
type textarea "x"
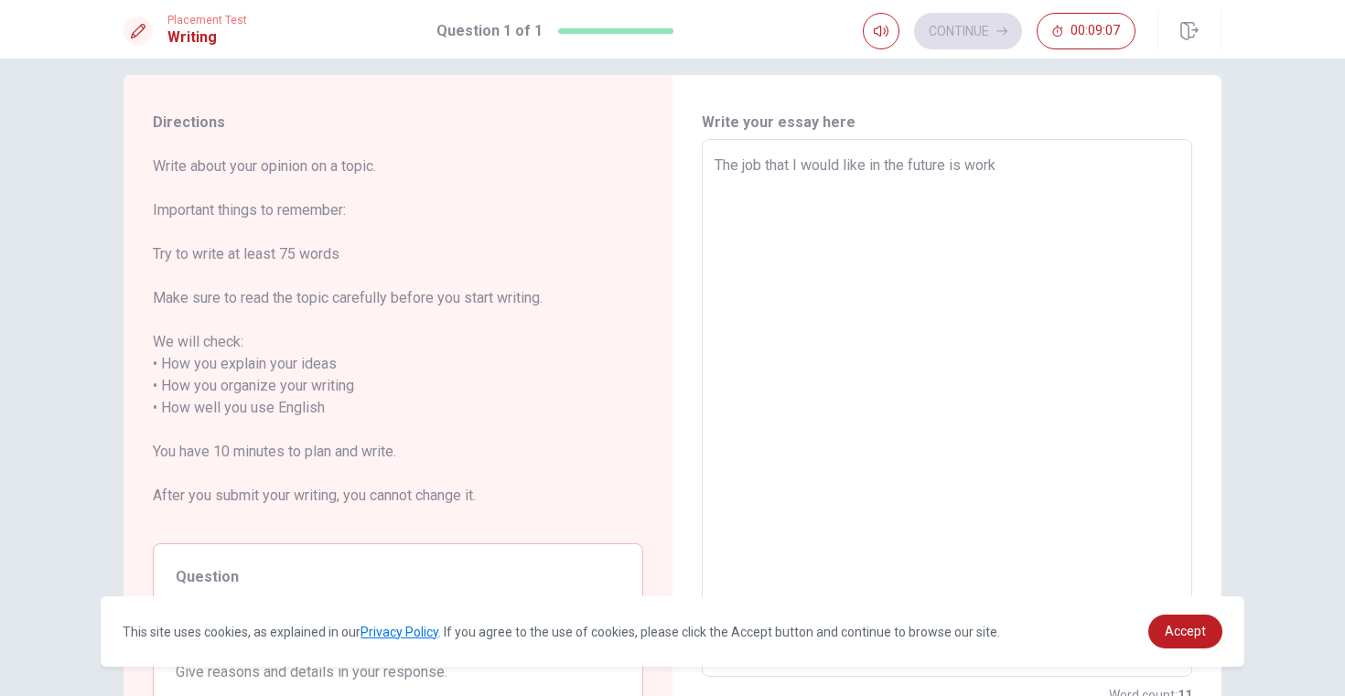
type textarea "The job that I would like in the future is work"
type textarea "x"
type textarea "The job that I would like in the future is work w"
type textarea "x"
type textarea "The job that I would like in the future is work wi"
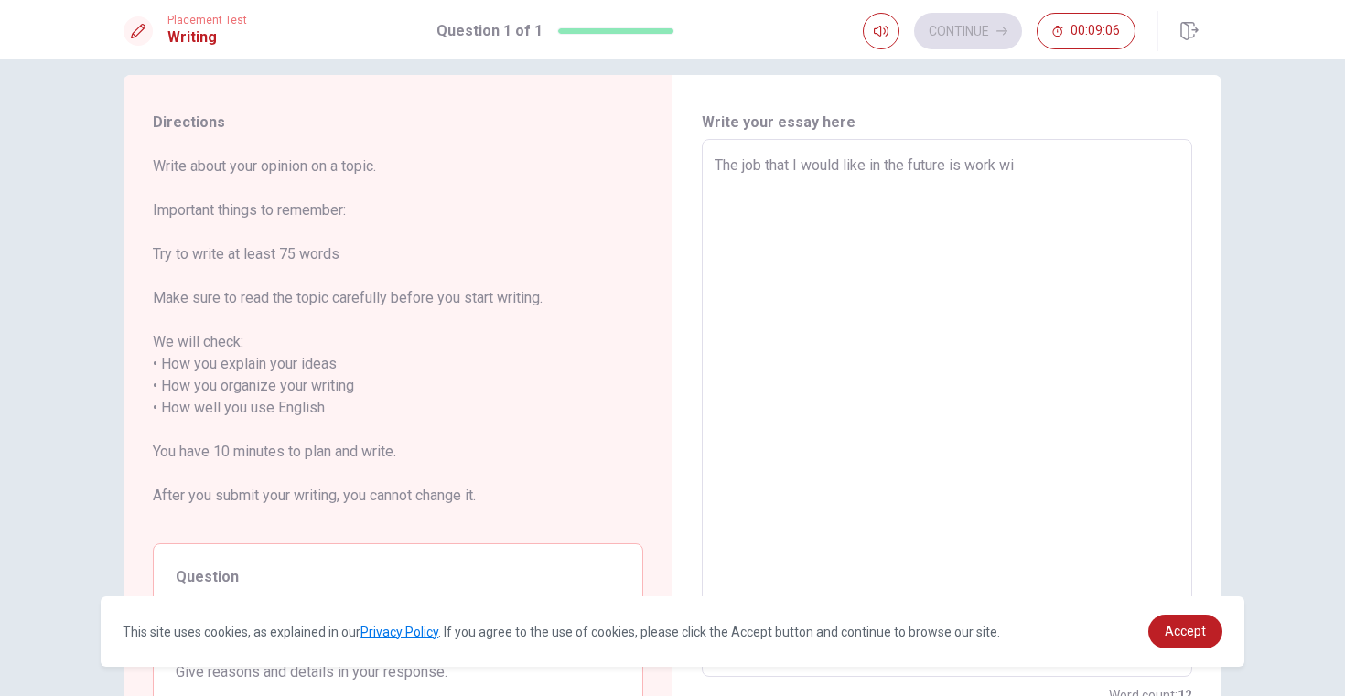
type textarea "x"
type textarea "The job that I would like in the future is work wit"
type textarea "x"
type textarea "The job that I would like in the future is work with"
type textarea "x"
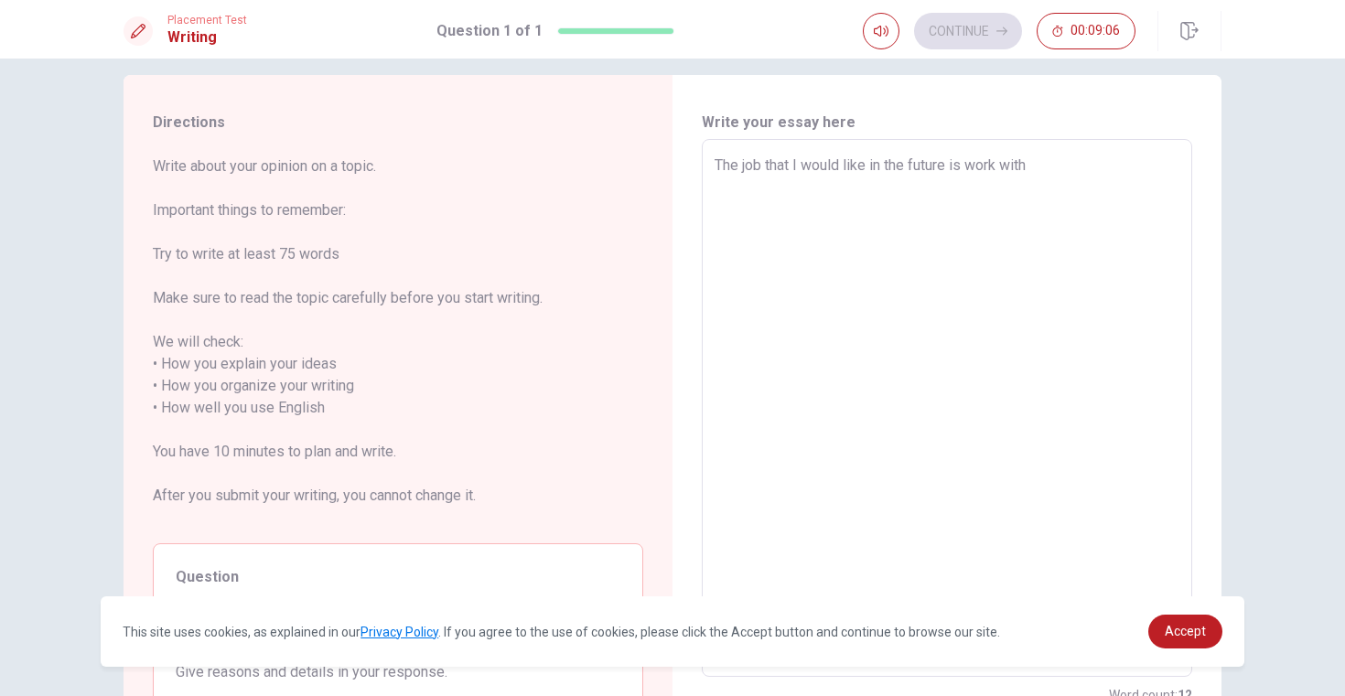
type textarea "The job that I would like in the future is work with"
type textarea "x"
type textarea "The job that I would like in the future is work with t"
type textarea "x"
type textarea "The job that I would like in the future is work with tr"
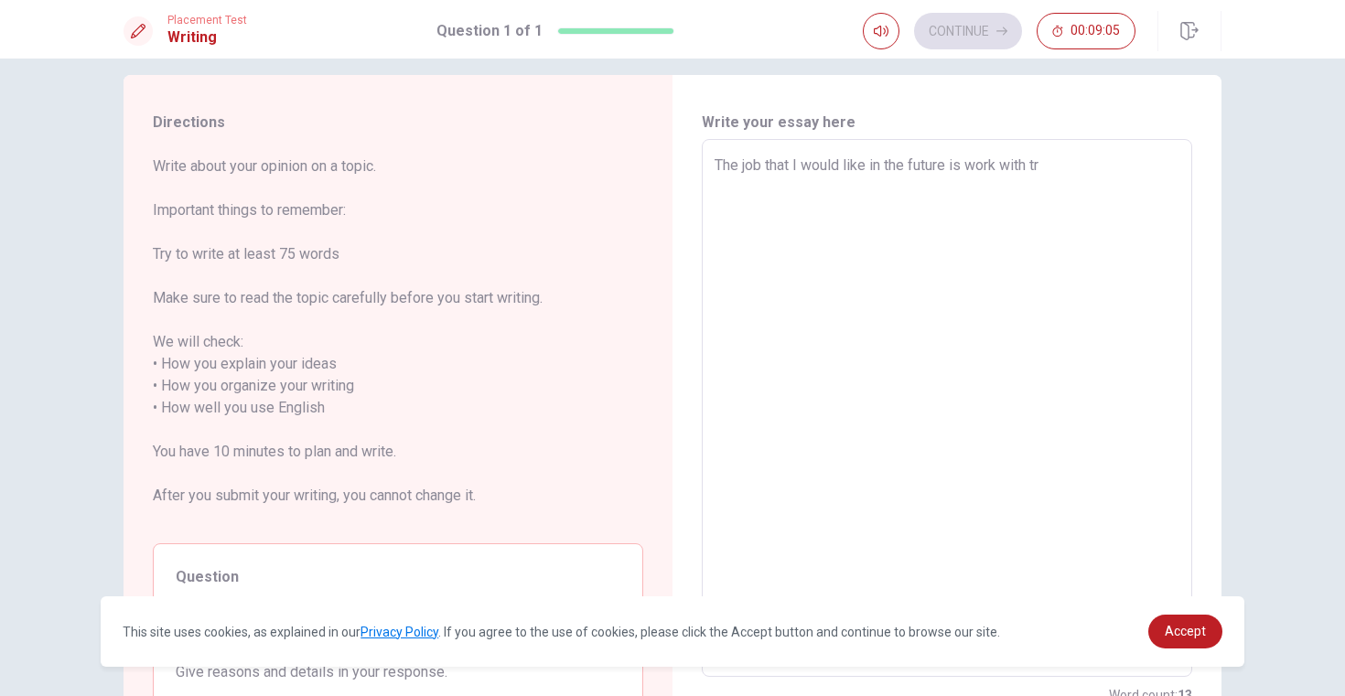
type textarea "x"
type textarea "The job that I would like in the future is work with tra"
type textarea "x"
type textarea "The job that I would like in the future is work with trav"
type textarea "x"
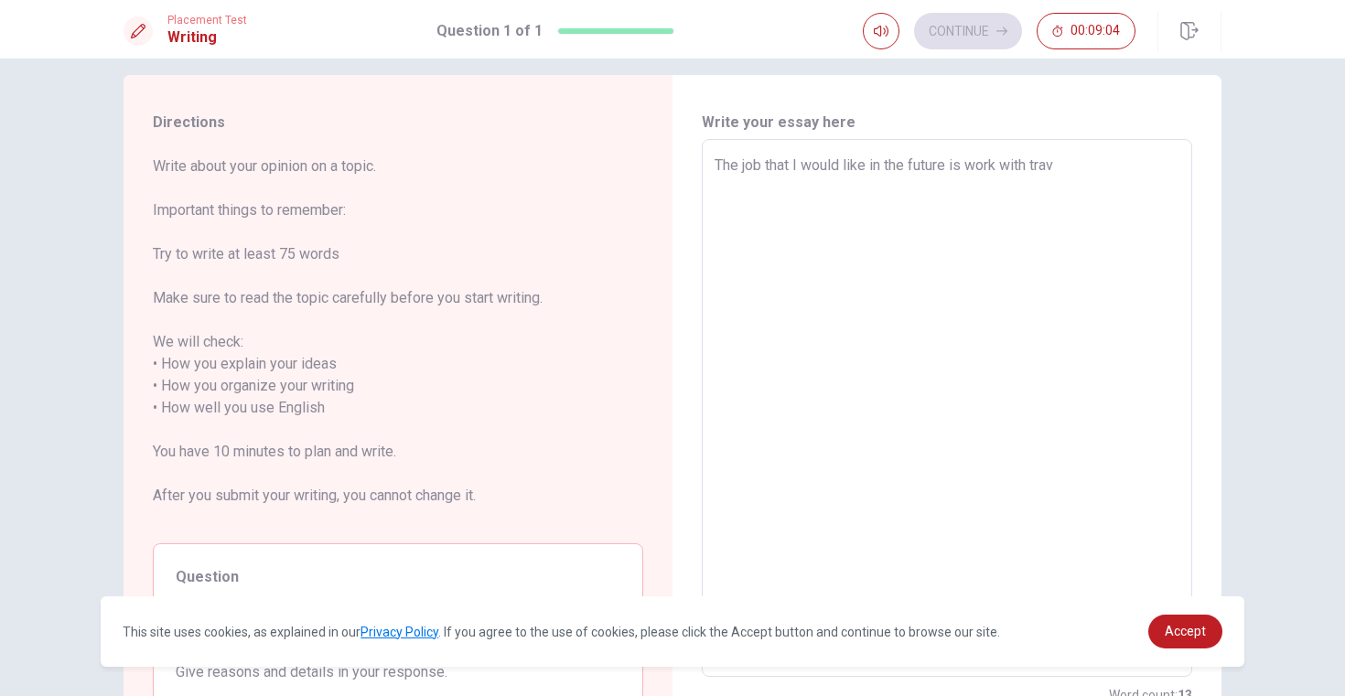
type textarea "The job that I would like in the future is work with trave"
type textarea "x"
type textarea "The job that I would like in the future is work with travel"
type textarea "x"
type textarea "The job that I would like in the future is work with travel,"
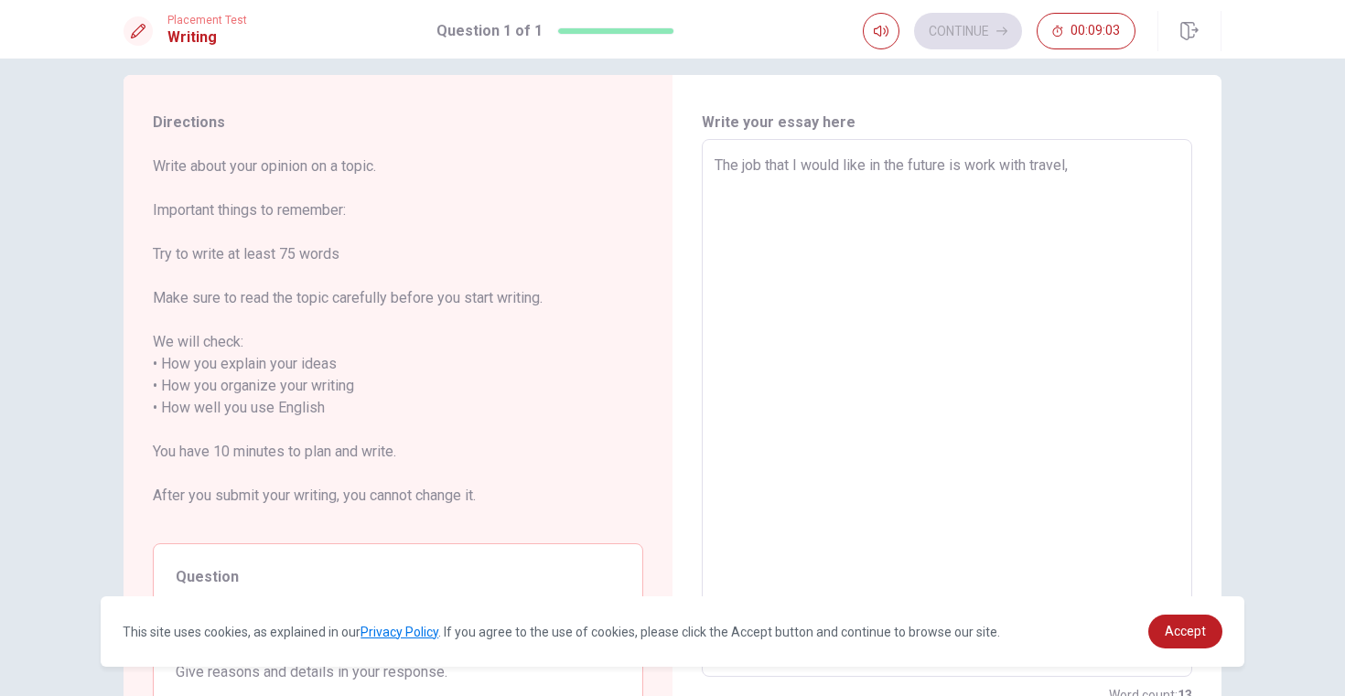
type textarea "x"
type textarea "The job that I would like in the future is work with travel,"
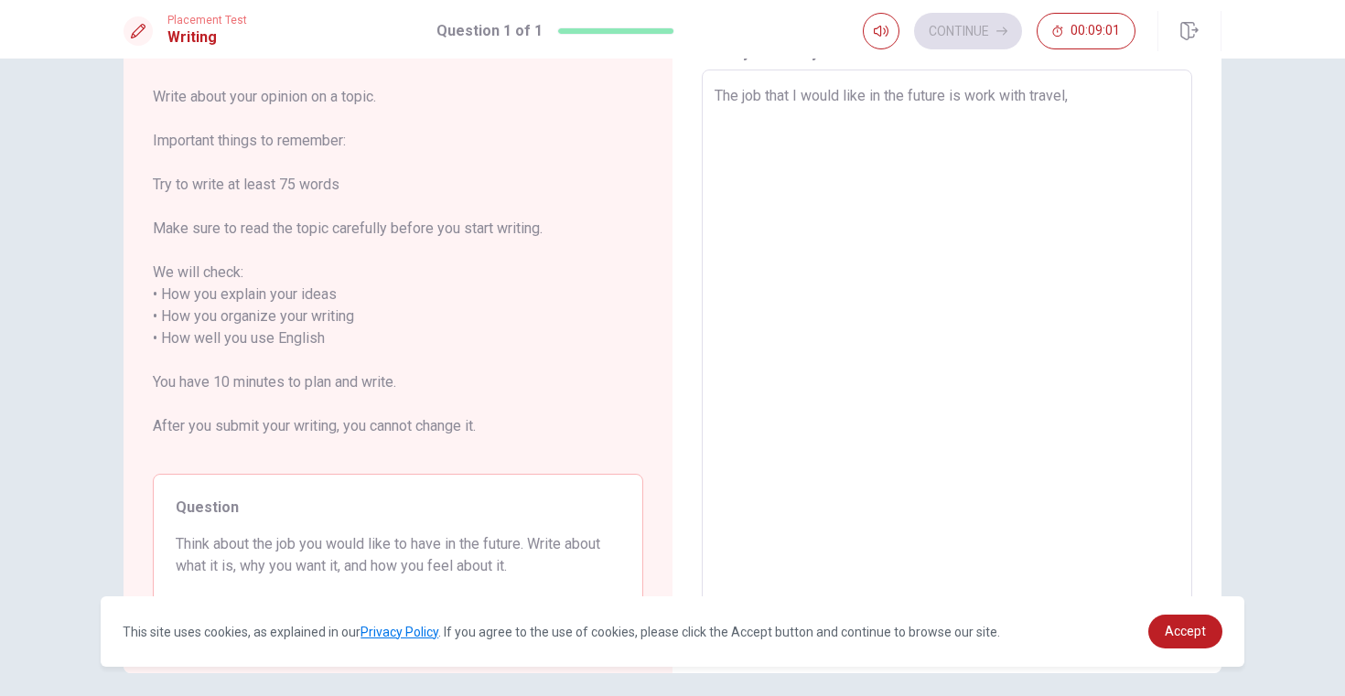
scroll to position [0, 0]
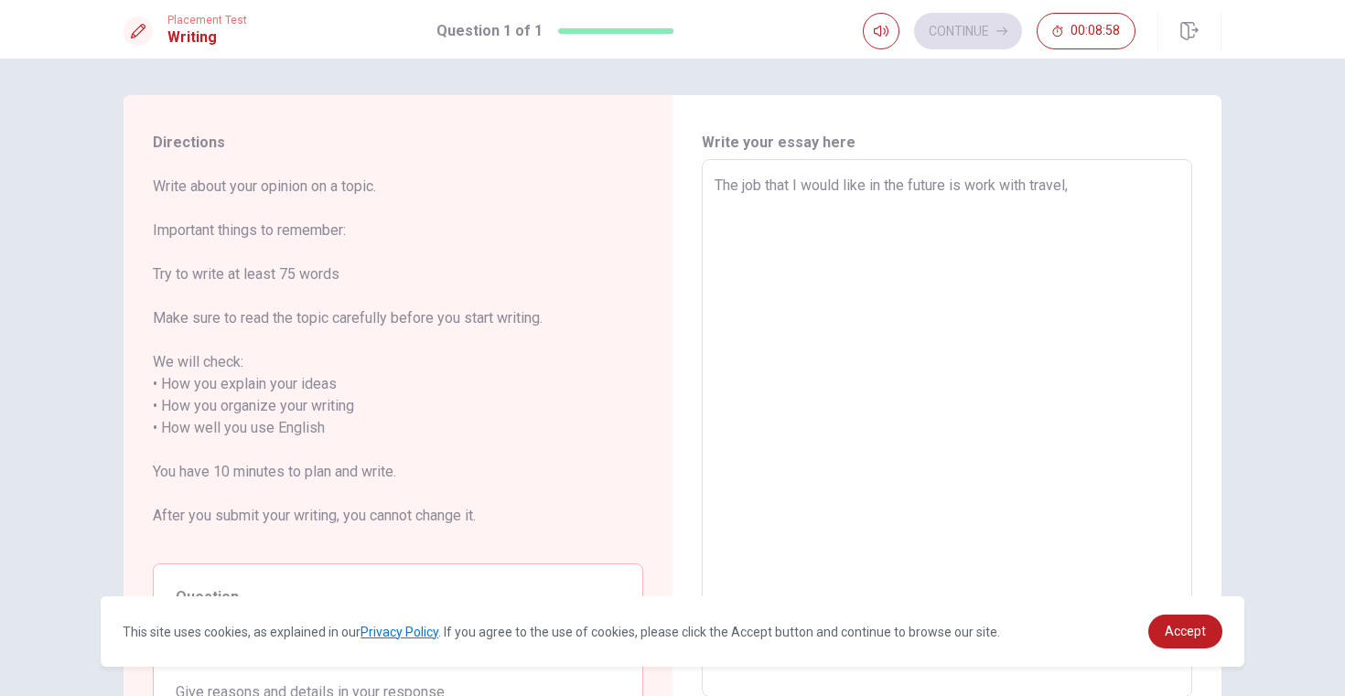
type textarea "x"
type textarea "The job that I would like in the future is work with travel,"
type textarea "x"
type textarea "The job that I would like in the future is work with travel"
type textarea "x"
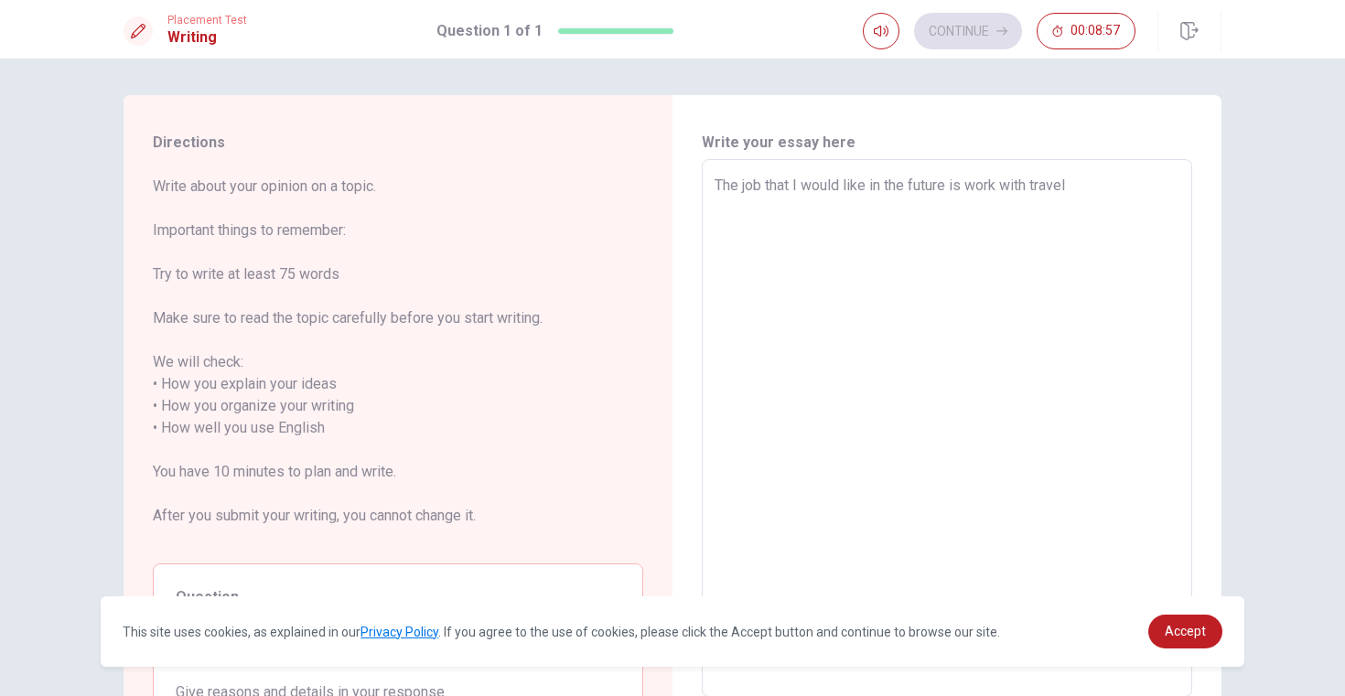
type textarea "The job that I would like in the future is work with trave"
type textarea "x"
type textarea "The job that I would like in the future is work with trav"
type textarea "x"
type textarea "The job that I would like in the future is work with tra"
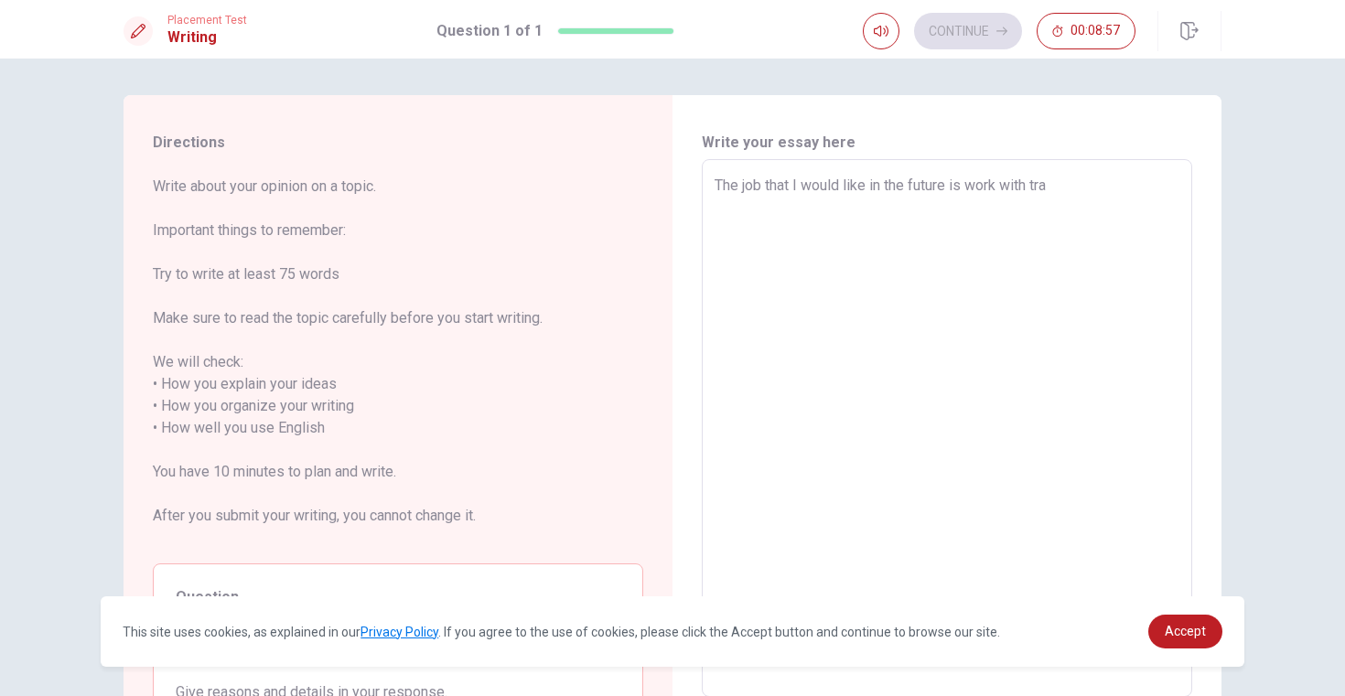
type textarea "x"
type textarea "The job that I would like in the future is work with tr"
type textarea "x"
type textarea "The job that I would like in the future is work with t"
type textarea "x"
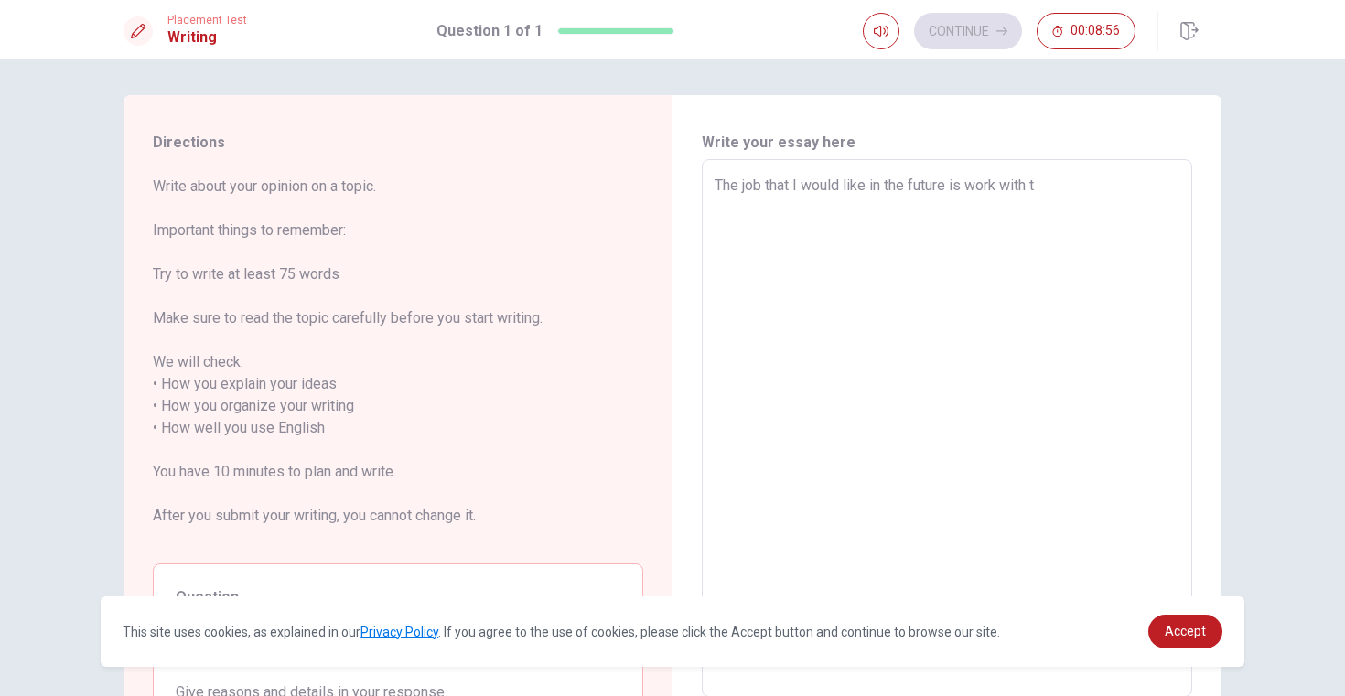
type textarea "The job that I would like in the future is work with"
type textarea "x"
type textarea "The job that I would like in the future is work with c"
type textarea "x"
type textarea "The job that I would like in the future is work with co"
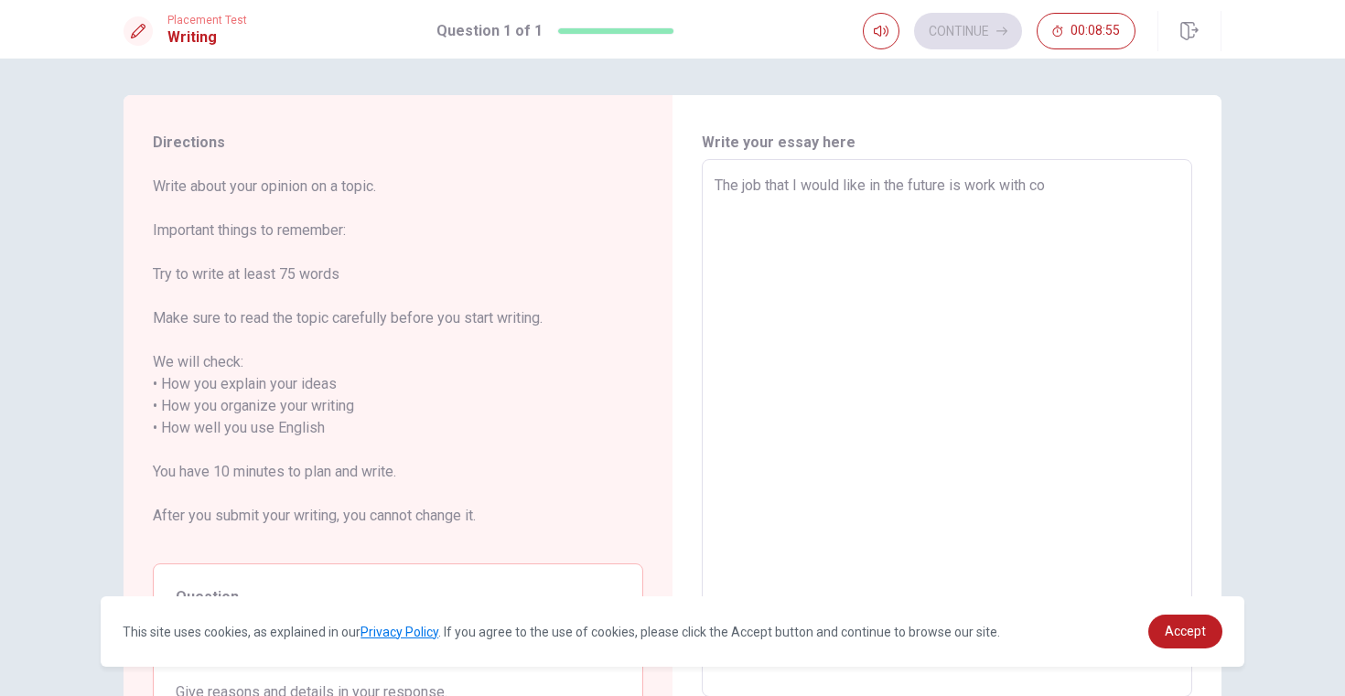
type textarea "x"
type textarea "The job that I would like in the future is work with com"
type textarea "x"
type textarea "The job that I would like in the future is work with comm"
type textarea "x"
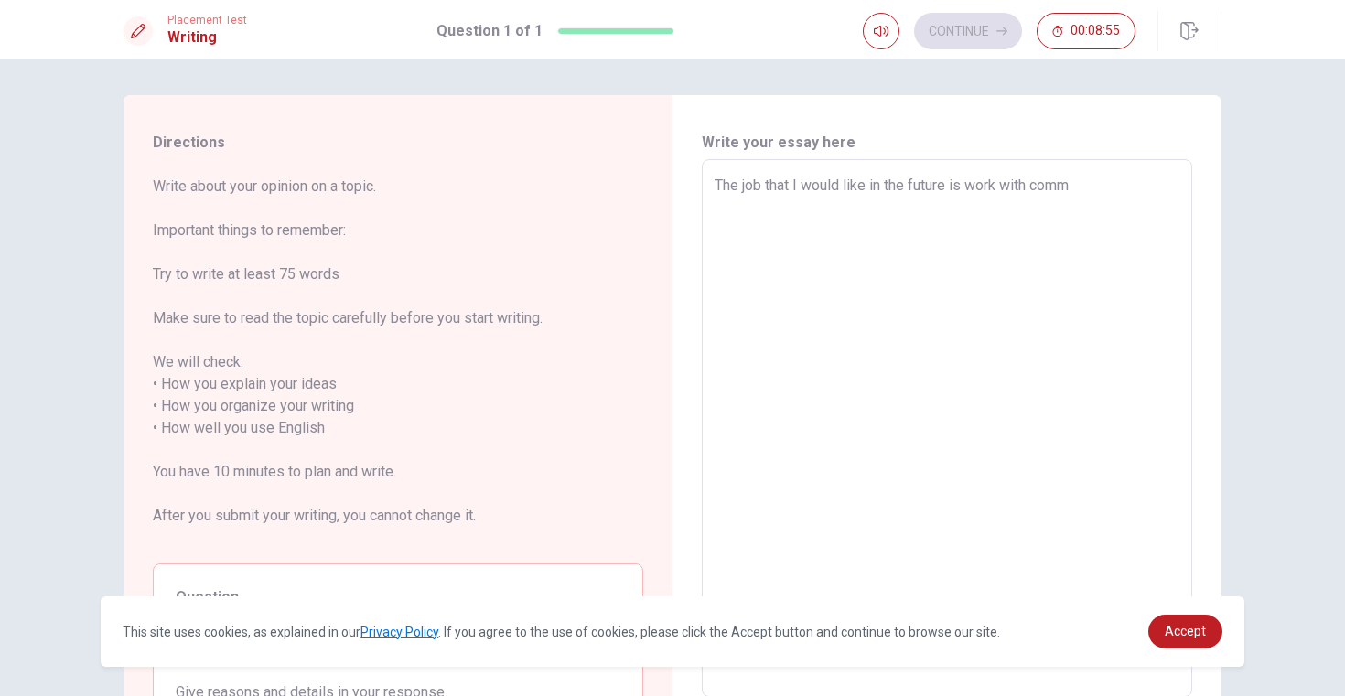
type textarea "The job that I would like in the future is work with commu"
type textarea "x"
type textarea "The job that I would like in the future is work with commun"
type textarea "x"
type textarea "The job that I would like in the future is work with communi"
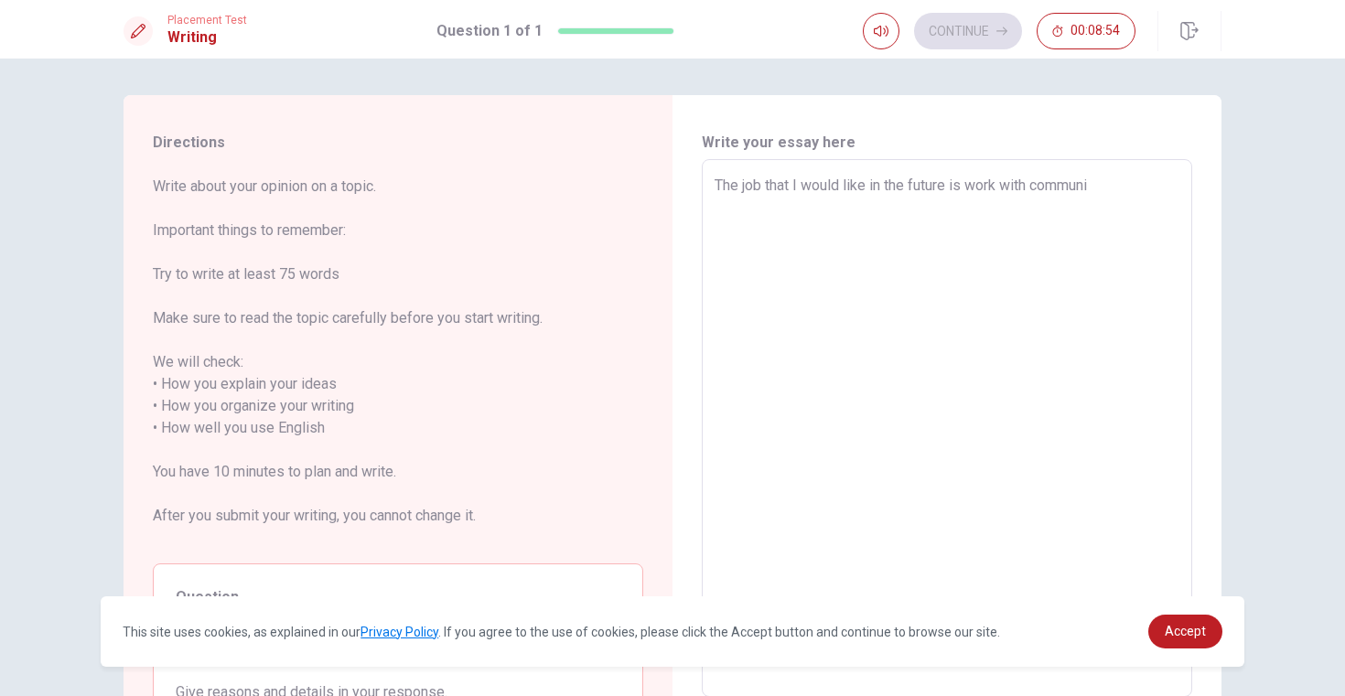
type textarea "x"
type textarea "The job that I would like in the future is work with communic"
type textarea "x"
type textarea "The job that I would like in the future is work with communica"
type textarea "x"
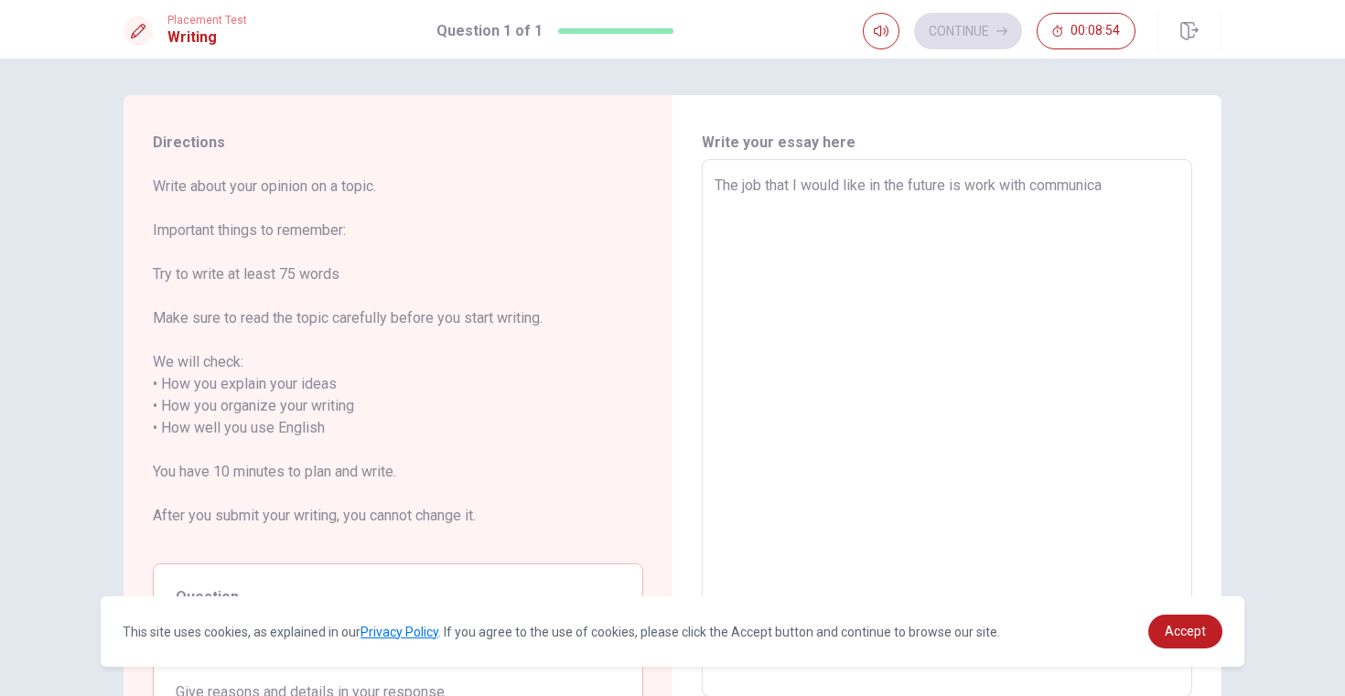
type textarea "The job that I would like in the future is work with communicat"
type textarea "x"
type textarea "The job that I would like in the future is work with communicati"
type textarea "x"
type textarea "The job that I would like in the future is work with communicatio"
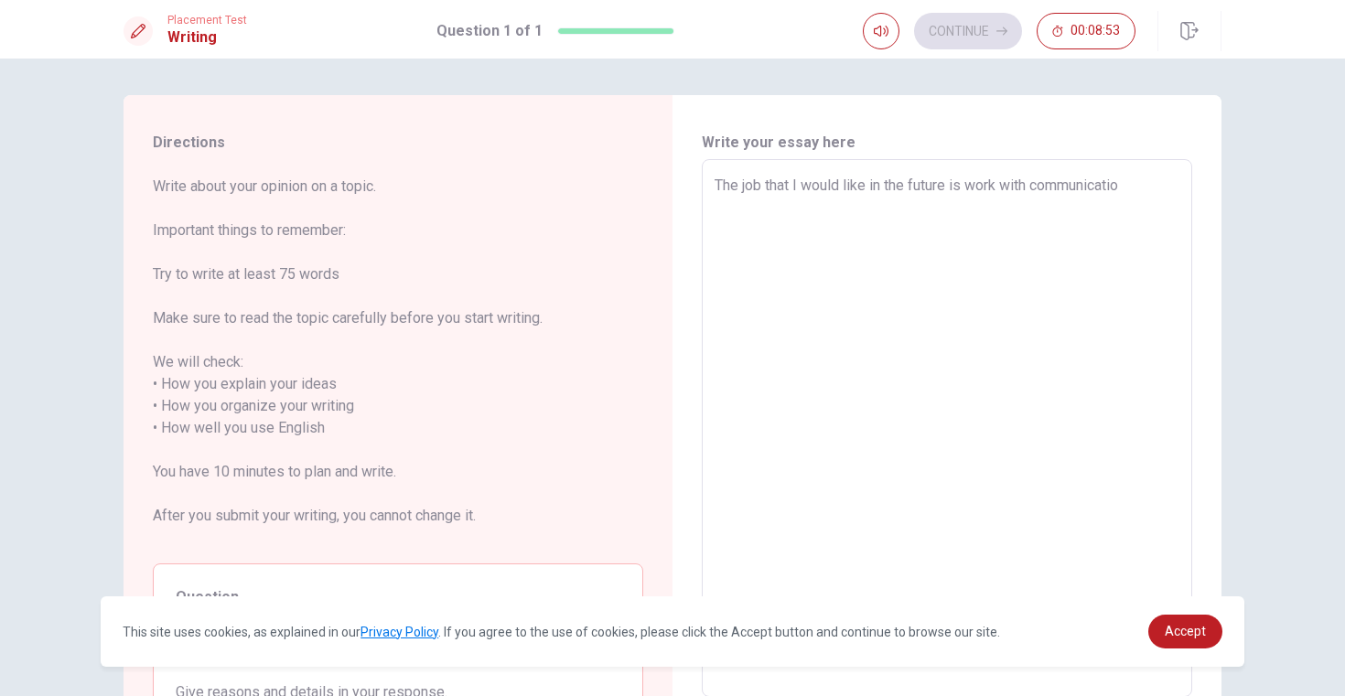
type textarea "x"
type textarea "The job that I would like in the future is work with communication"
type textarea "x"
type textarea "The job that I would like in the future is work with communication"
type textarea "x"
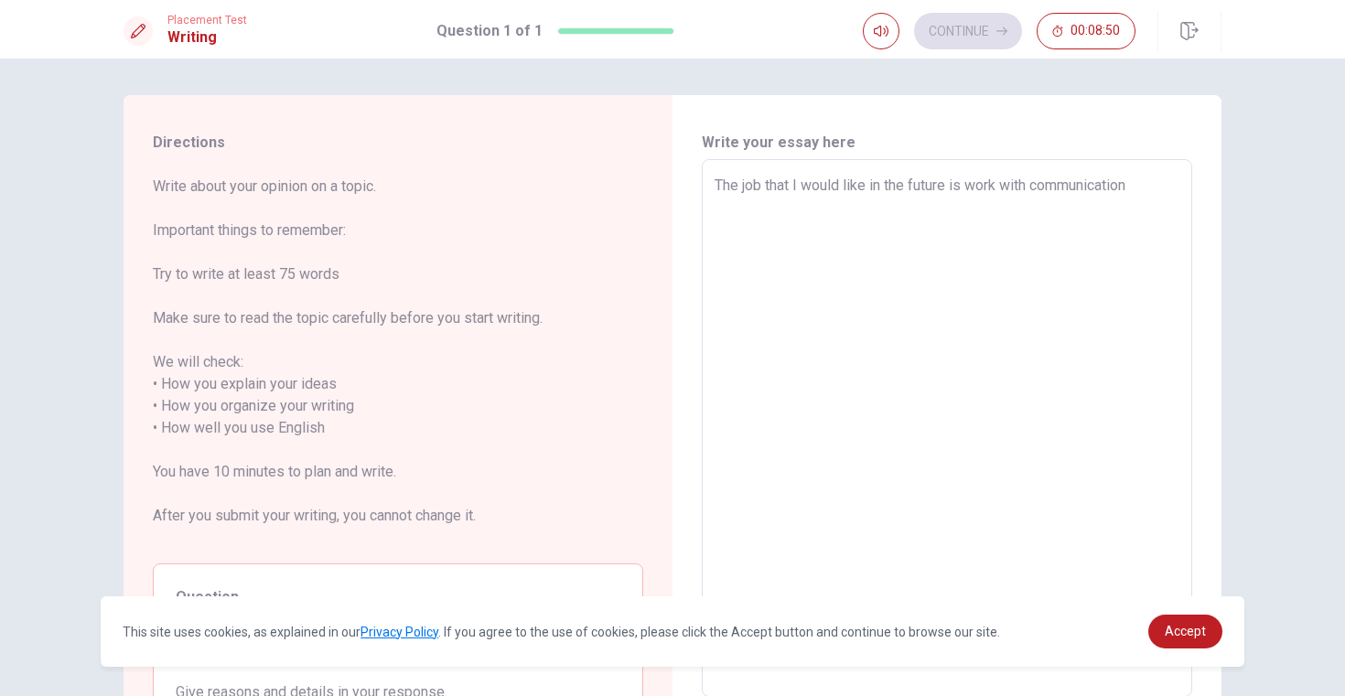
type textarea "The job that I would like in the future is work with communication w"
type textarea "x"
type textarea "The job that I would like in the future is work with communication wi"
type textarea "x"
type textarea "The job that I would like in the future is work with communication wit"
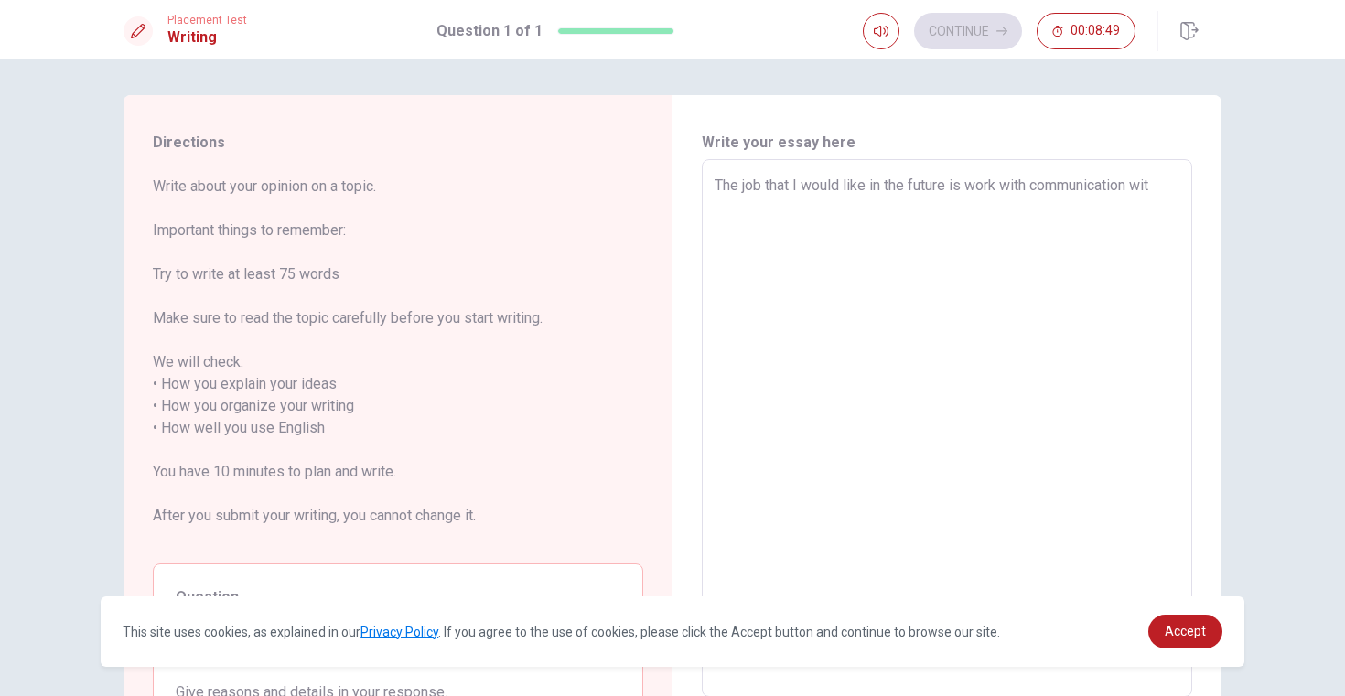
type textarea "x"
type textarea "The job that I would like in the future is work with communication with"
type textarea "x"
type textarea "The job that I would like in the future is work with communication with"
type textarea "x"
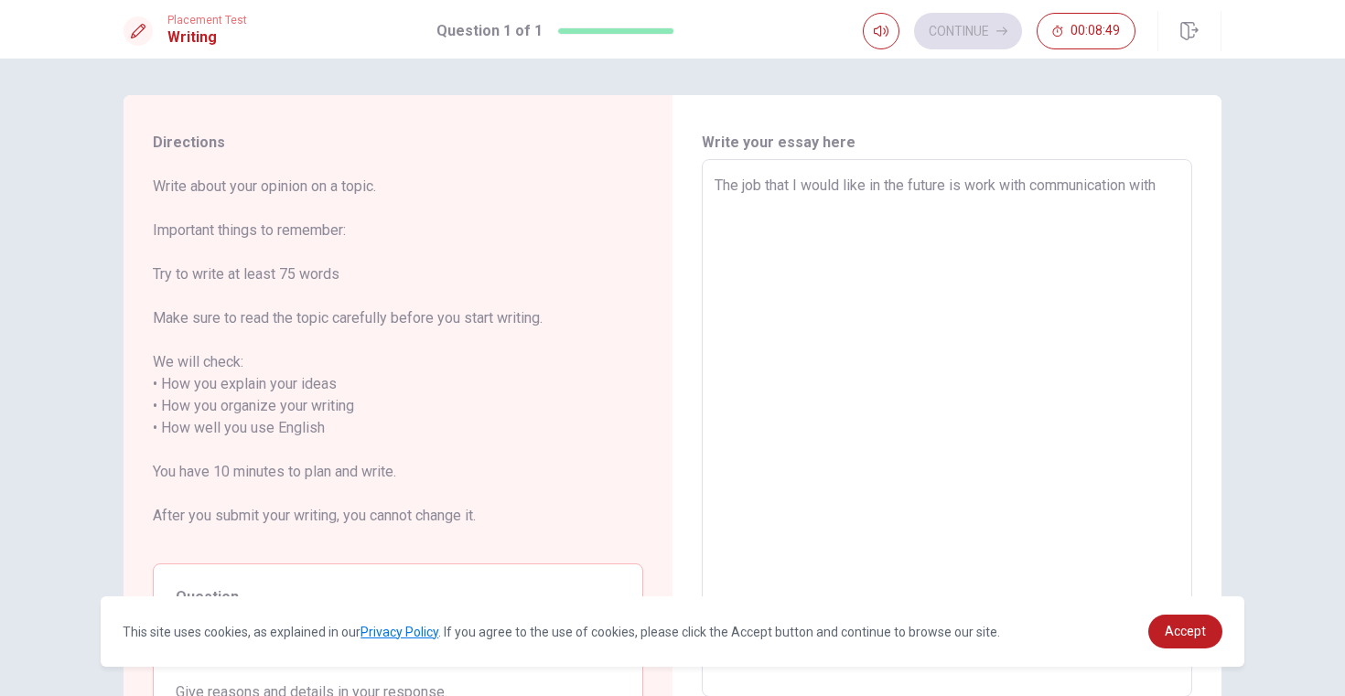
type textarea "The job that I would like in the future is work with communication with t"
type textarea "x"
type textarea "The job that I would like in the future is work with communication with tr"
type textarea "x"
type textarea "The job that I would like in the future is work with communication with tra"
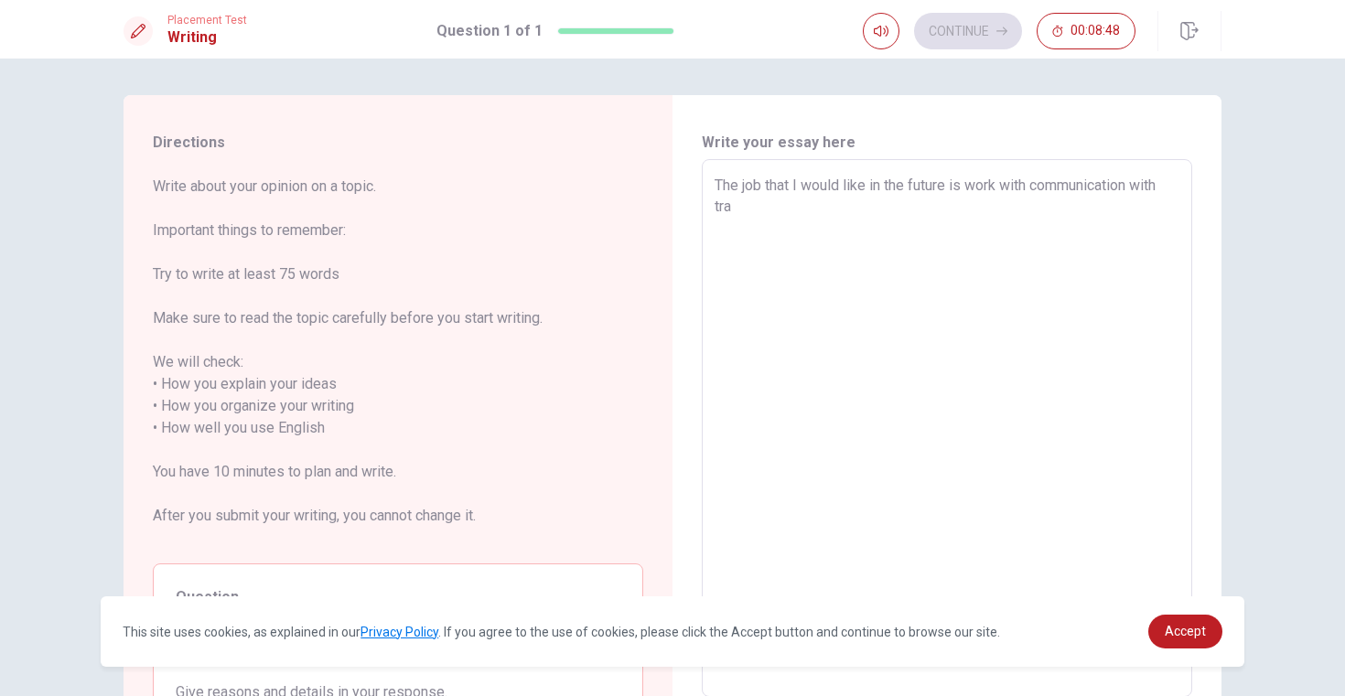
type textarea "x"
type textarea "The job that I would like in the future is work with communication with trav"
type textarea "x"
type textarea "The job that I would like in the future is work with communication with trave"
type textarea "x"
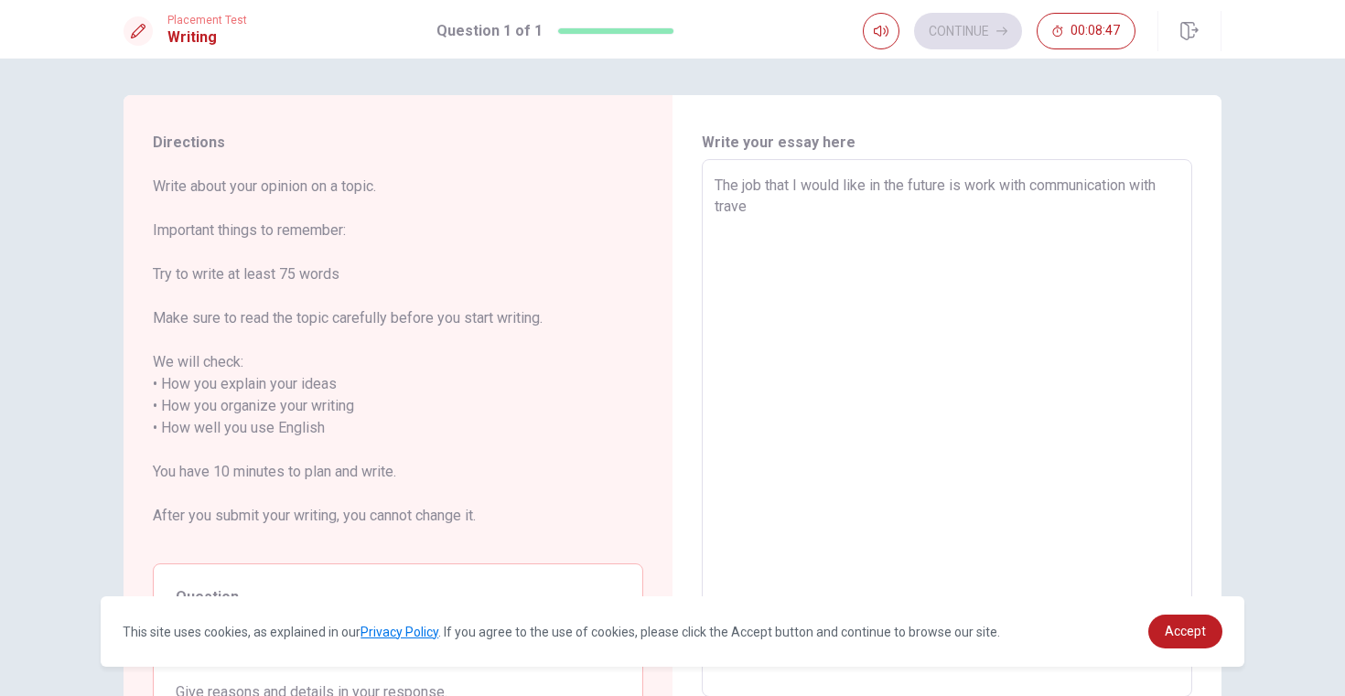
type textarea "The job that I would like in the future is work with communication with travel"
type textarea "x"
type textarea "The job that I would like in the future is work with communication with travel,"
type textarea "x"
type textarea "The job that I would like in the future is work with communication with travel,"
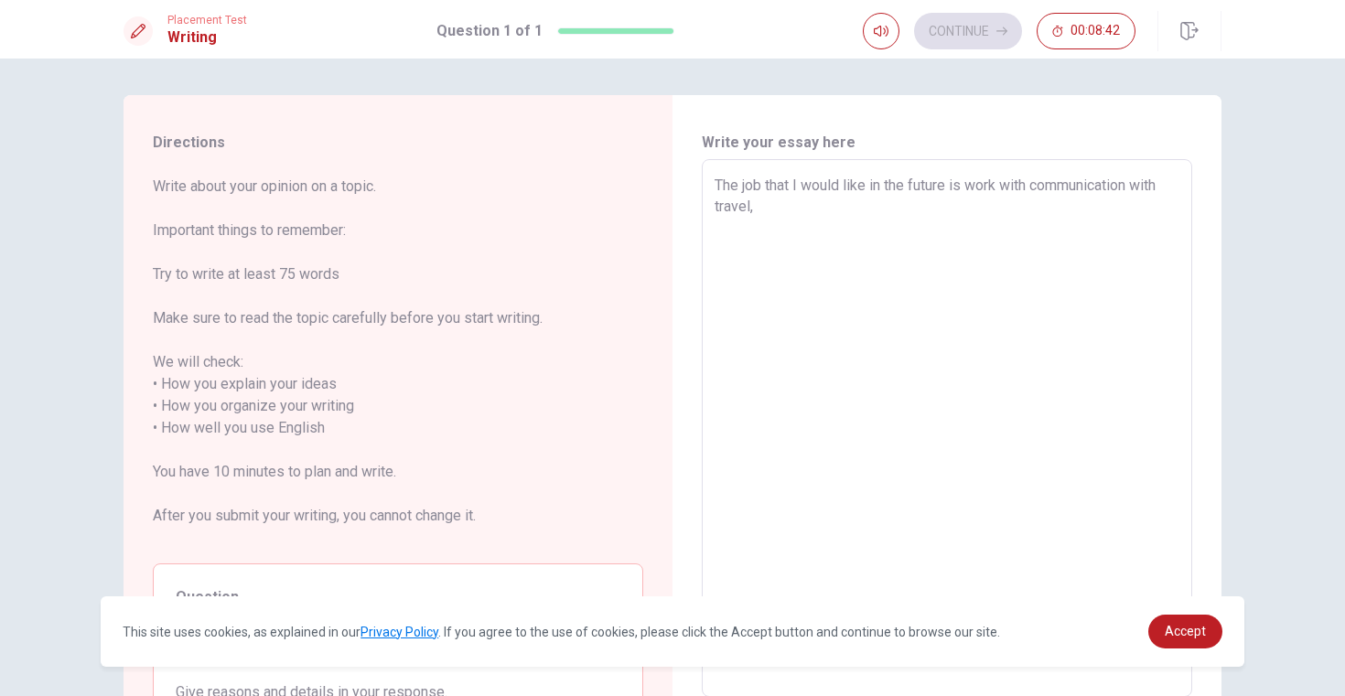
type textarea "x"
type textarea "The job that I would like in the future is work with communication with travel,…"
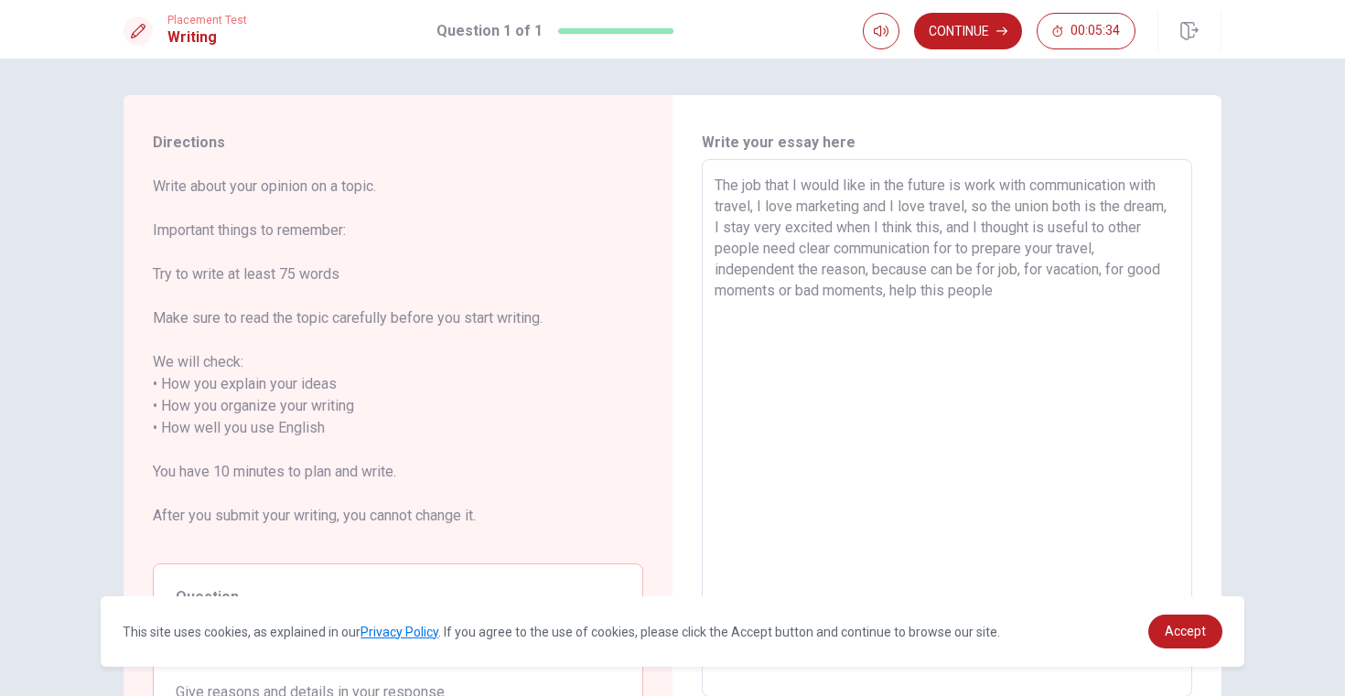
click at [945, 293] on textarea "The job that I would like in the future is work with communication with travel,…" at bounding box center [946, 429] width 465 height 508
click at [1017, 293] on textarea "The job that I would like in the future is work with communication with travel,…" at bounding box center [946, 429] width 465 height 508
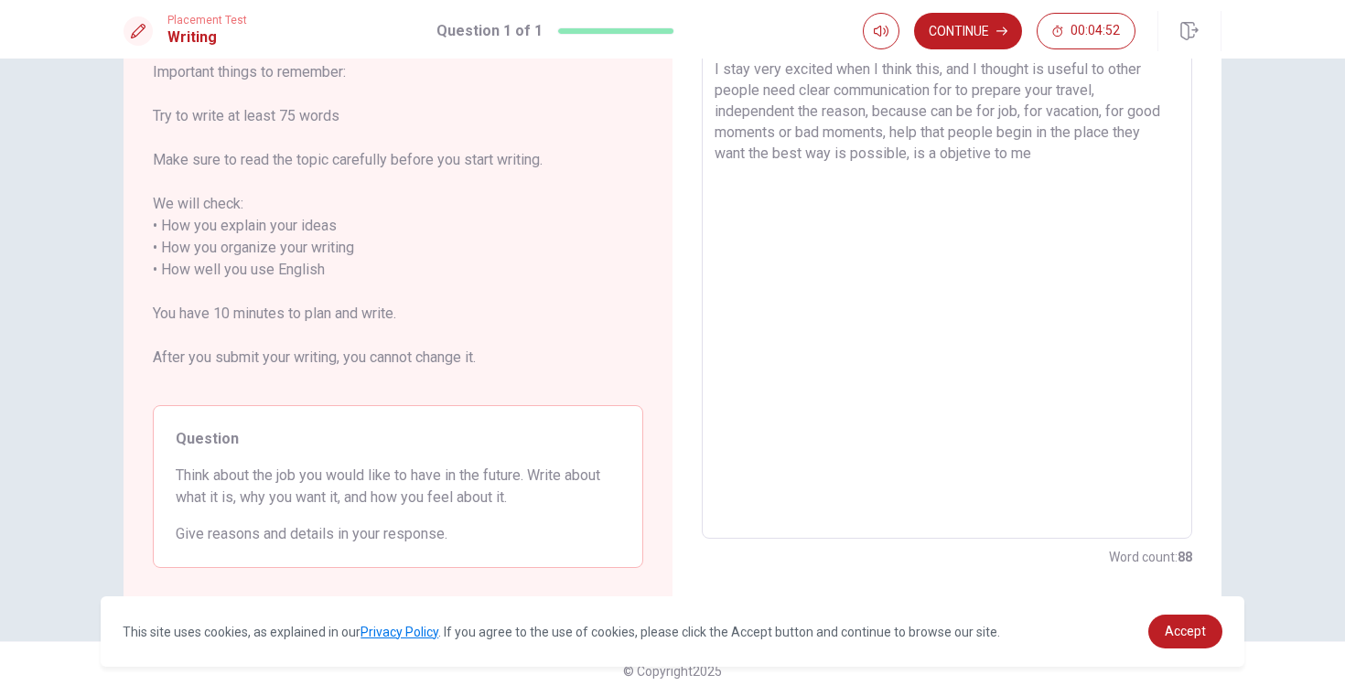
scroll to position [162, 0]
click at [991, 33] on button "Continue" at bounding box center [968, 31] width 108 height 37
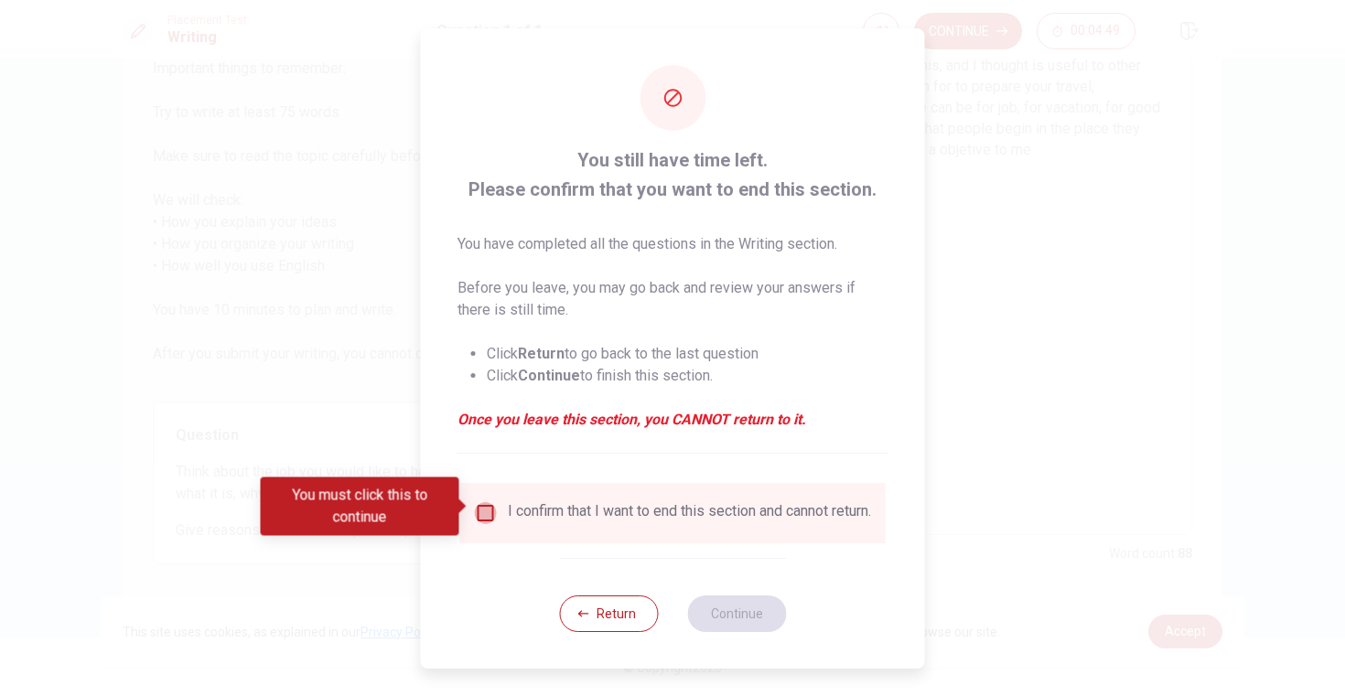
click at [486, 513] on input "You must click this to continue" at bounding box center [486, 513] width 22 height 22
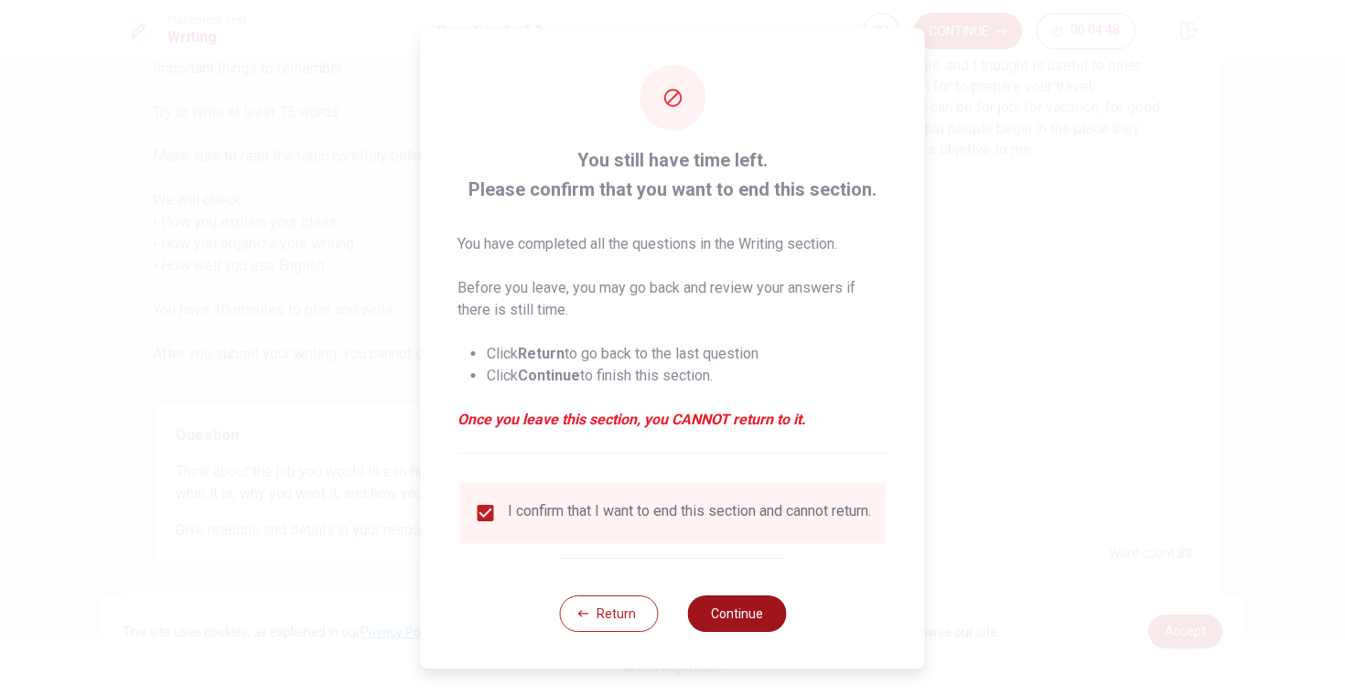
click at [755, 614] on button "Continue" at bounding box center [736, 613] width 99 height 37
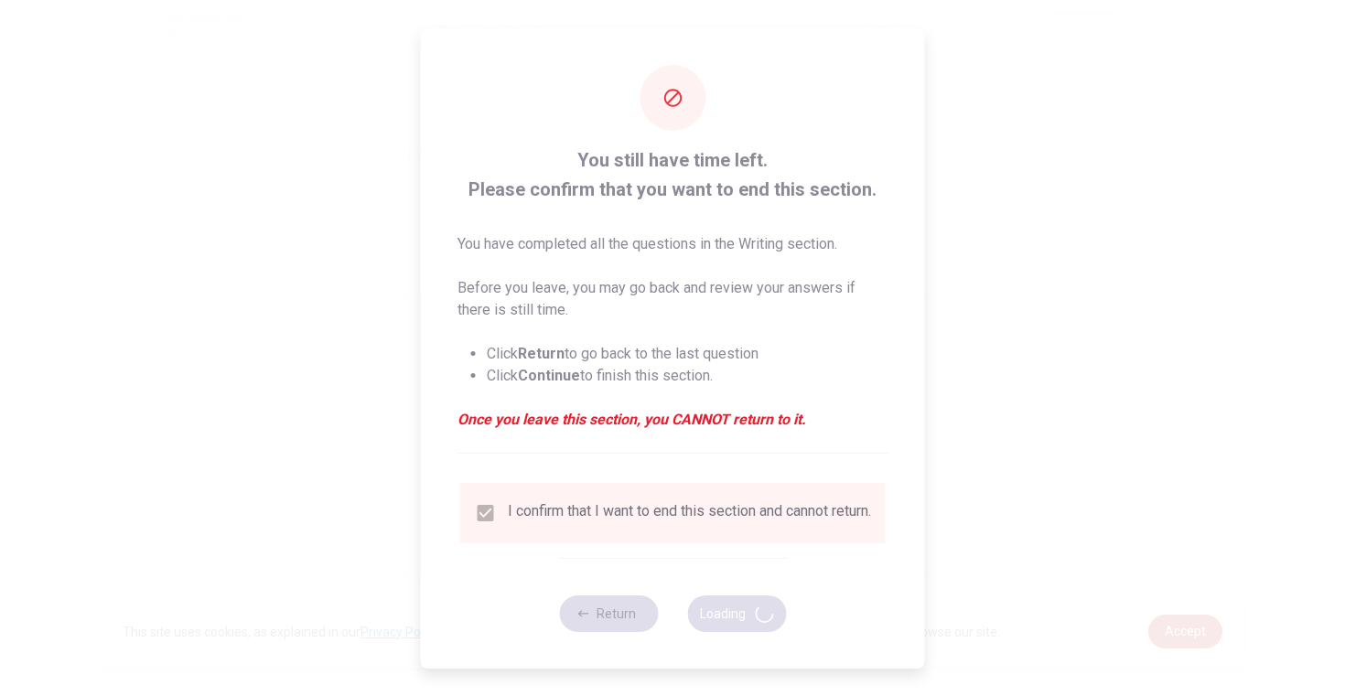
scroll to position [0, 0]
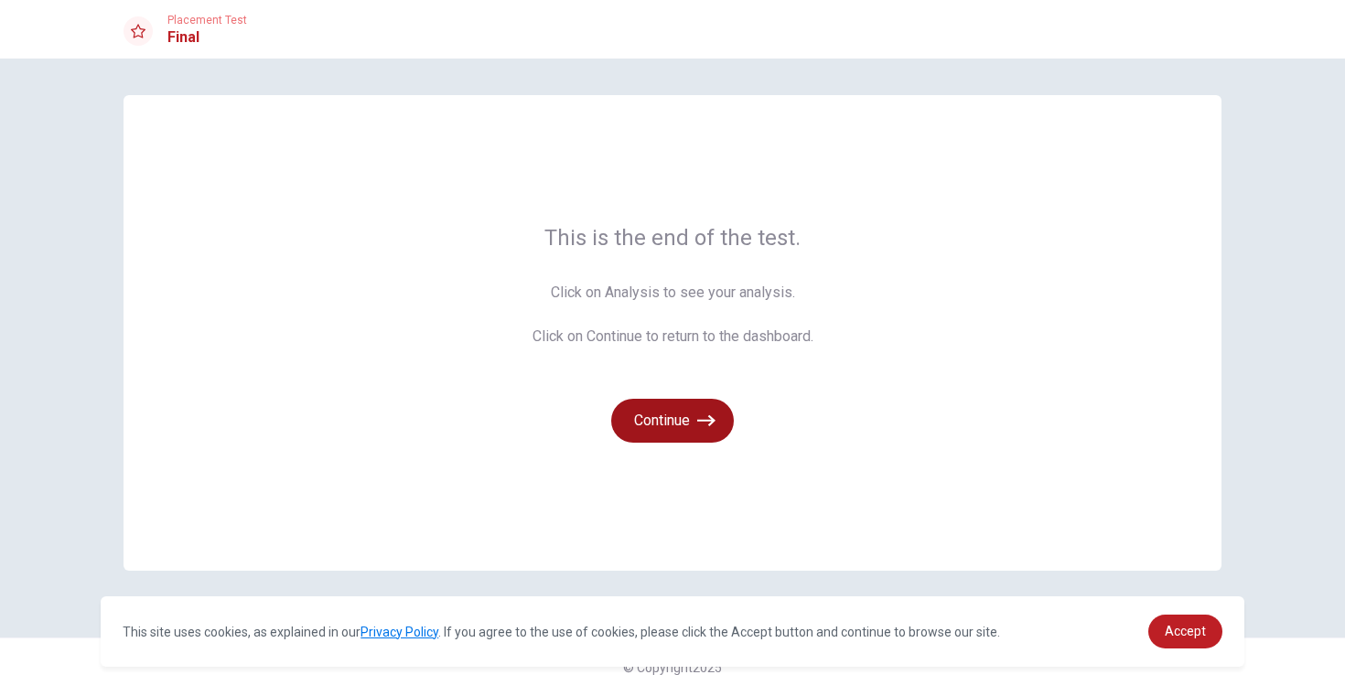
click at [683, 434] on button "Continue" at bounding box center [672, 421] width 123 height 44
